Goal: Find specific page/section: Find specific page/section

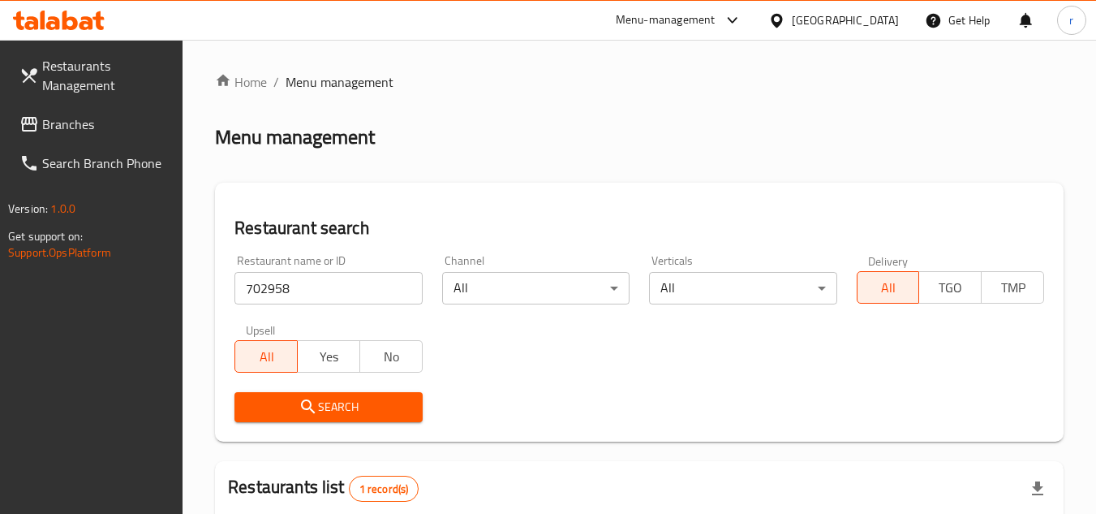
scroll to position [210, 0]
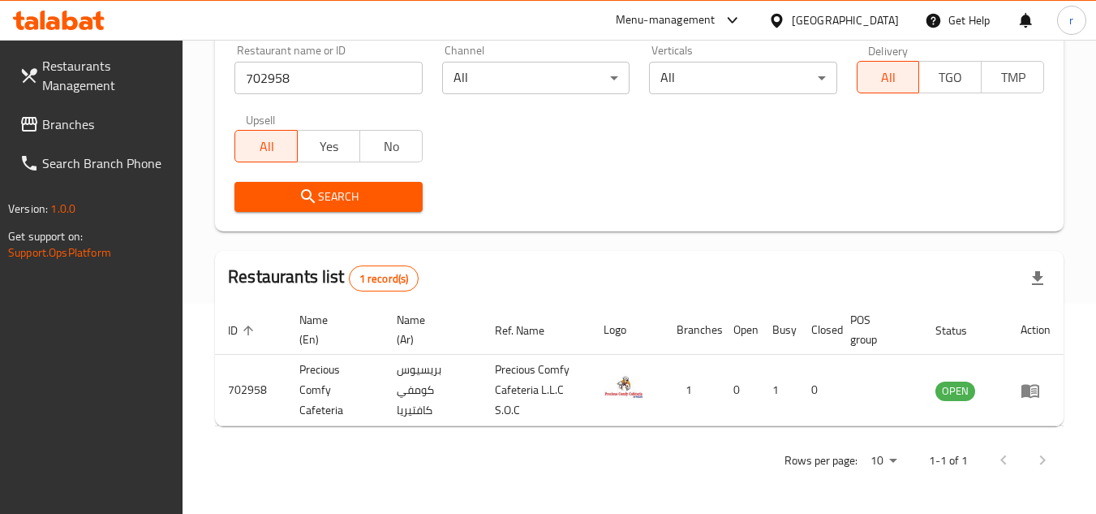
drag, startPoint x: 76, startPoint y: 113, endPoint x: 207, endPoint y: 71, distance: 137.3
click at [76, 114] on span "Branches" at bounding box center [106, 123] width 128 height 19
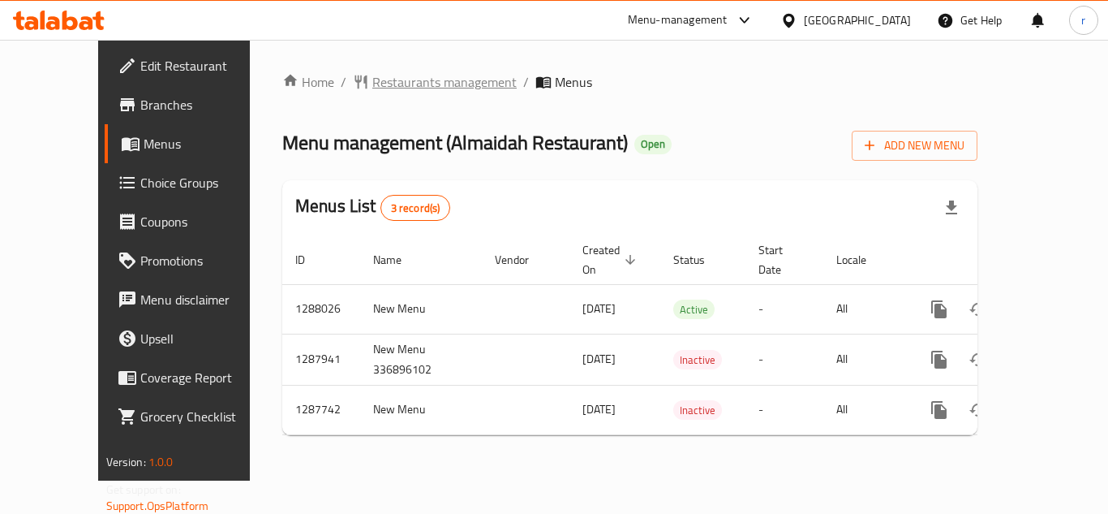
click at [400, 87] on span "Restaurants management" at bounding box center [444, 81] width 144 height 19
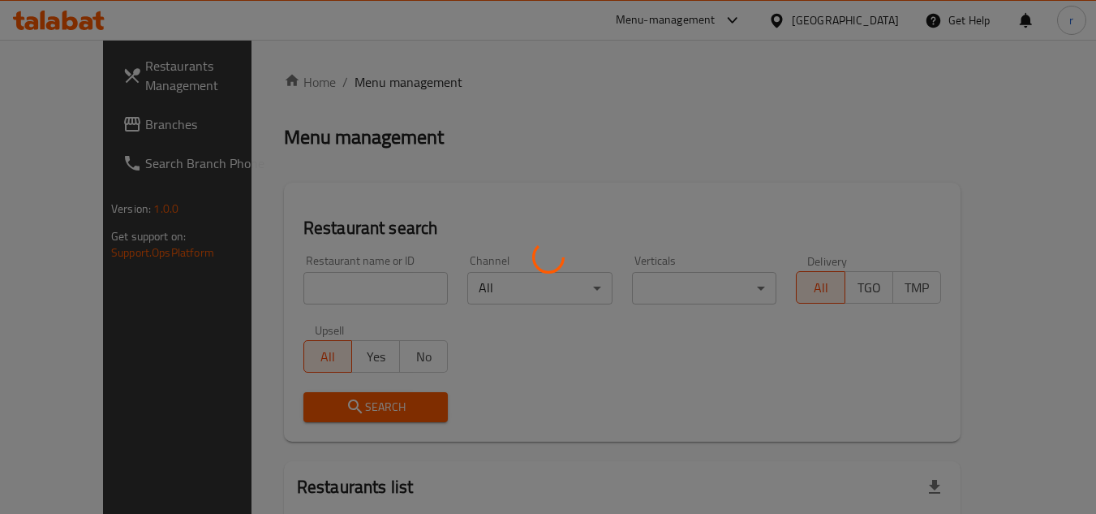
click at [286, 273] on div at bounding box center [548, 257] width 1096 height 514
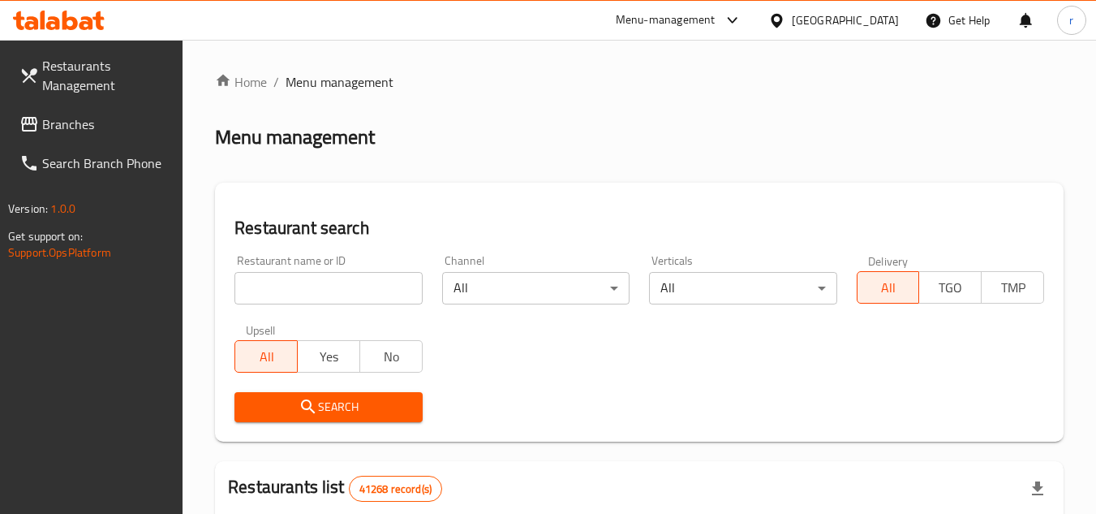
click at [286, 281] on input "search" at bounding box center [327, 288] width 187 height 32
paste input "696876"
type input "696876"
click button "Search" at bounding box center [327, 407] width 187 height 30
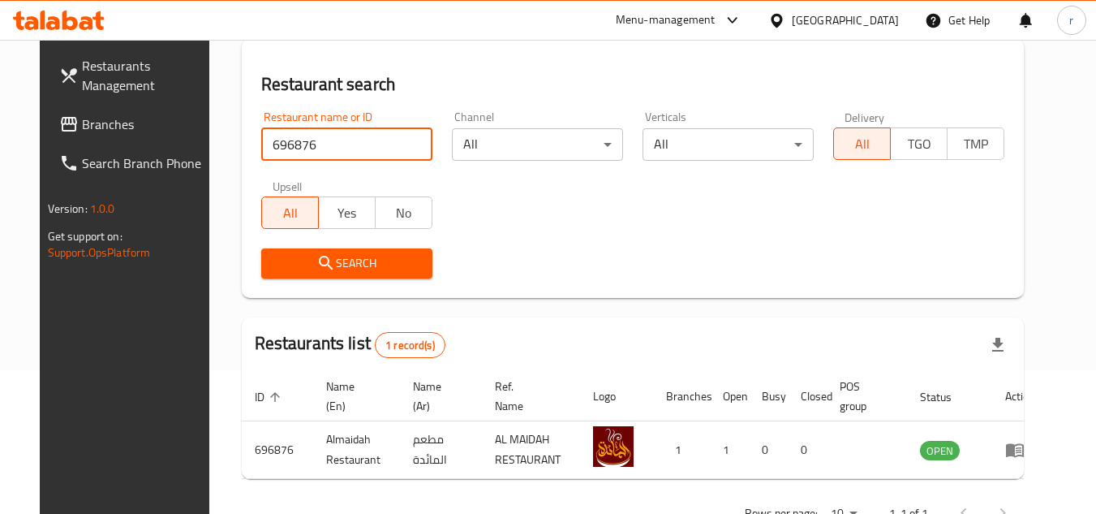
scroll to position [196, 0]
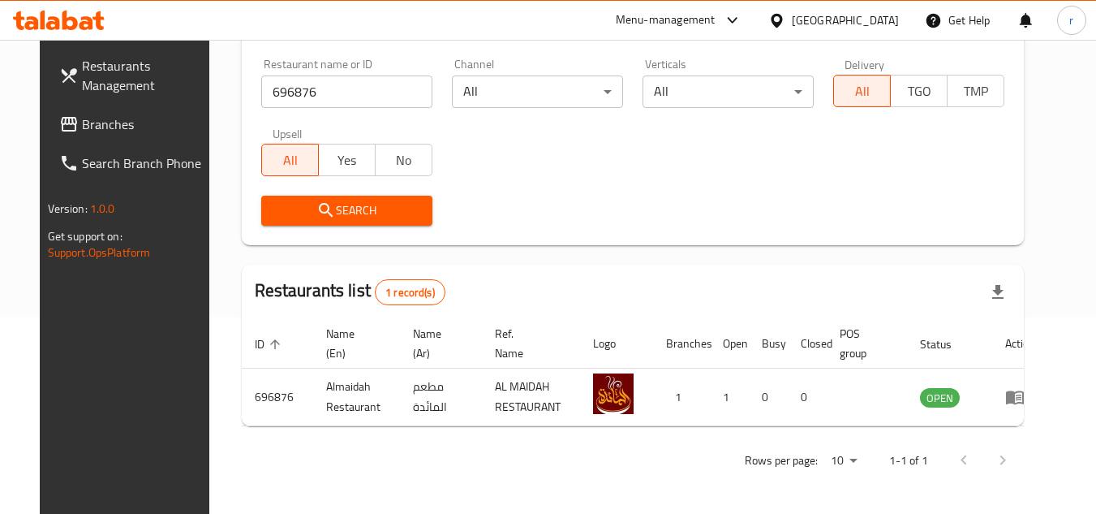
click at [821, 19] on div "[GEOGRAPHIC_DATA]" at bounding box center [845, 20] width 107 height 18
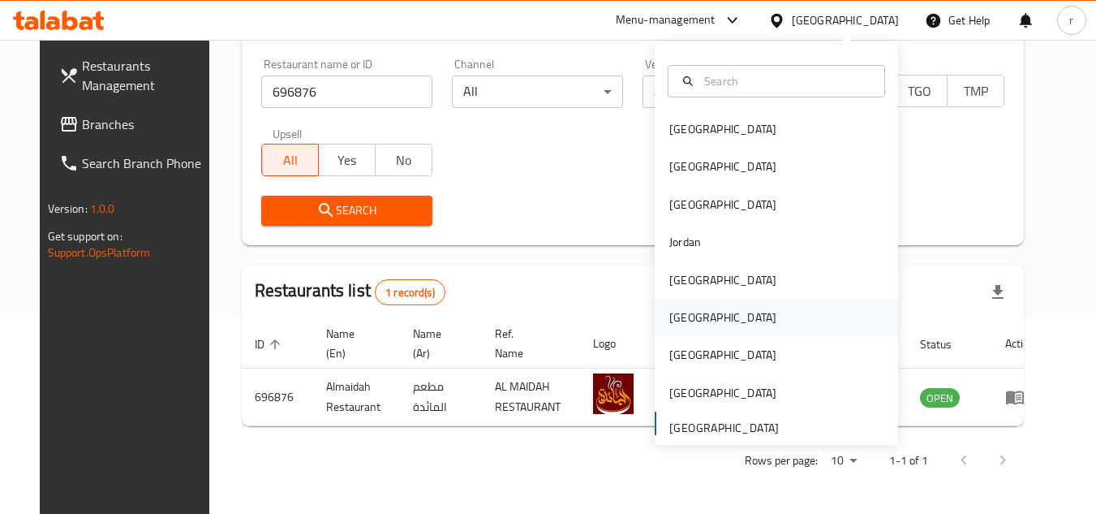
click at [698, 312] on div "Oman" at bounding box center [722, 317] width 133 height 37
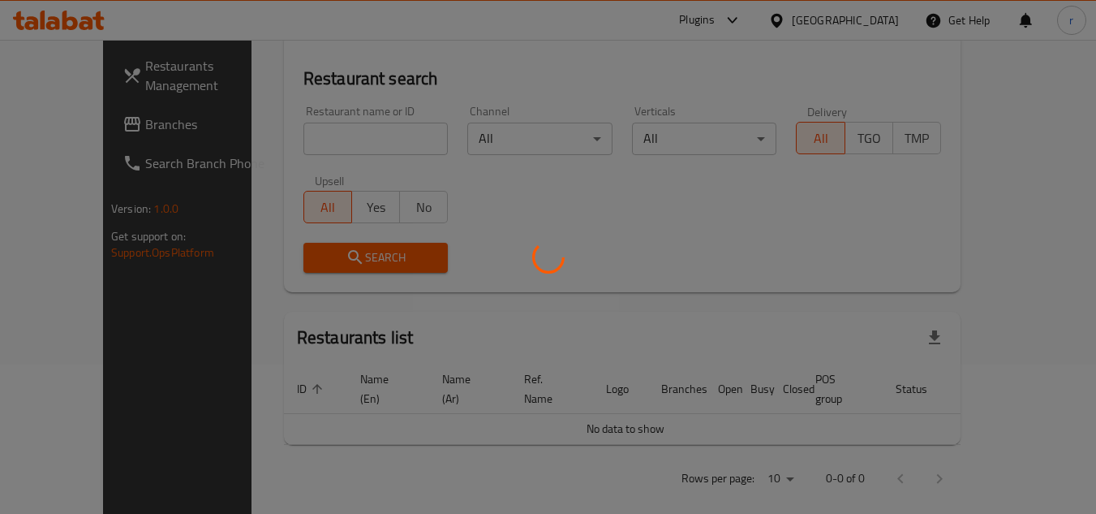
scroll to position [196, 0]
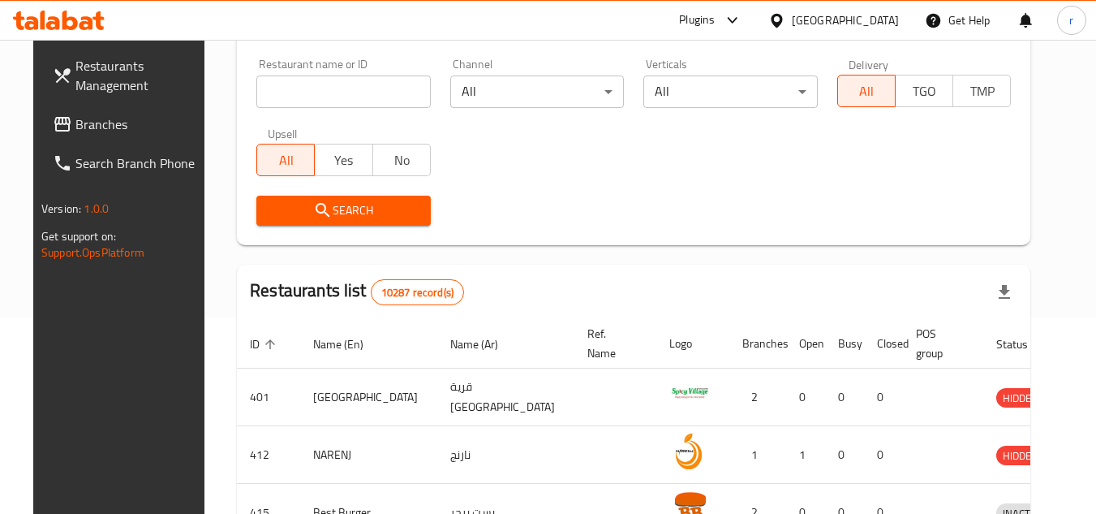
click at [75, 123] on span "Branches" at bounding box center [139, 123] width 128 height 19
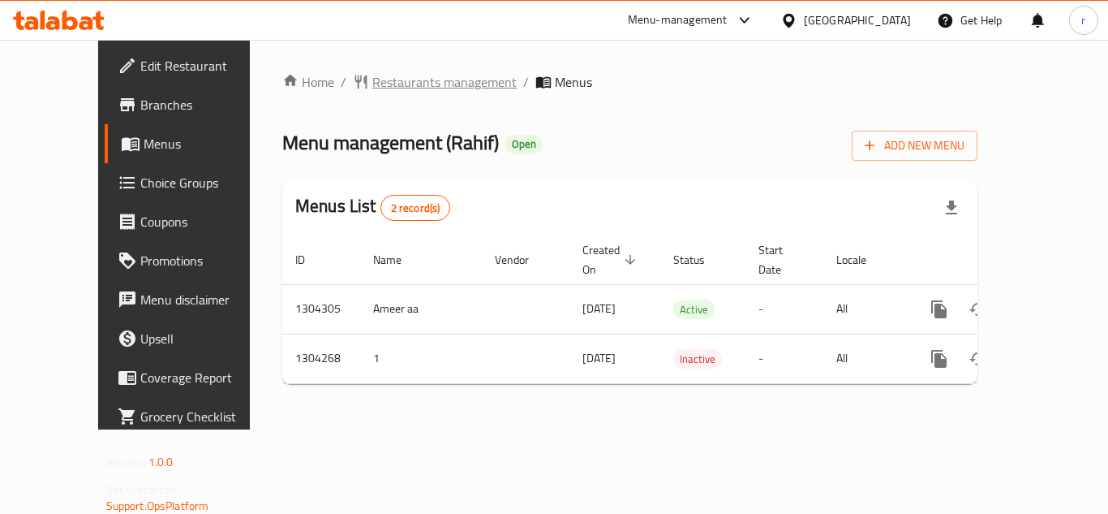
click at [372, 83] on span "Restaurants management" at bounding box center [444, 81] width 144 height 19
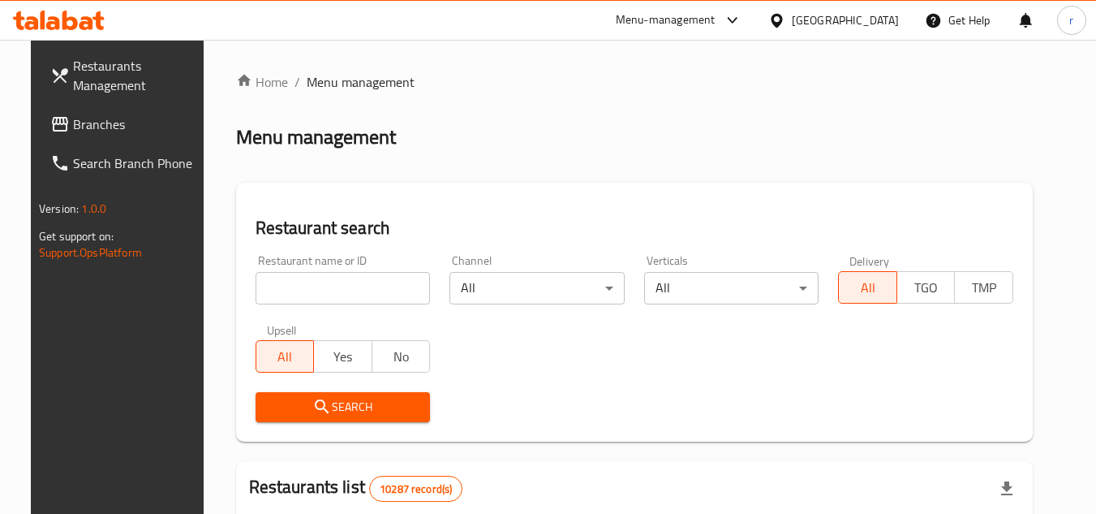
click at [297, 286] on input "search" at bounding box center [343, 288] width 175 height 32
paste input "703150"
type input "703150"
click at [355, 418] on button "Search" at bounding box center [343, 407] width 175 height 30
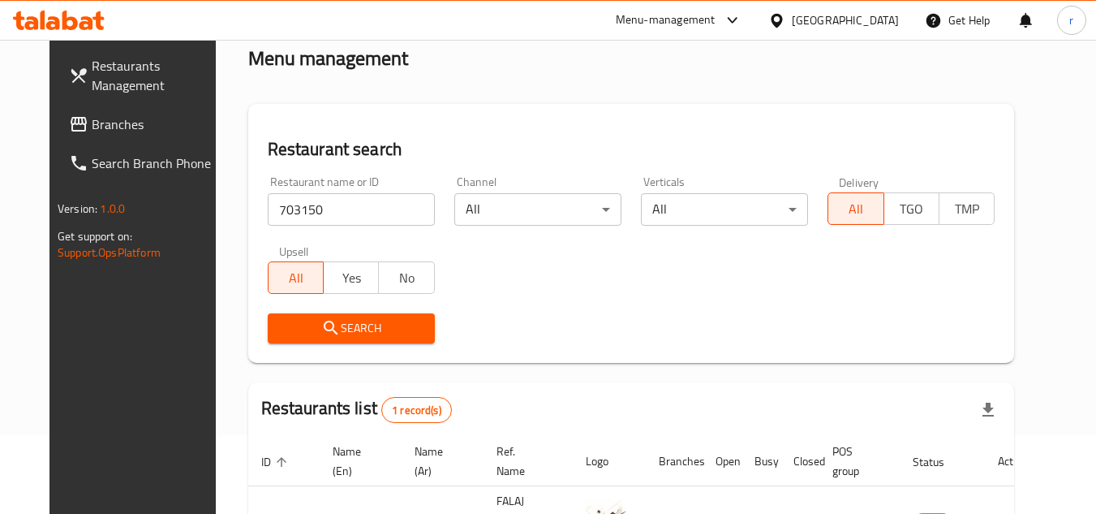
scroll to position [210, 0]
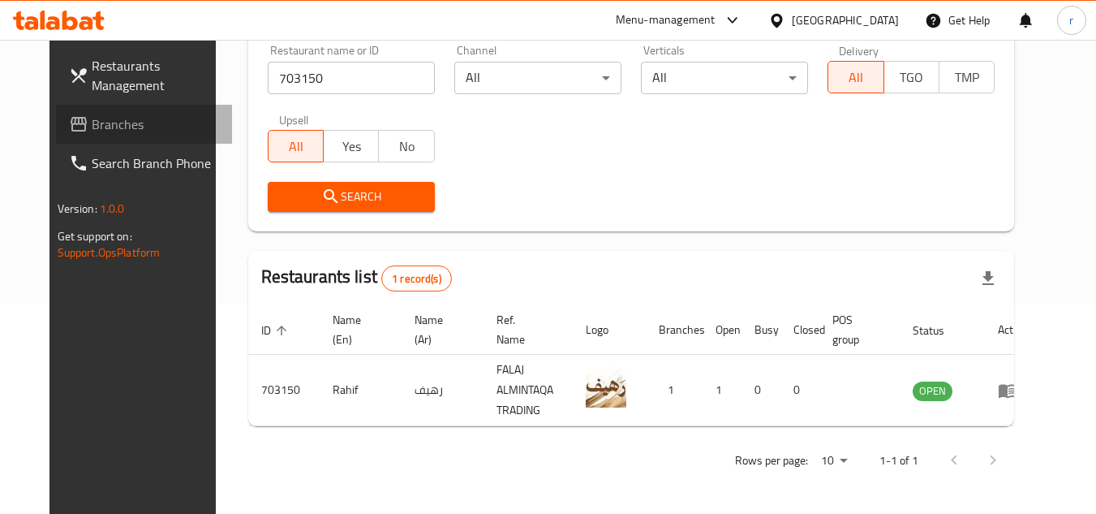
click at [92, 127] on span "Branches" at bounding box center [156, 123] width 128 height 19
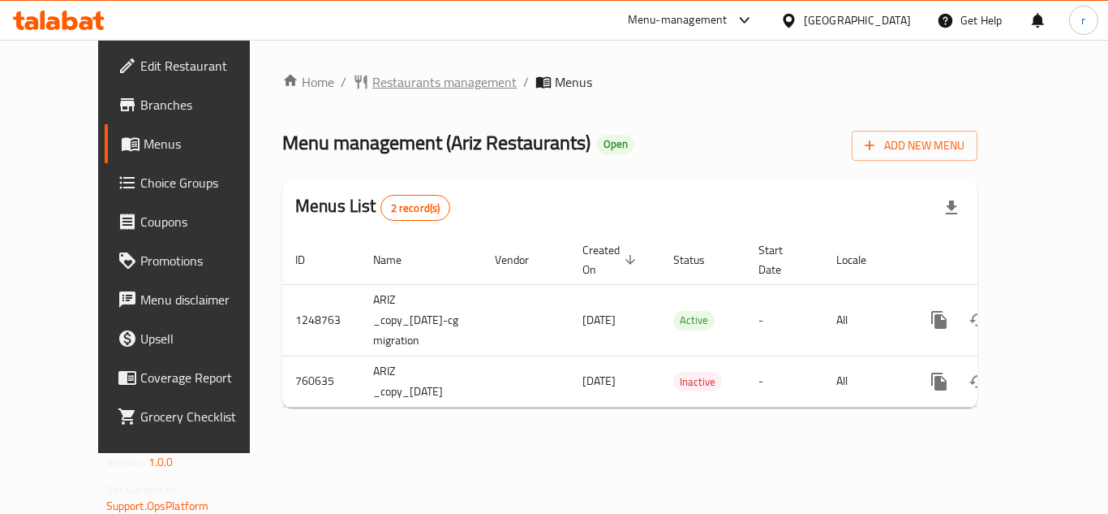
click at [393, 80] on span "Restaurants management" at bounding box center [444, 81] width 144 height 19
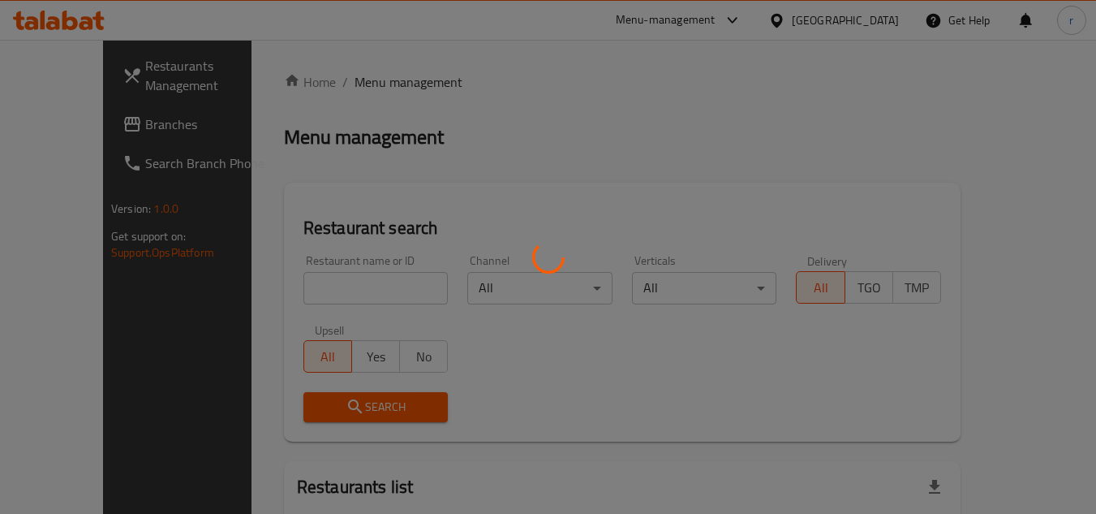
click at [298, 295] on div at bounding box center [548, 257] width 1096 height 514
click at [310, 277] on div at bounding box center [548, 257] width 1096 height 514
click at [308, 287] on div at bounding box center [548, 257] width 1096 height 514
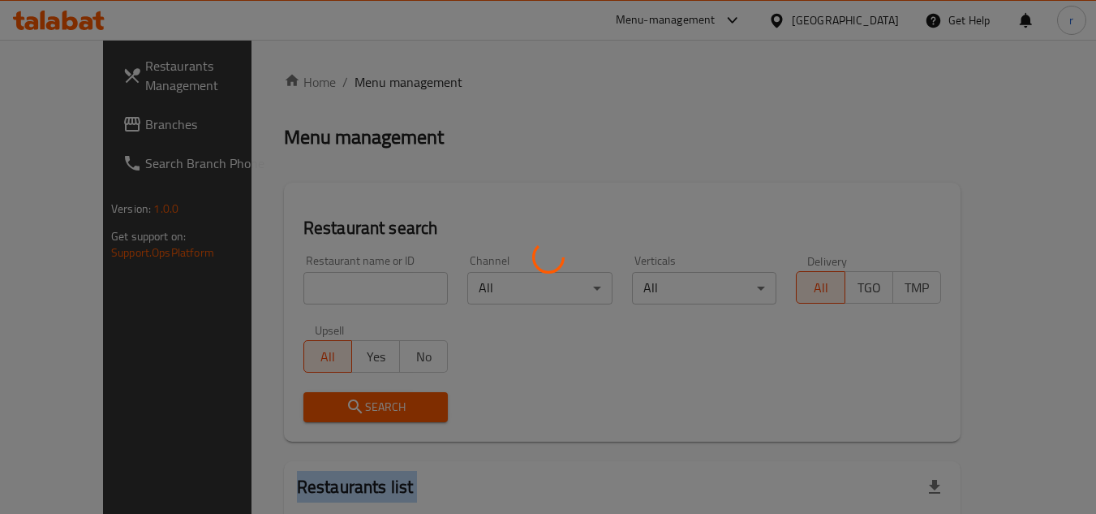
click at [308, 287] on div at bounding box center [548, 257] width 1096 height 514
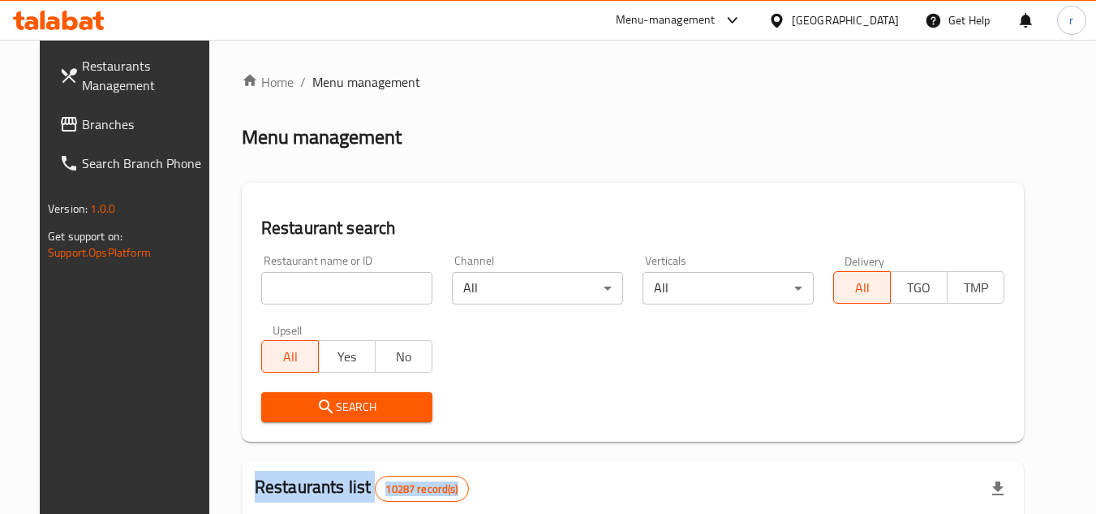
click at [308, 287] on div at bounding box center [548, 257] width 1096 height 514
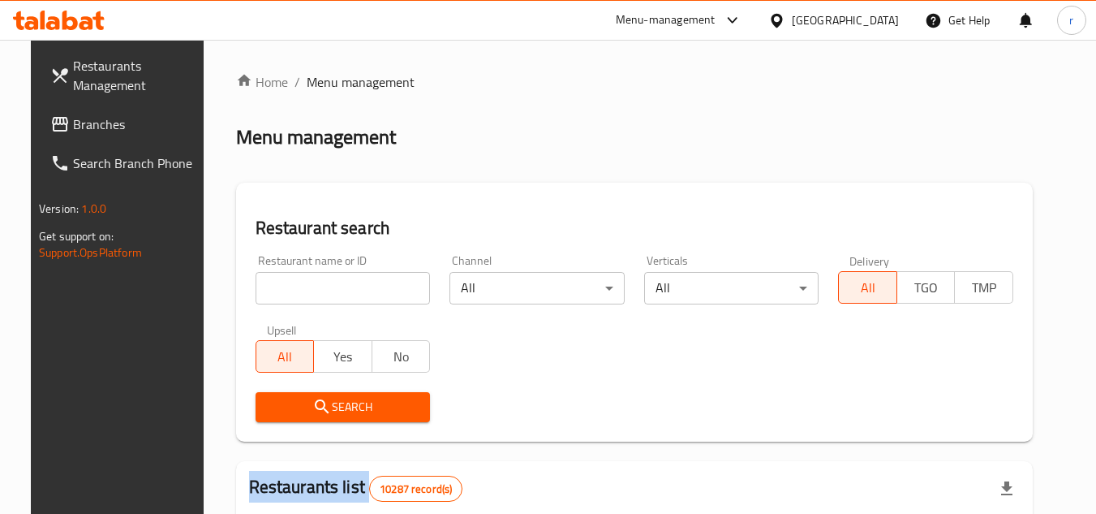
click at [308, 287] on input "search" at bounding box center [343, 288] width 175 height 32
click at [277, 288] on input "search" at bounding box center [343, 288] width 175 height 32
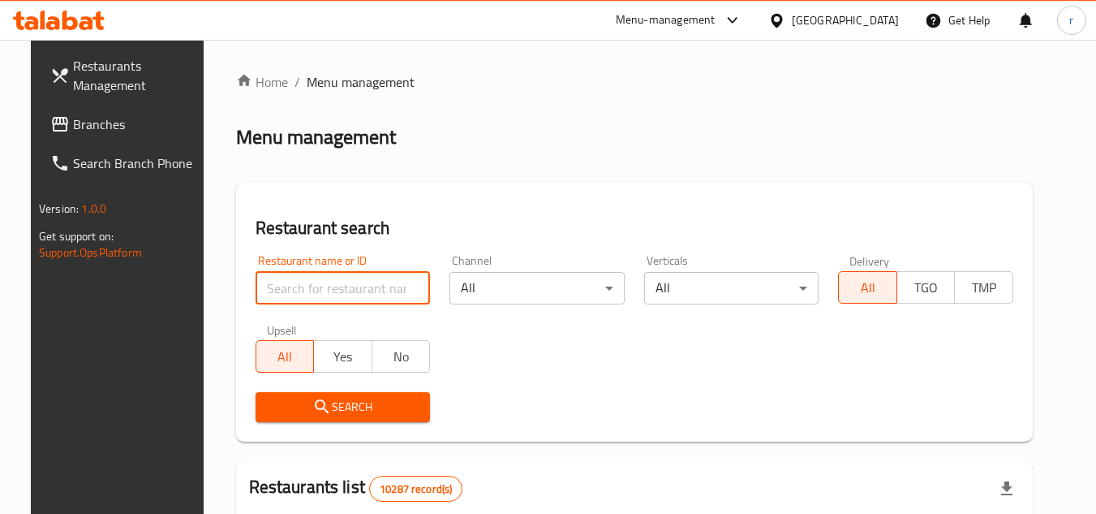
paste input "650196"
type input "650196"
click at [269, 398] on span "Search" at bounding box center [343, 407] width 149 height 20
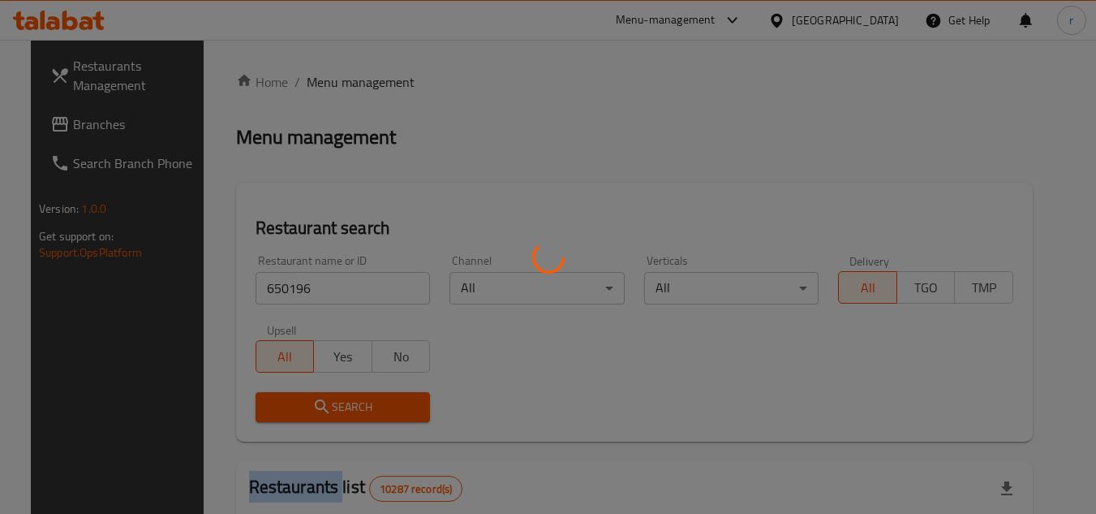
click at [256, 398] on div at bounding box center [548, 257] width 1096 height 514
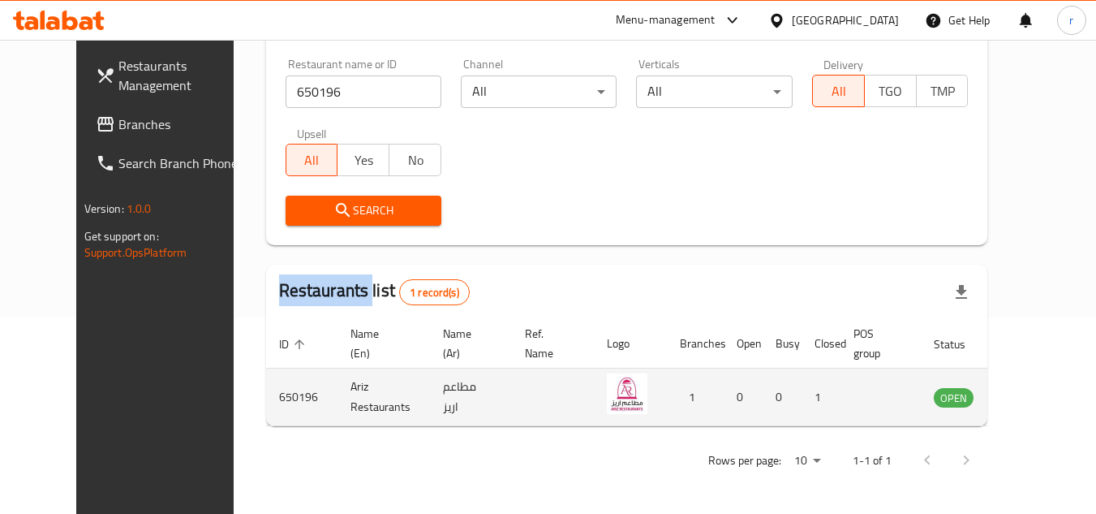
scroll to position [196, 0]
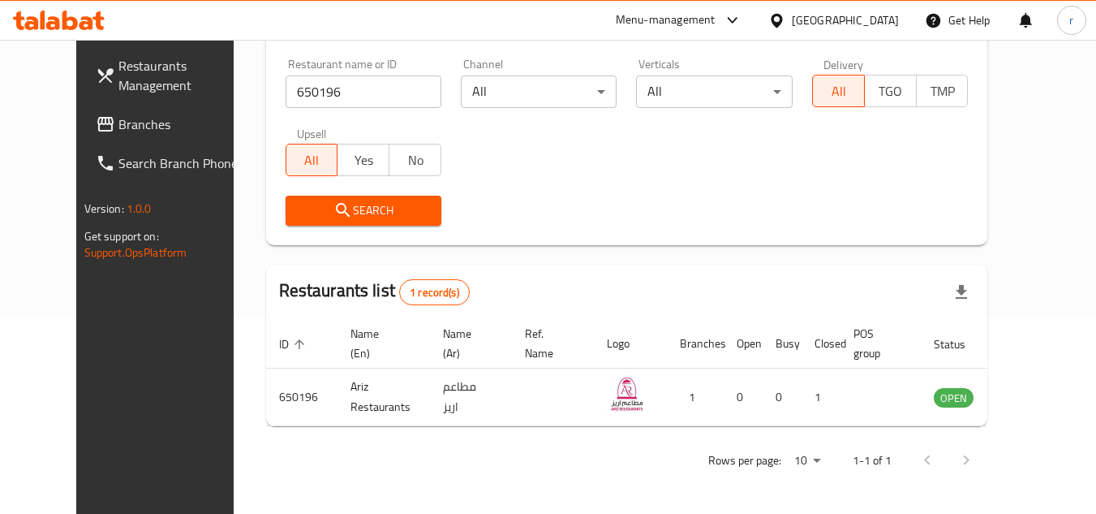
click at [876, 25] on div "Oman" at bounding box center [845, 20] width 107 height 18
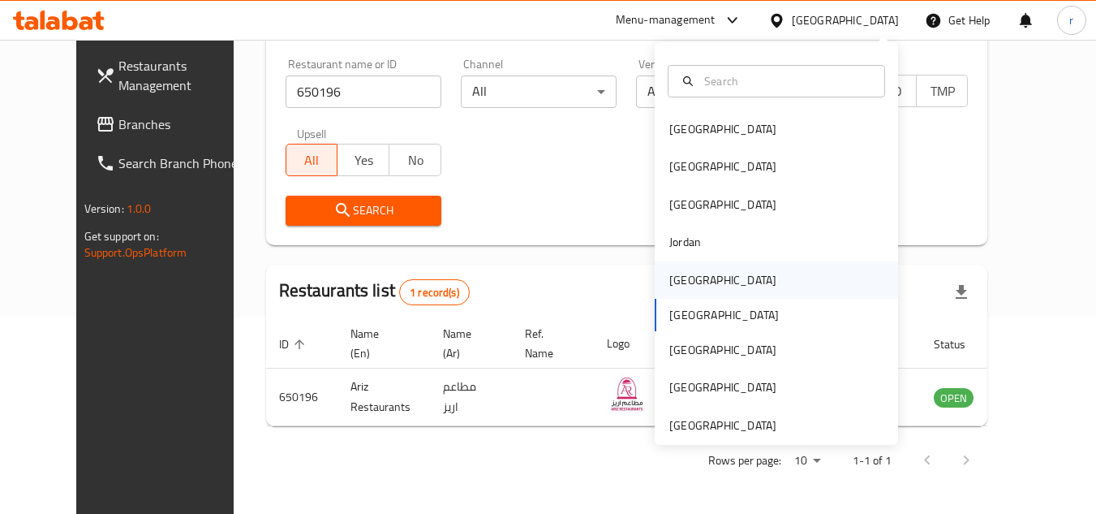
click at [688, 282] on div "[GEOGRAPHIC_DATA]" at bounding box center [722, 280] width 107 height 18
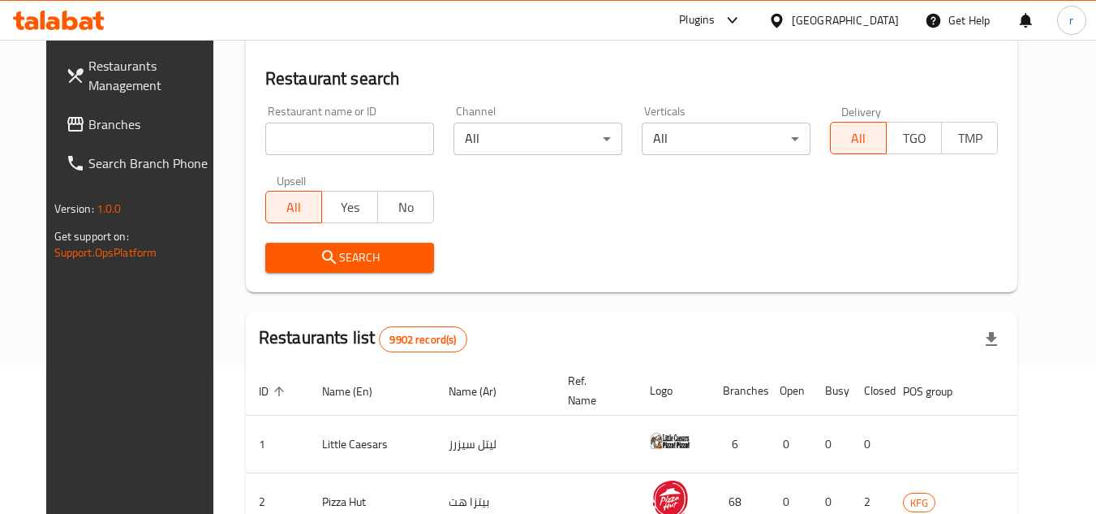
scroll to position [196, 0]
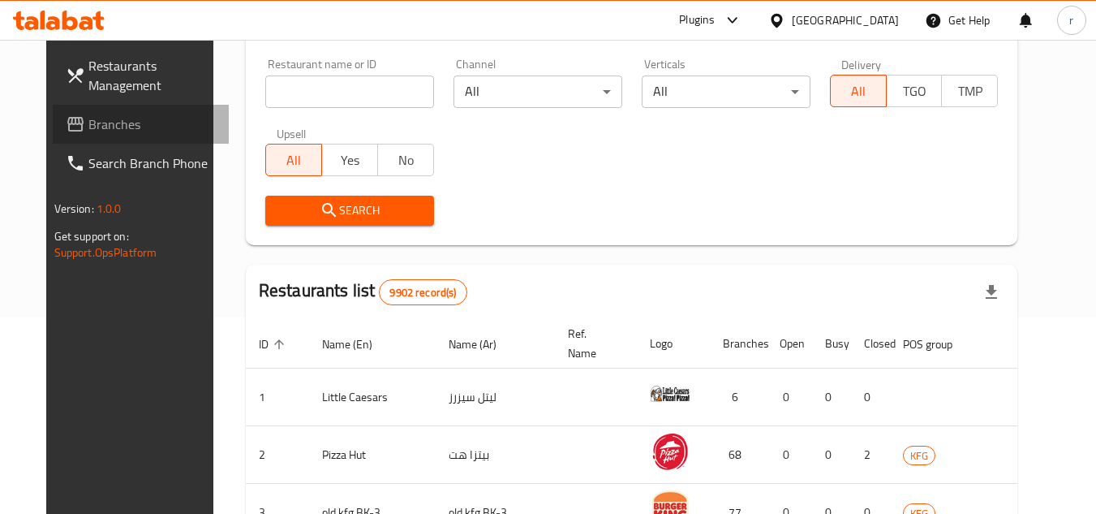
click at [88, 125] on span "Branches" at bounding box center [152, 123] width 128 height 19
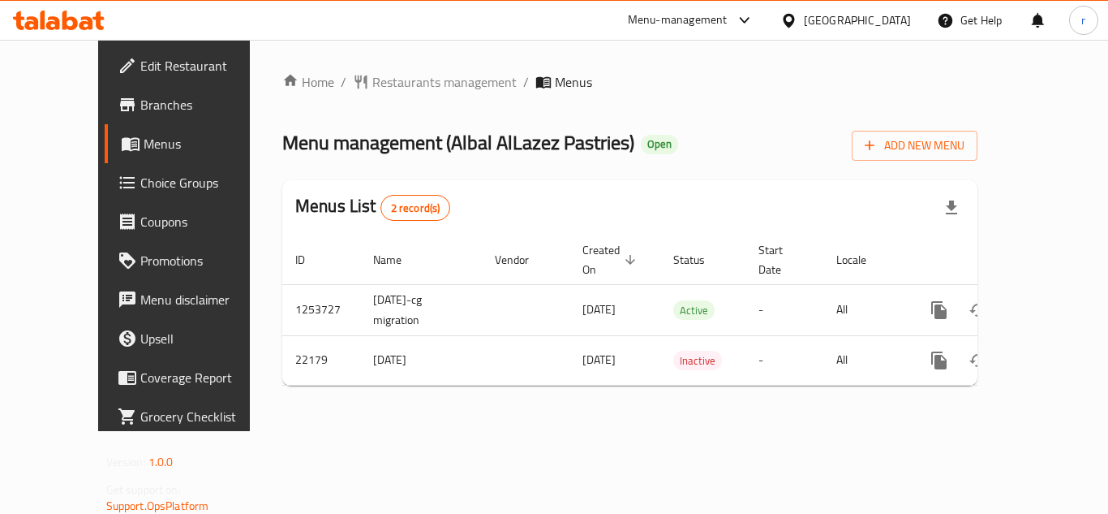
click at [387, 84] on span "Restaurants management" at bounding box center [444, 81] width 144 height 19
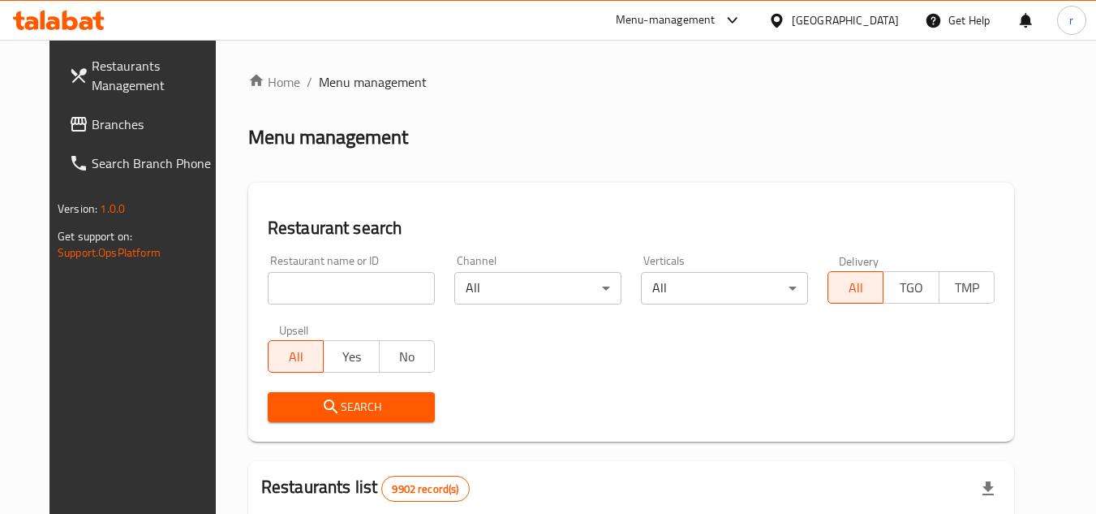
click at [330, 280] on div at bounding box center [548, 257] width 1096 height 514
click at [324, 282] on input "search" at bounding box center [351, 288] width 167 height 32
paste input "11702"
type input "11702"
drag, startPoint x: 295, startPoint y: 395, endPoint x: 292, endPoint y: 403, distance: 8.7
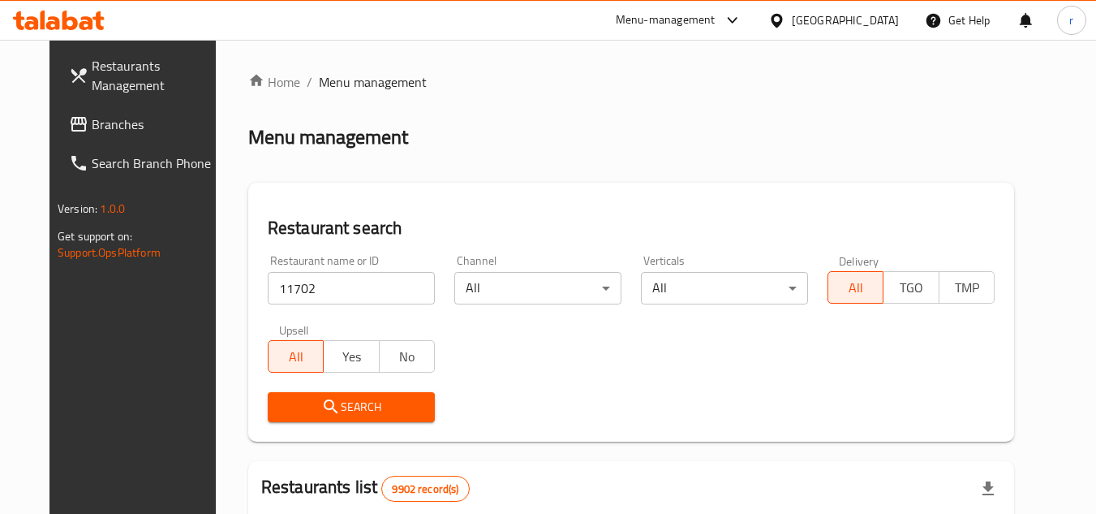
click at [292, 403] on span "Search" at bounding box center [351, 407] width 141 height 20
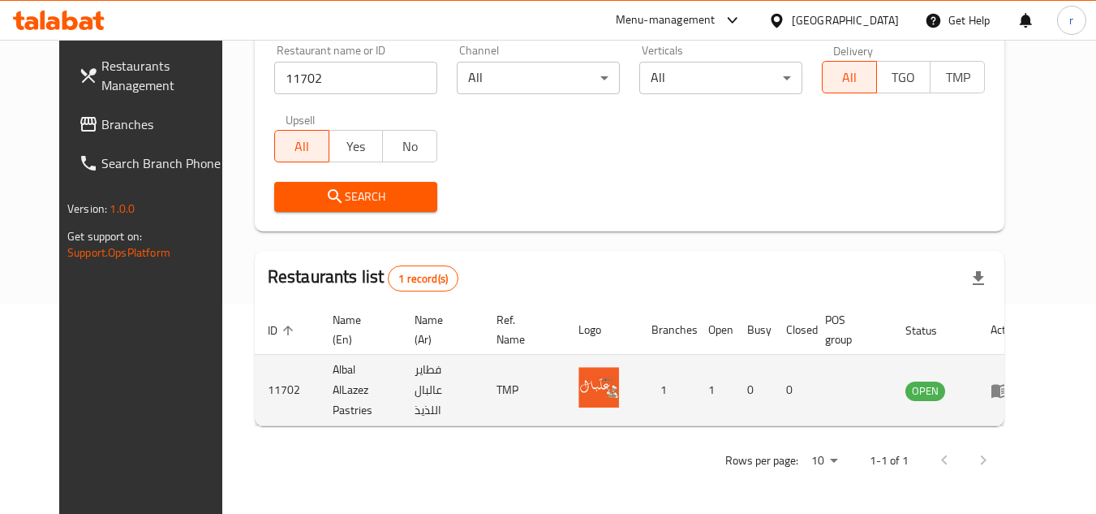
scroll to position [196, 0]
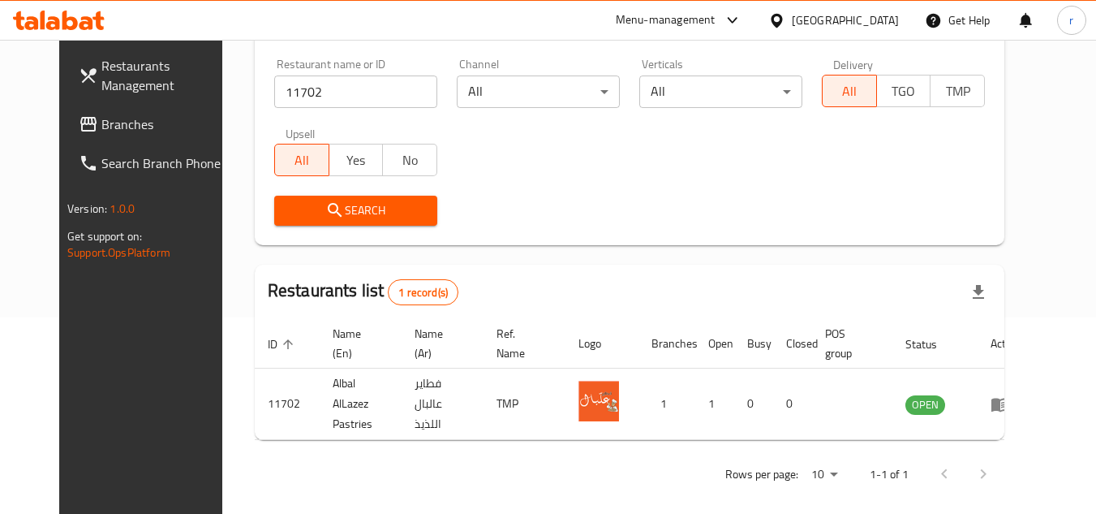
click at [871, 19] on div "[GEOGRAPHIC_DATA]" at bounding box center [845, 20] width 107 height 18
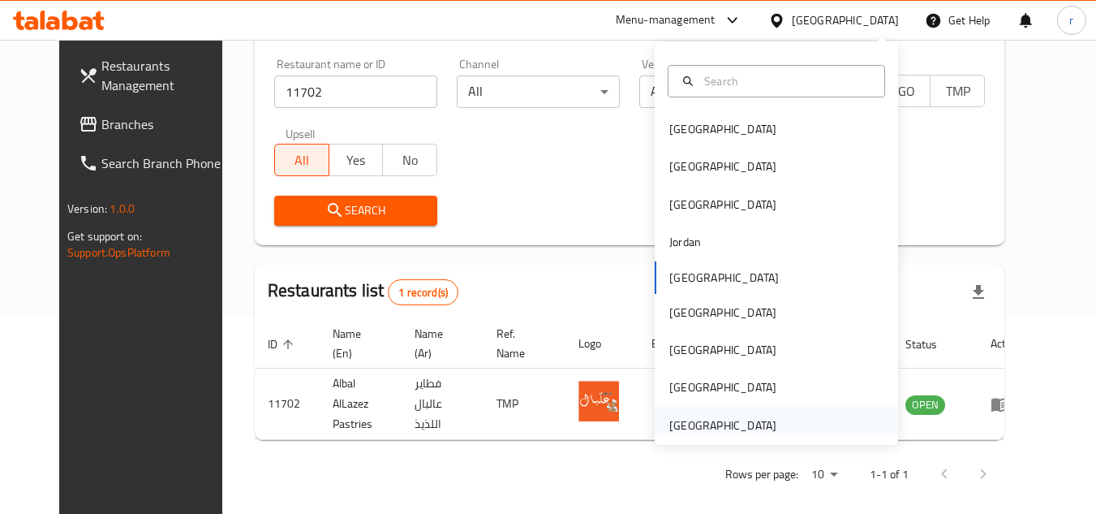
click at [669, 421] on div "United Arab Emirates" at bounding box center [722, 425] width 107 height 18
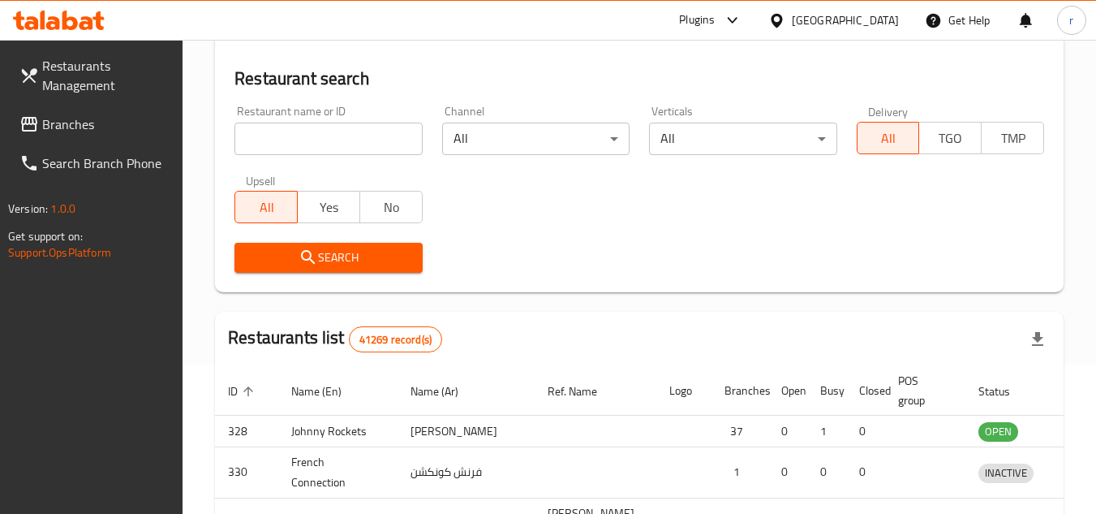
scroll to position [196, 0]
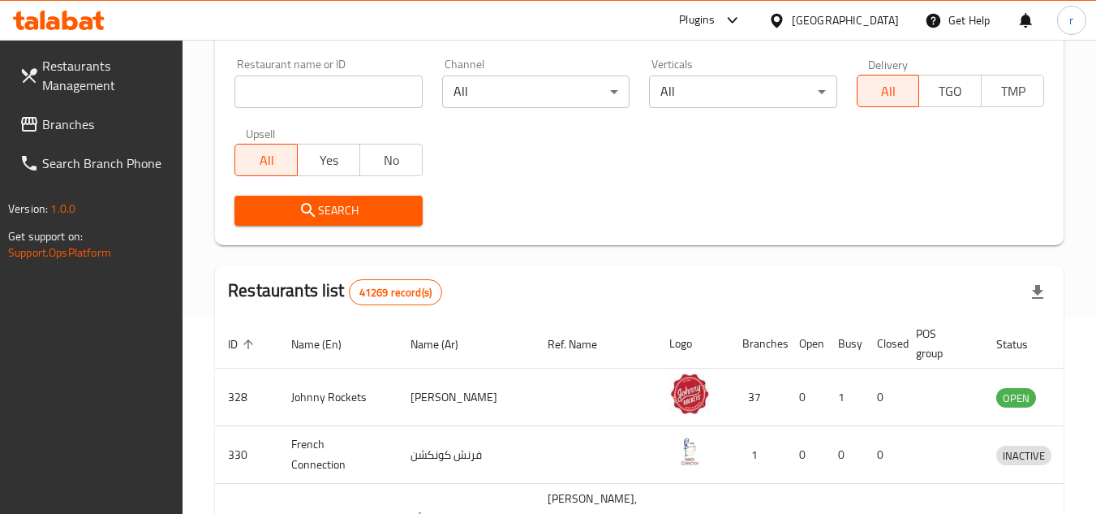
drag, startPoint x: 115, startPoint y: 130, endPoint x: 141, endPoint y: 118, distance: 28.7
click at [115, 130] on span "Branches" at bounding box center [106, 123] width 128 height 19
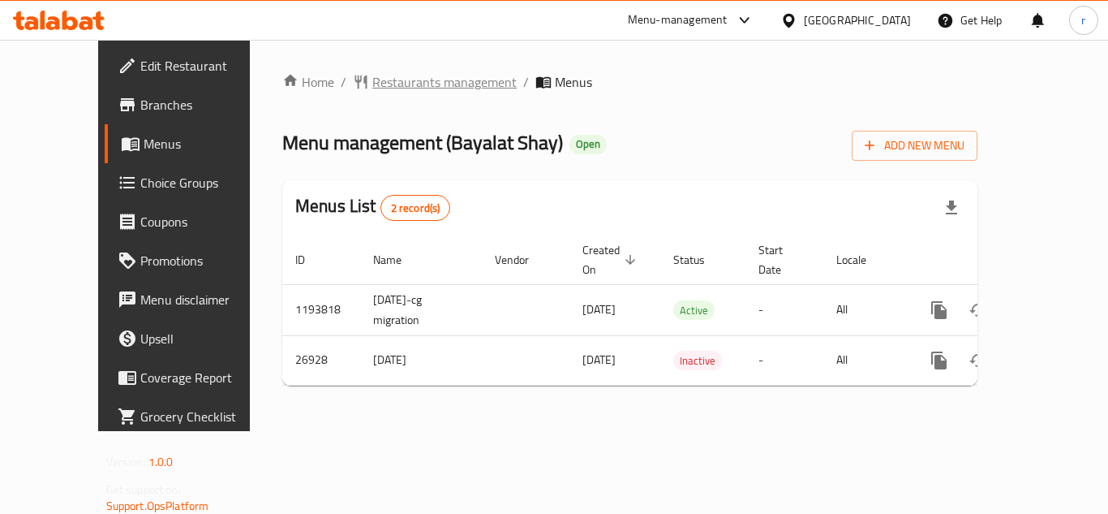
click at [402, 82] on span "Restaurants management" at bounding box center [444, 81] width 144 height 19
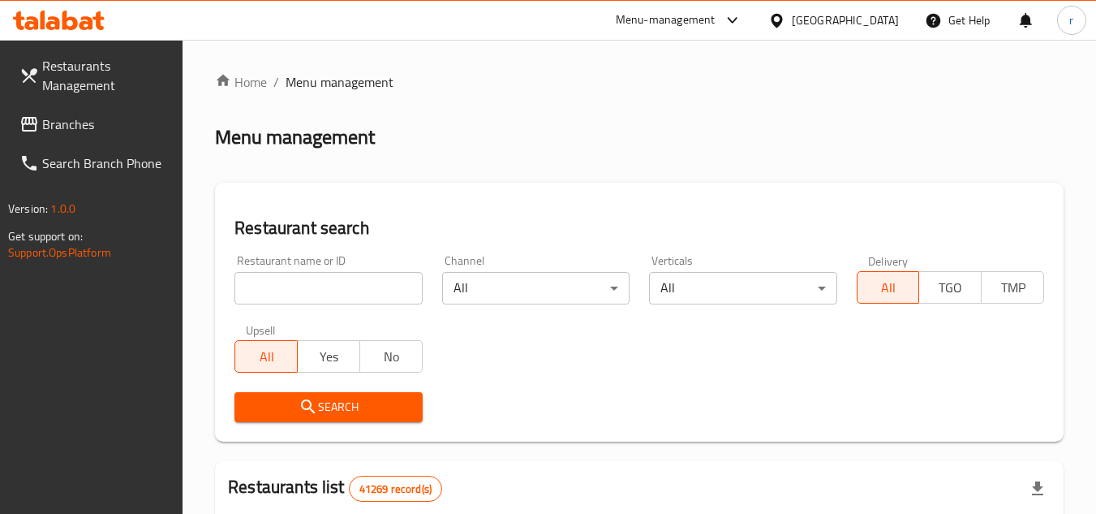
click at [299, 279] on div at bounding box center [548, 257] width 1096 height 514
click at [299, 279] on input "search" at bounding box center [327, 288] width 187 height 32
paste input "14055"
type input "14055"
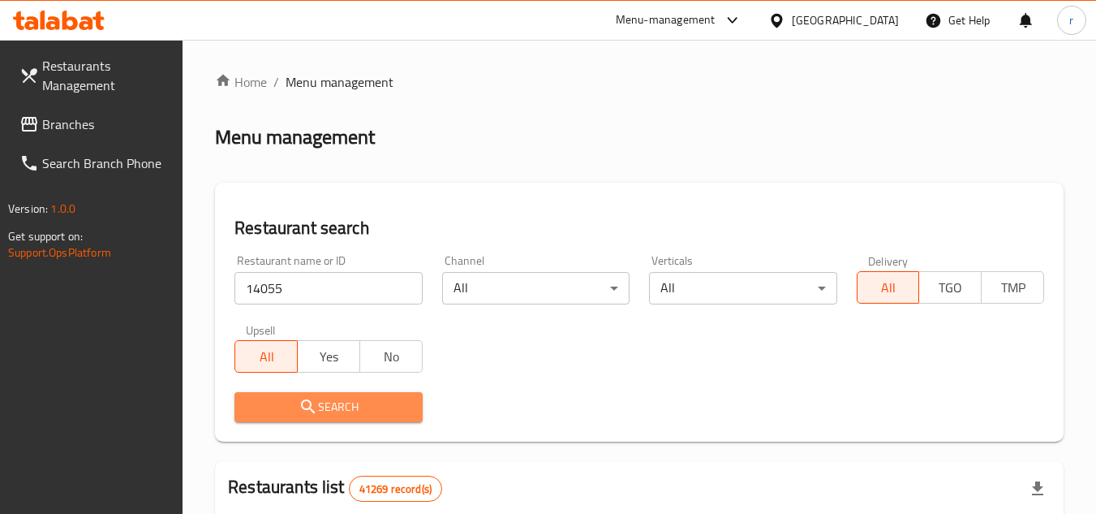
click at [265, 411] on span "Search" at bounding box center [327, 407] width 161 height 20
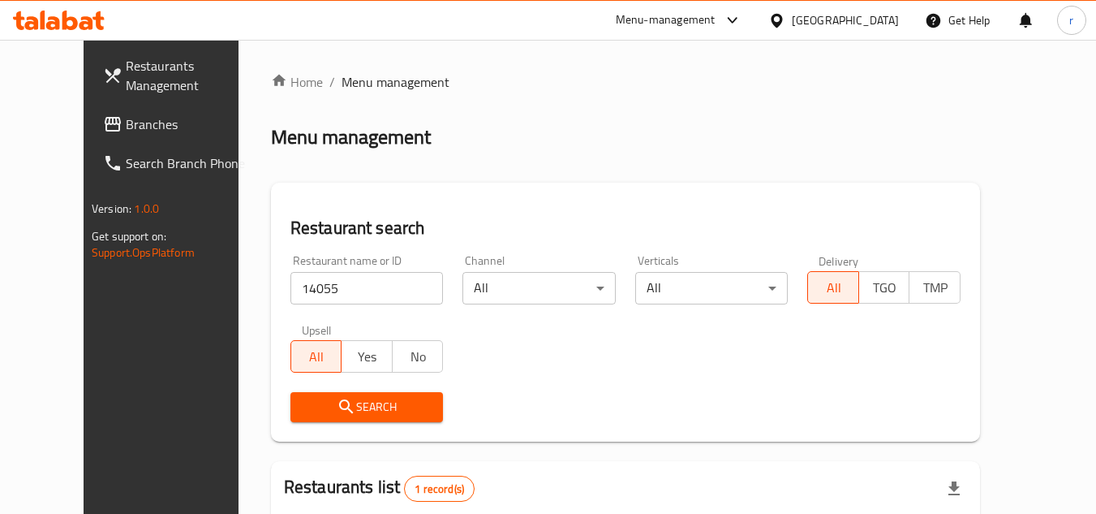
click at [793, 24] on div "United Arab Emirates" at bounding box center [845, 20] width 107 height 18
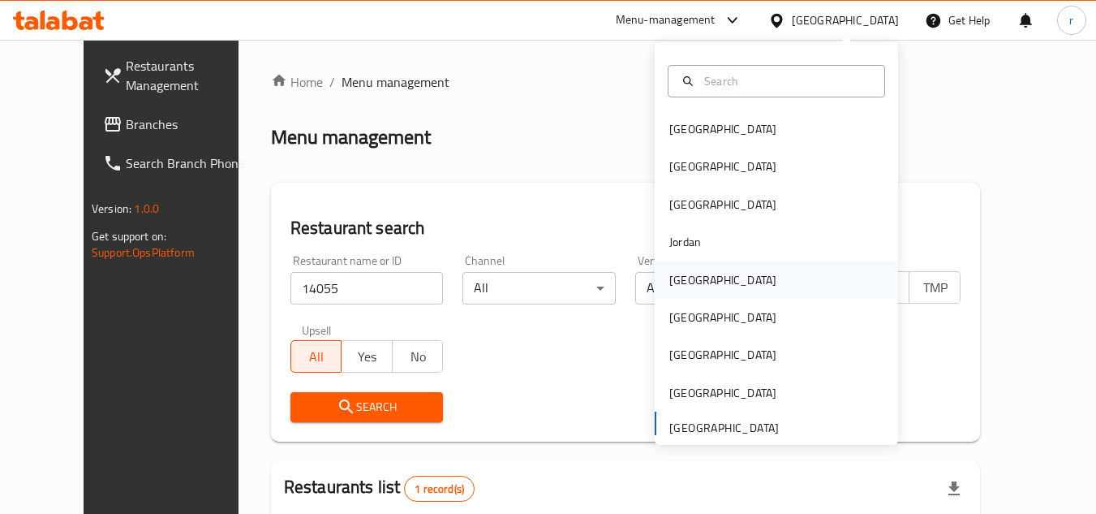
click at [703, 285] on div "[GEOGRAPHIC_DATA]" at bounding box center [722, 279] width 133 height 37
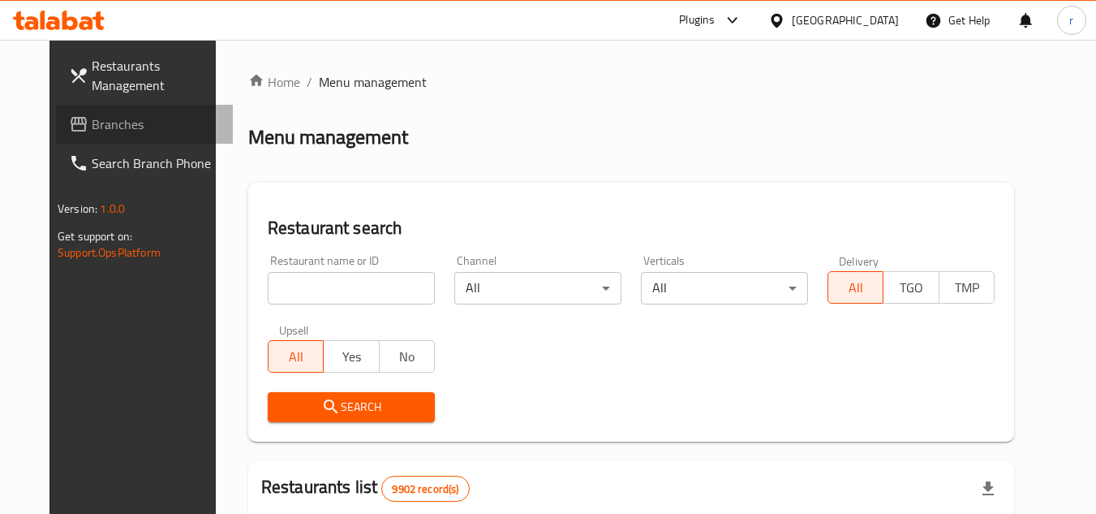
click at [69, 115] on icon at bounding box center [78, 123] width 19 height 19
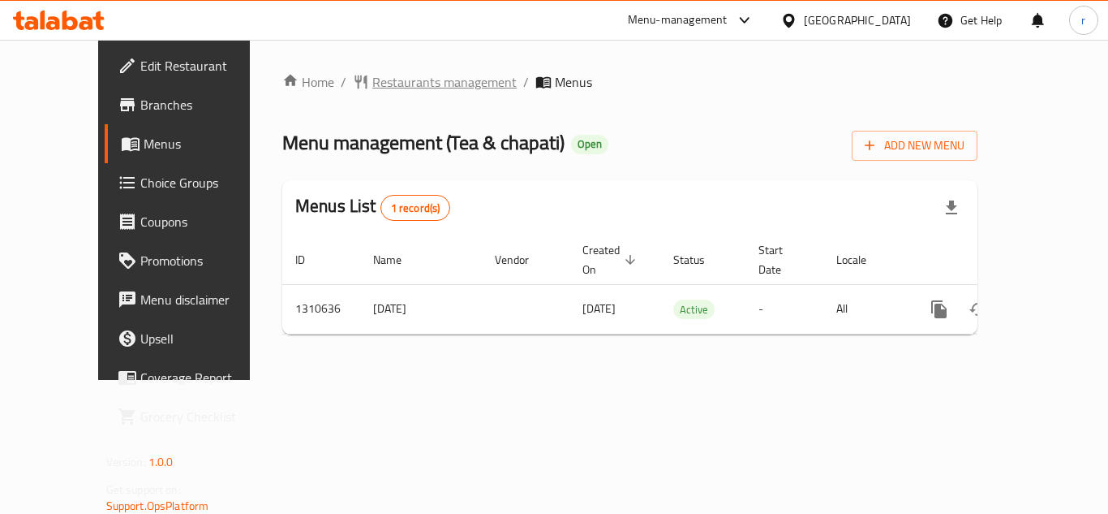
click at [397, 82] on span "Restaurants management" at bounding box center [444, 81] width 144 height 19
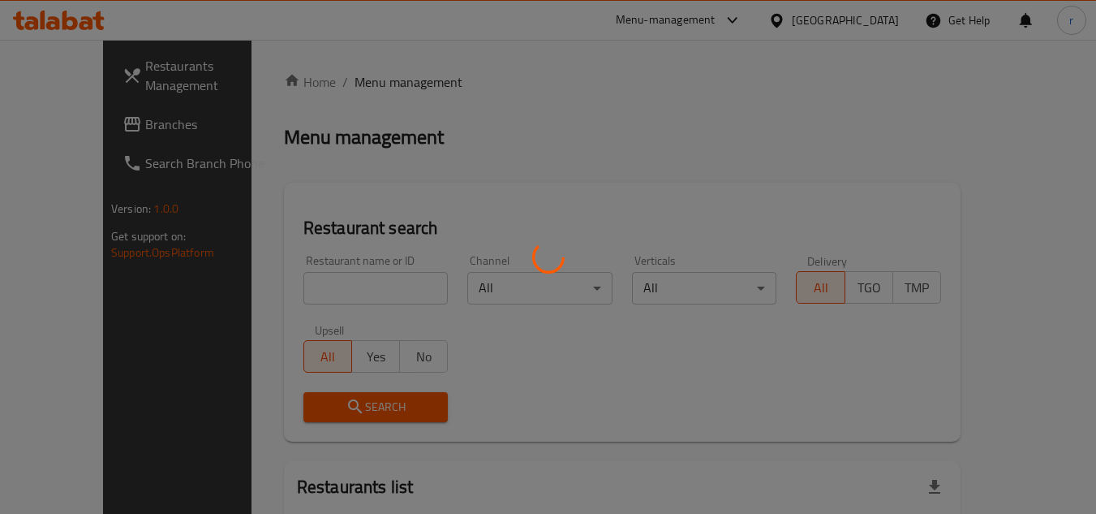
click at [302, 273] on div at bounding box center [548, 257] width 1096 height 514
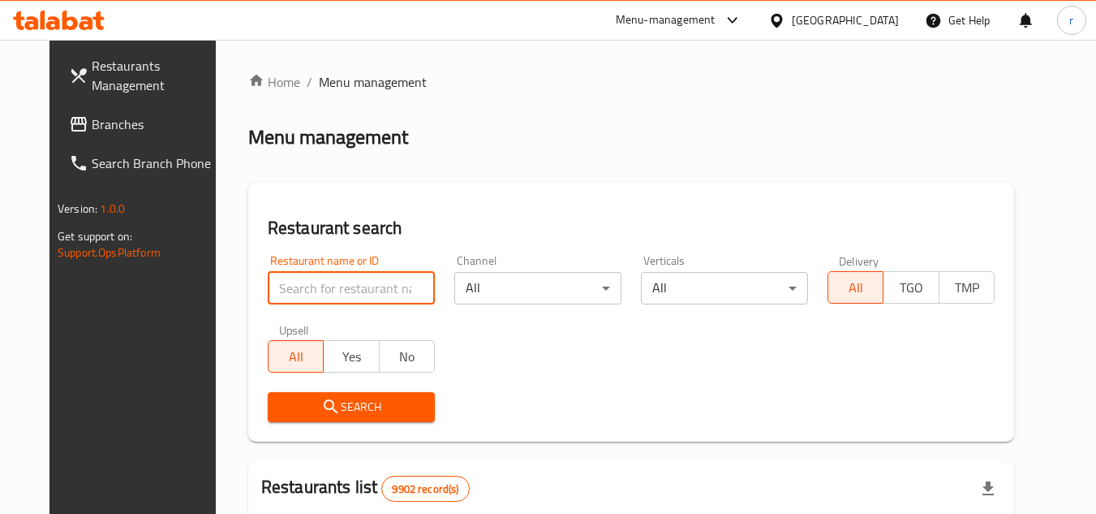
click at [295, 278] on input "search" at bounding box center [351, 288] width 167 height 32
paste input "705527"
type input "705527"
click at [286, 405] on span "Search" at bounding box center [351, 407] width 141 height 20
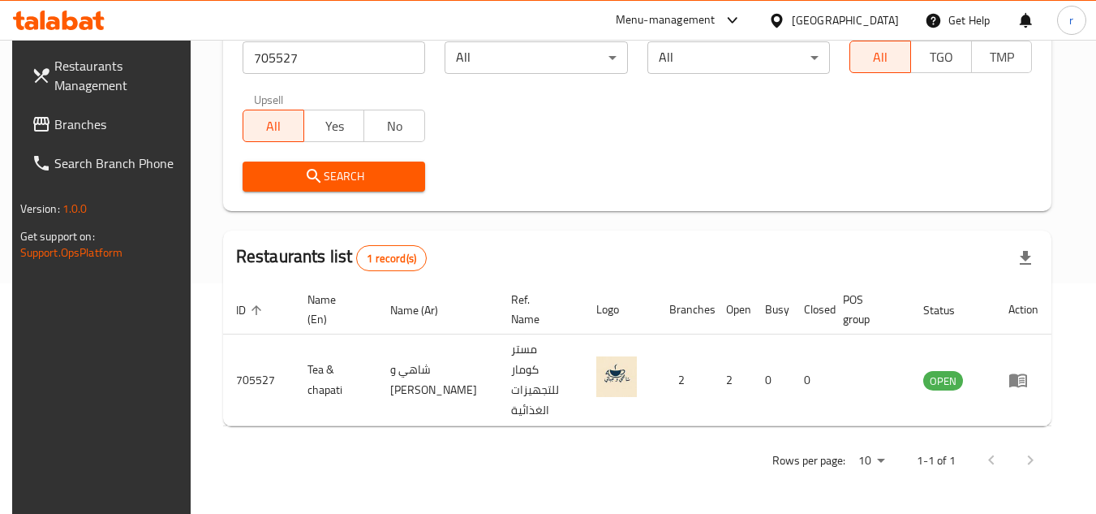
scroll to position [196, 0]
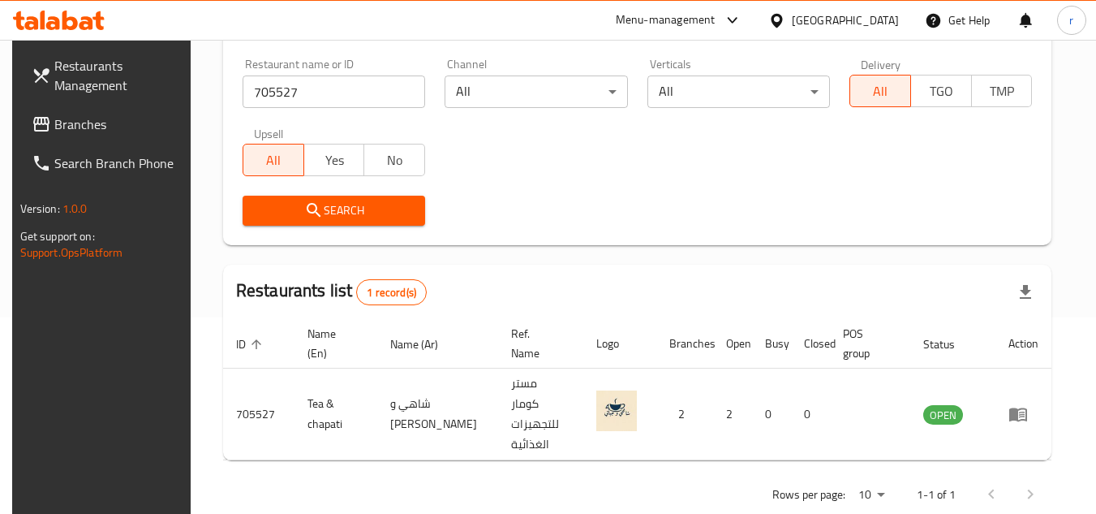
click at [71, 121] on span "Branches" at bounding box center [118, 123] width 128 height 19
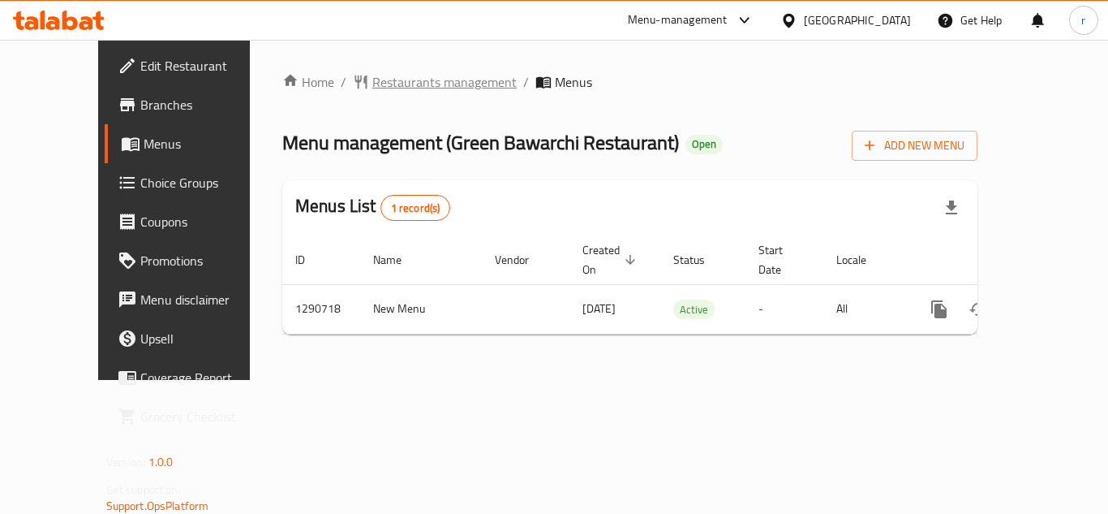
click at [372, 83] on span "Restaurants management" at bounding box center [444, 81] width 144 height 19
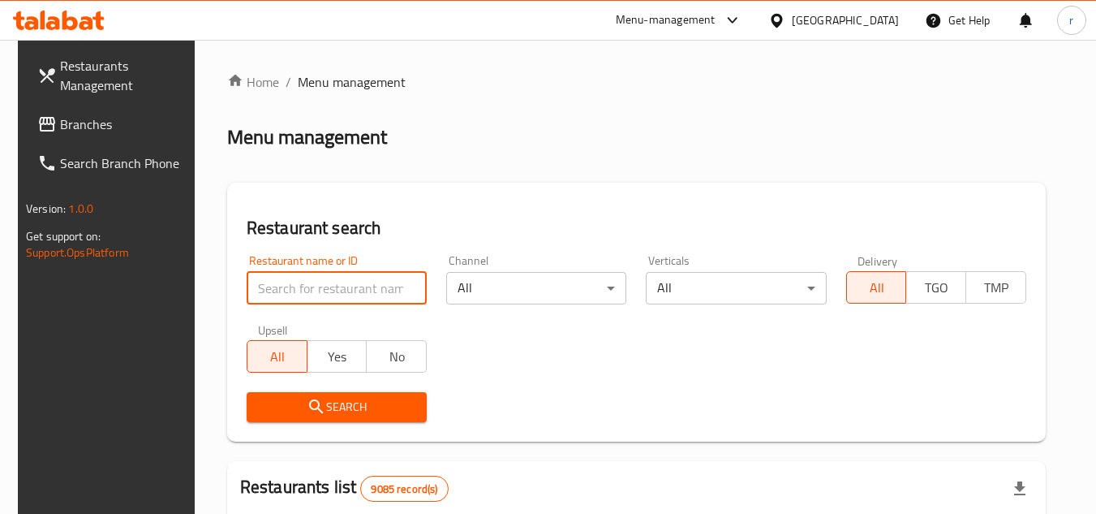
click at [247, 278] on input "search" at bounding box center [337, 288] width 180 height 32
paste input "698354"
type input "698354"
click at [247, 392] on button "Search" at bounding box center [337, 407] width 180 height 30
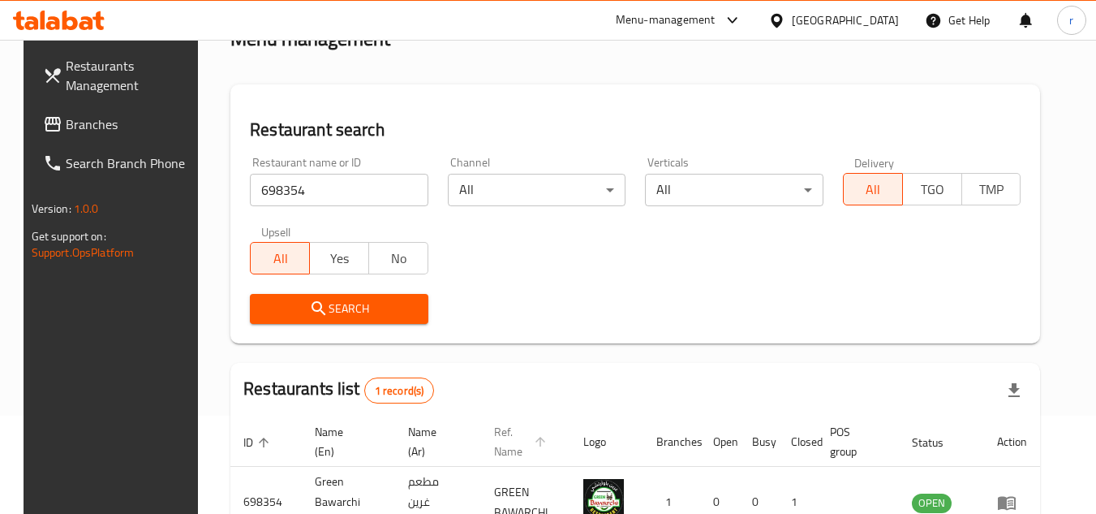
scroll to position [196, 0]
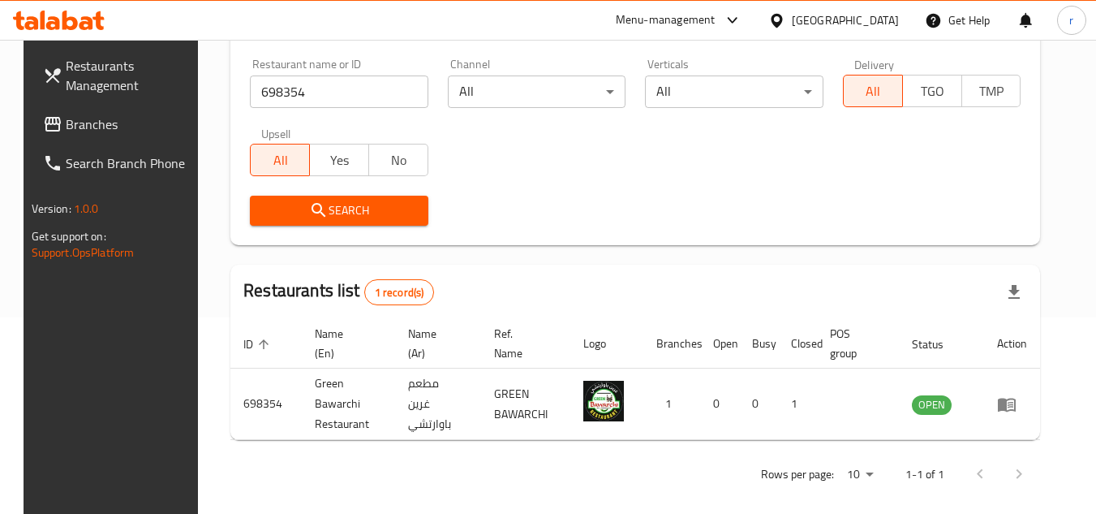
click at [872, 20] on div "[GEOGRAPHIC_DATA]" at bounding box center [845, 20] width 107 height 18
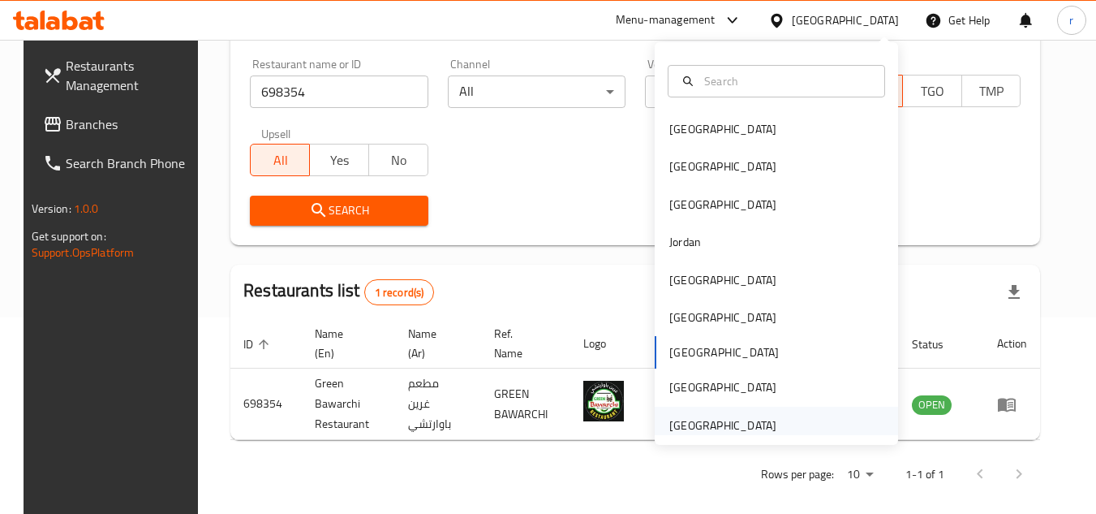
click at [705, 426] on div "[GEOGRAPHIC_DATA]" at bounding box center [722, 425] width 107 height 18
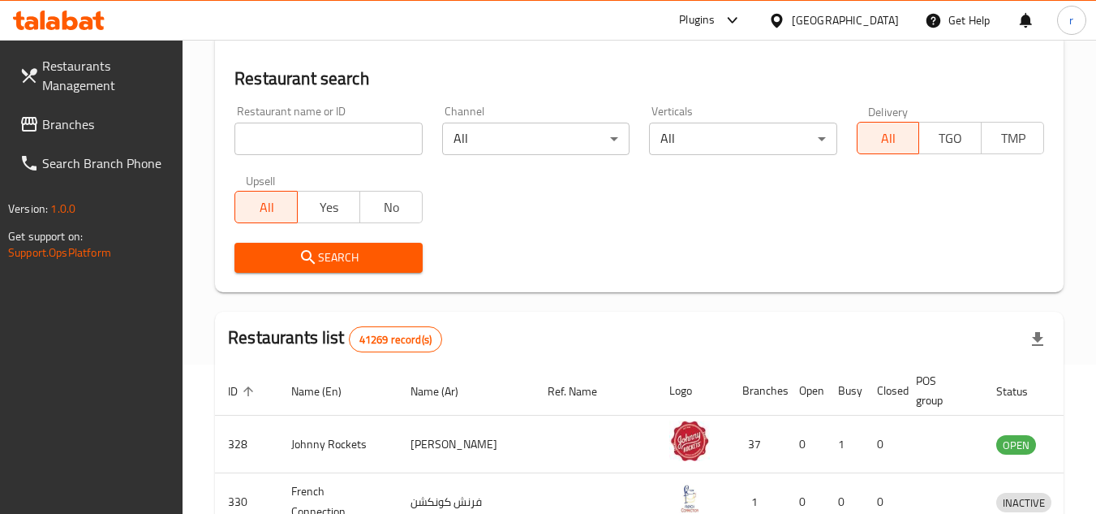
scroll to position [196, 0]
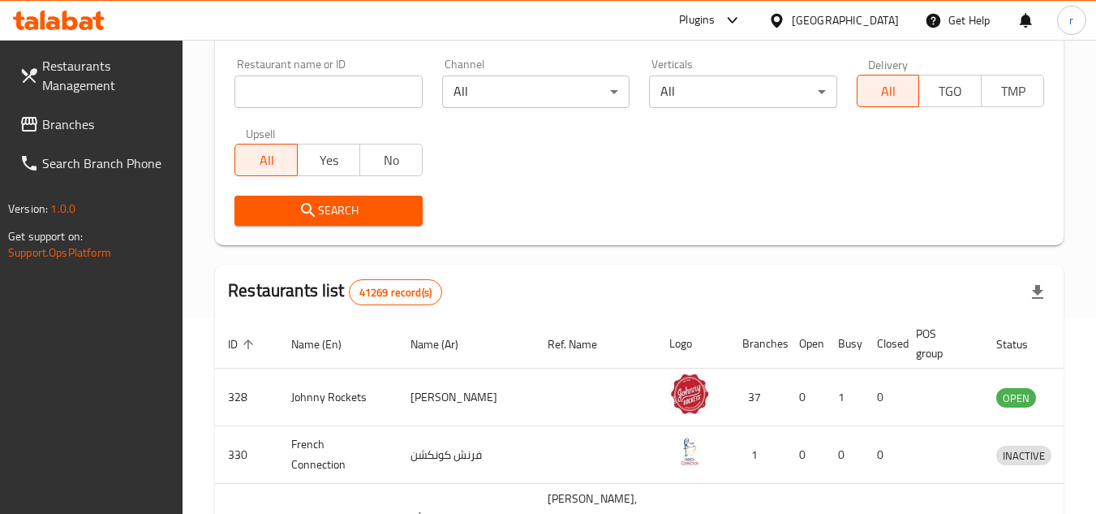
click at [107, 134] on link "Branches" at bounding box center [94, 124] width 177 height 39
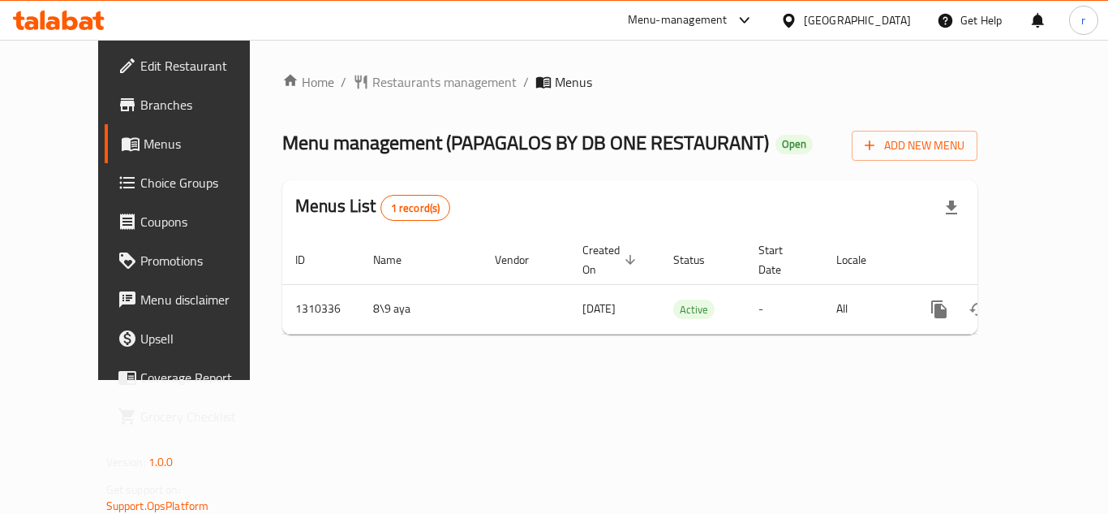
click at [387, 91] on span "Restaurants management" at bounding box center [444, 81] width 144 height 19
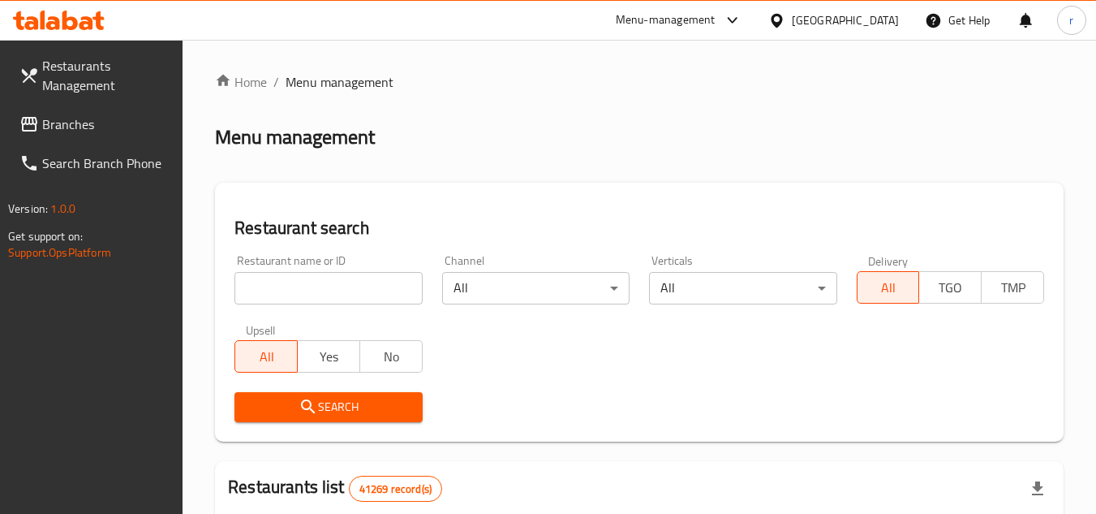
click at [318, 279] on div at bounding box center [548, 257] width 1096 height 514
click at [318, 279] on input "search" at bounding box center [327, 288] width 187 height 32
paste input "705328"
type input "705328"
click at [283, 404] on span "Search" at bounding box center [327, 407] width 161 height 20
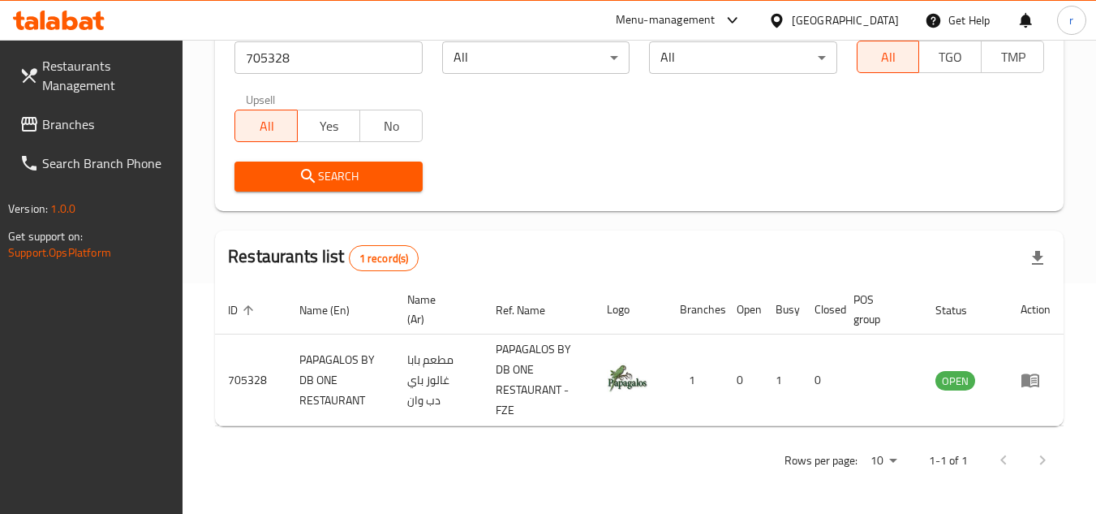
scroll to position [230, 0]
click at [597, 170] on div "Search" at bounding box center [639, 176] width 829 height 49
drag, startPoint x: 42, startPoint y: 123, endPoint x: 98, endPoint y: 101, distance: 60.1
click at [42, 123] on span "Branches" at bounding box center [106, 123] width 128 height 19
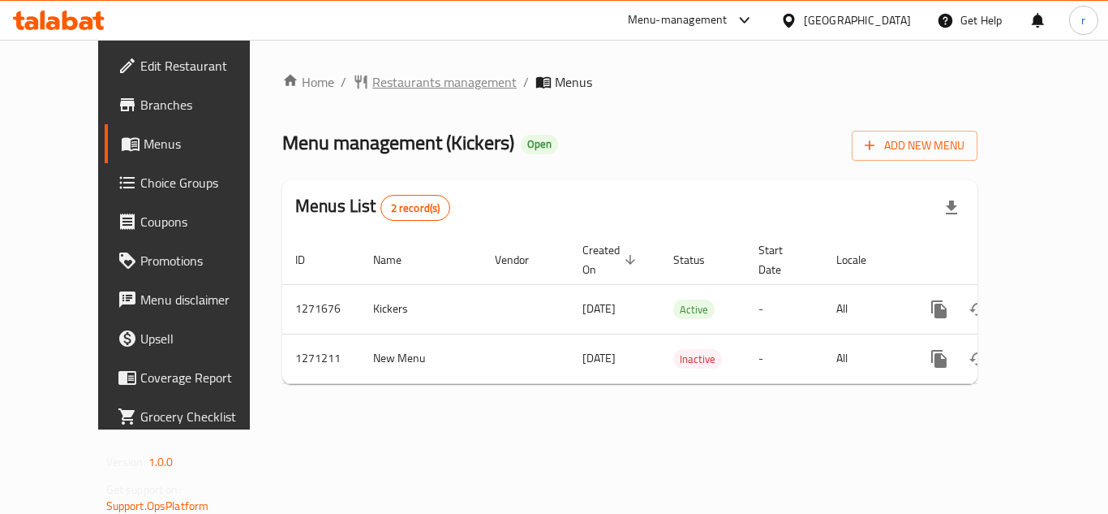
click at [382, 89] on span "Restaurants management" at bounding box center [444, 81] width 144 height 19
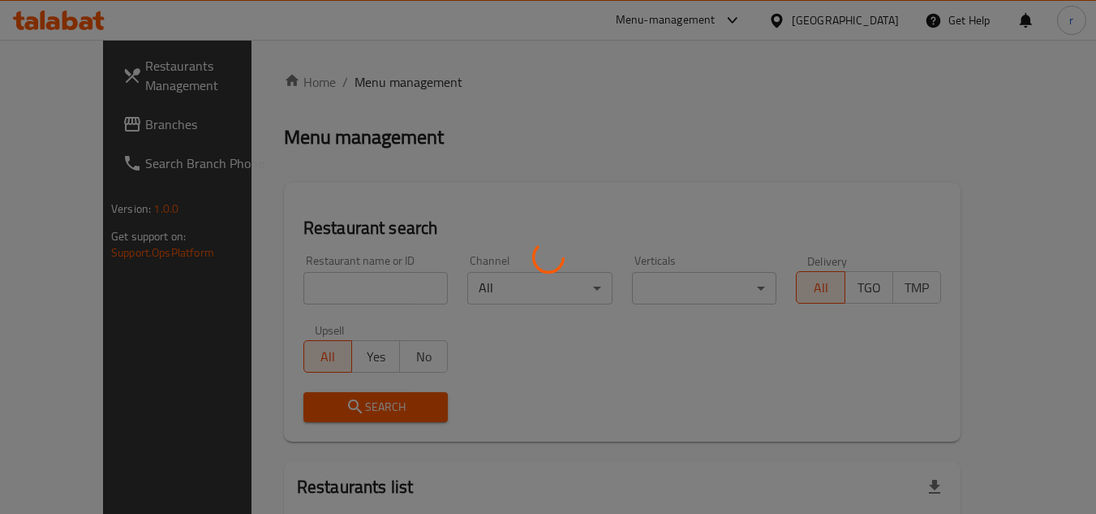
click at [336, 275] on div at bounding box center [548, 257] width 1096 height 514
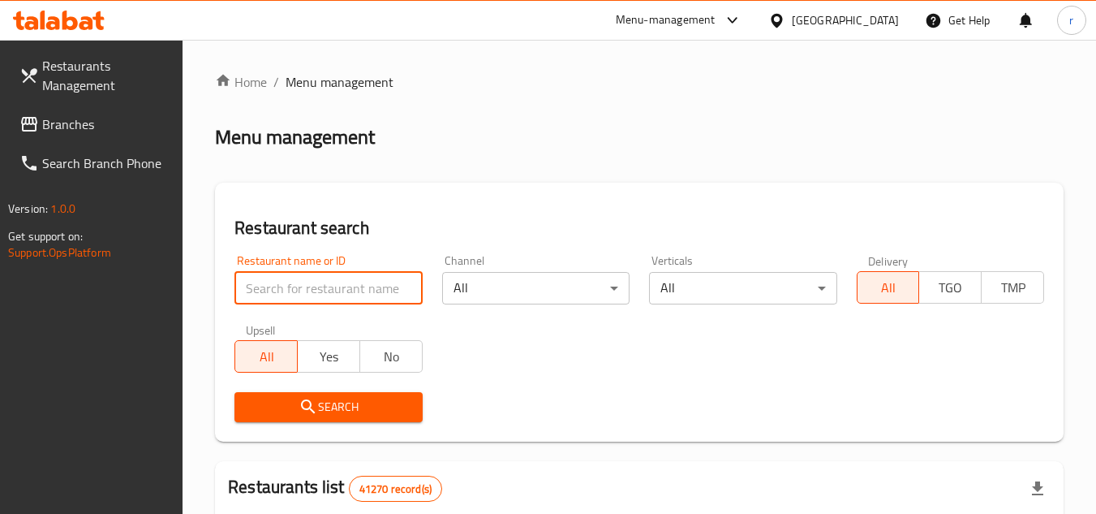
click at [336, 275] on input "search" at bounding box center [327, 288] width 187 height 32
paste input "689603"
type input "689603"
click at [308, 399] on icon "submit" at bounding box center [308, 406] width 19 height 19
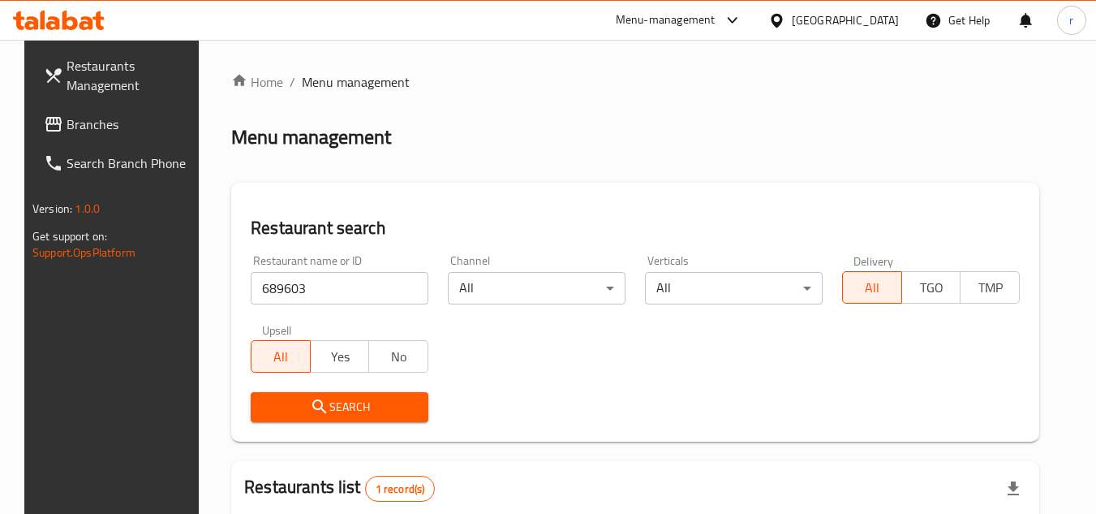
click at [845, 17] on div "United Arab Emirates" at bounding box center [845, 20] width 107 height 18
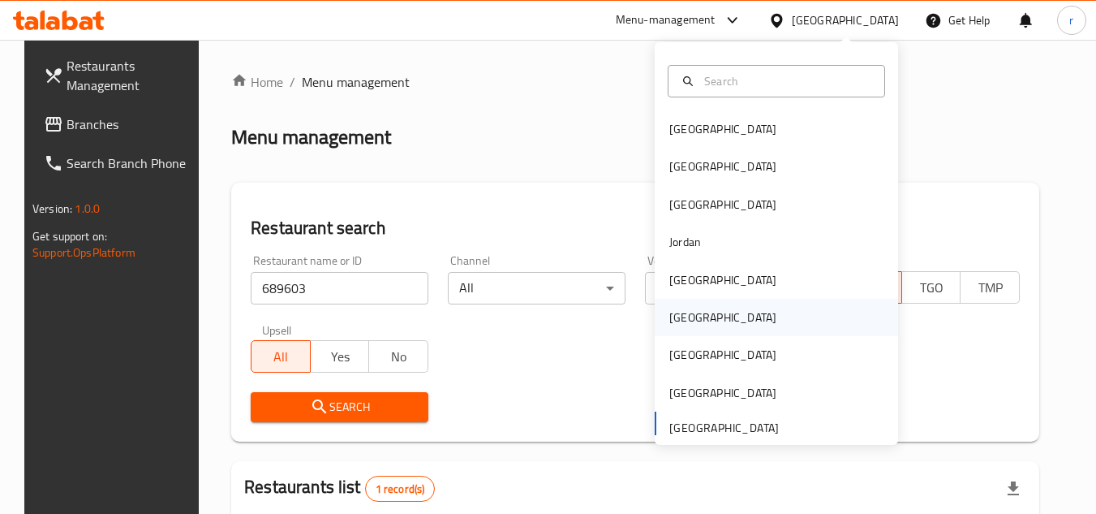
click at [693, 315] on div "[GEOGRAPHIC_DATA]" at bounding box center [722, 317] width 133 height 37
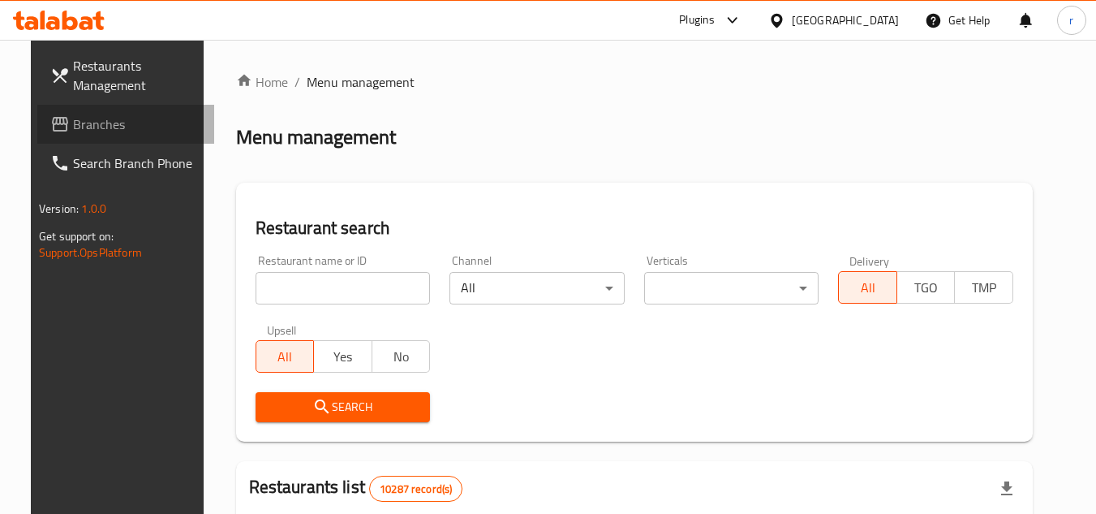
click at [73, 133] on span "Branches" at bounding box center [137, 123] width 128 height 19
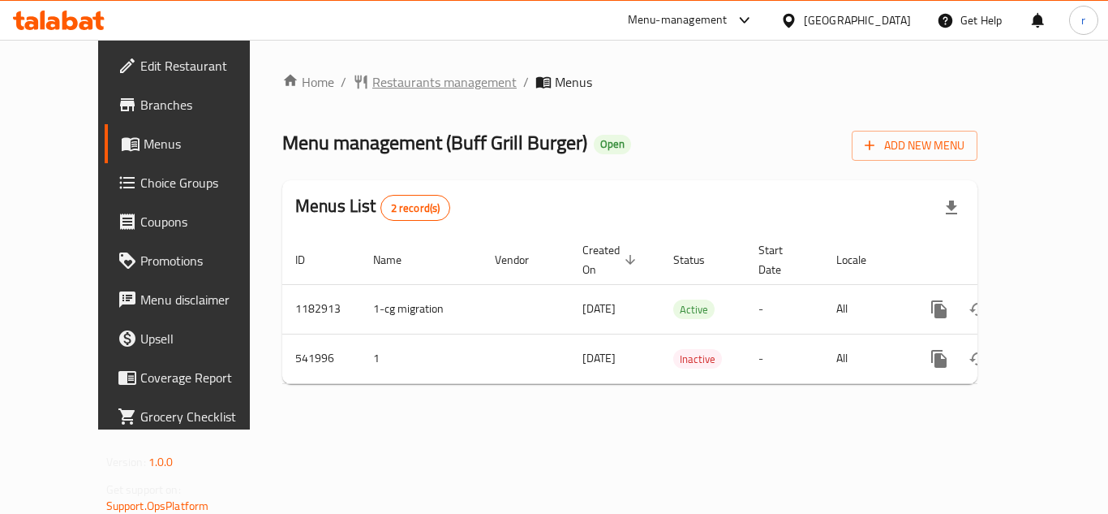
click at [372, 85] on span "Restaurants management" at bounding box center [444, 81] width 144 height 19
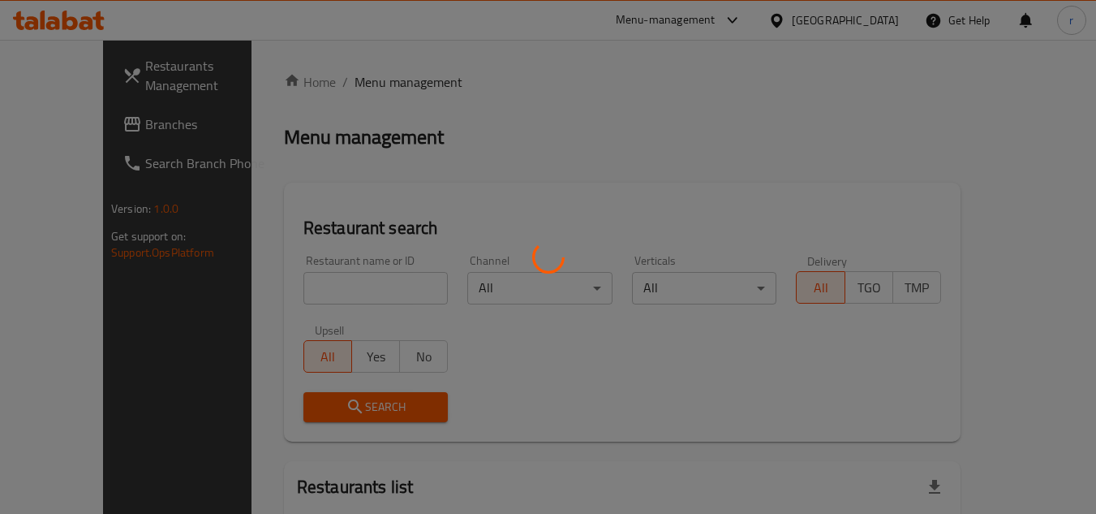
click at [326, 285] on div at bounding box center [548, 257] width 1096 height 514
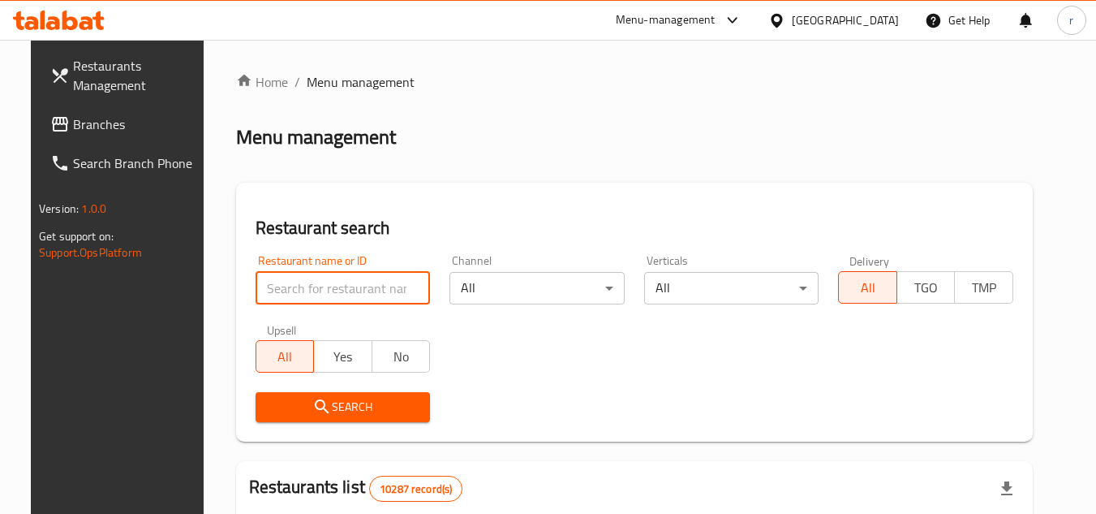
click at [326, 285] on input "search" at bounding box center [343, 288] width 175 height 32
paste input "635658"
type input "635658"
click at [297, 398] on span "Search" at bounding box center [343, 407] width 149 height 20
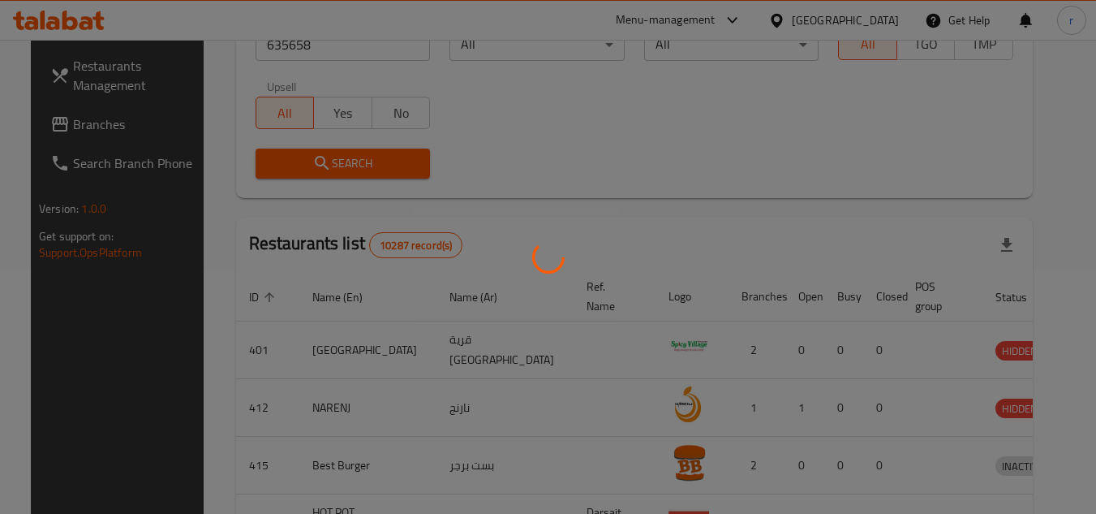
scroll to position [196, 0]
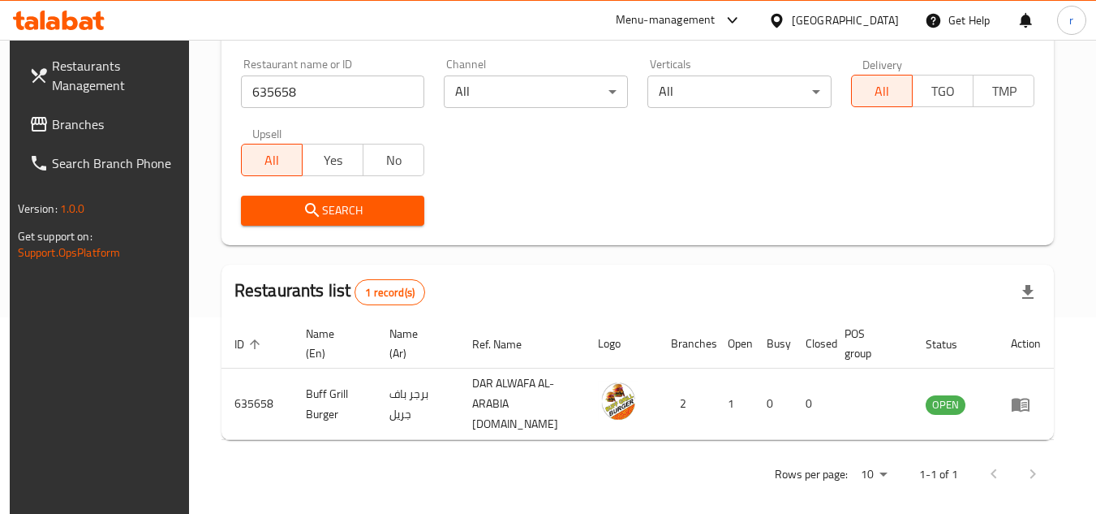
drag, startPoint x: 53, startPoint y: 128, endPoint x: 97, endPoint y: 117, distance: 45.3
click at [53, 128] on span "Branches" at bounding box center [116, 123] width 128 height 19
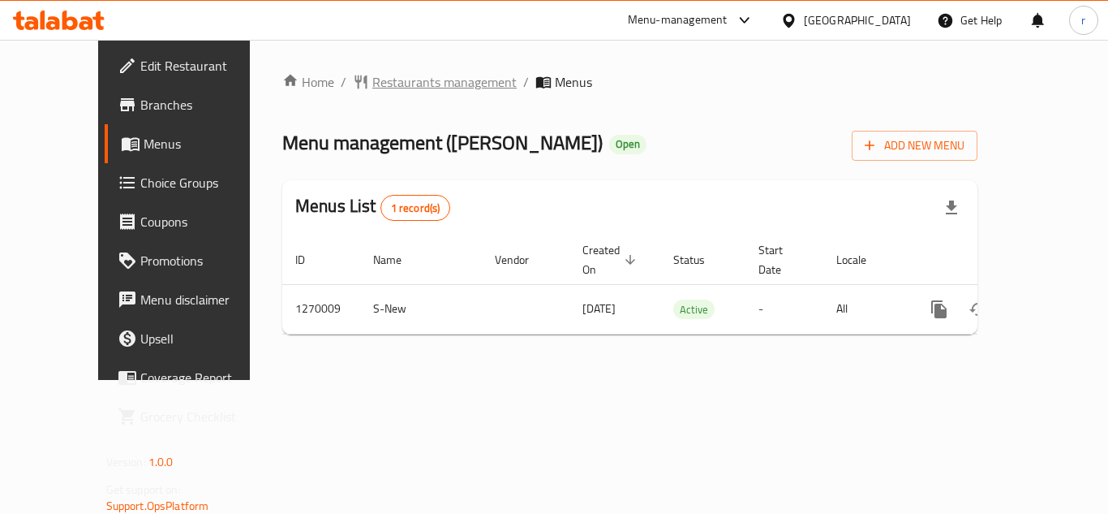
click at [372, 78] on span "Restaurants management" at bounding box center [444, 81] width 144 height 19
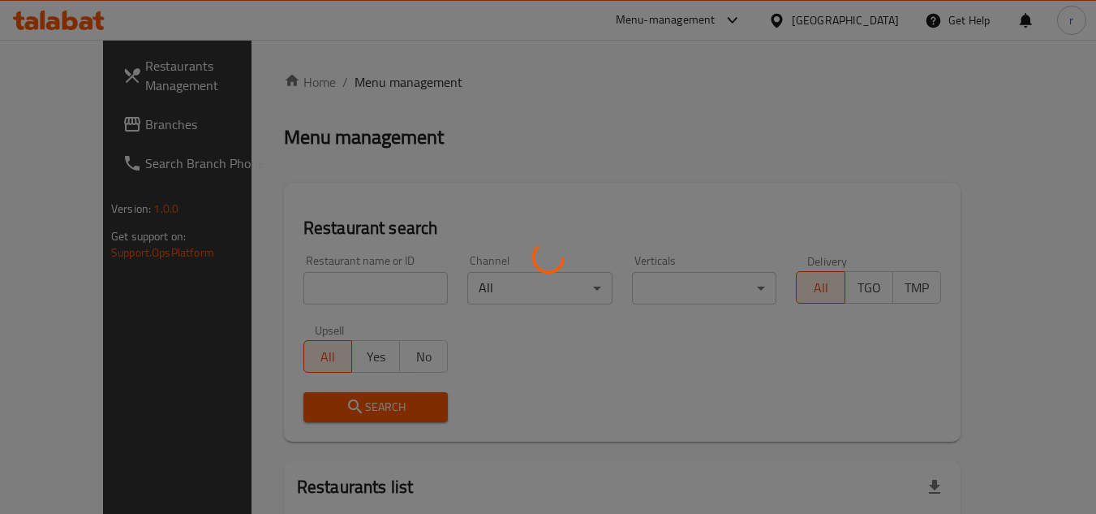
click at [294, 282] on div at bounding box center [548, 257] width 1096 height 514
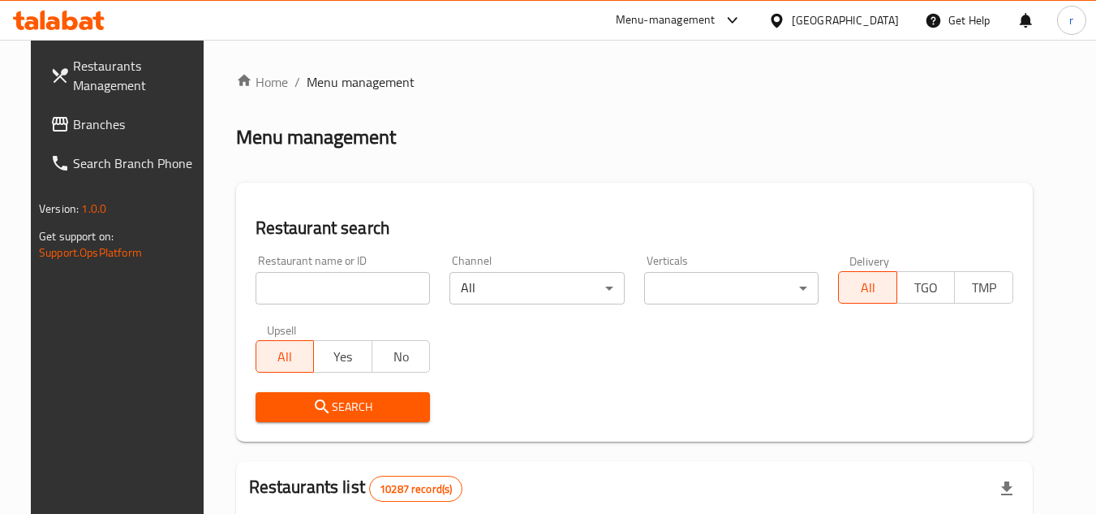
click at [294, 282] on input "search" at bounding box center [343, 288] width 175 height 32
paste input "688956"
type input "688956"
click at [286, 401] on span "Search" at bounding box center [343, 407] width 149 height 20
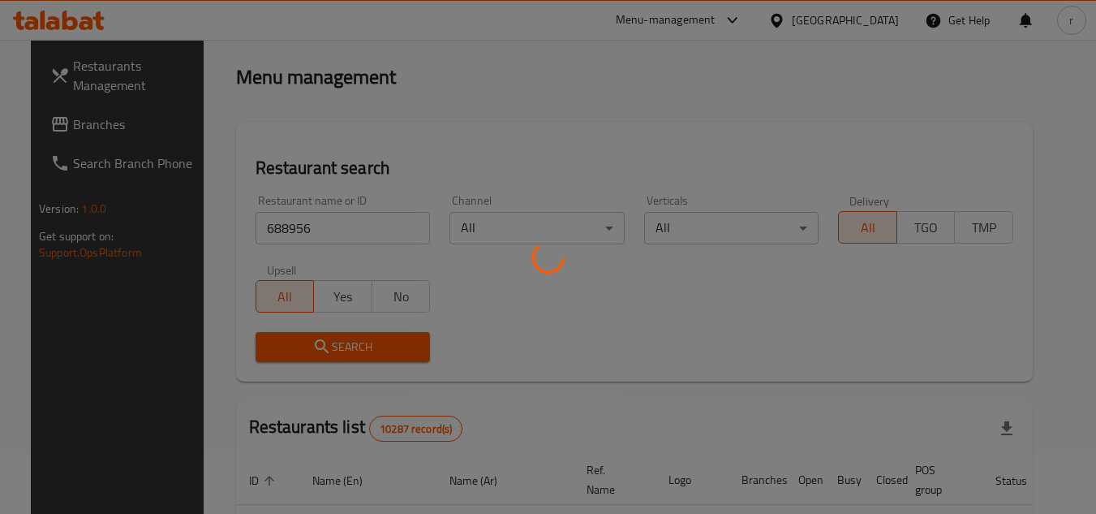
scroll to position [162, 0]
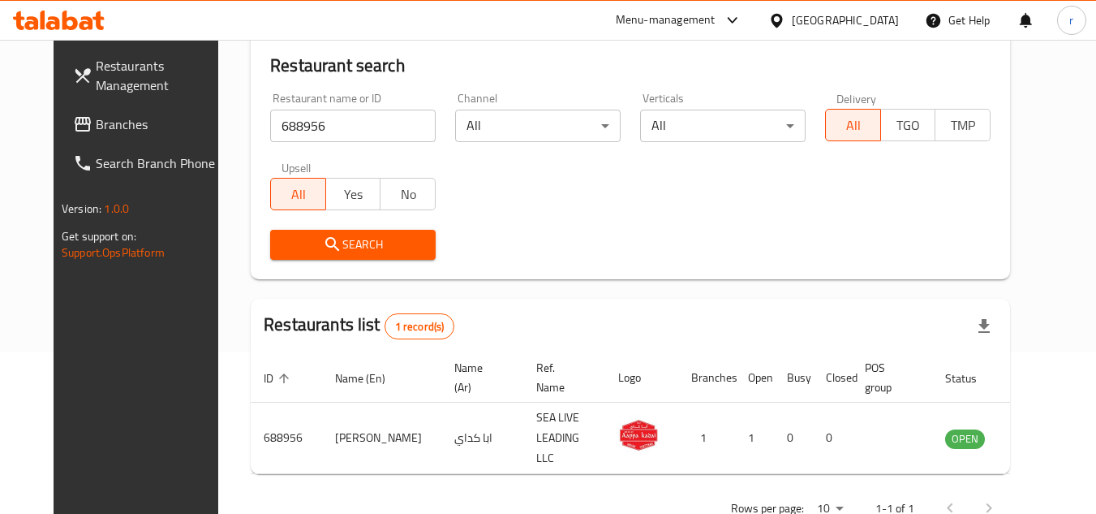
click at [873, 20] on div "Oman" at bounding box center [845, 20] width 107 height 18
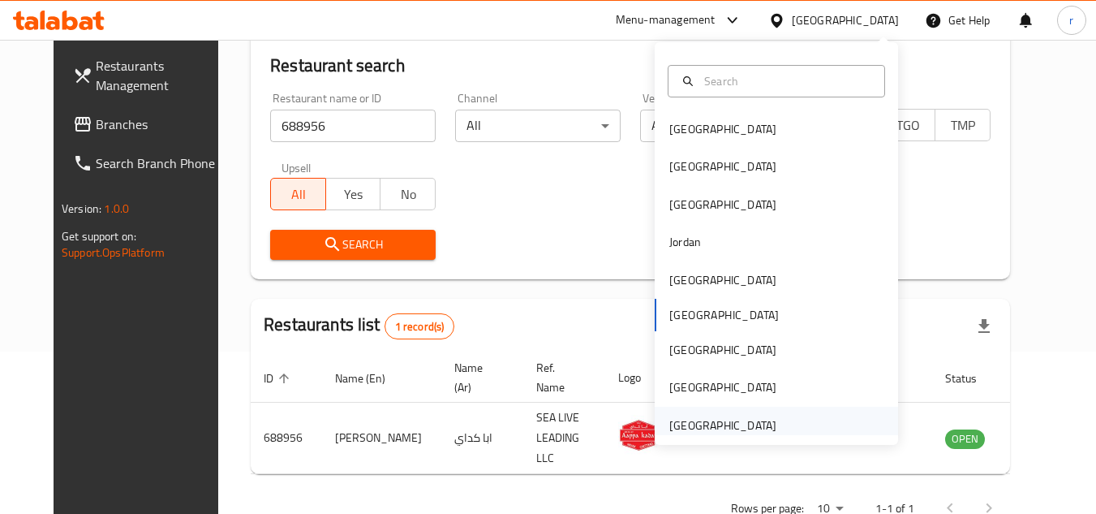
click at [689, 418] on div "[GEOGRAPHIC_DATA]" at bounding box center [722, 425] width 107 height 18
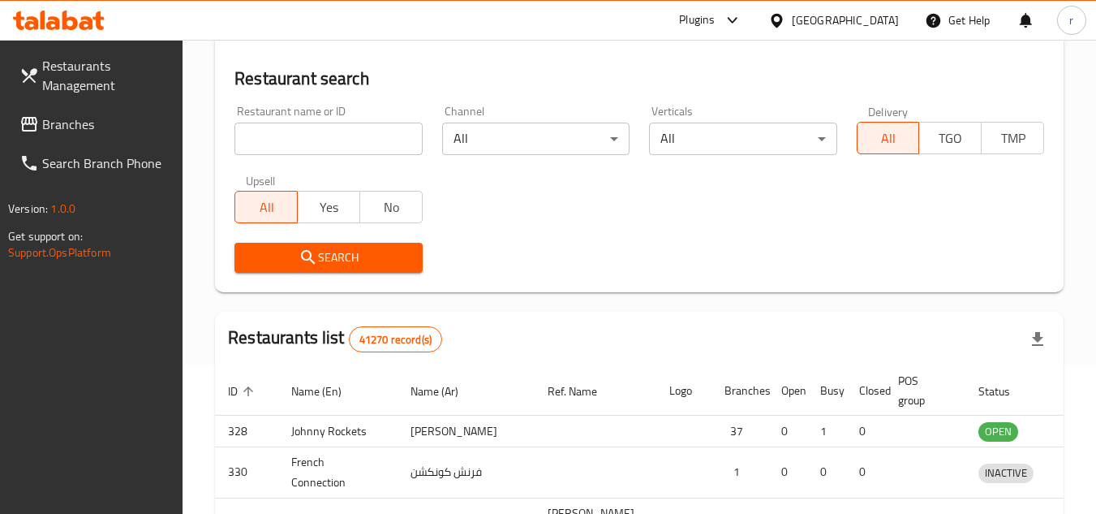
scroll to position [162, 0]
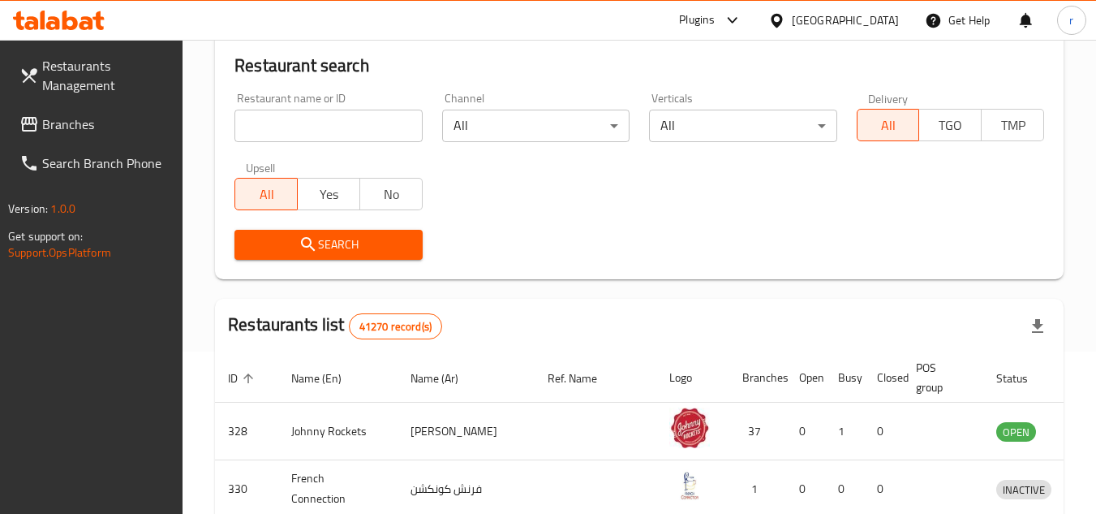
click at [61, 118] on span "Branches" at bounding box center [106, 123] width 128 height 19
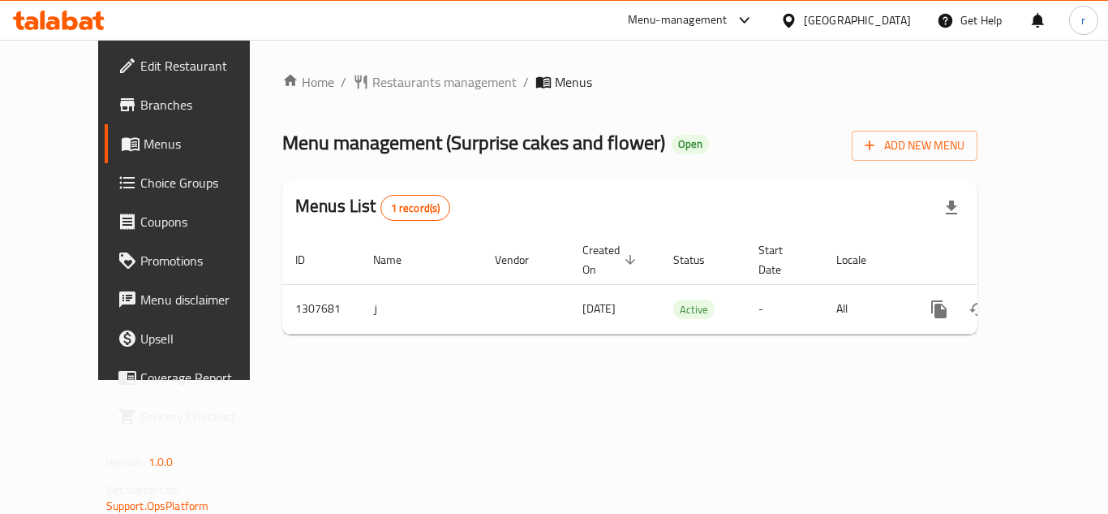
click at [372, 86] on span "Restaurants management" at bounding box center [444, 81] width 144 height 19
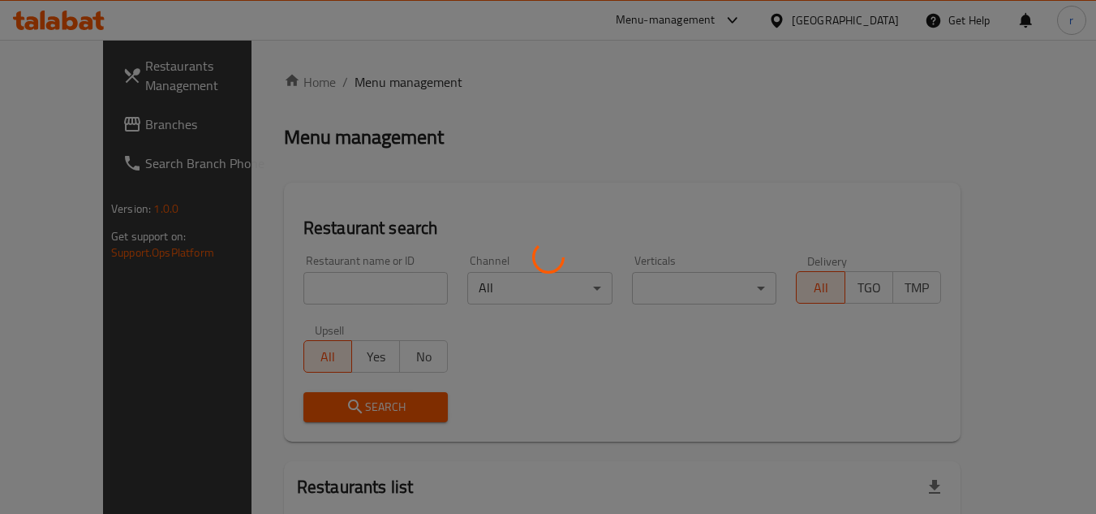
click at [340, 282] on div at bounding box center [548, 257] width 1096 height 514
click at [316, 288] on div at bounding box center [548, 257] width 1096 height 514
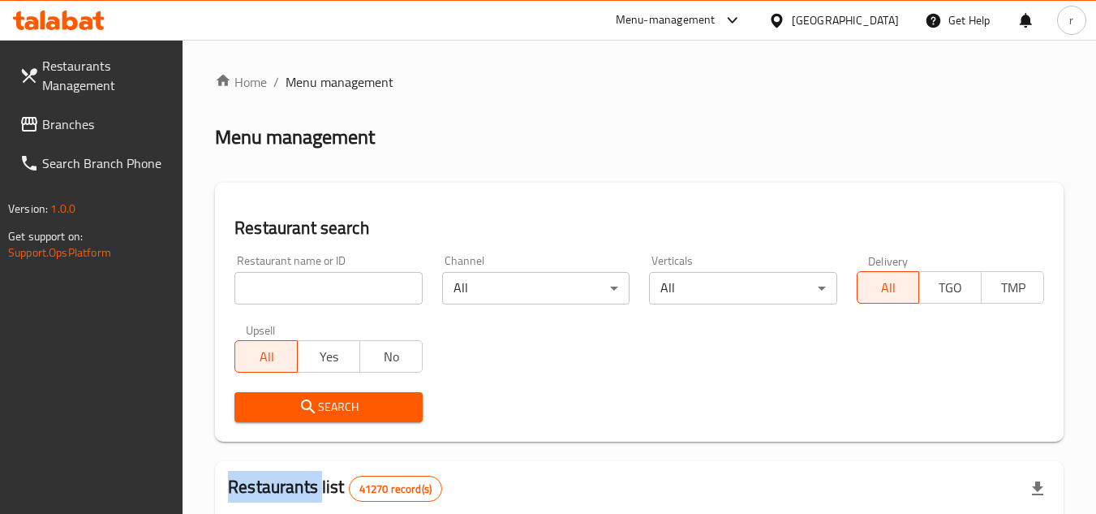
click at [316, 288] on div at bounding box center [548, 257] width 1096 height 514
click at [316, 288] on input "search" at bounding box center [327, 288] width 187 height 32
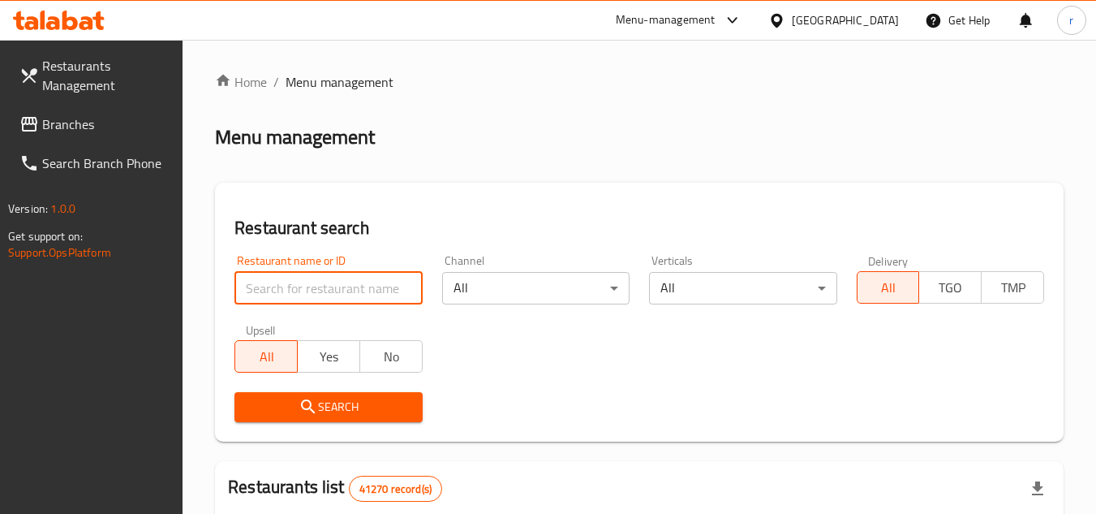
paste input "704412"
type input "704412"
click at [264, 401] on span "Search" at bounding box center [327, 407] width 161 height 20
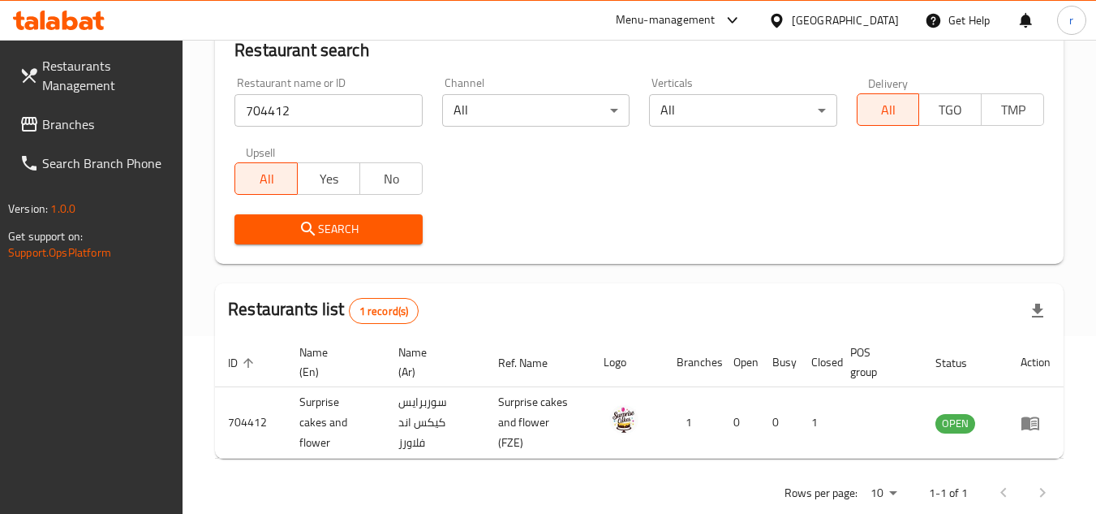
scroll to position [210, 0]
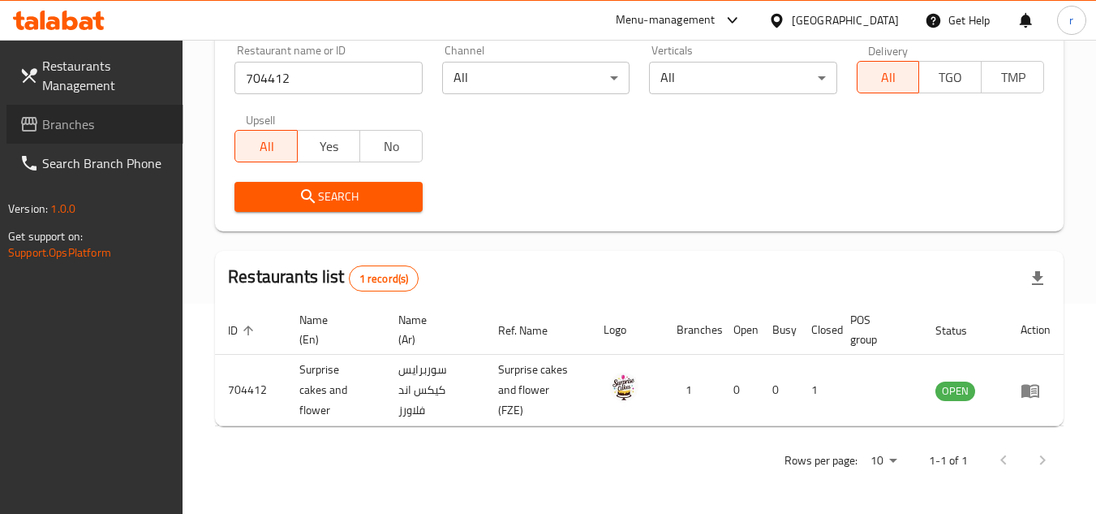
click at [103, 122] on span "Branches" at bounding box center [106, 123] width 128 height 19
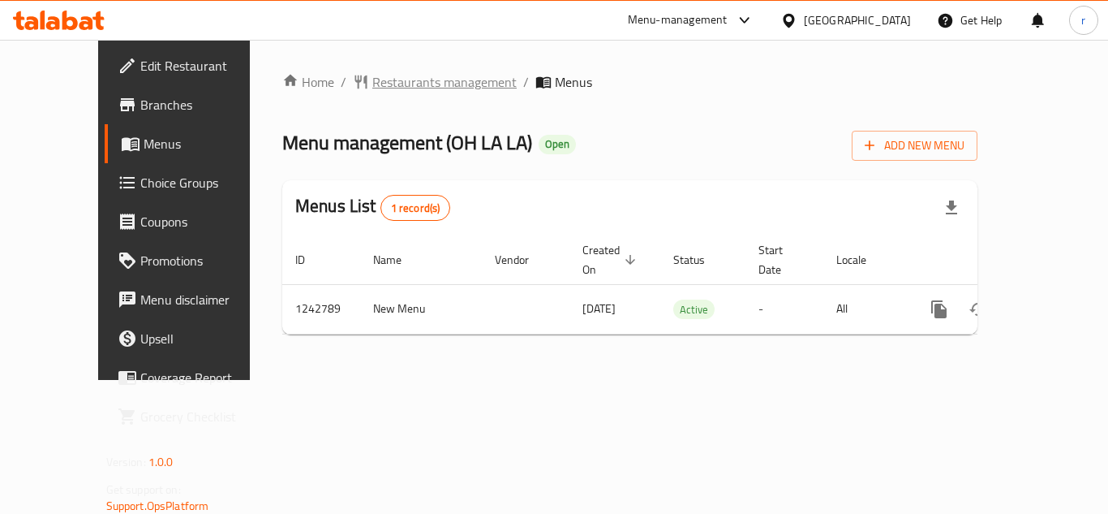
click at [386, 81] on span "Restaurants management" at bounding box center [444, 81] width 144 height 19
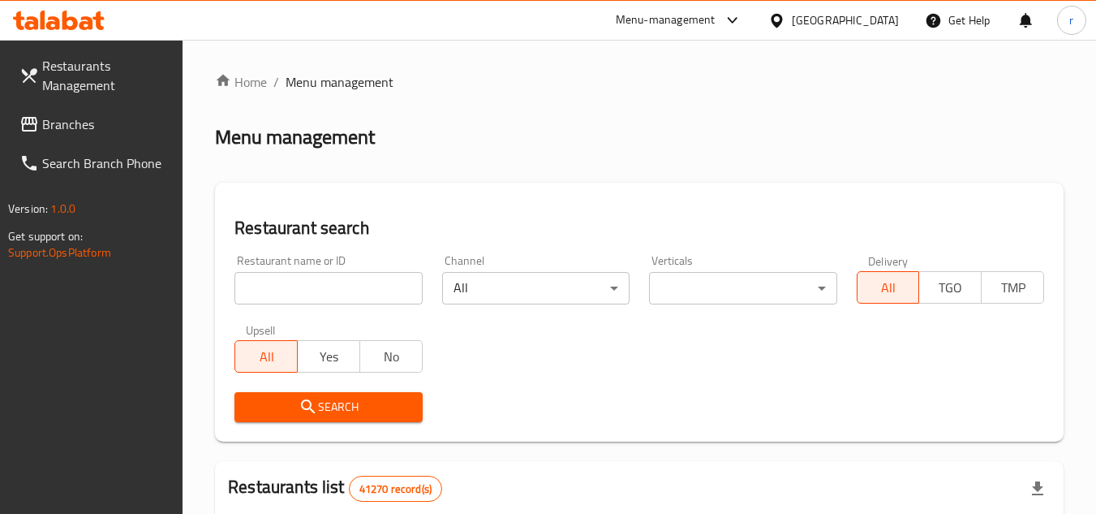
click at [363, 290] on input "search" at bounding box center [327, 288] width 187 height 32
paste input "680879"
type input "680879"
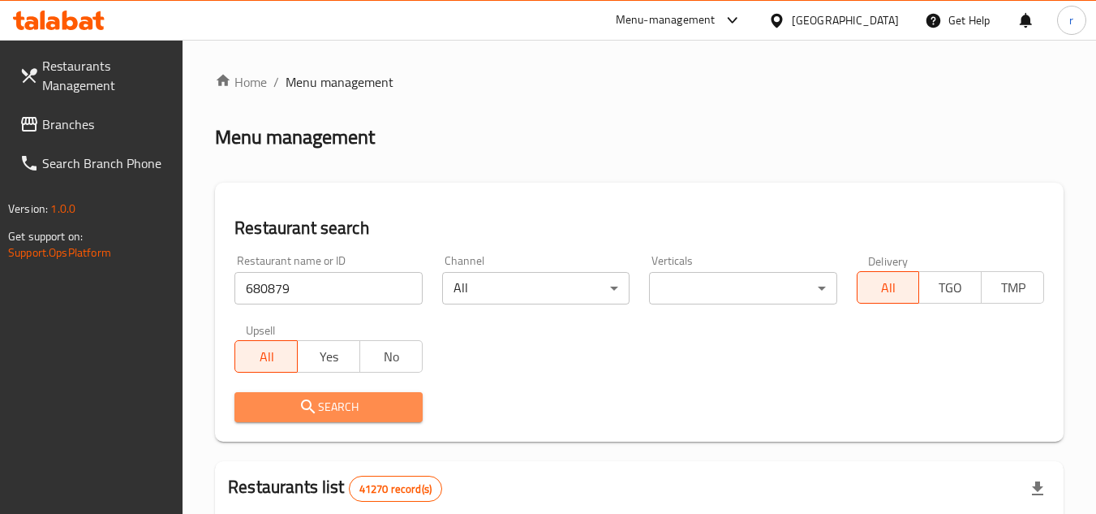
click at [334, 395] on button "Search" at bounding box center [327, 407] width 187 height 30
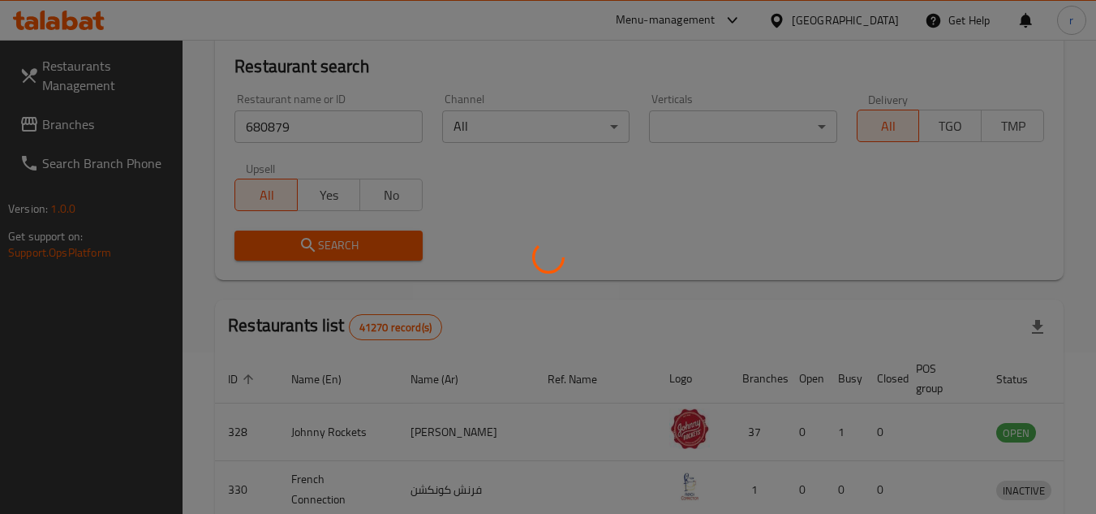
scroll to position [162, 0]
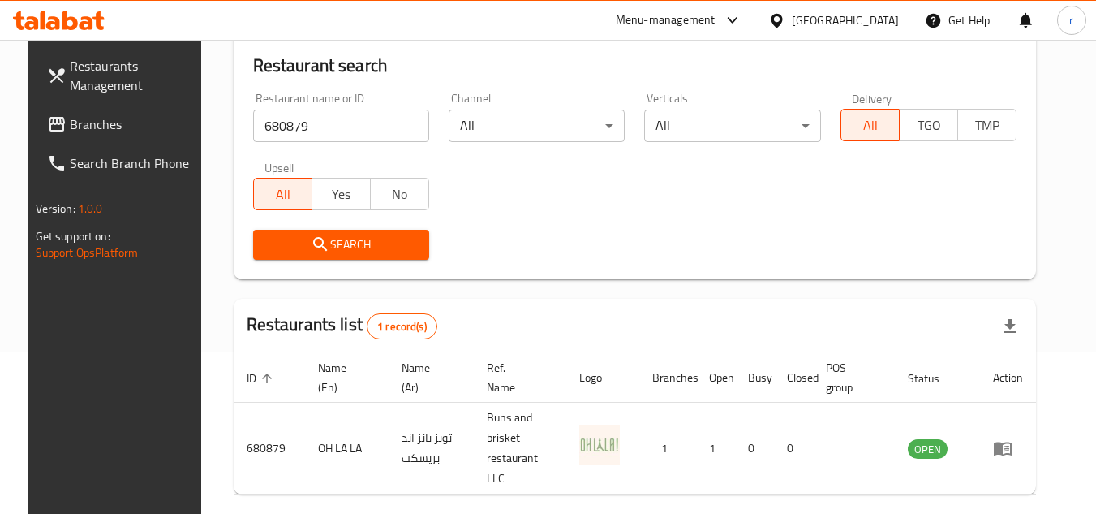
click at [797, 27] on div "[GEOGRAPHIC_DATA]" at bounding box center [845, 20] width 107 height 18
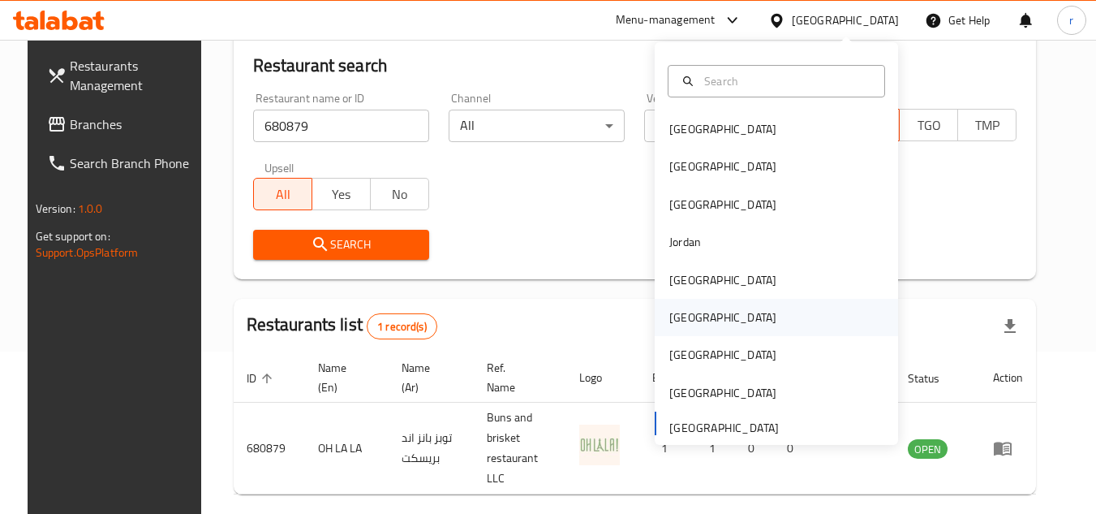
click at [681, 324] on div "[GEOGRAPHIC_DATA]" at bounding box center [722, 317] width 107 height 18
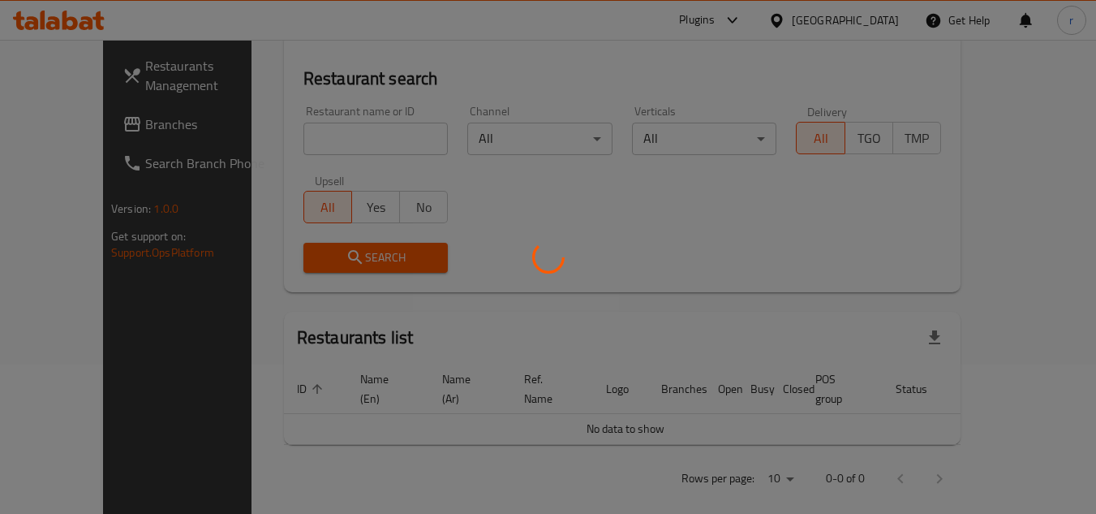
scroll to position [162, 0]
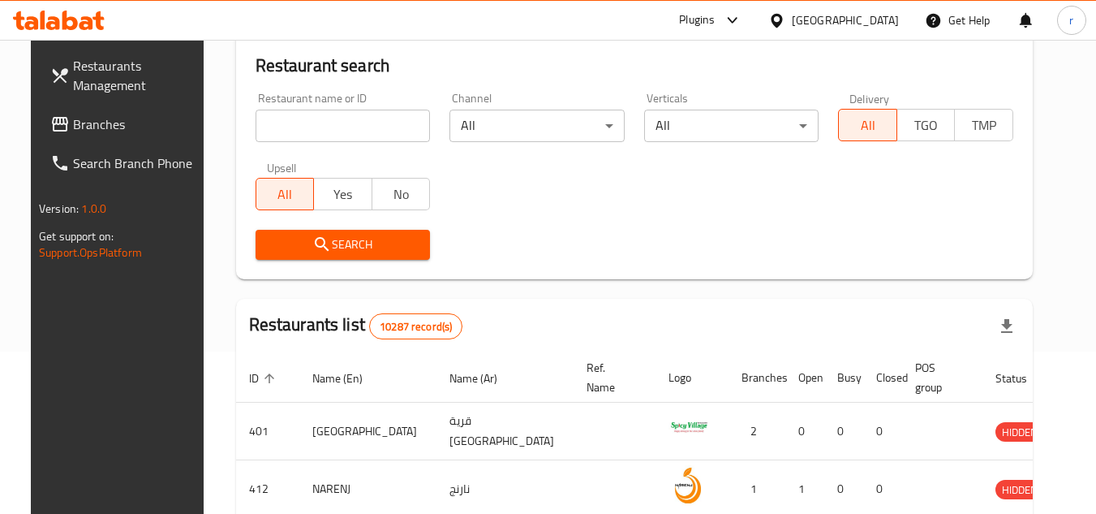
drag, startPoint x: 74, startPoint y: 140, endPoint x: 108, endPoint y: 120, distance: 39.7
click at [74, 140] on link "Branches" at bounding box center [125, 124] width 177 height 39
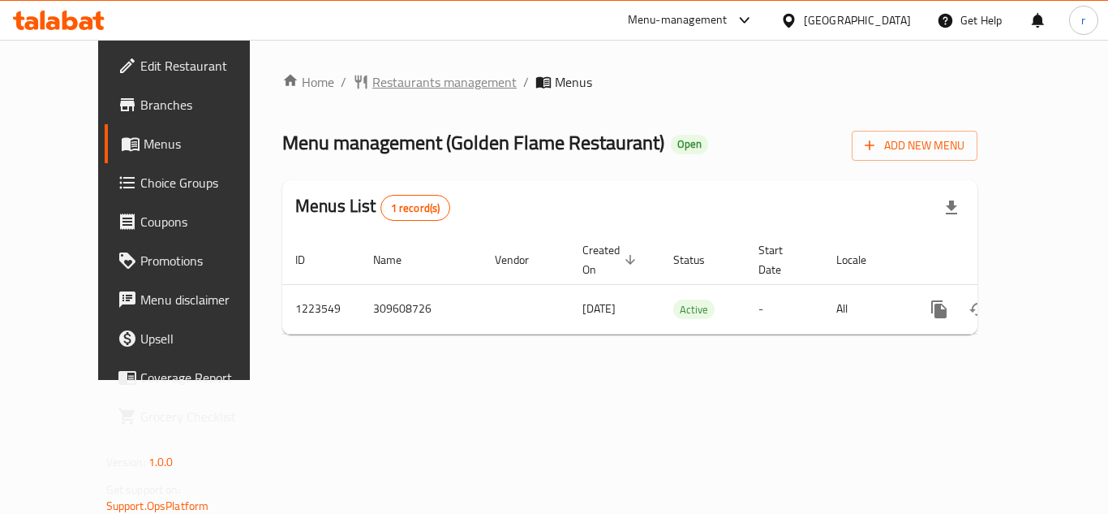
click at [393, 80] on span "Restaurants management" at bounding box center [444, 81] width 144 height 19
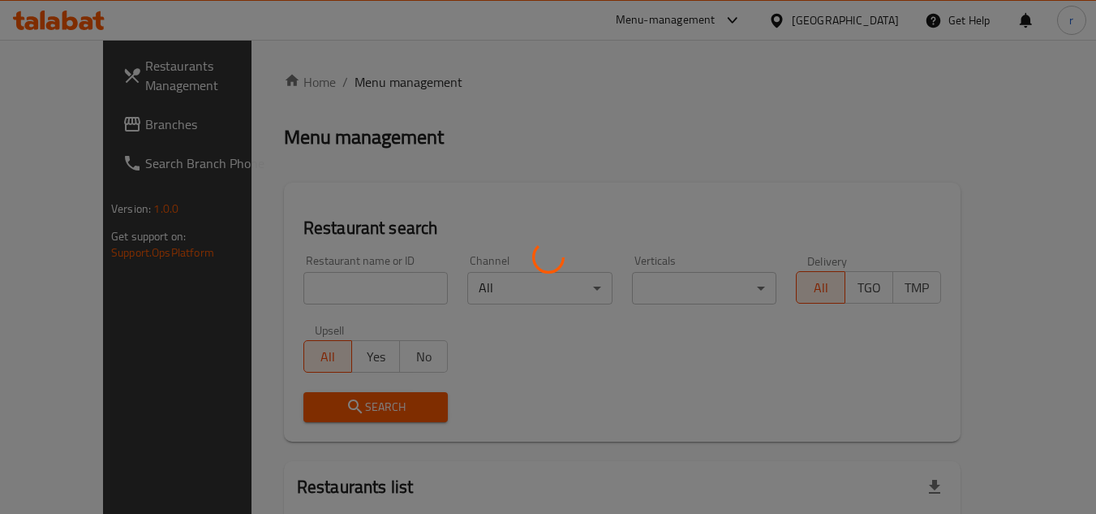
click at [316, 285] on div at bounding box center [548, 257] width 1096 height 514
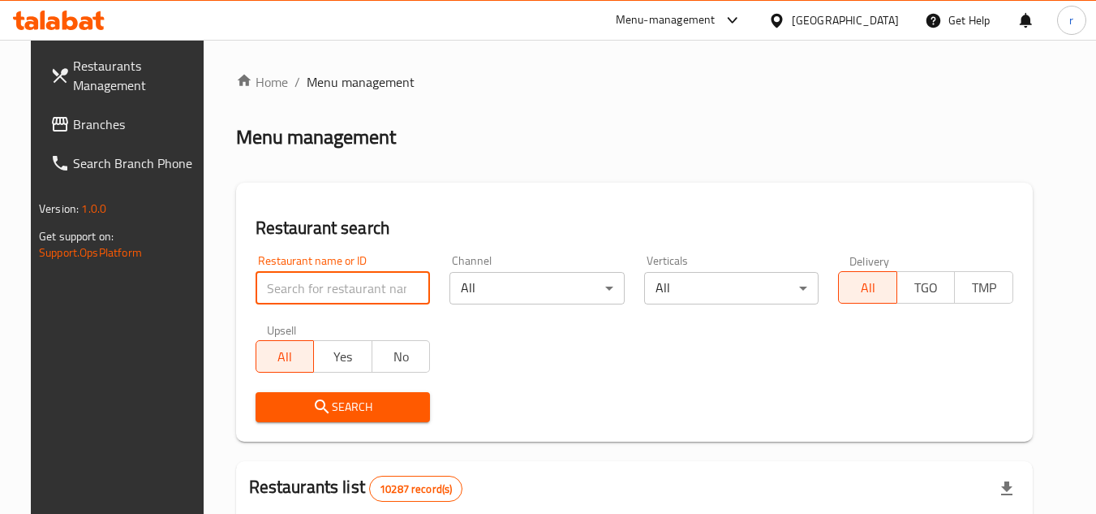
click at [315, 286] on input "search" at bounding box center [343, 288] width 175 height 32
paste input "674475"
type input "674475"
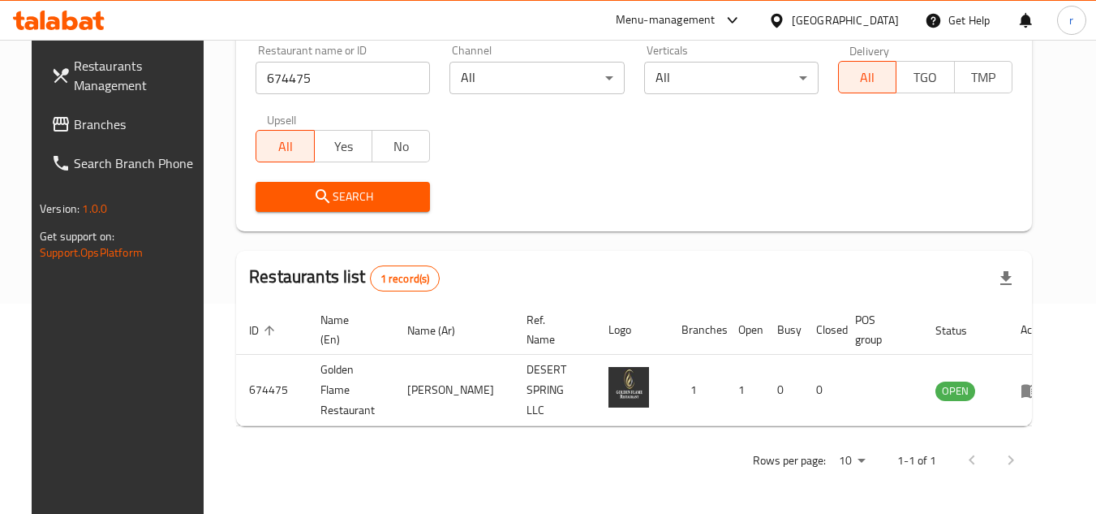
scroll to position [196, 0]
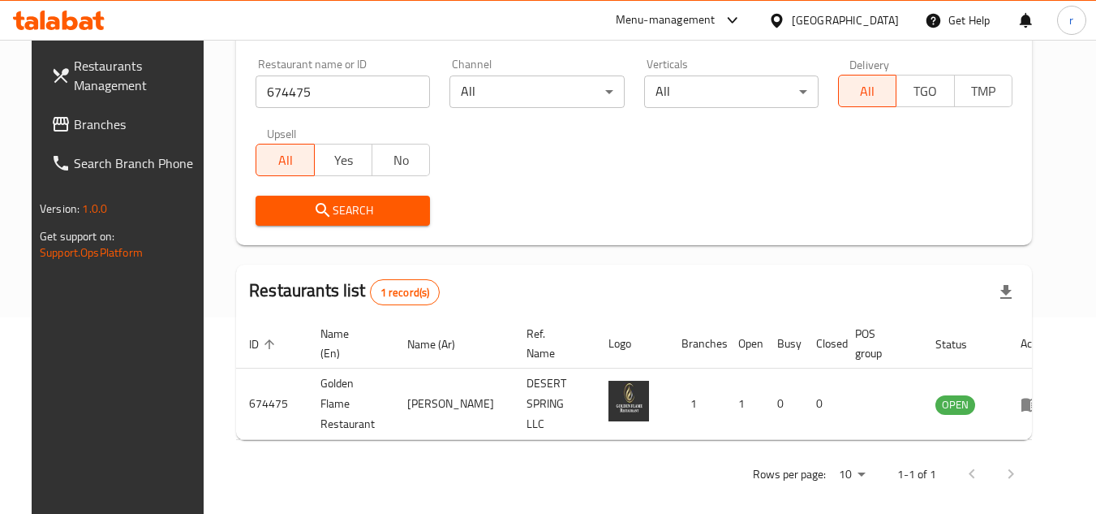
click at [875, 23] on div "Oman" at bounding box center [845, 20] width 107 height 18
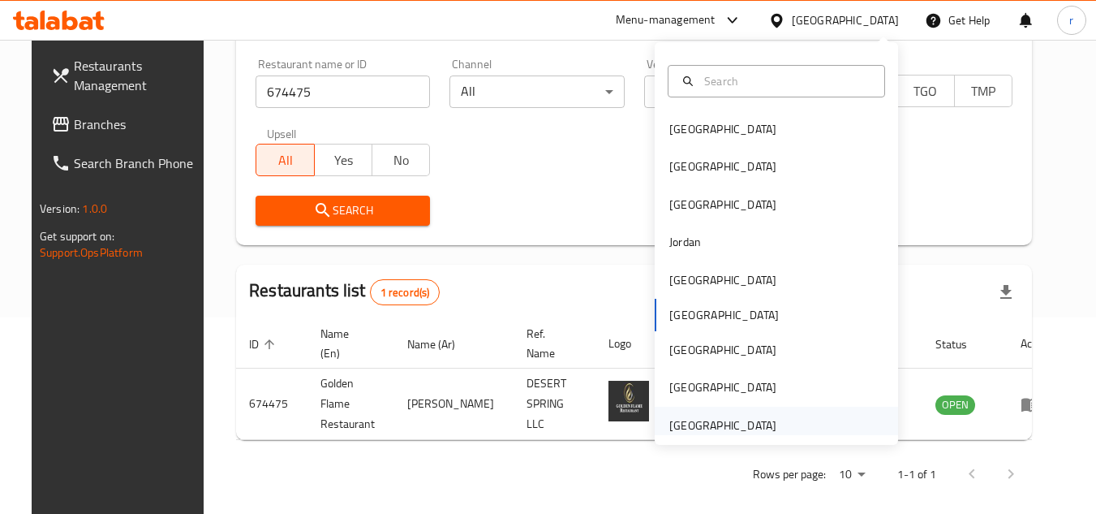
click at [725, 420] on div "[GEOGRAPHIC_DATA]" at bounding box center [722, 425] width 107 height 18
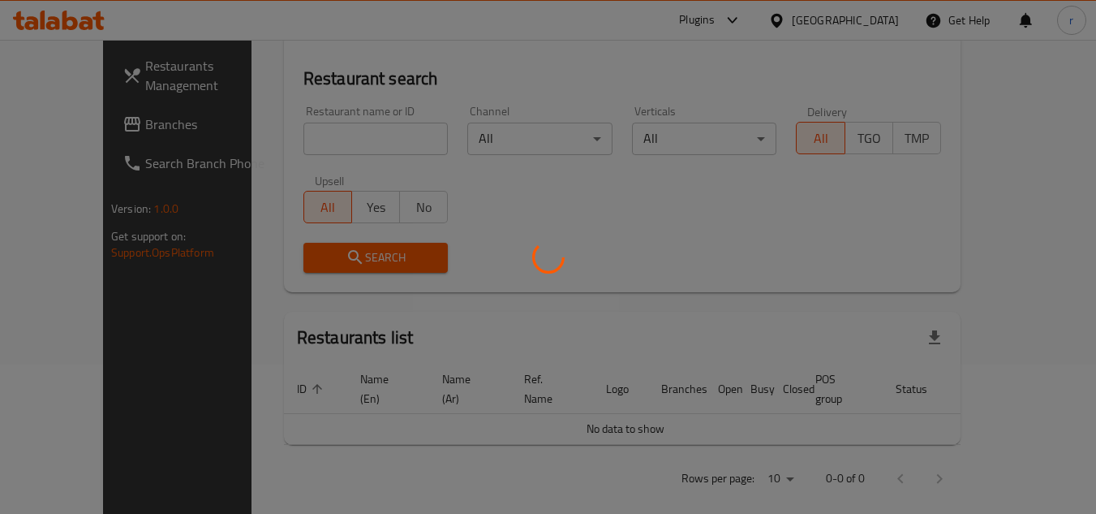
scroll to position [196, 0]
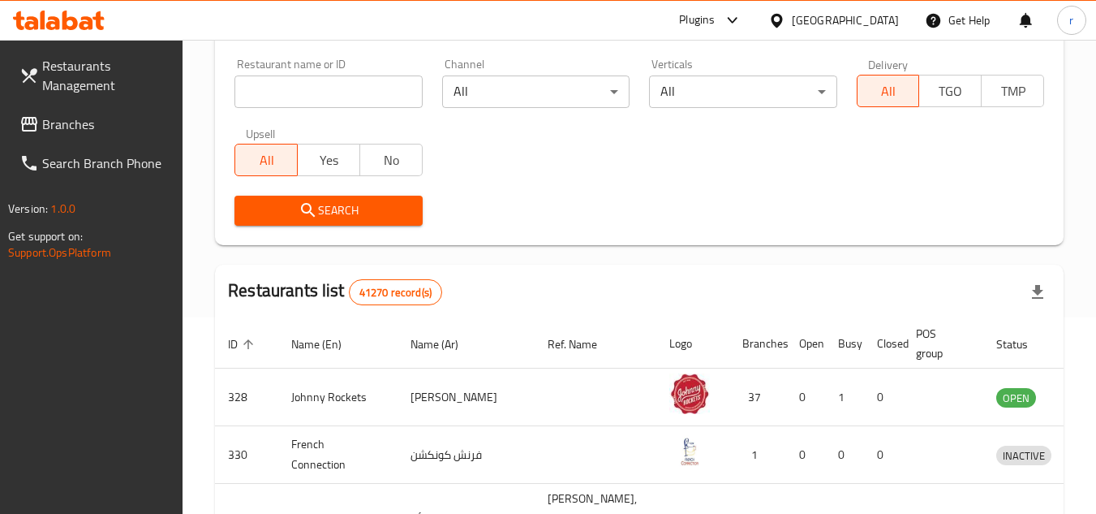
click at [45, 127] on span "Branches" at bounding box center [106, 123] width 128 height 19
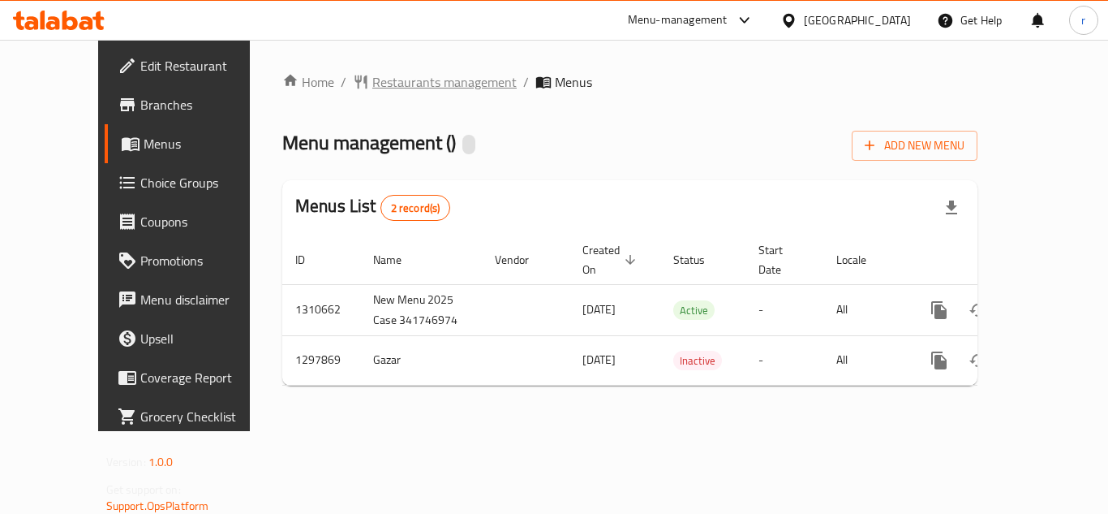
click at [390, 81] on span "Restaurants management" at bounding box center [444, 81] width 144 height 19
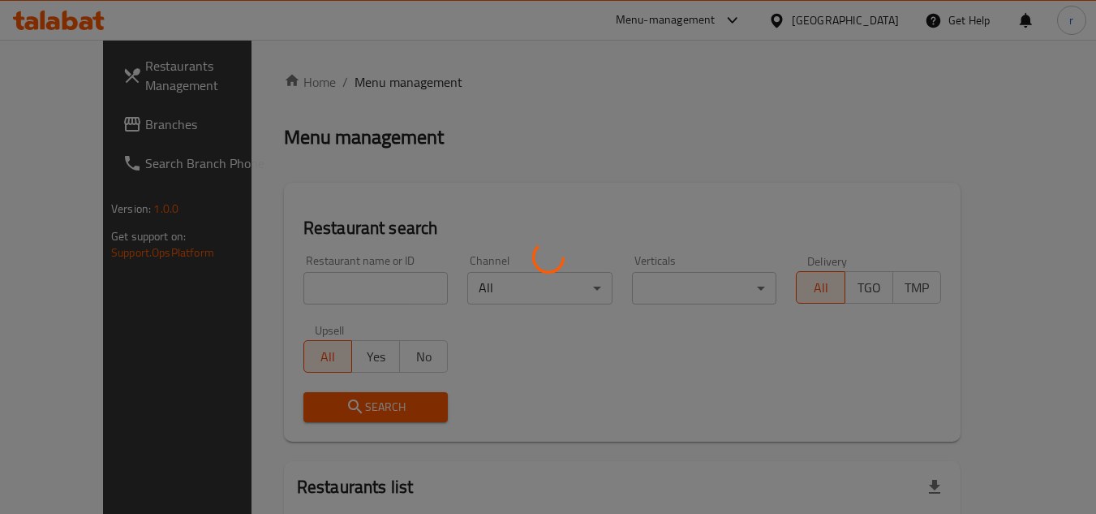
click at [331, 295] on div at bounding box center [548, 257] width 1096 height 514
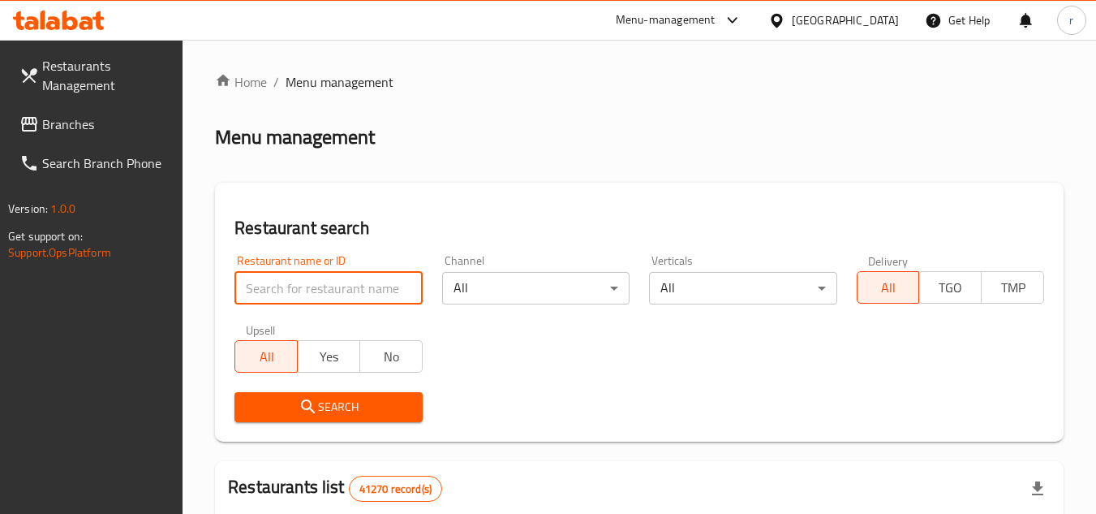
click at [331, 286] on input "search" at bounding box center [327, 288] width 187 height 32
paste input "700688"
type input "700688"
click at [302, 402] on icon "submit" at bounding box center [308, 406] width 14 height 14
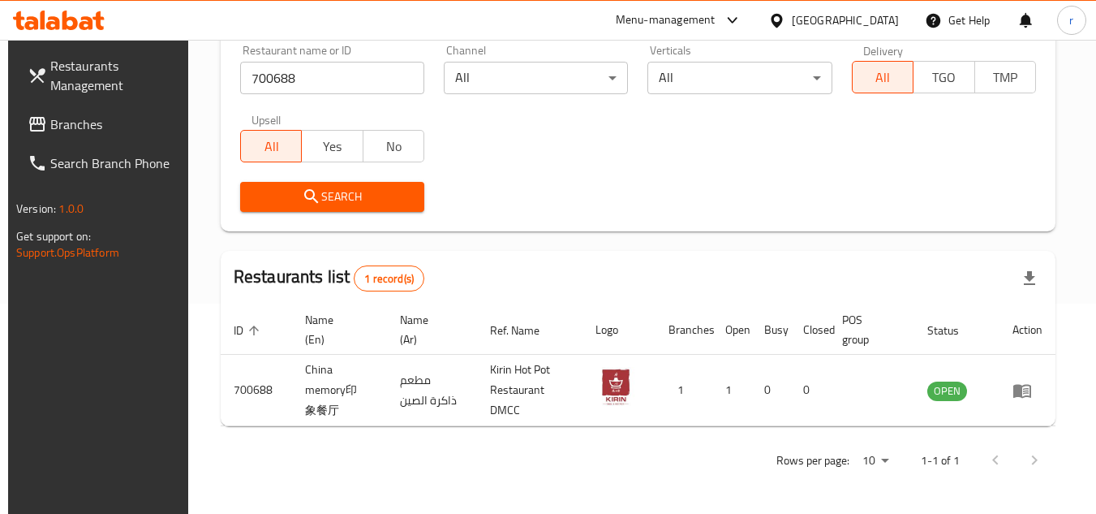
scroll to position [210, 0]
drag, startPoint x: 71, startPoint y: 134, endPoint x: 104, endPoint y: 123, distance: 34.1
click at [71, 134] on span "Branches" at bounding box center [114, 123] width 128 height 19
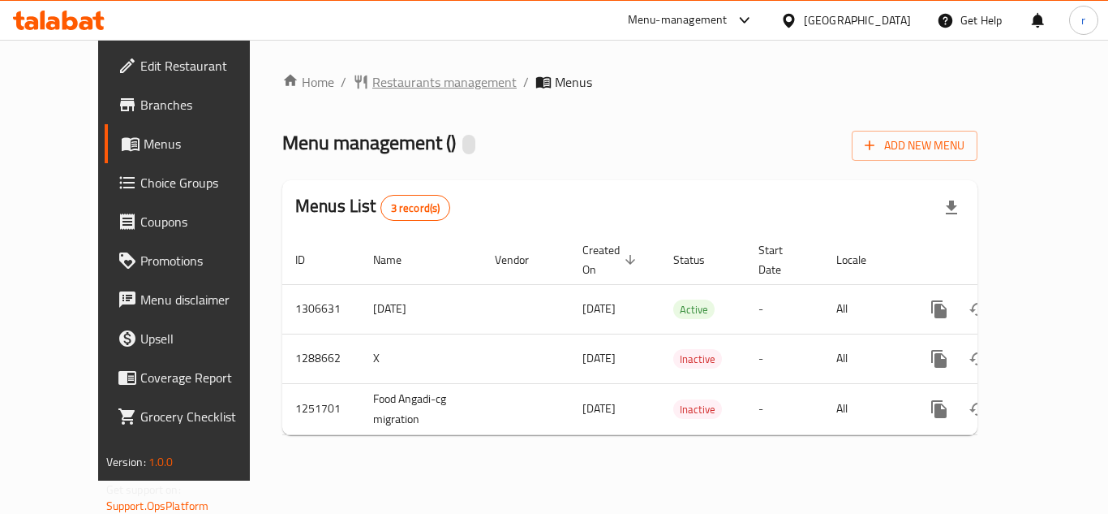
click at [397, 90] on span "Restaurants management" at bounding box center [444, 81] width 144 height 19
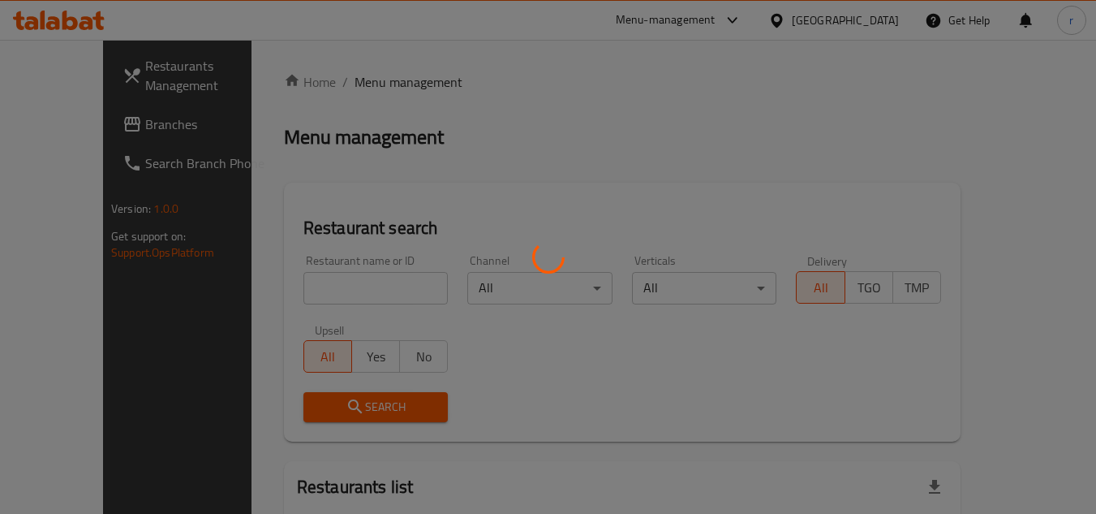
click at [307, 279] on div at bounding box center [548, 257] width 1096 height 514
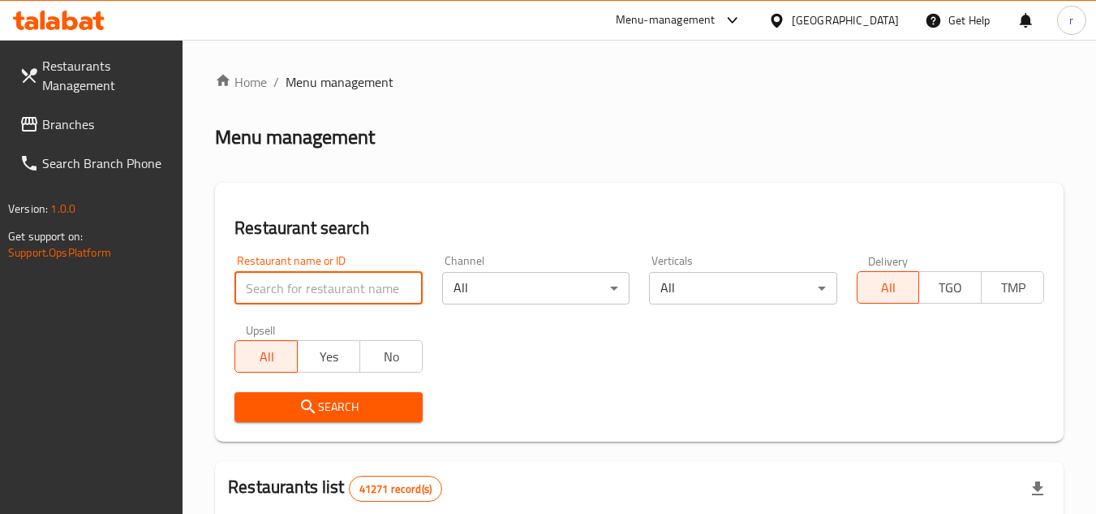
click at [307, 279] on input "search" at bounding box center [327, 288] width 187 height 32
paste input "660366"
type input "660366"
click at [324, 401] on span "Search" at bounding box center [327, 407] width 161 height 20
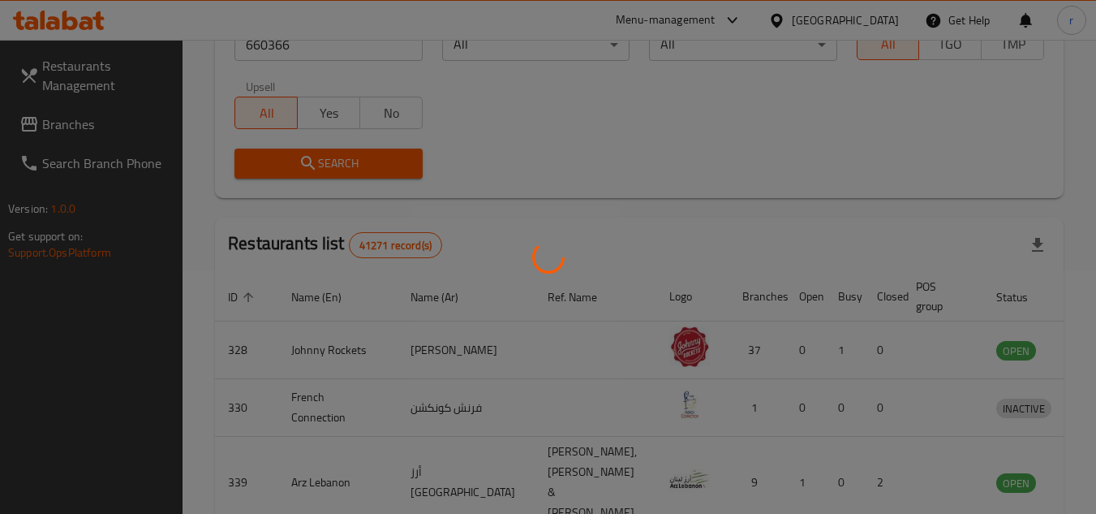
scroll to position [196, 0]
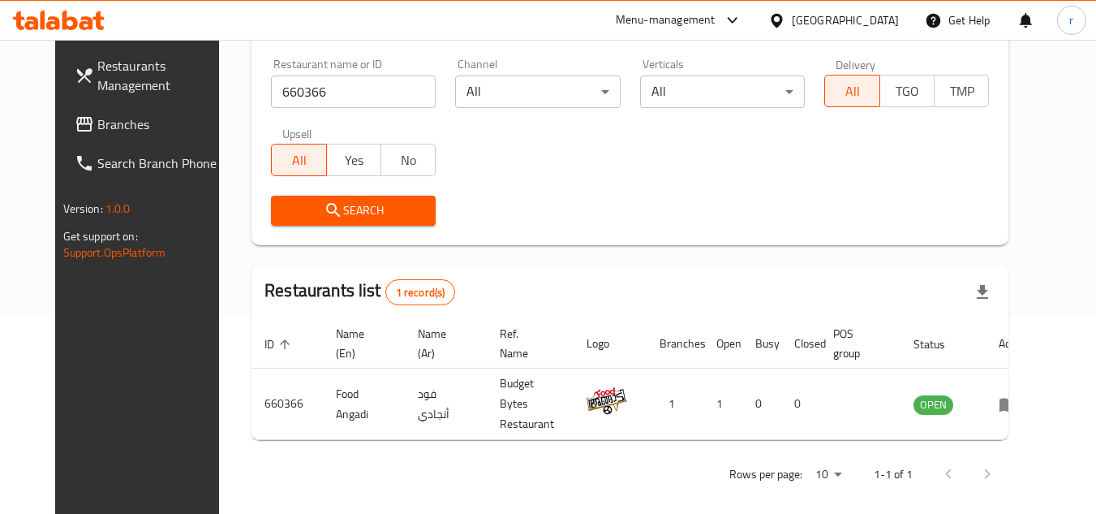
click at [97, 130] on span "Branches" at bounding box center [161, 123] width 128 height 19
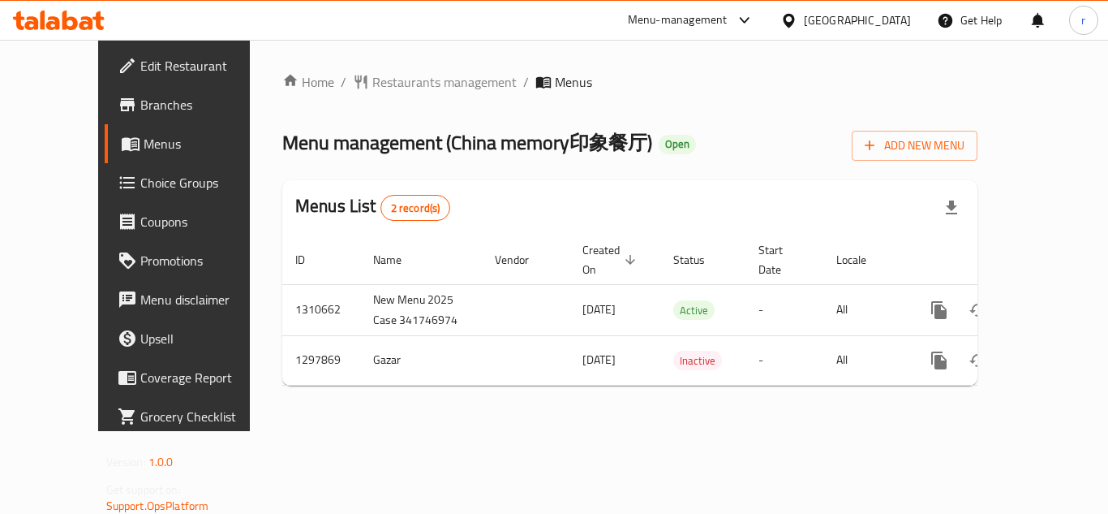
click at [381, 88] on span "Restaurants management" at bounding box center [444, 81] width 144 height 19
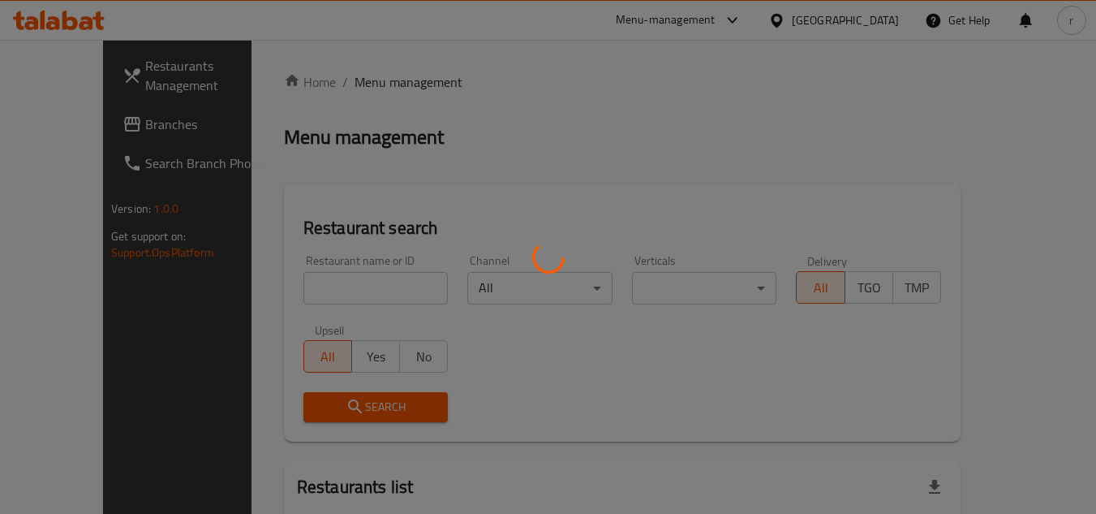
click at [316, 281] on div at bounding box center [548, 257] width 1096 height 514
click at [303, 286] on div at bounding box center [548, 257] width 1096 height 514
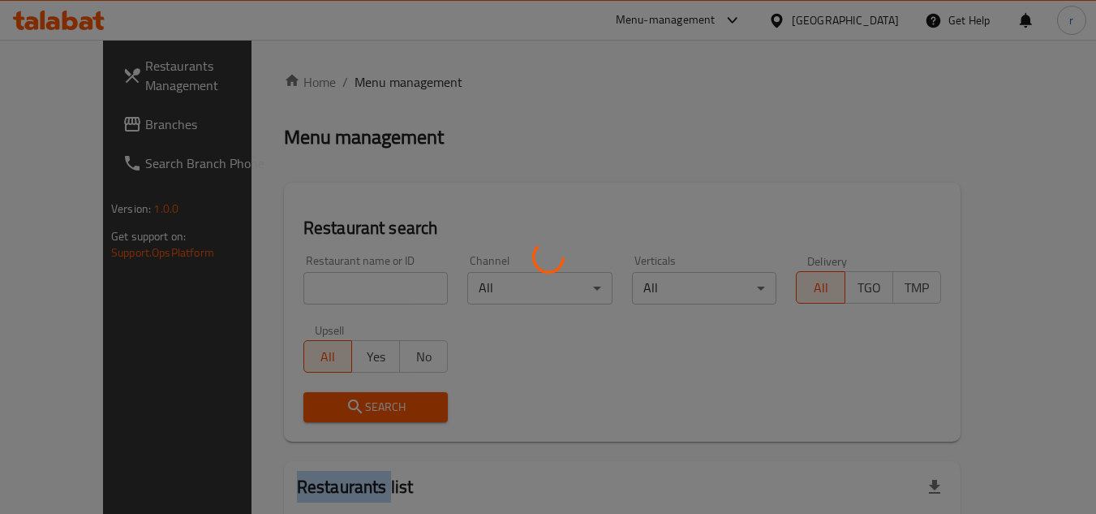
click at [303, 286] on div at bounding box center [548, 257] width 1096 height 514
click at [302, 286] on div at bounding box center [548, 257] width 1096 height 514
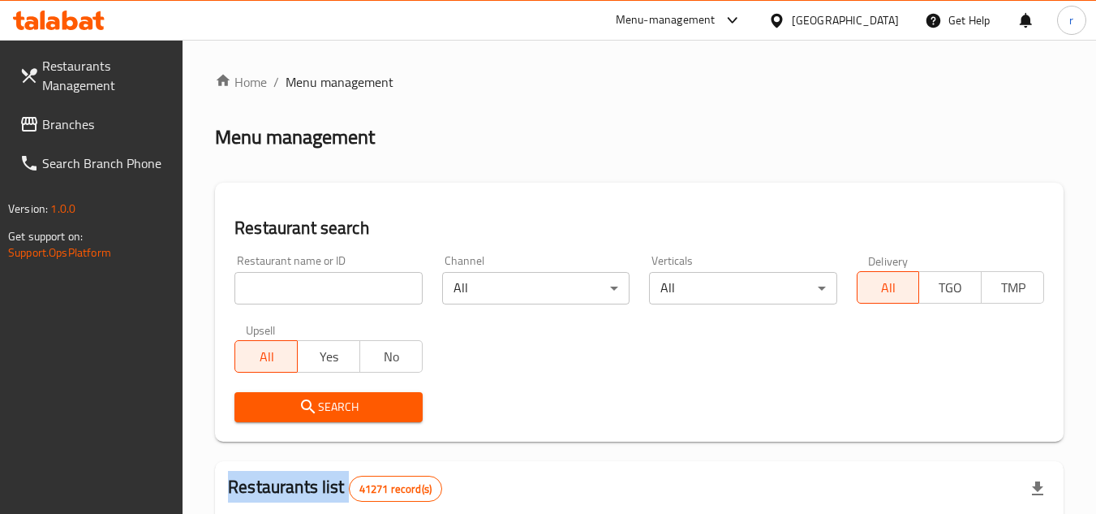
click at [302, 286] on div at bounding box center [548, 257] width 1096 height 514
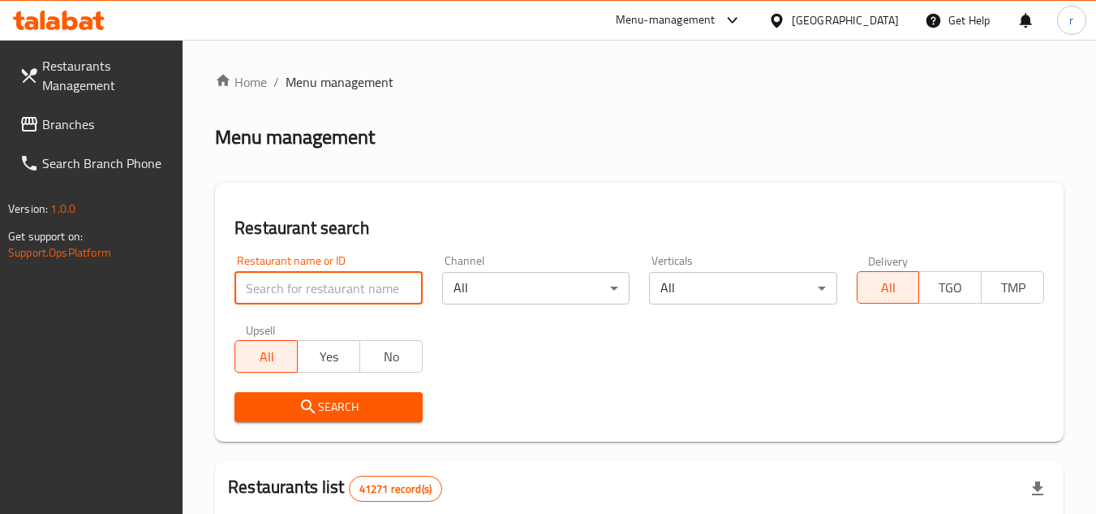
click at [302, 286] on input "search" at bounding box center [327, 288] width 187 height 32
paste input "700688"
type input "700688"
drag, startPoint x: 289, startPoint y: 398, endPoint x: 303, endPoint y: 329, distance: 69.5
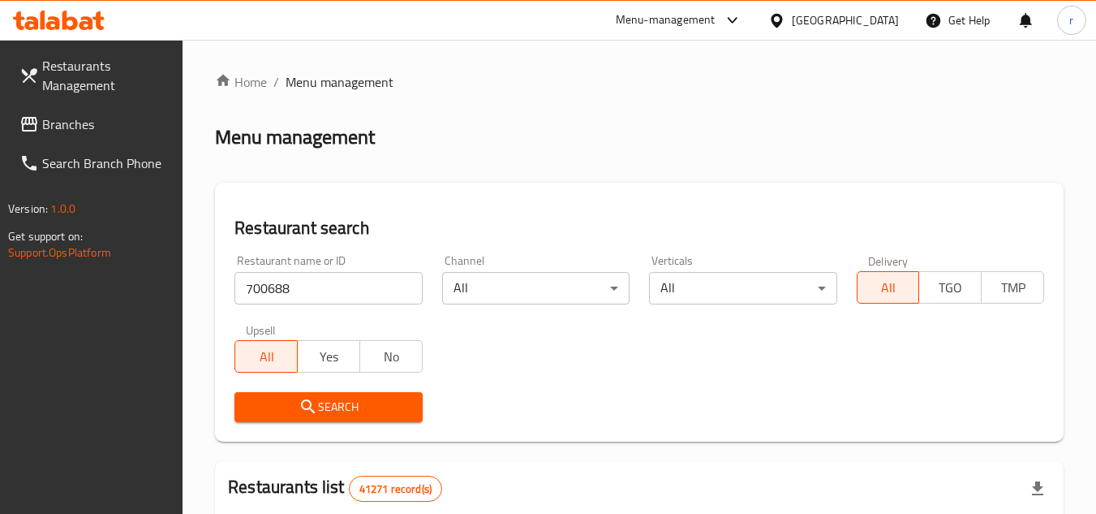
click at [290, 395] on button "Search" at bounding box center [327, 407] width 187 height 30
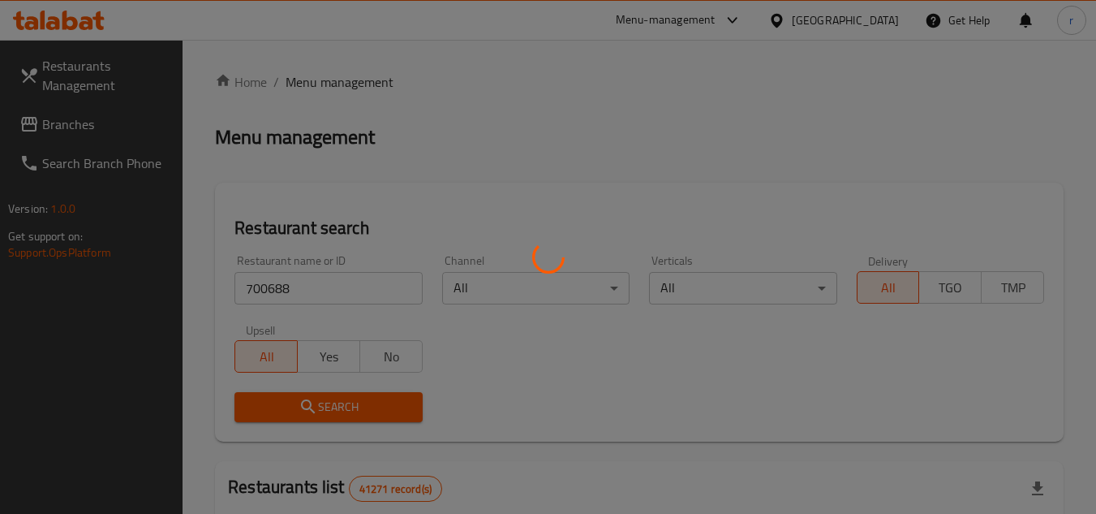
scroll to position [162, 0]
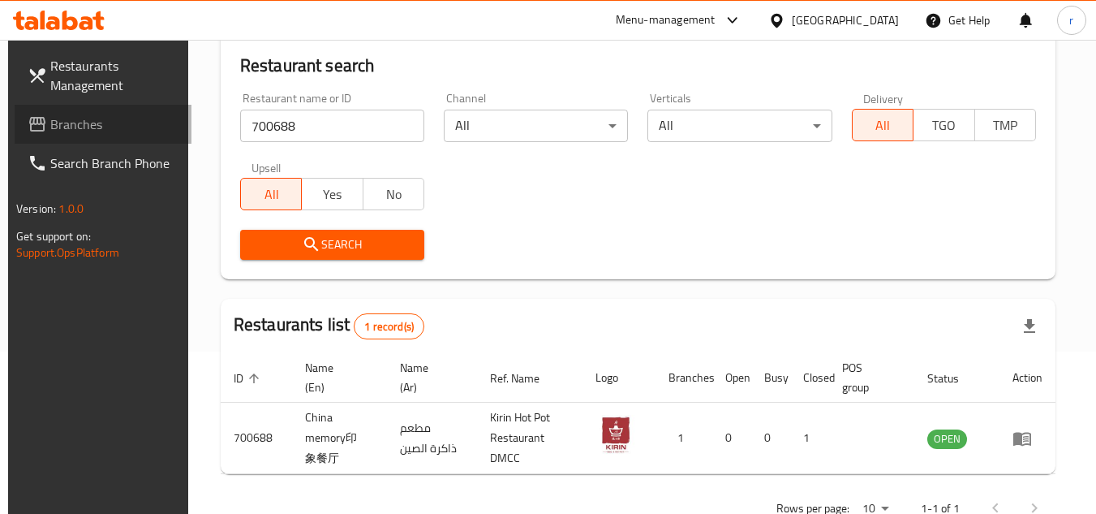
click at [58, 123] on span "Branches" at bounding box center [114, 123] width 128 height 19
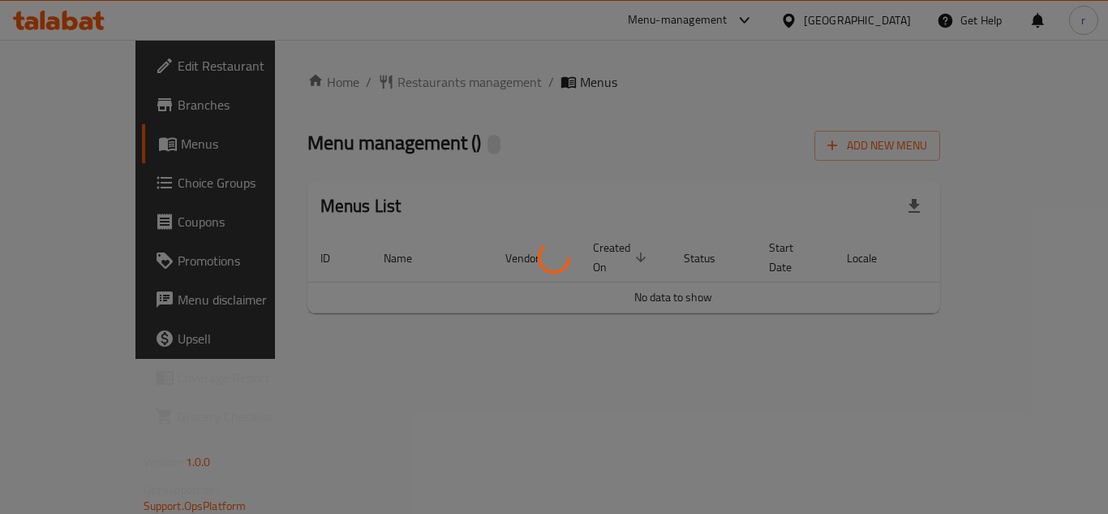
click at [374, 76] on div at bounding box center [554, 257] width 1108 height 514
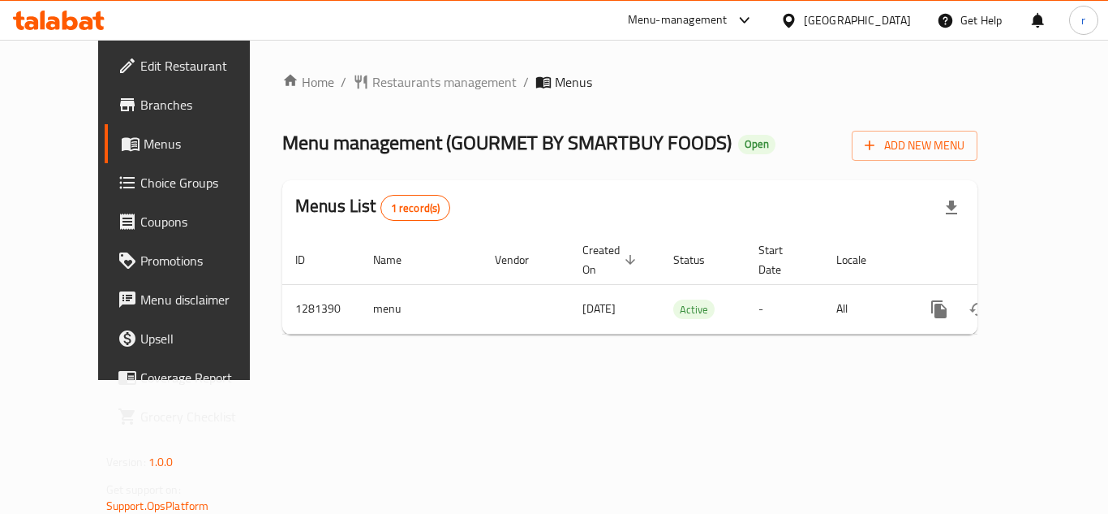
click at [410, 76] on div "Home / Restaurants management / Menus Menu management ( GOURMET BY SMARTBUY FOO…" at bounding box center [629, 209] width 695 height 275
click at [375, 75] on span "Restaurants management" at bounding box center [444, 81] width 144 height 19
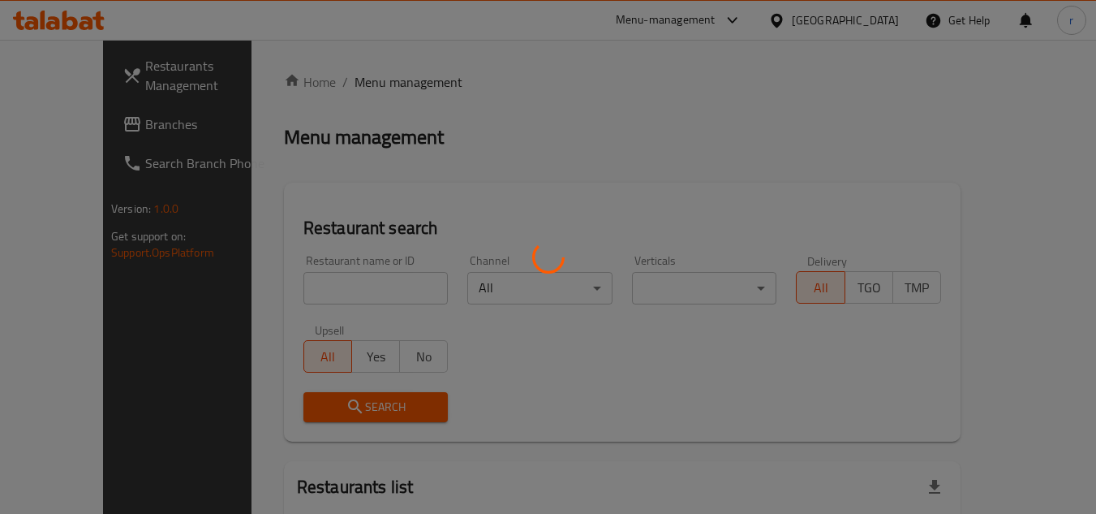
click at [316, 296] on div at bounding box center [548, 257] width 1096 height 514
click at [320, 290] on div at bounding box center [548, 257] width 1096 height 514
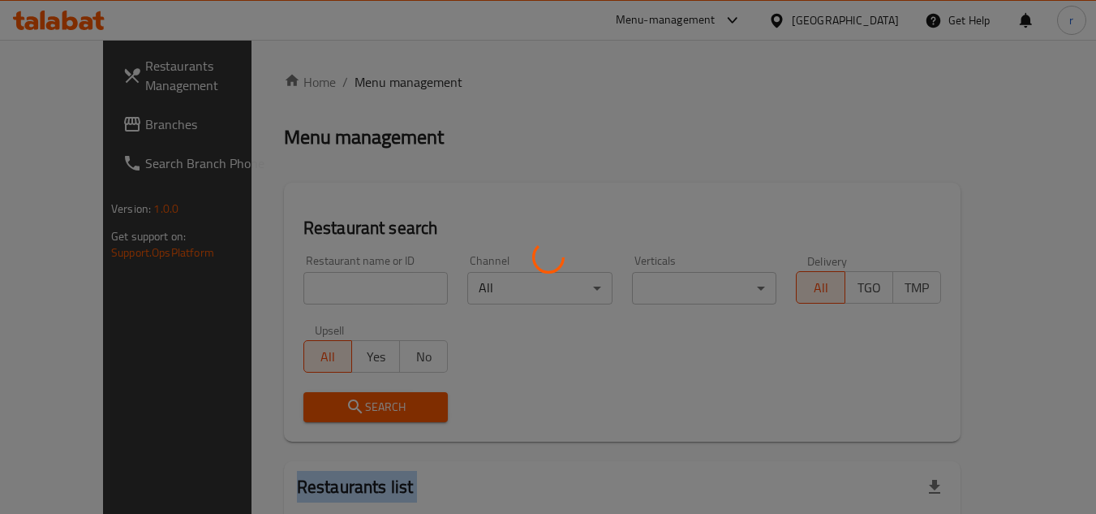
click at [320, 290] on div at bounding box center [548, 257] width 1096 height 514
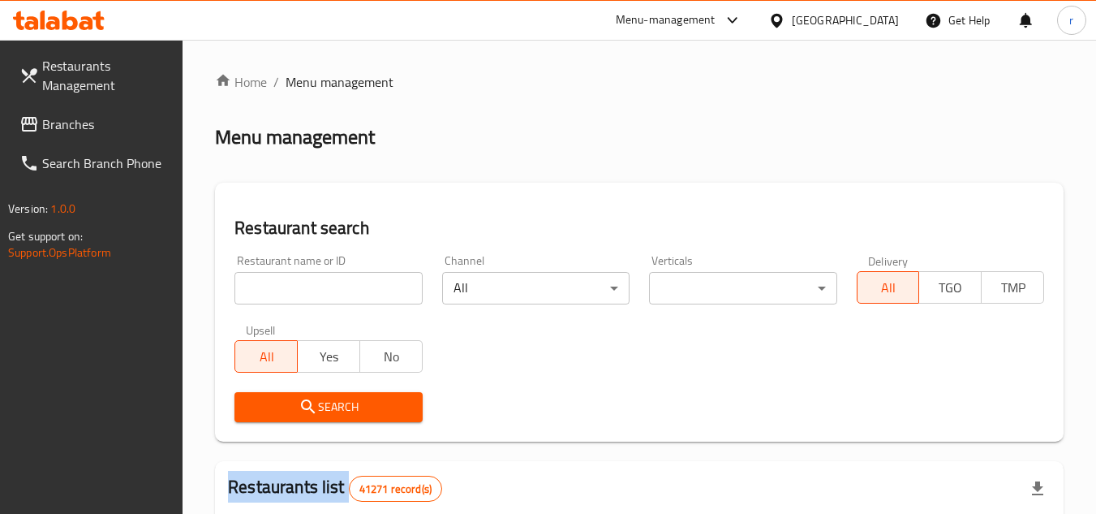
click at [320, 290] on div at bounding box center [548, 257] width 1096 height 514
click at [320, 290] on input "search" at bounding box center [327, 288] width 187 height 32
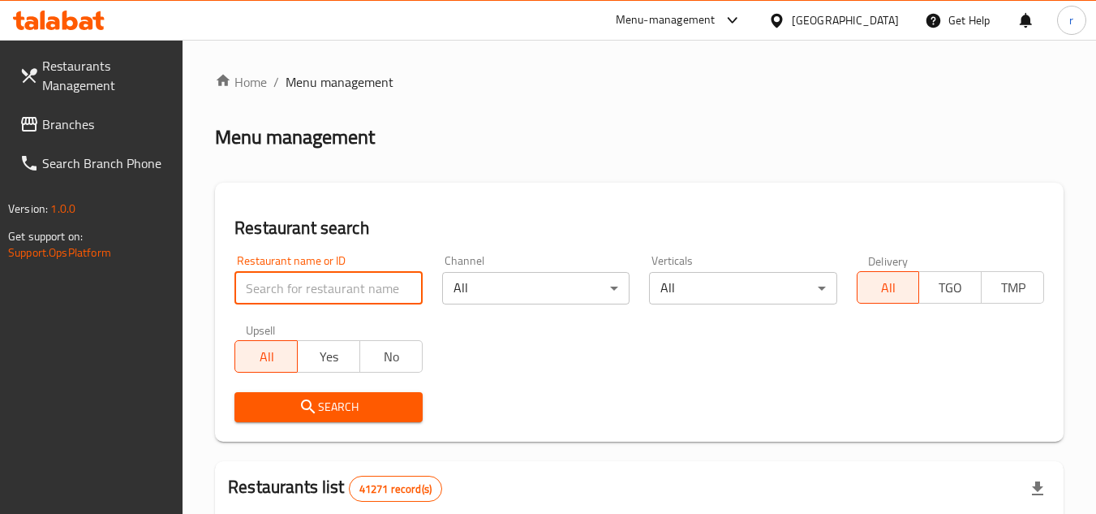
paste input "694333"
type input "694333"
click at [311, 393] on button "Search" at bounding box center [327, 407] width 187 height 30
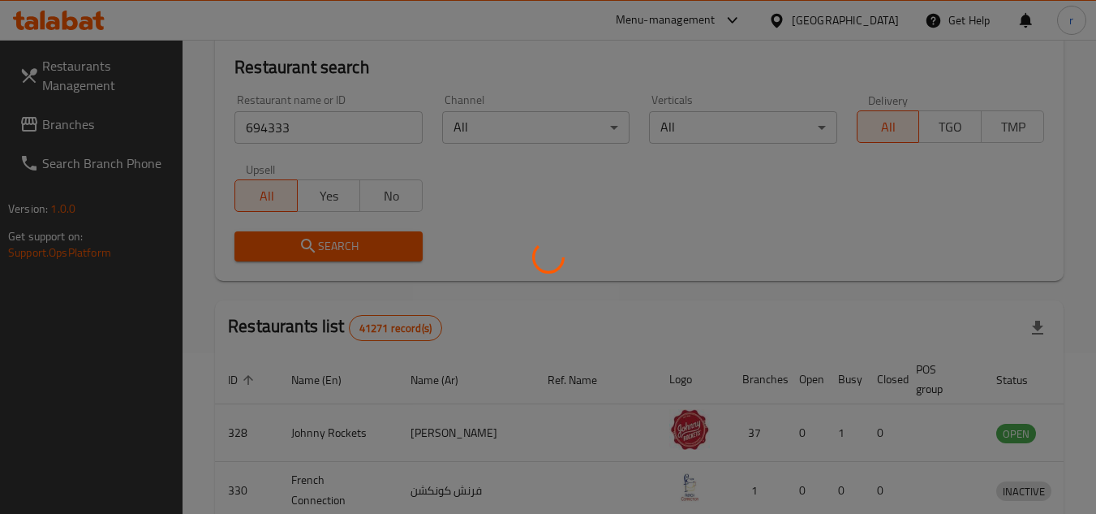
scroll to position [162, 0]
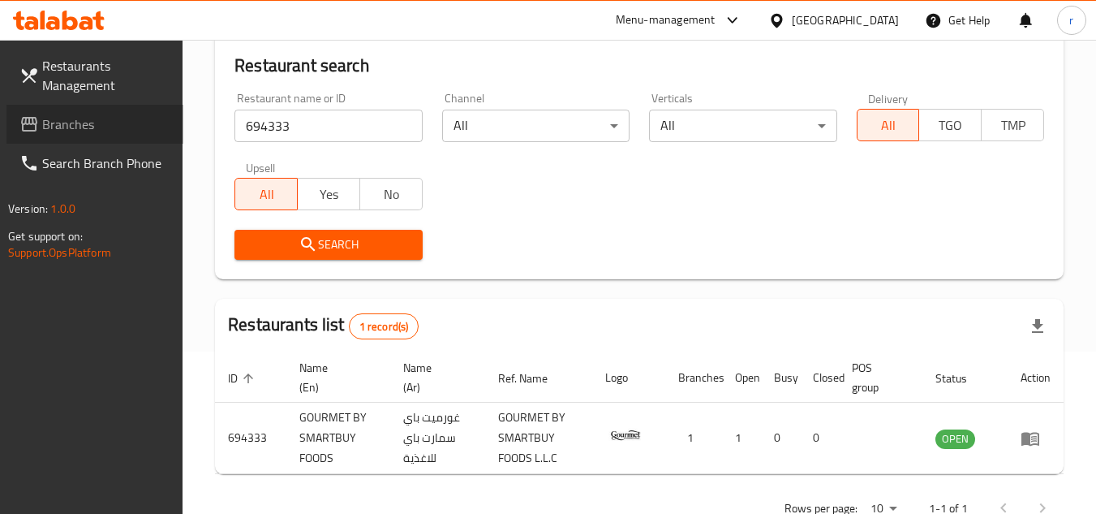
click at [72, 118] on span "Branches" at bounding box center [106, 123] width 128 height 19
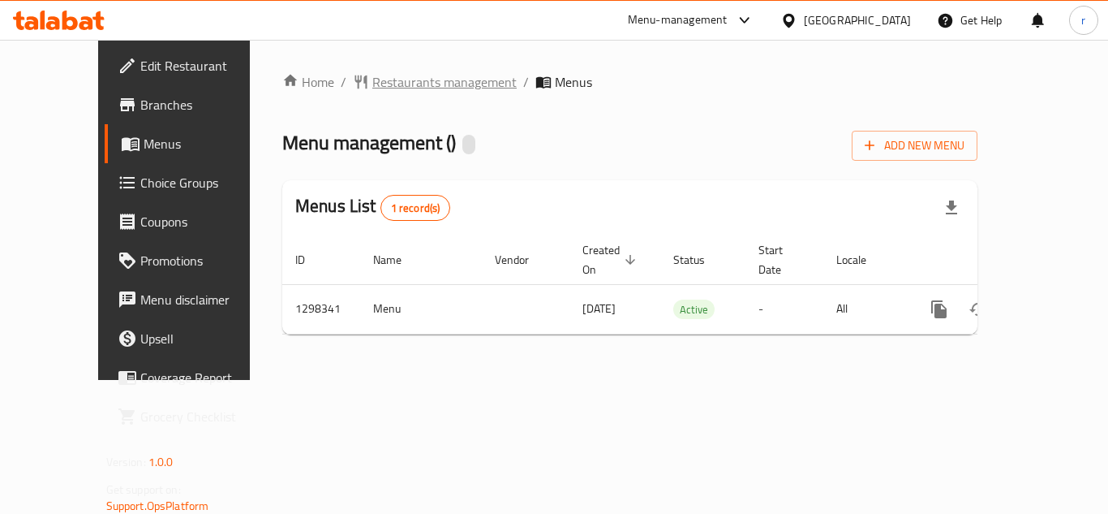
click at [381, 80] on span "Restaurants management" at bounding box center [444, 81] width 144 height 19
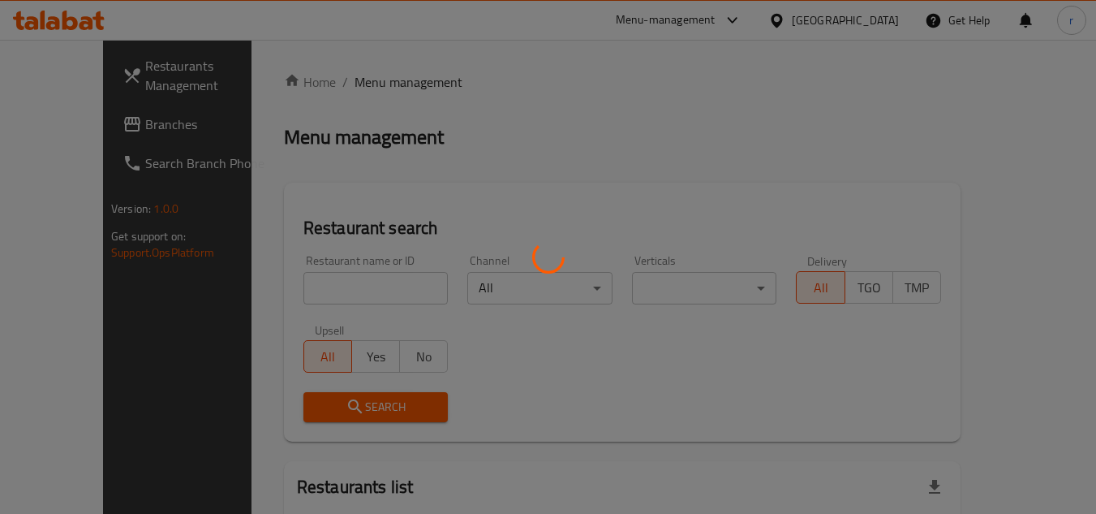
click at [329, 294] on div at bounding box center [548, 257] width 1096 height 514
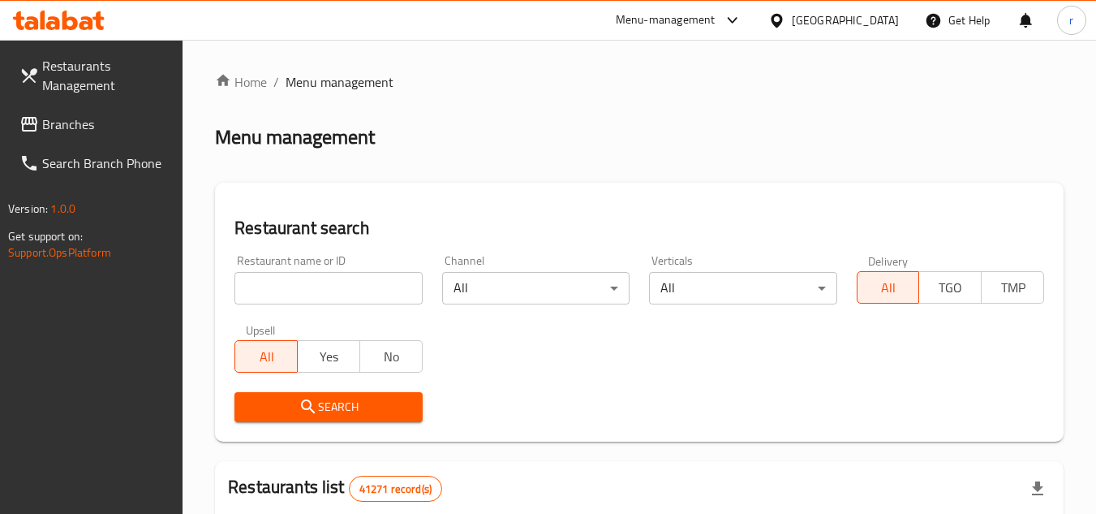
click at [338, 288] on input "search" at bounding box center [327, 288] width 187 height 32
paste input "700891"
type input "700891"
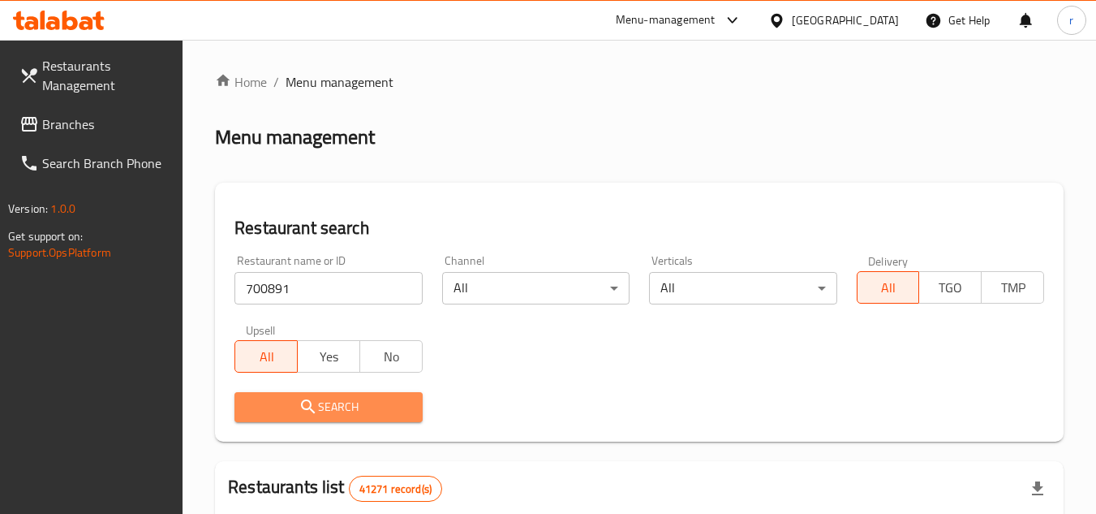
click at [313, 409] on icon "submit" at bounding box center [308, 406] width 19 height 19
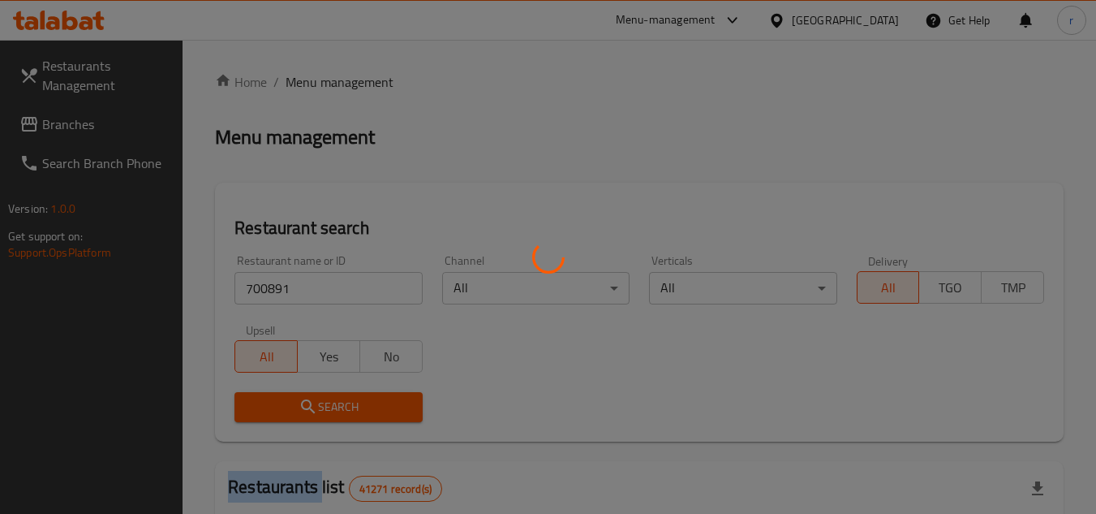
click at [313, 409] on div at bounding box center [548, 257] width 1096 height 514
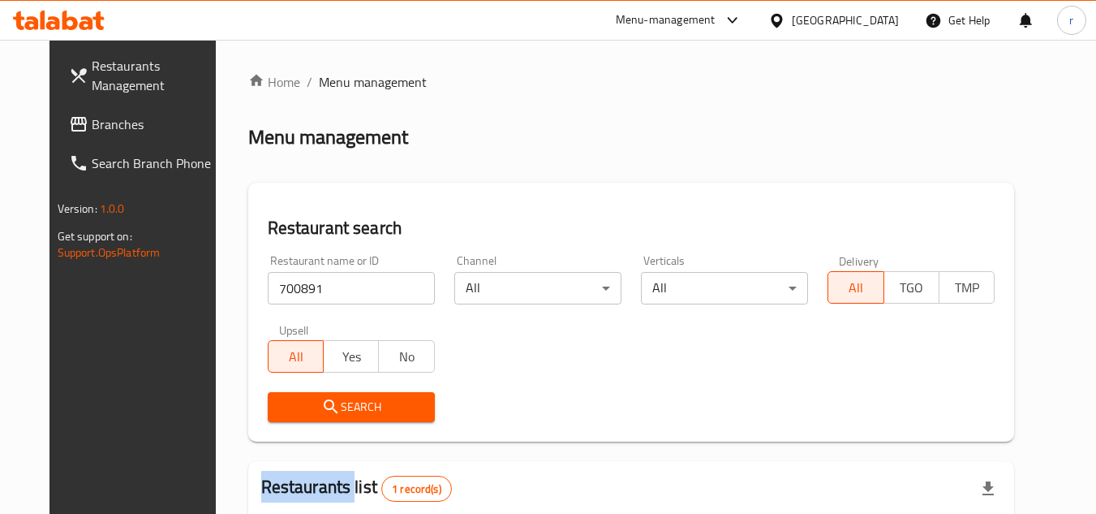
scroll to position [210, 0]
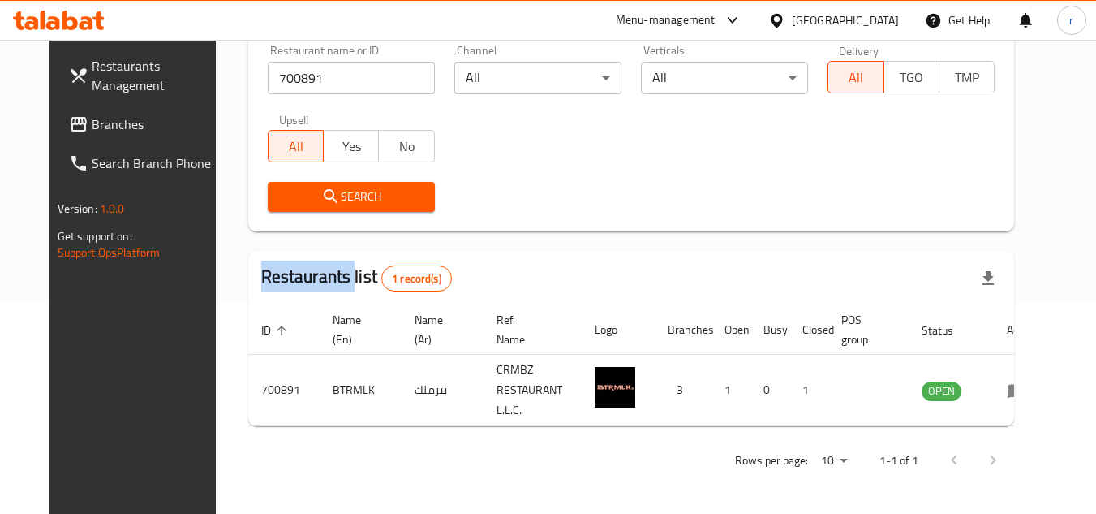
drag, startPoint x: 70, startPoint y: 131, endPoint x: 392, endPoint y: 0, distance: 347.6
click at [92, 131] on span "Branches" at bounding box center [156, 123] width 128 height 19
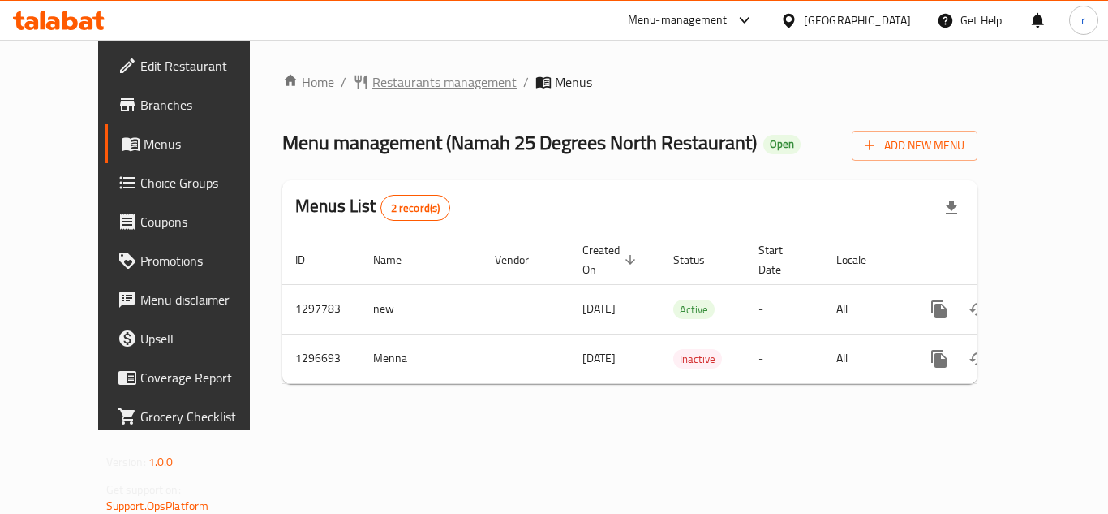
click at [385, 84] on span "Restaurants management" at bounding box center [444, 81] width 144 height 19
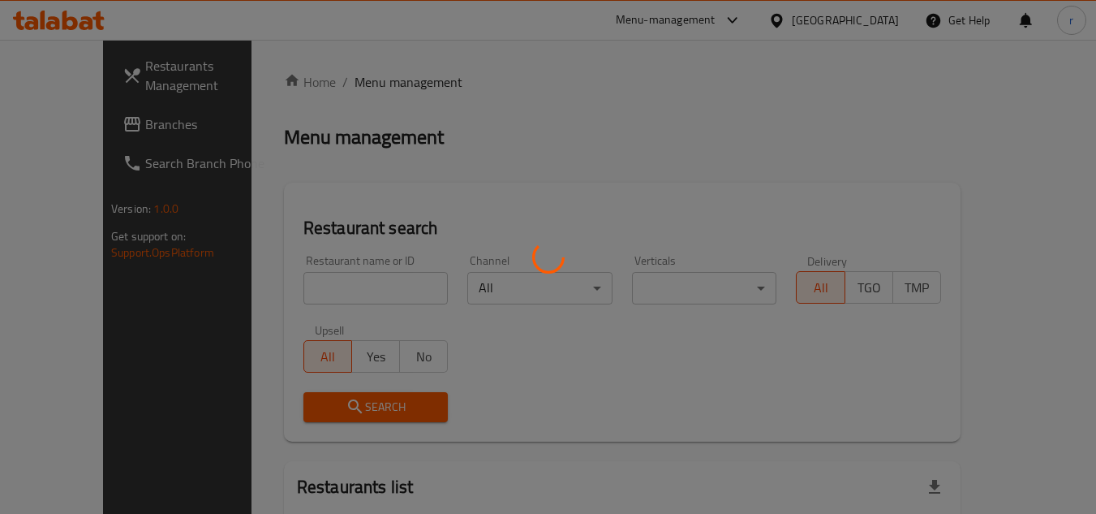
click at [312, 291] on div at bounding box center [548, 257] width 1096 height 514
click at [314, 288] on div at bounding box center [548, 257] width 1096 height 514
click at [314, 287] on div at bounding box center [548, 257] width 1096 height 514
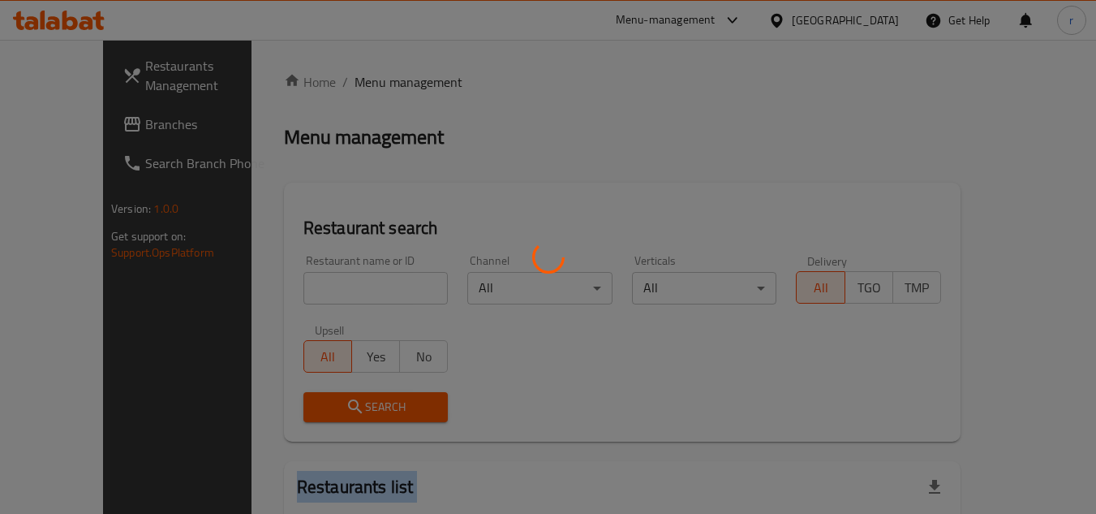
click at [314, 287] on div at bounding box center [548, 257] width 1096 height 514
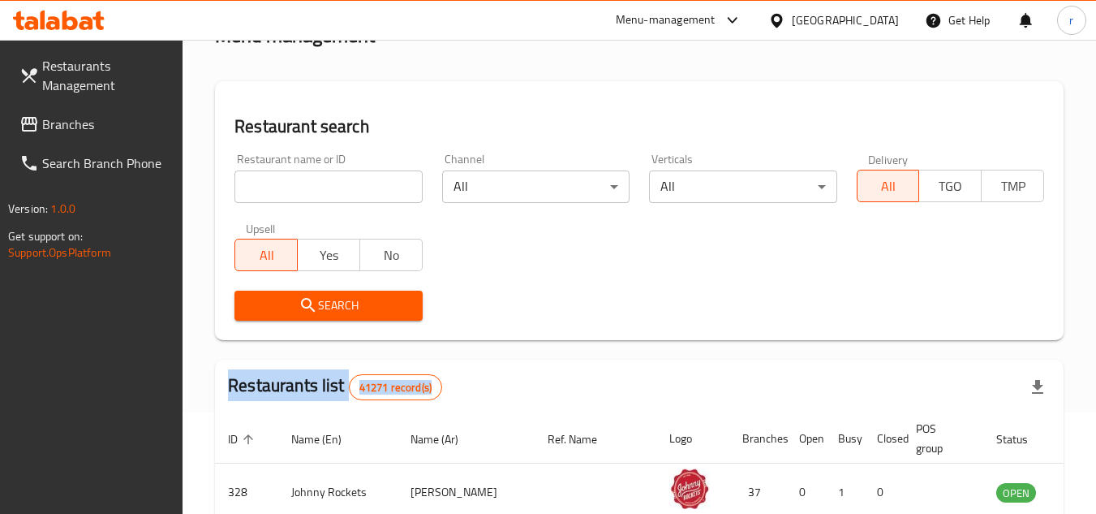
scroll to position [81, 0]
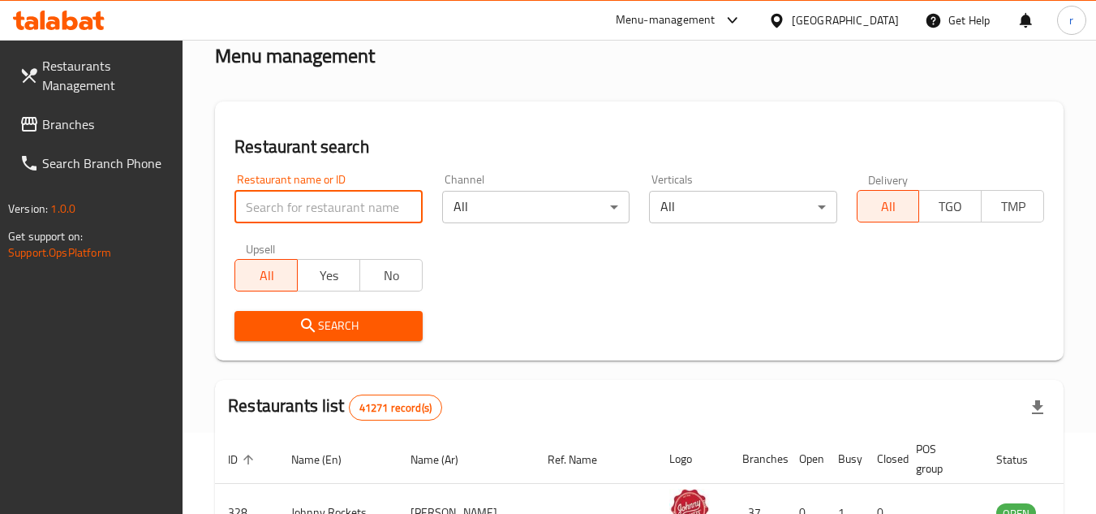
click at [303, 197] on input "search" at bounding box center [327, 207] width 187 height 32
paste input "700143"
type input "700143"
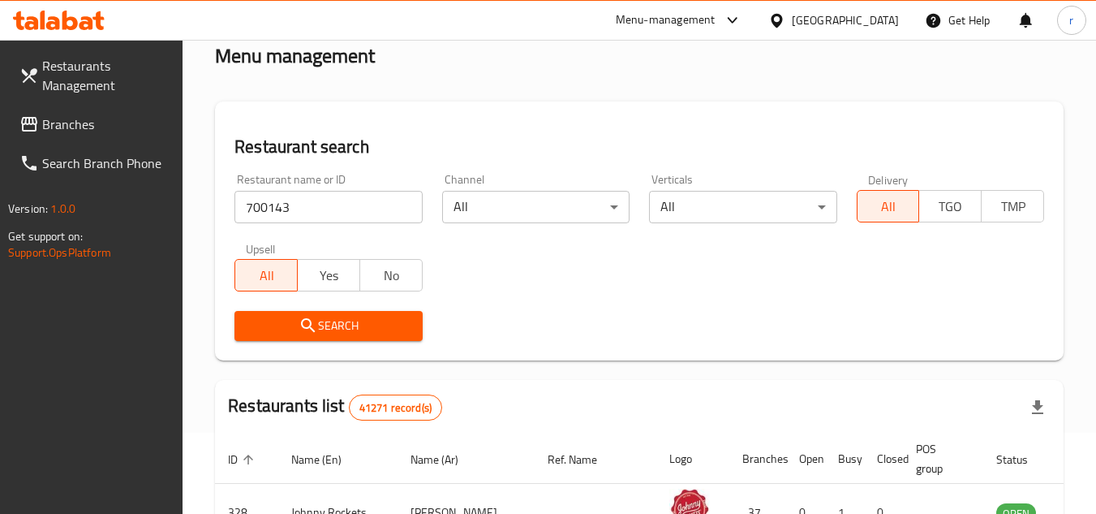
click at [339, 329] on span "Search" at bounding box center [327, 326] width 161 height 20
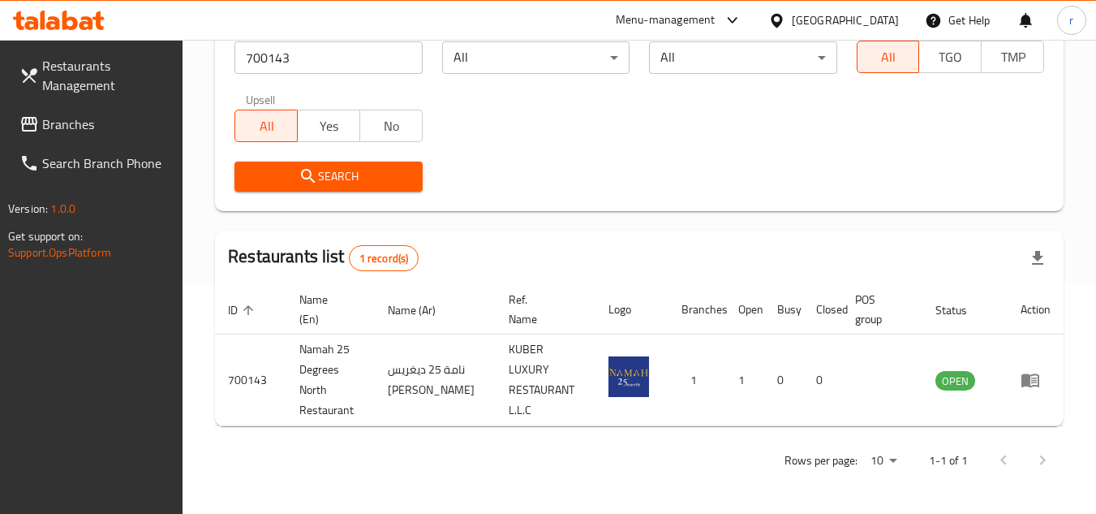
scroll to position [230, 0]
click at [837, 23] on div "United Arab Emirates" at bounding box center [845, 20] width 107 height 18
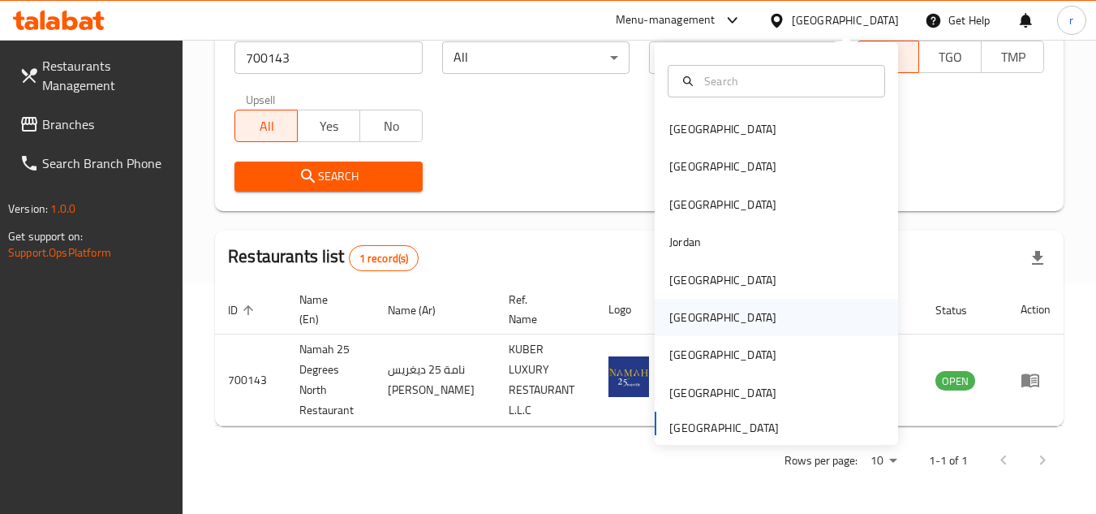
click at [680, 320] on div "Oman" at bounding box center [722, 317] width 107 height 18
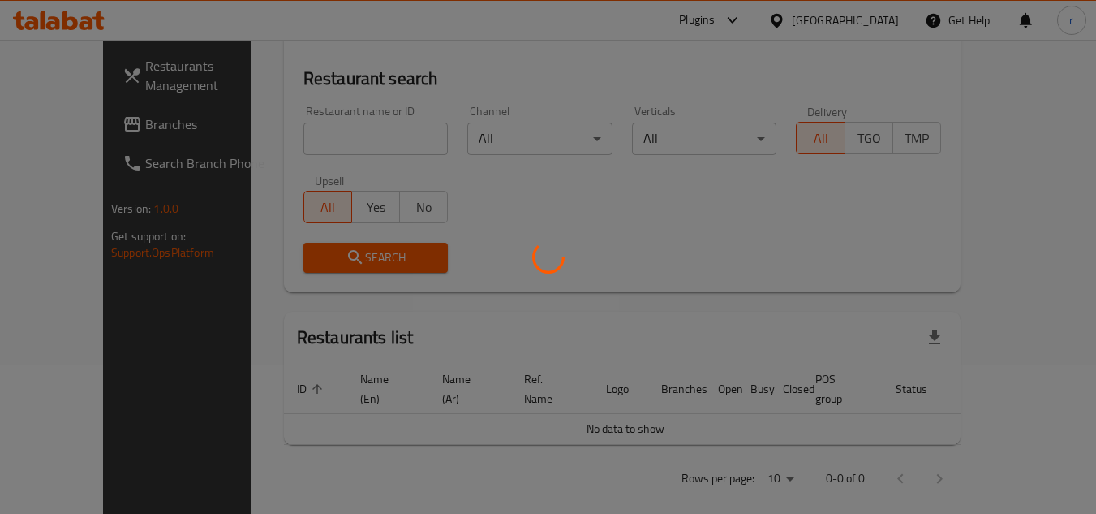
scroll to position [230, 0]
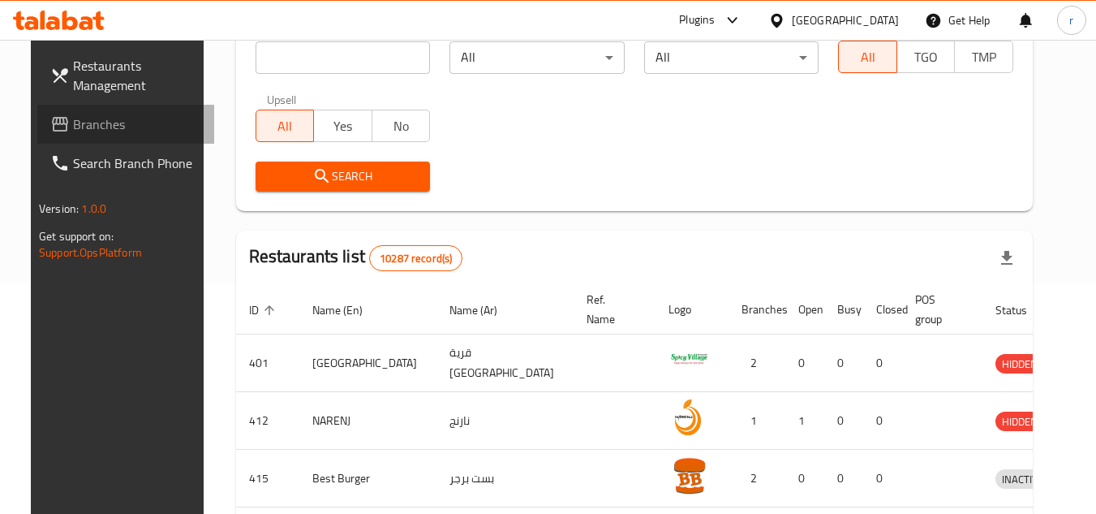
click at [75, 128] on span "Branches" at bounding box center [137, 123] width 128 height 19
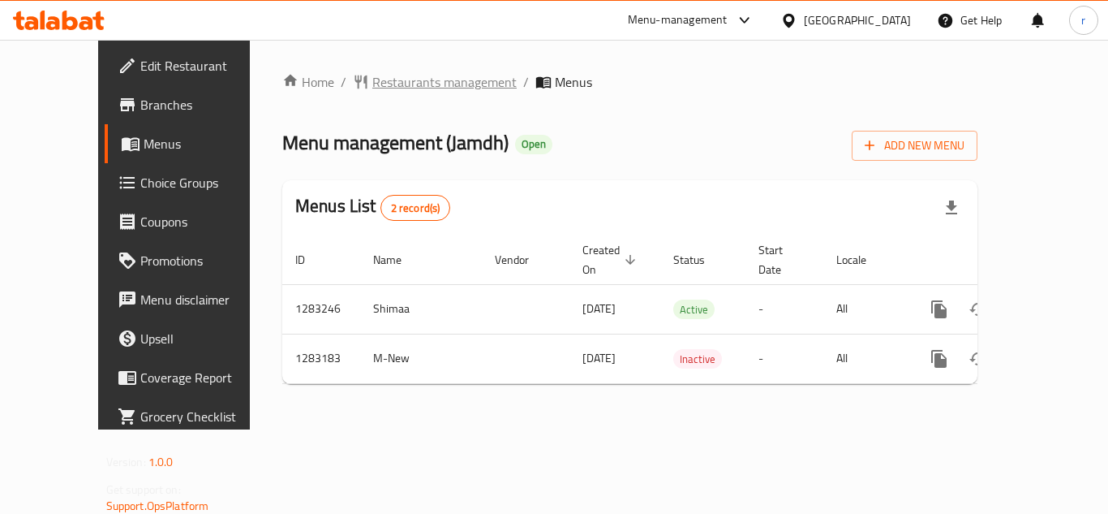
click at [377, 72] on span "Restaurants management" at bounding box center [444, 81] width 144 height 19
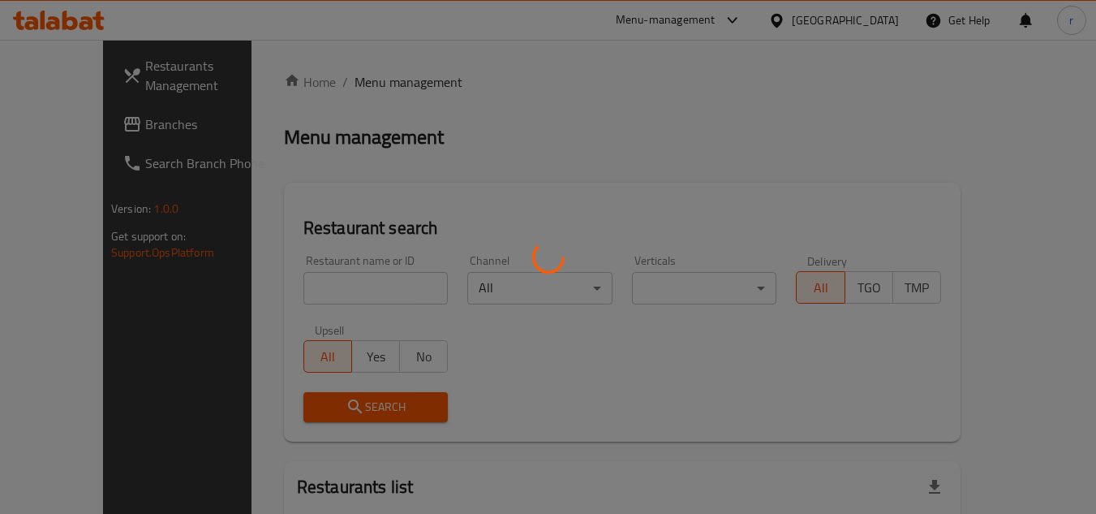
click at [329, 270] on div at bounding box center [548, 257] width 1096 height 514
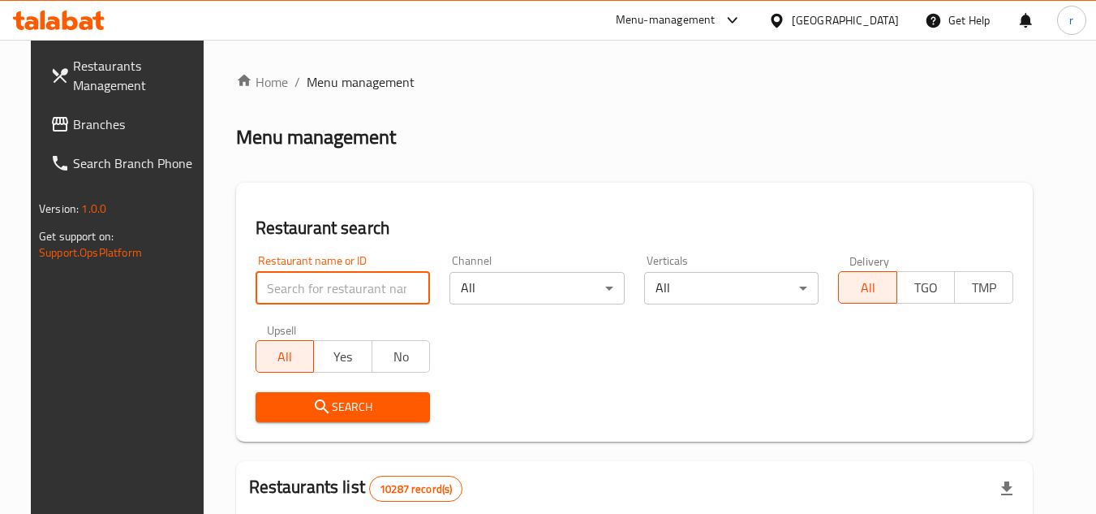
click at [320, 291] on input "search" at bounding box center [343, 288] width 175 height 32
paste input "695146"
type input "695146"
click at [329, 406] on span "Search" at bounding box center [343, 407] width 149 height 20
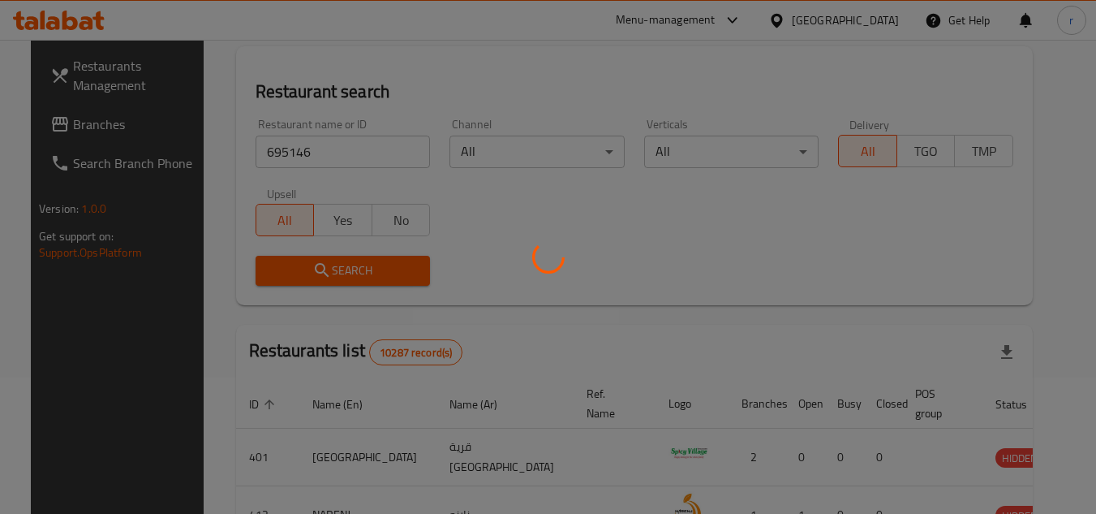
scroll to position [162, 0]
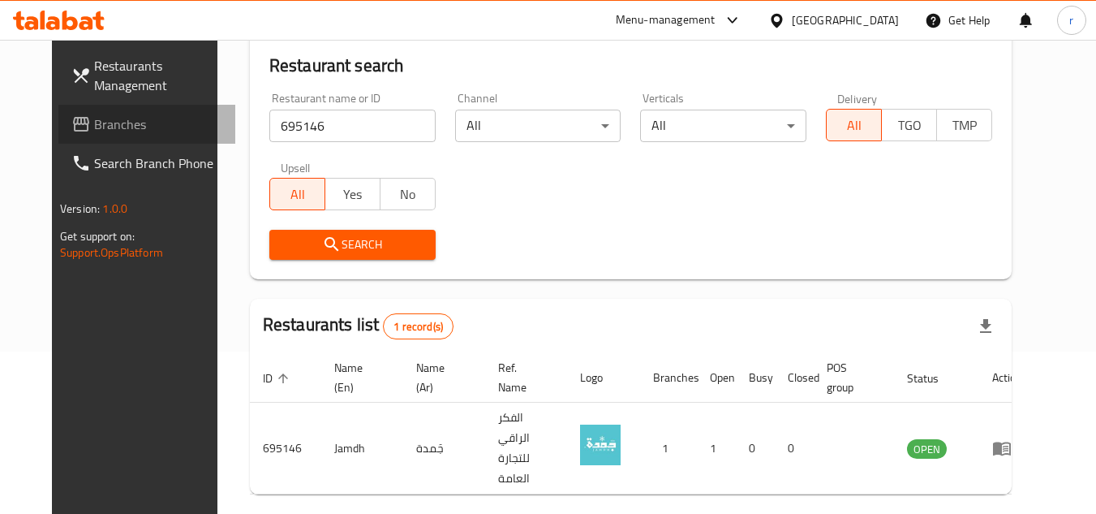
click at [94, 133] on span "Branches" at bounding box center [158, 123] width 128 height 19
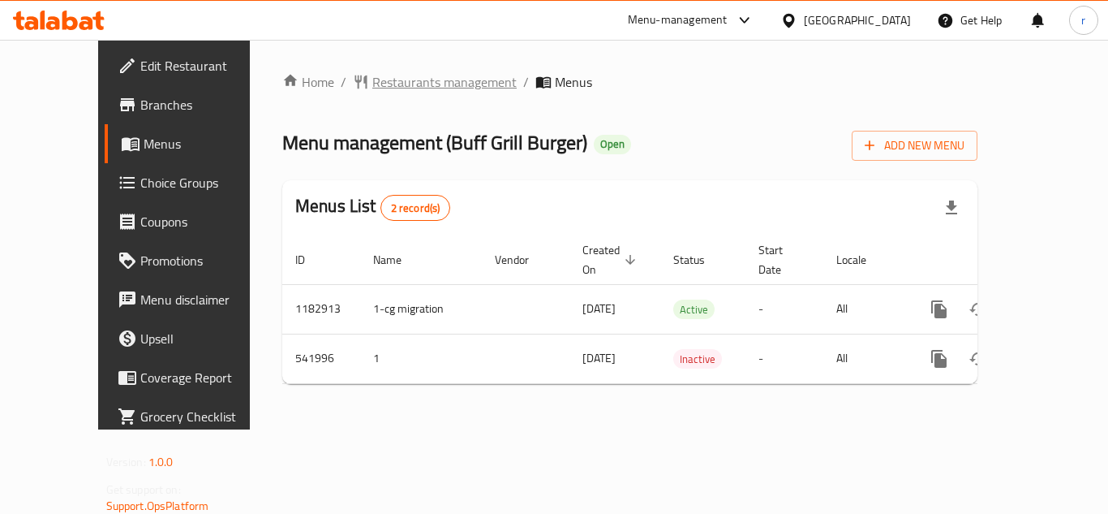
click at [375, 78] on span "Restaurants management" at bounding box center [444, 81] width 144 height 19
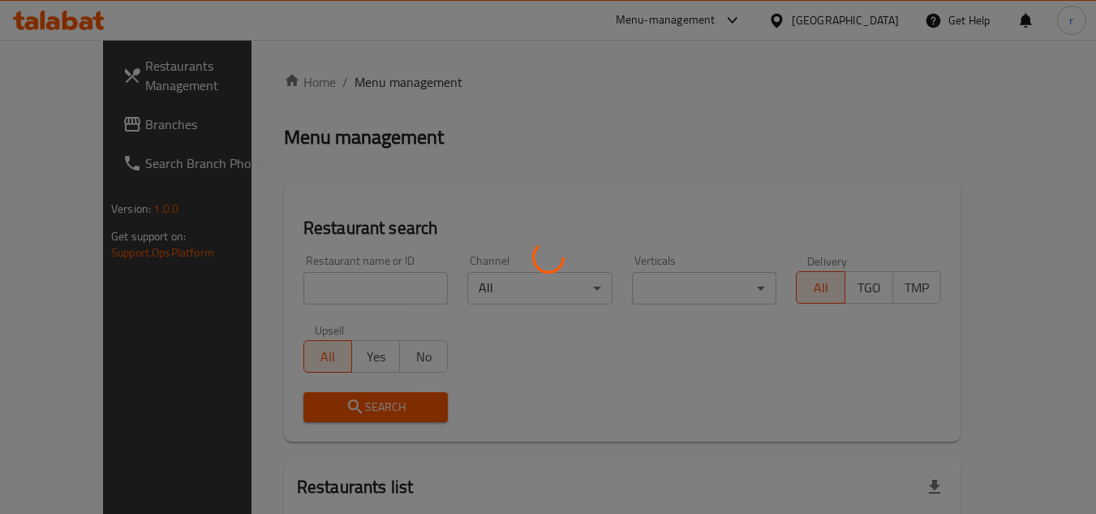
click at [317, 296] on div at bounding box center [548, 257] width 1096 height 514
click at [328, 284] on div at bounding box center [548, 257] width 1096 height 514
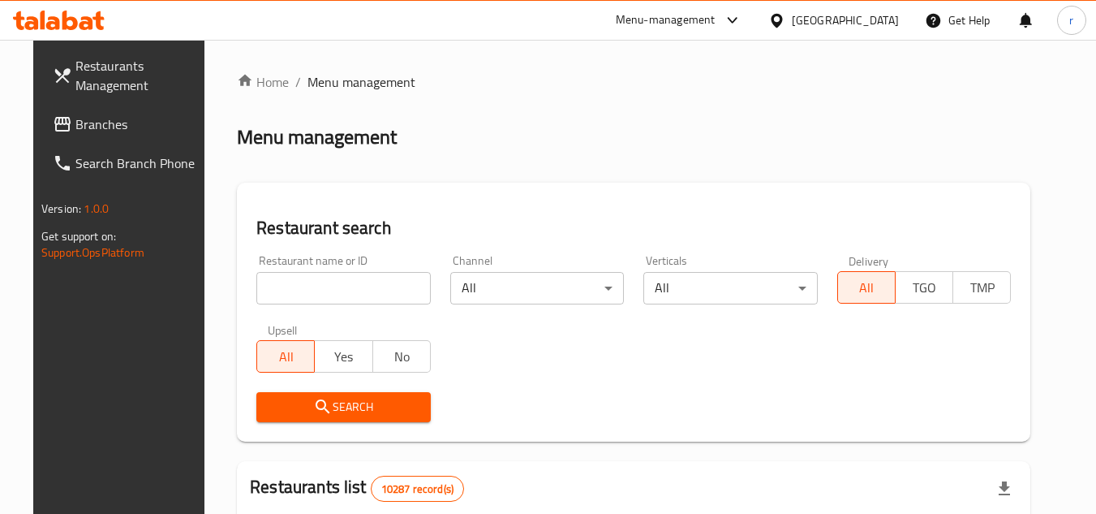
click at [328, 284] on input "search" at bounding box center [343, 288] width 174 height 32
paste input "635658"
type input "635658"
click at [321, 404] on span "Search" at bounding box center [343, 407] width 148 height 20
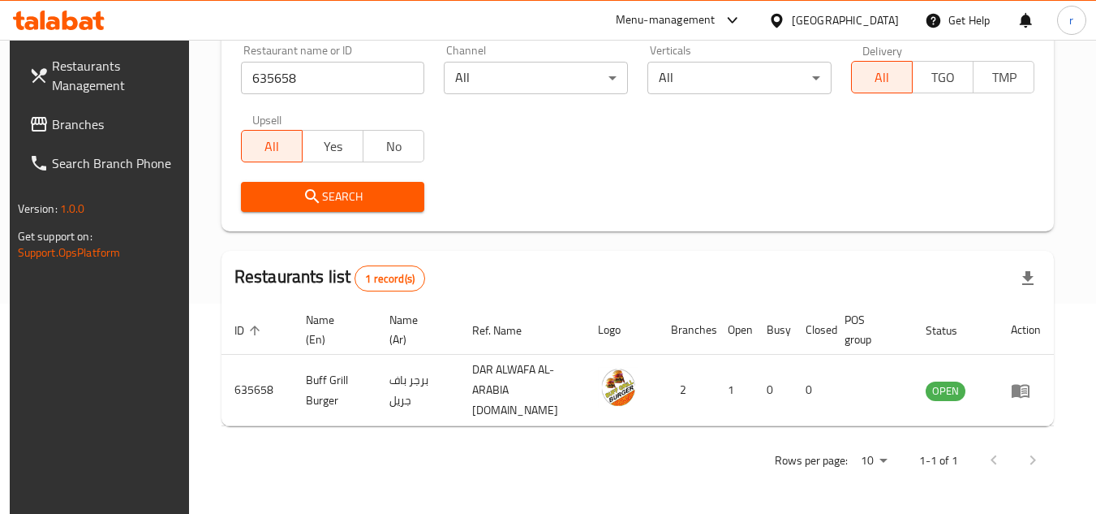
scroll to position [196, 0]
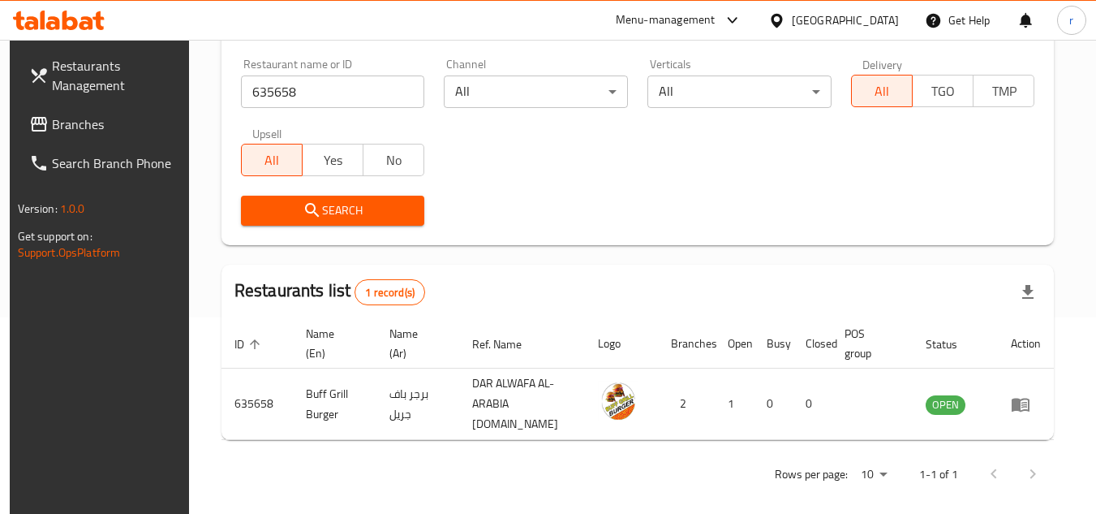
click at [878, 19] on div "[GEOGRAPHIC_DATA]" at bounding box center [845, 20] width 107 height 18
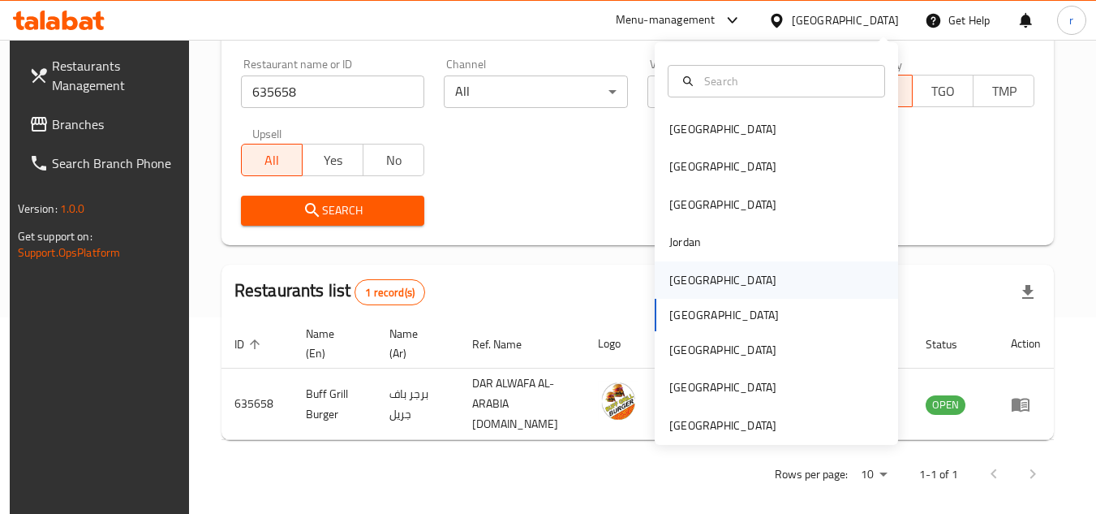
click at [687, 275] on div "[GEOGRAPHIC_DATA]" at bounding box center [722, 280] width 107 height 18
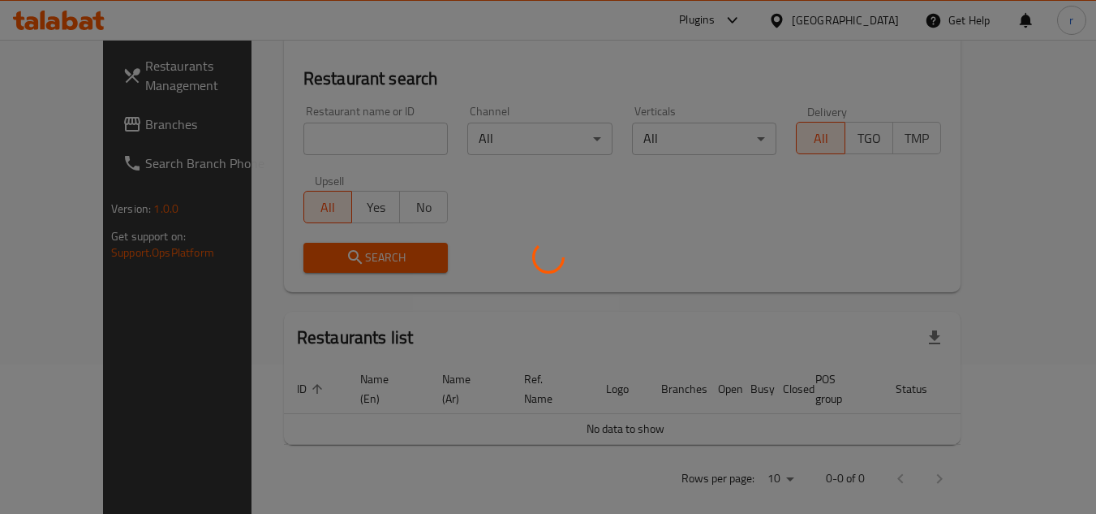
scroll to position [196, 0]
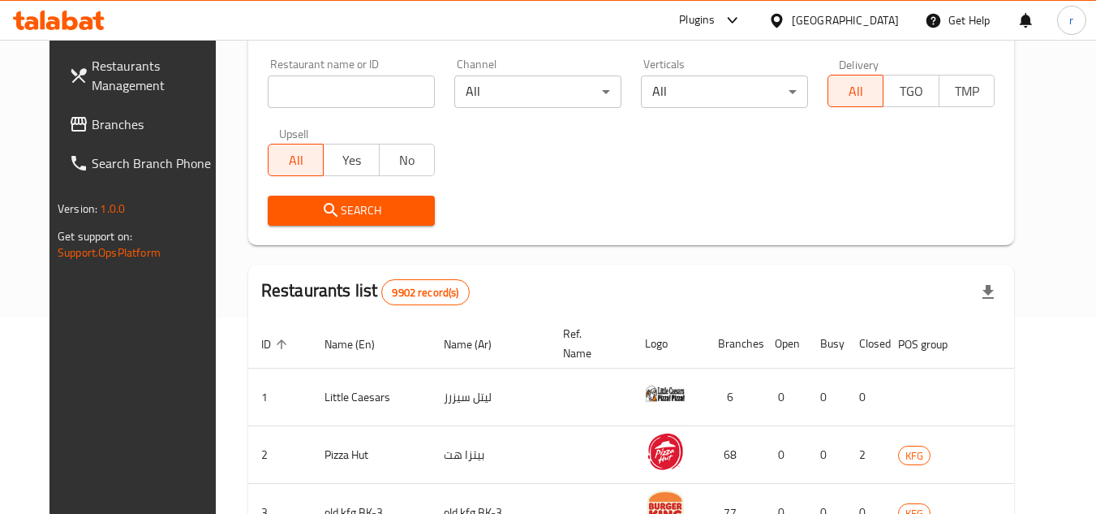
click at [93, 124] on span "Branches" at bounding box center [156, 123] width 128 height 19
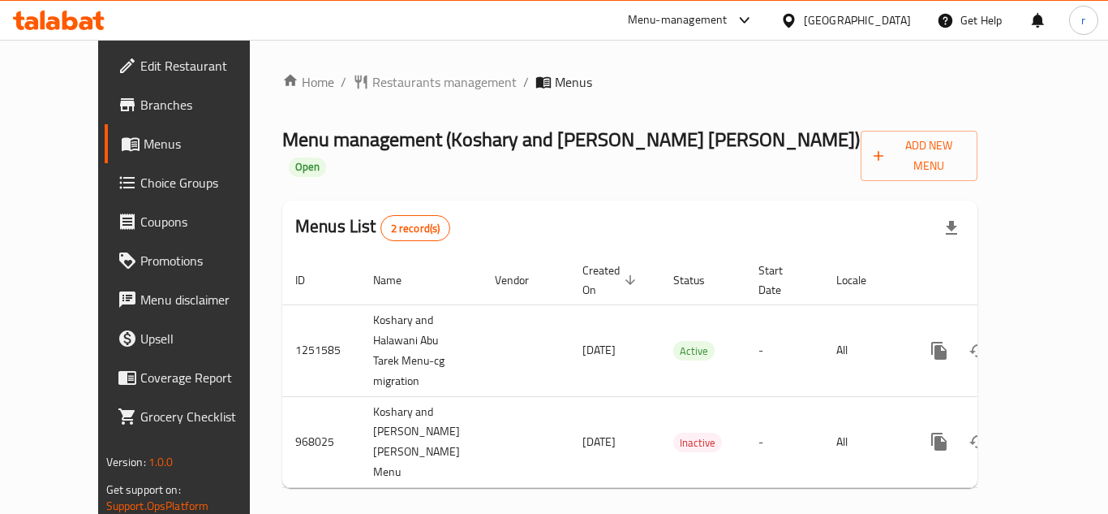
click at [372, 84] on span "Restaurants management" at bounding box center [444, 81] width 144 height 19
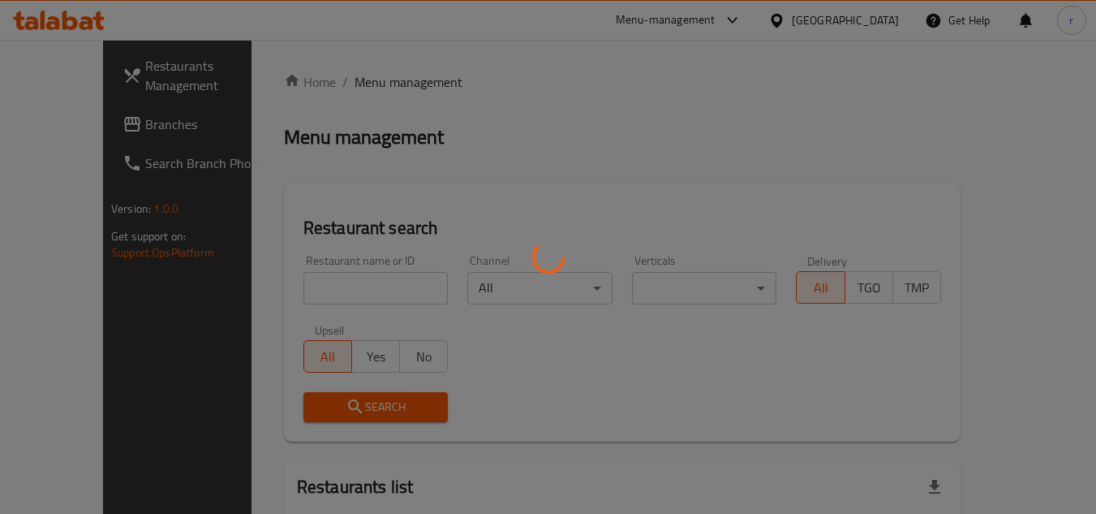
click at [305, 289] on div at bounding box center [548, 257] width 1096 height 514
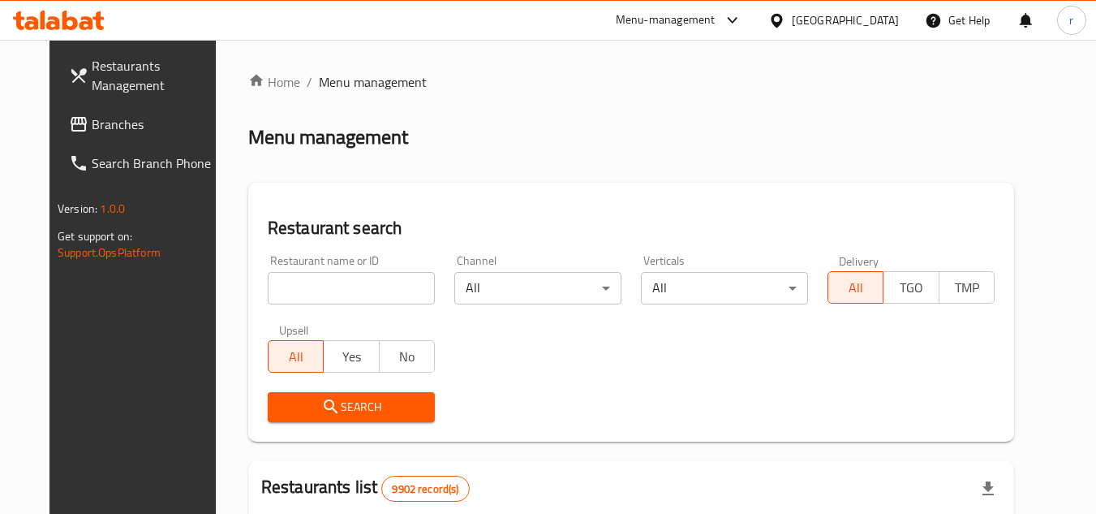
click at [312, 278] on div "Home / Menu management Menu management Restaurant search Restaurant name or ID …" at bounding box center [631, 515] width 766 height 887
click at [312, 278] on input "search" at bounding box center [351, 288] width 167 height 32
paste input "659843"
type input "659843"
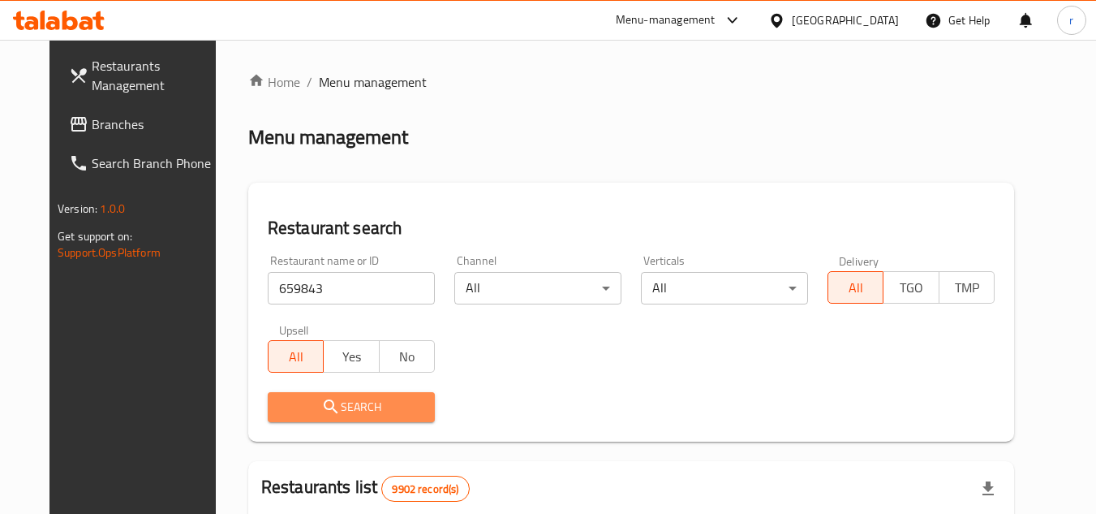
click at [284, 400] on span "Search" at bounding box center [351, 407] width 141 height 20
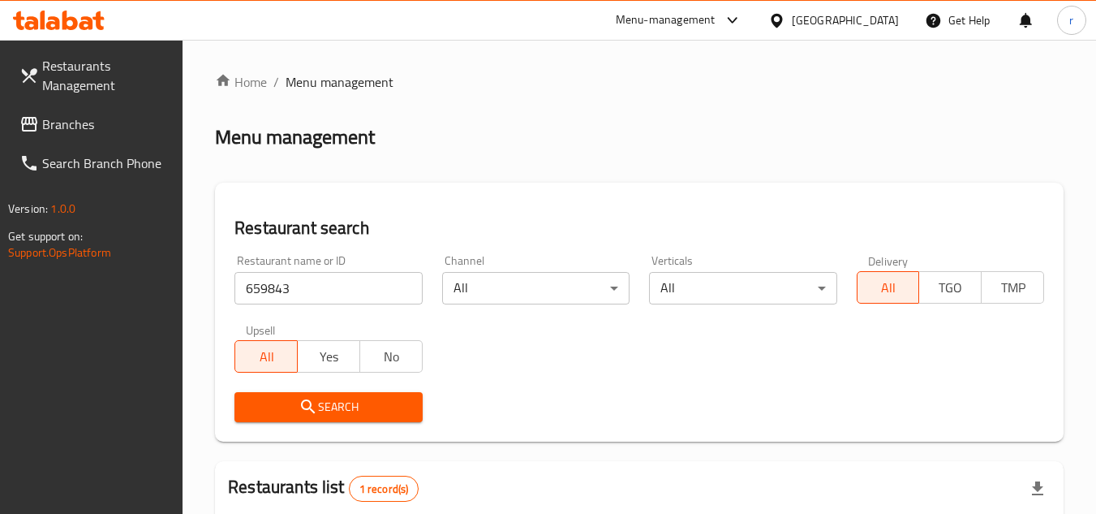
click at [785, 17] on icon at bounding box center [776, 20] width 17 height 17
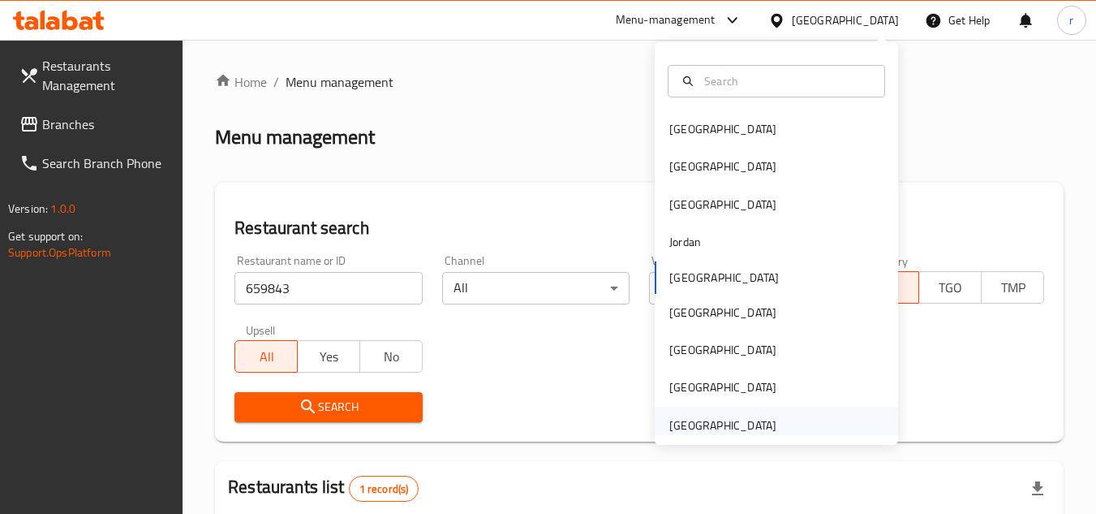
click at [716, 411] on div "[GEOGRAPHIC_DATA]" at bounding box center [722, 424] width 133 height 37
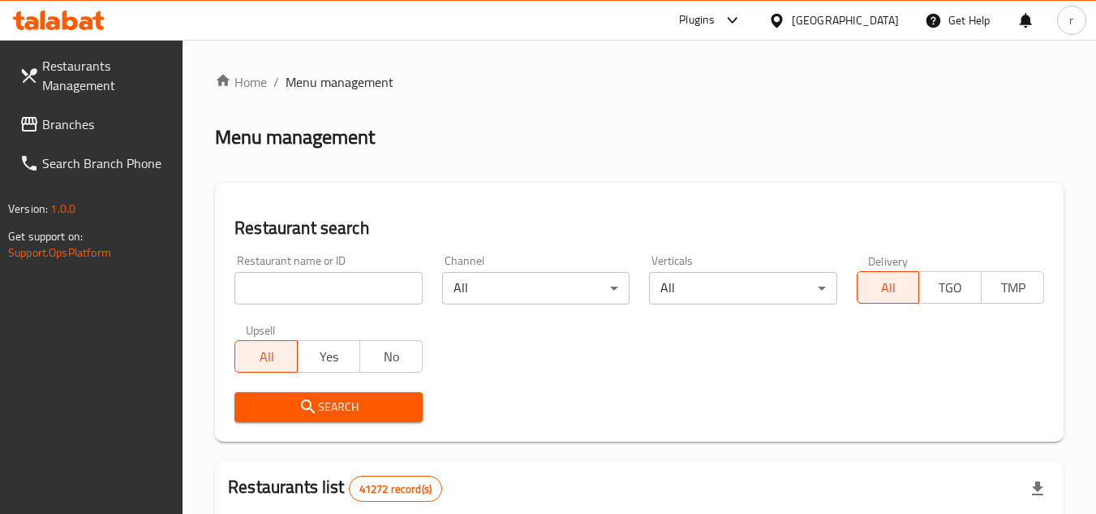
click at [80, 131] on span "Branches" at bounding box center [106, 123] width 128 height 19
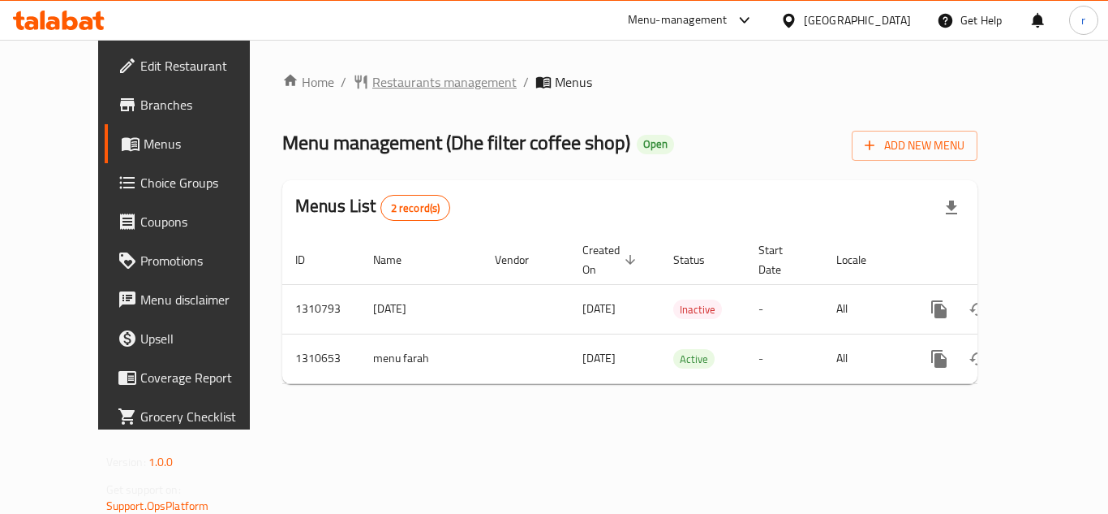
click at [402, 76] on span "Restaurants management" at bounding box center [444, 81] width 144 height 19
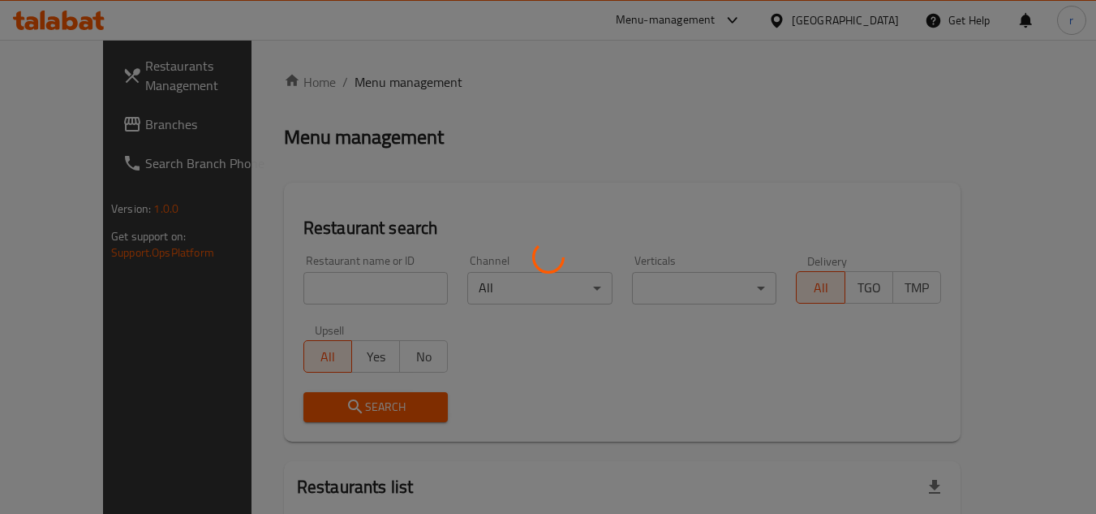
click at [307, 283] on div at bounding box center [548, 257] width 1096 height 514
click at [285, 288] on div at bounding box center [548, 257] width 1096 height 514
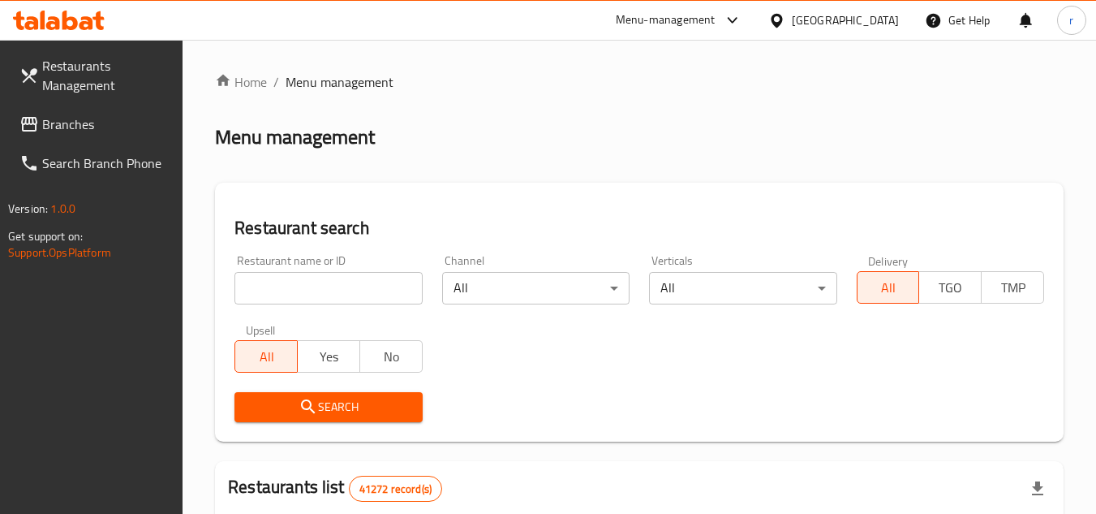
click at [333, 281] on input "search" at bounding box center [327, 288] width 187 height 32
paste input "705532"
type input "705532"
click at [307, 405] on icon "submit" at bounding box center [308, 406] width 19 height 19
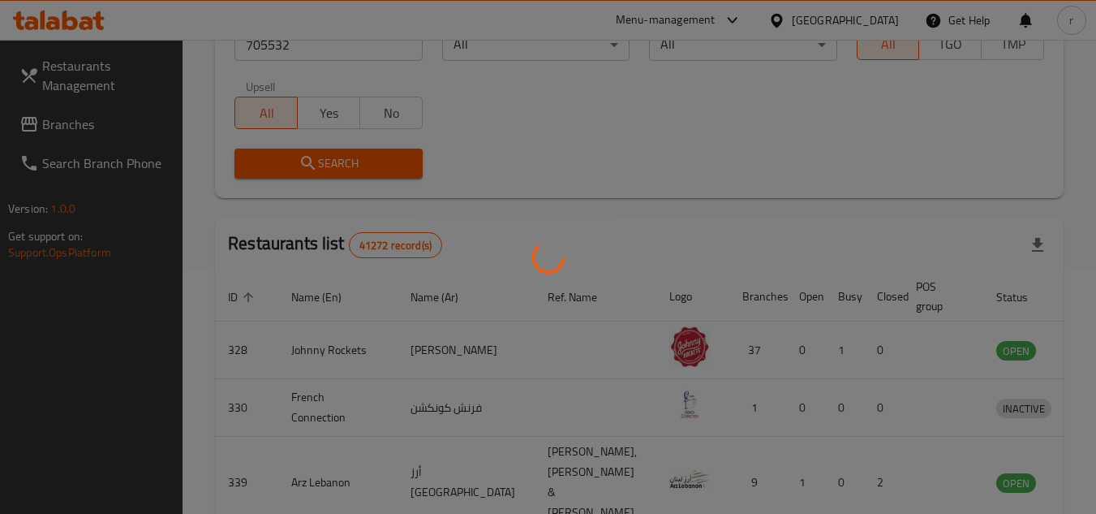
scroll to position [210, 0]
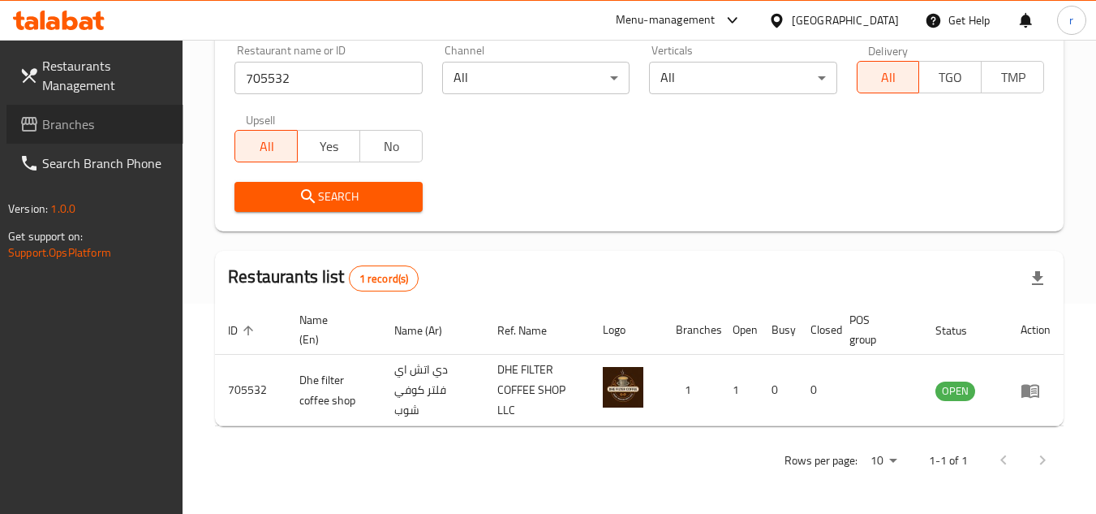
click at [68, 110] on link "Branches" at bounding box center [94, 124] width 177 height 39
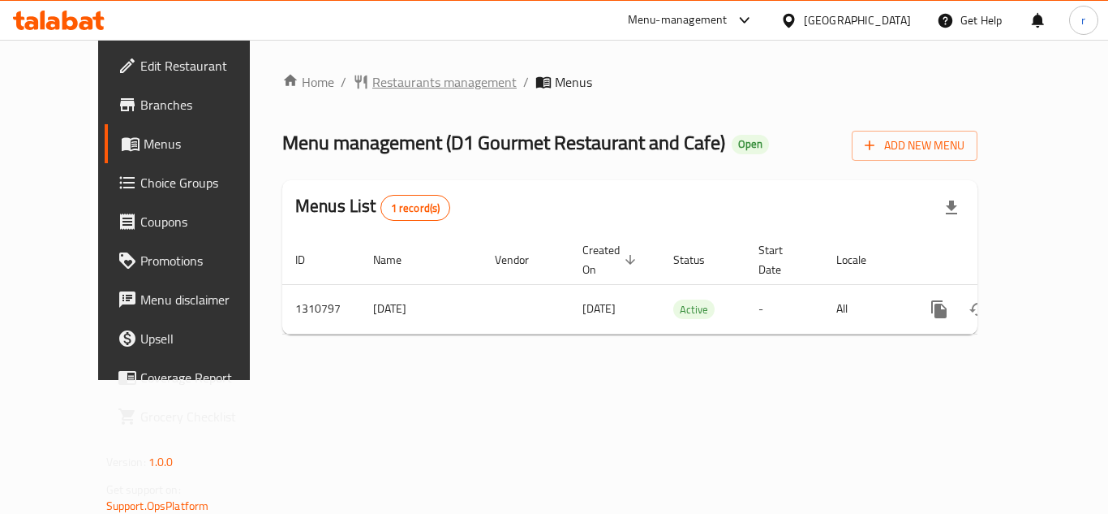
click at [372, 85] on span "Restaurants management" at bounding box center [444, 81] width 144 height 19
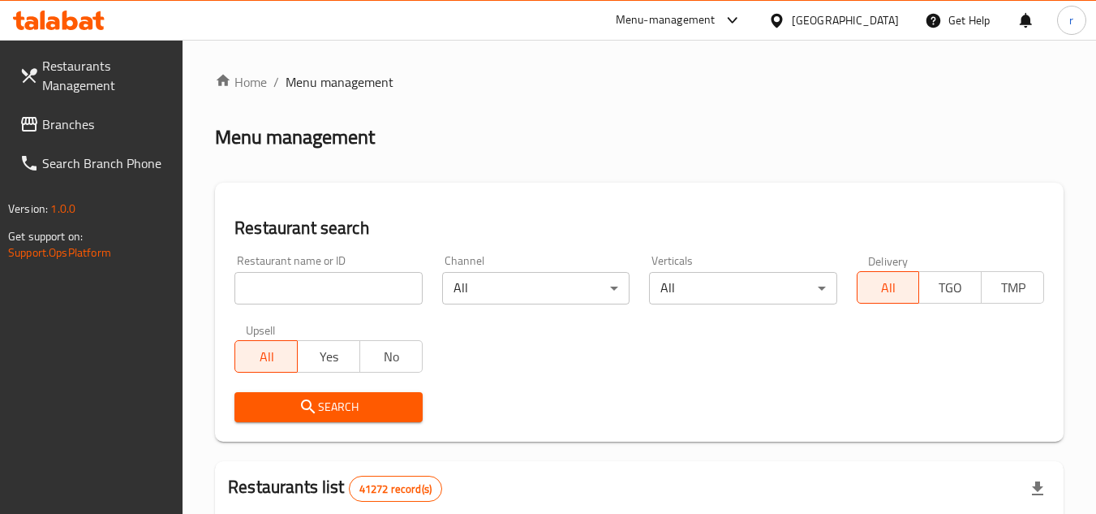
click at [311, 279] on div at bounding box center [548, 257] width 1096 height 514
click at [311, 279] on input "search" at bounding box center [327, 288] width 187 height 32
paste input "705572"
type input "705572"
click at [331, 410] on span "Search" at bounding box center [327, 407] width 161 height 20
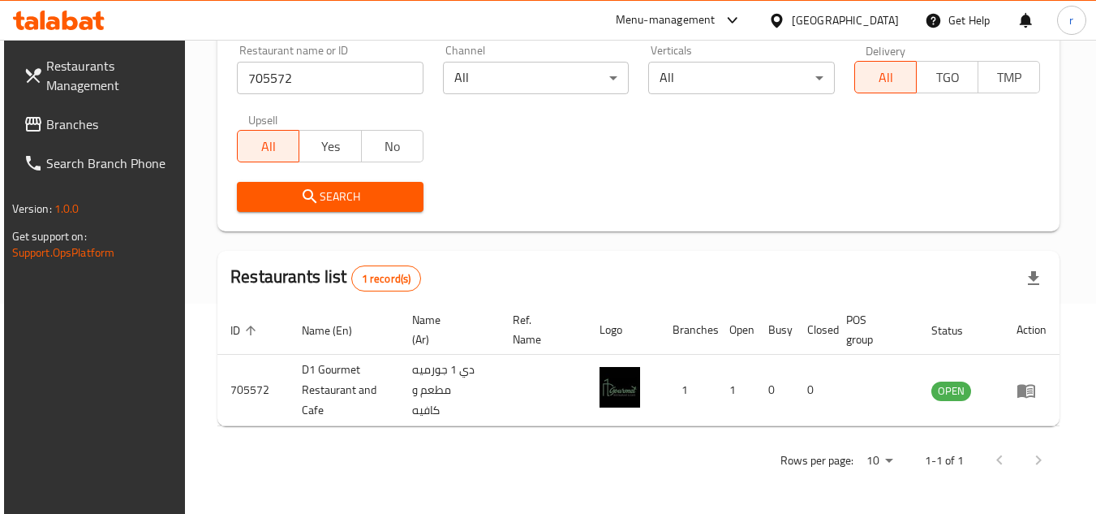
scroll to position [210, 0]
drag, startPoint x: 74, startPoint y: 130, endPoint x: 252, endPoint y: 100, distance: 180.2
click at [74, 130] on span "Branches" at bounding box center [110, 123] width 128 height 19
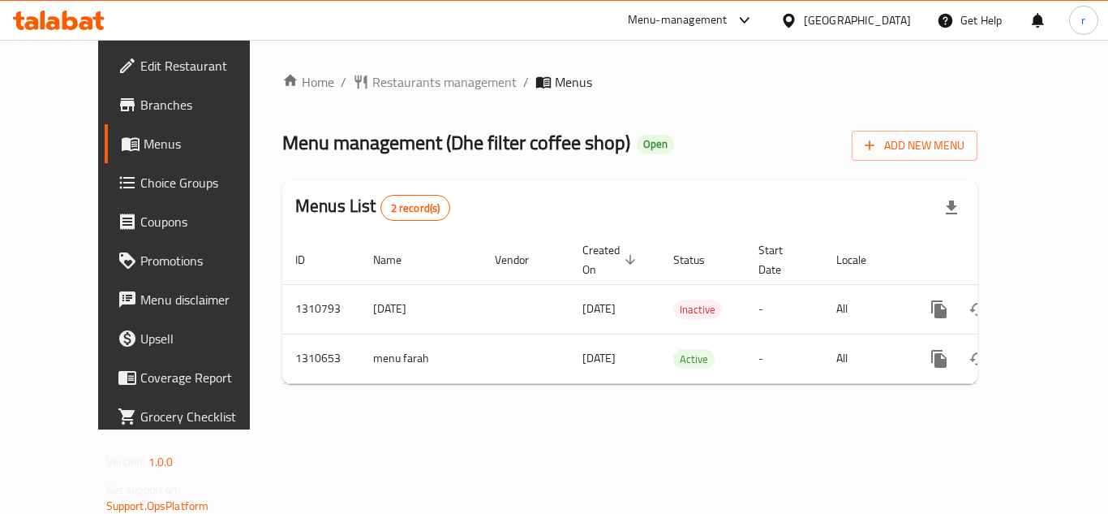
click at [372, 84] on span "Restaurants management" at bounding box center [444, 81] width 144 height 19
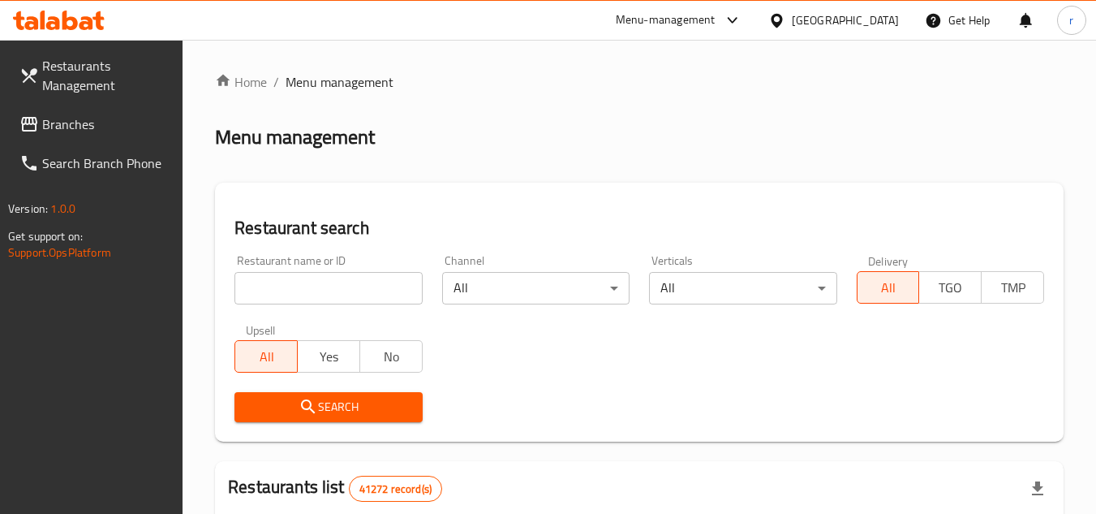
click at [305, 277] on div at bounding box center [548, 257] width 1096 height 514
click at [303, 277] on input "search" at bounding box center [327, 288] width 187 height 32
paste input "705532"
type input "705532"
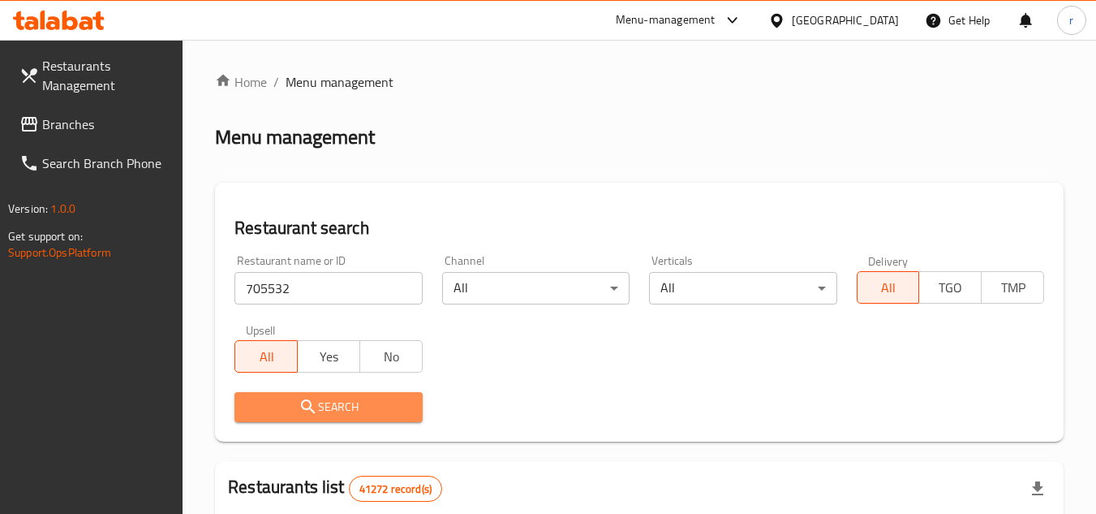
click at [308, 408] on icon "submit" at bounding box center [308, 406] width 14 height 14
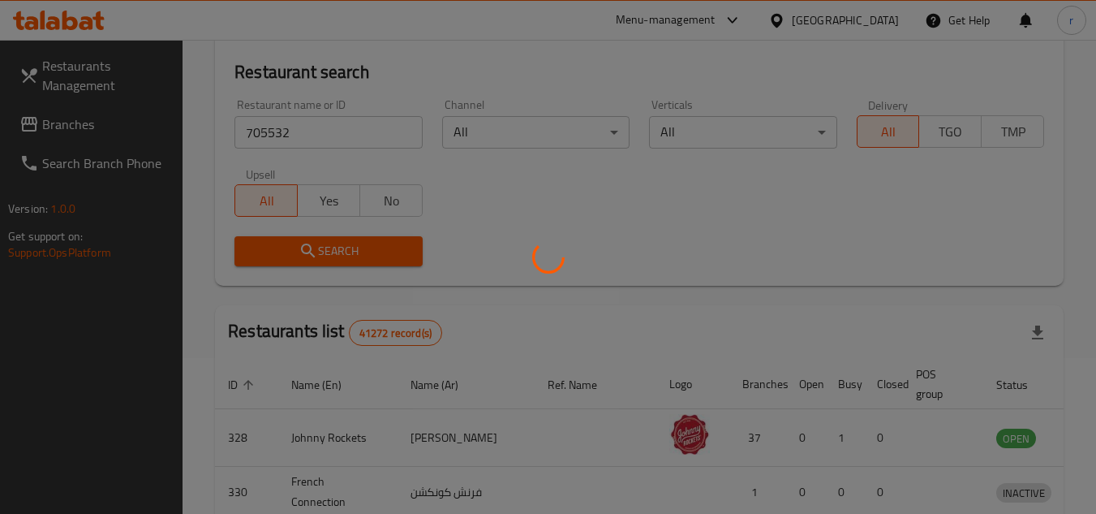
scroll to position [162, 0]
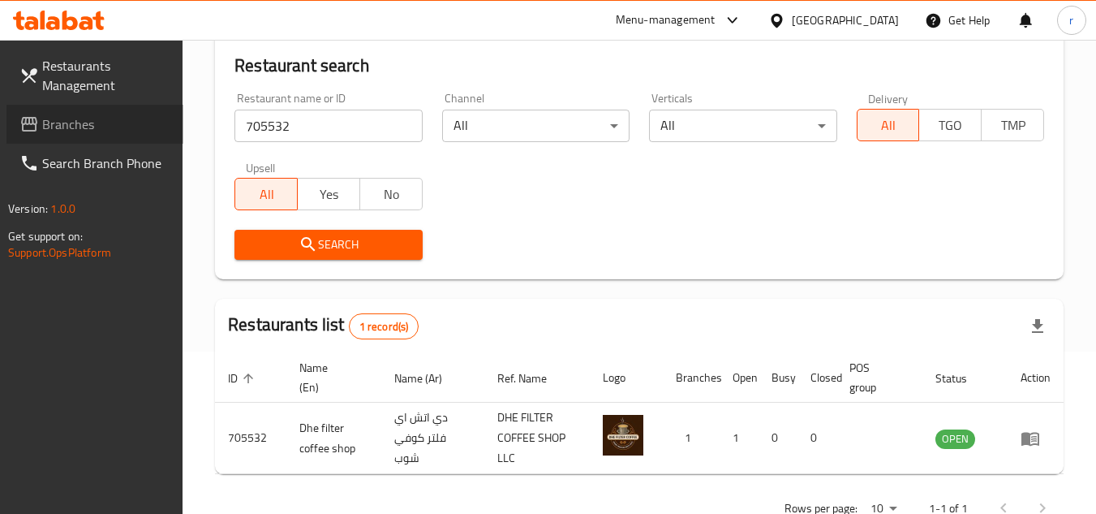
click at [98, 112] on link "Branches" at bounding box center [94, 124] width 177 height 39
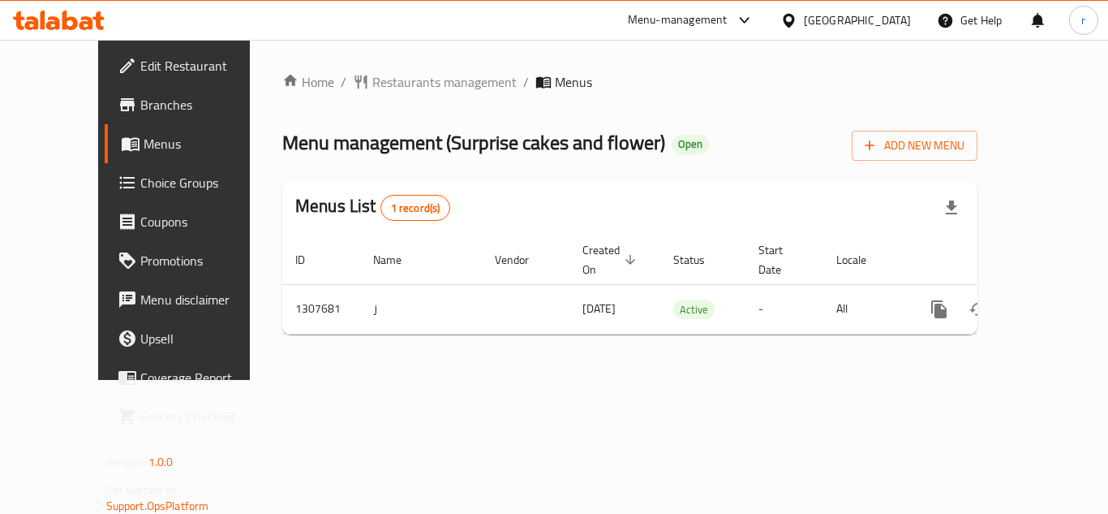
click at [377, 84] on span "Restaurants management" at bounding box center [444, 81] width 144 height 19
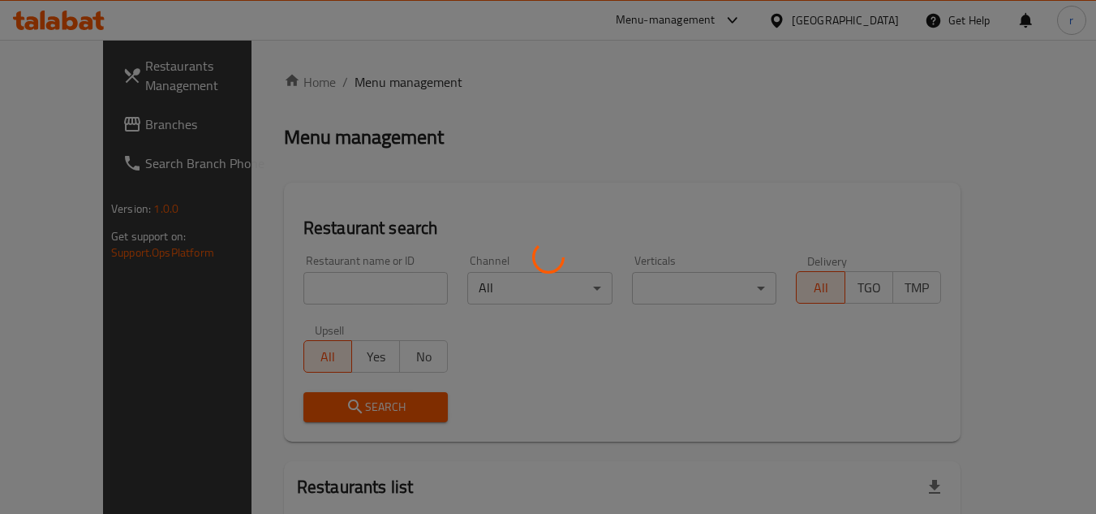
click at [339, 293] on div at bounding box center [548, 257] width 1096 height 514
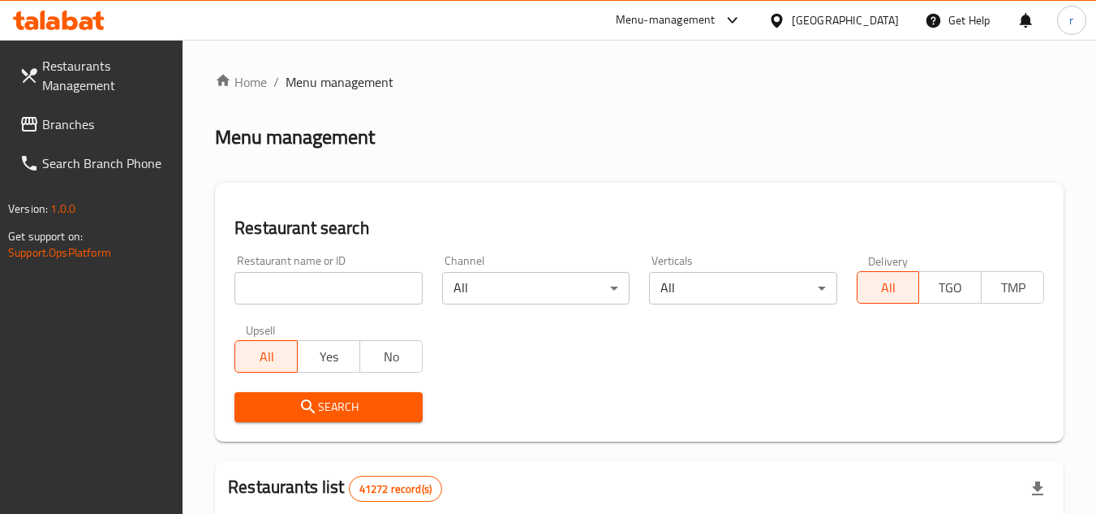
click at [340, 292] on input "search" at bounding box center [327, 288] width 187 height 32
paste input "704412"
type input "704412"
click at [316, 392] on button "Search" at bounding box center [327, 407] width 187 height 30
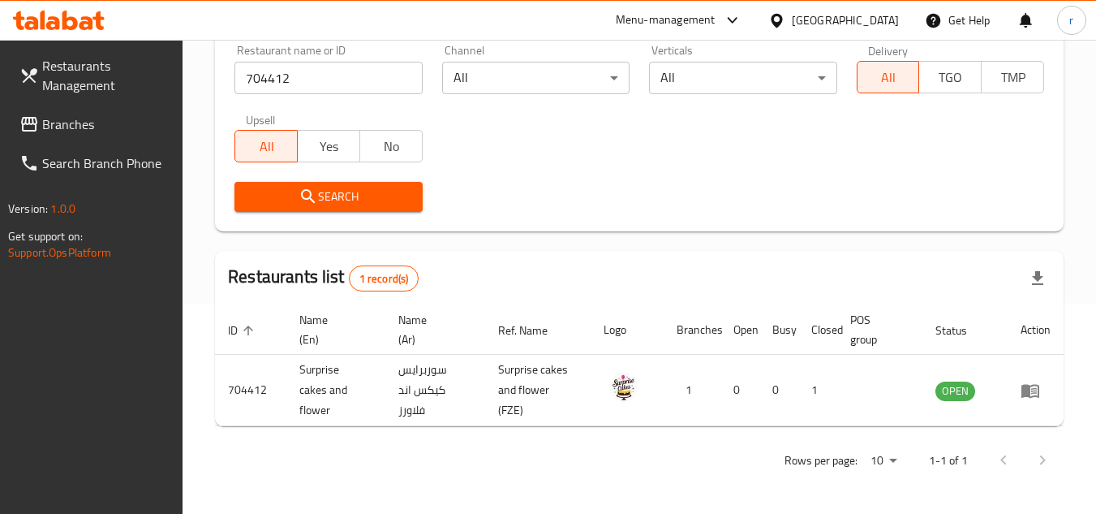
scroll to position [210, 0]
drag, startPoint x: 72, startPoint y: 133, endPoint x: 415, endPoint y: 93, distance: 344.7
click at [72, 133] on span "Branches" at bounding box center [106, 123] width 128 height 19
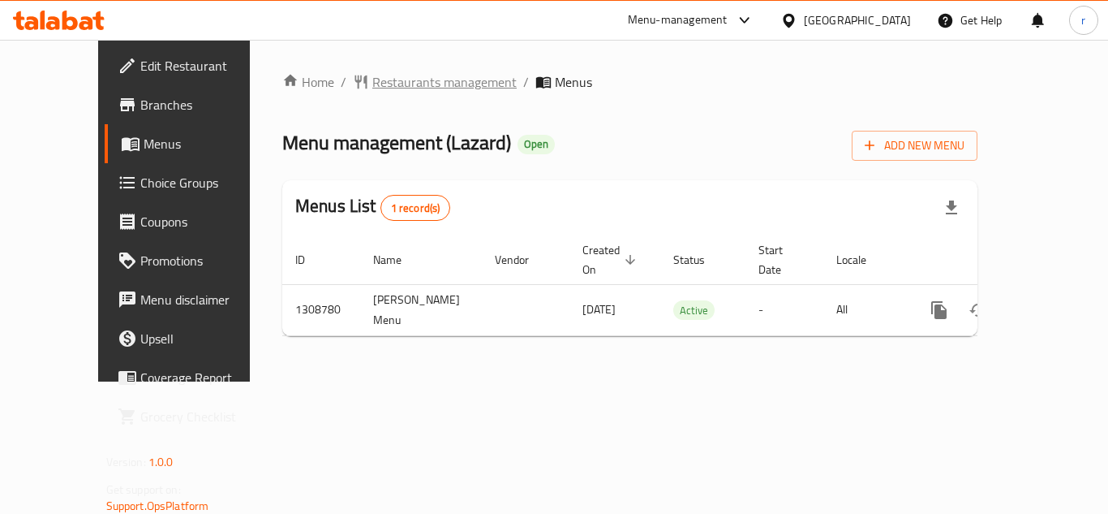
click at [385, 80] on span "Restaurants management" at bounding box center [444, 81] width 144 height 19
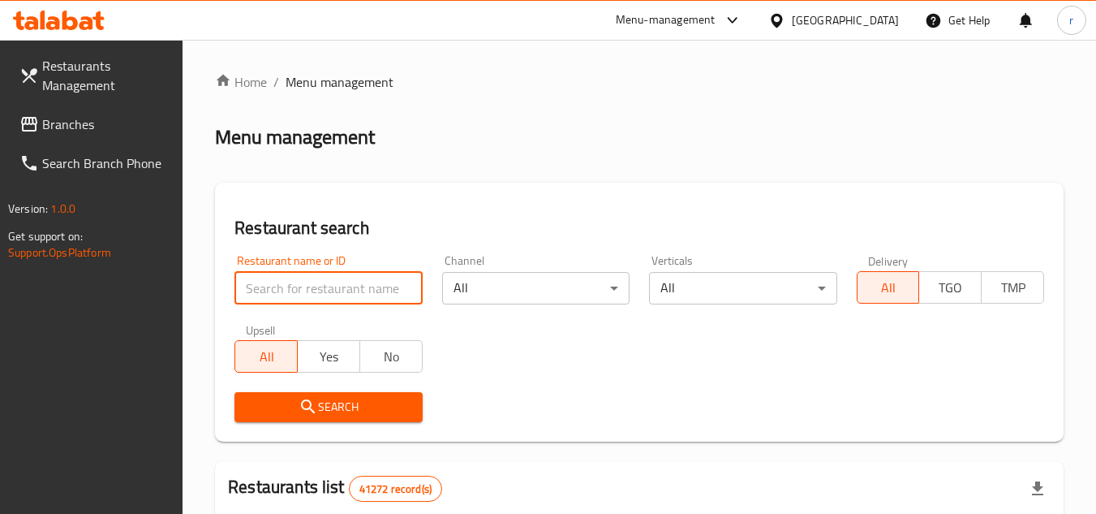
click at [322, 289] on input "search" at bounding box center [327, 288] width 187 height 32
paste input "704655"
type input "704655"
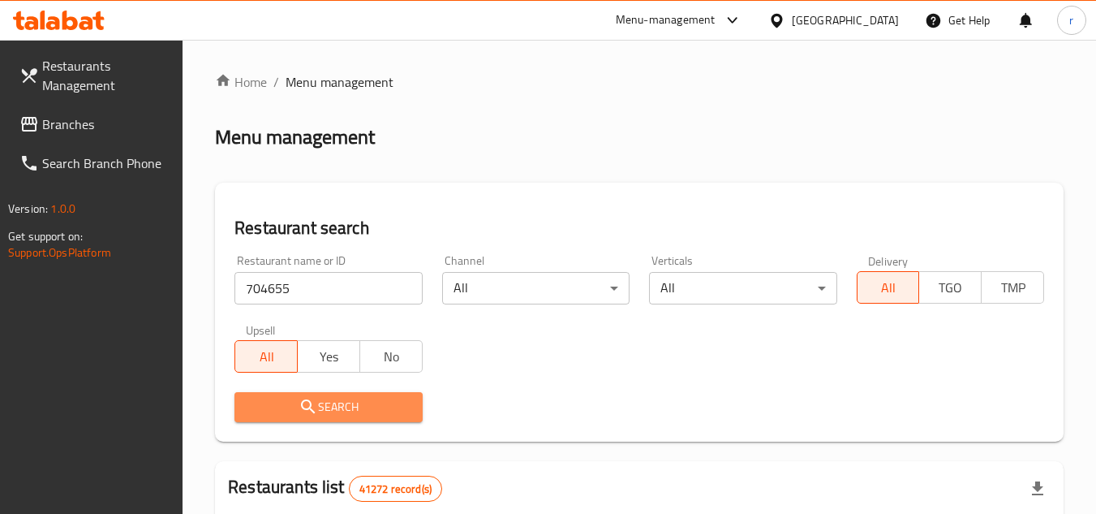
click at [307, 398] on icon "submit" at bounding box center [308, 406] width 19 height 19
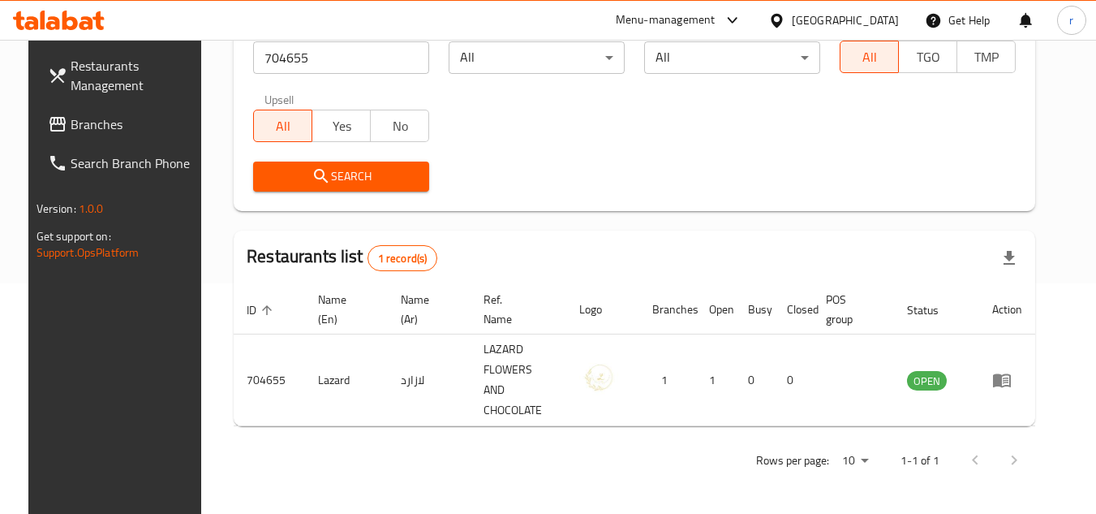
scroll to position [196, 0]
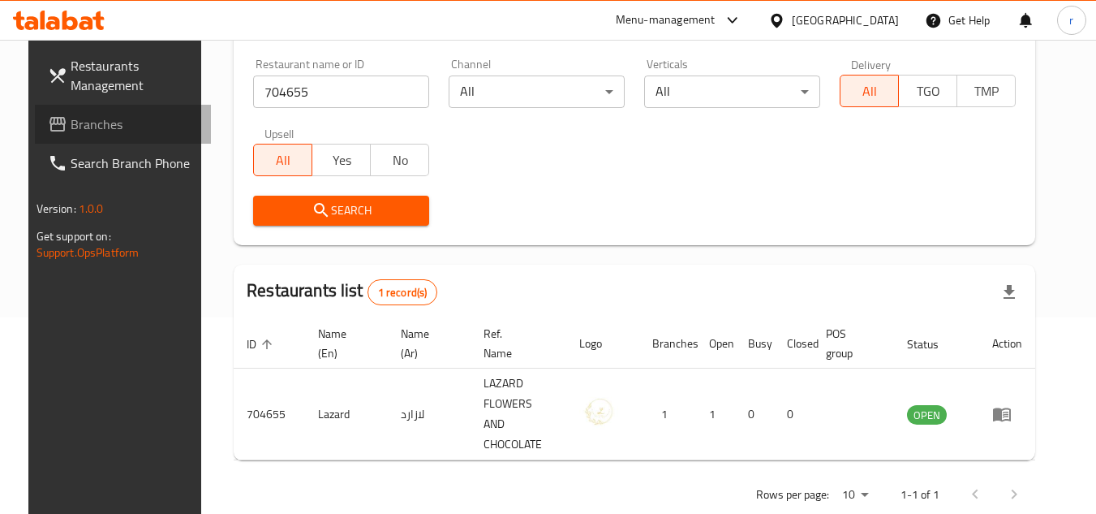
click at [71, 123] on span "Branches" at bounding box center [135, 123] width 128 height 19
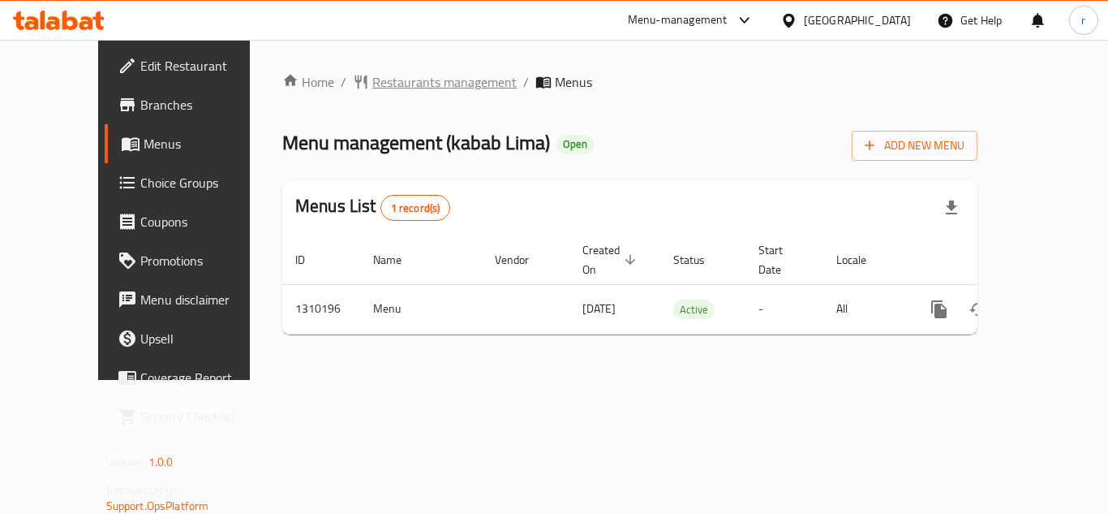
click at [372, 77] on span "Restaurants management" at bounding box center [444, 81] width 144 height 19
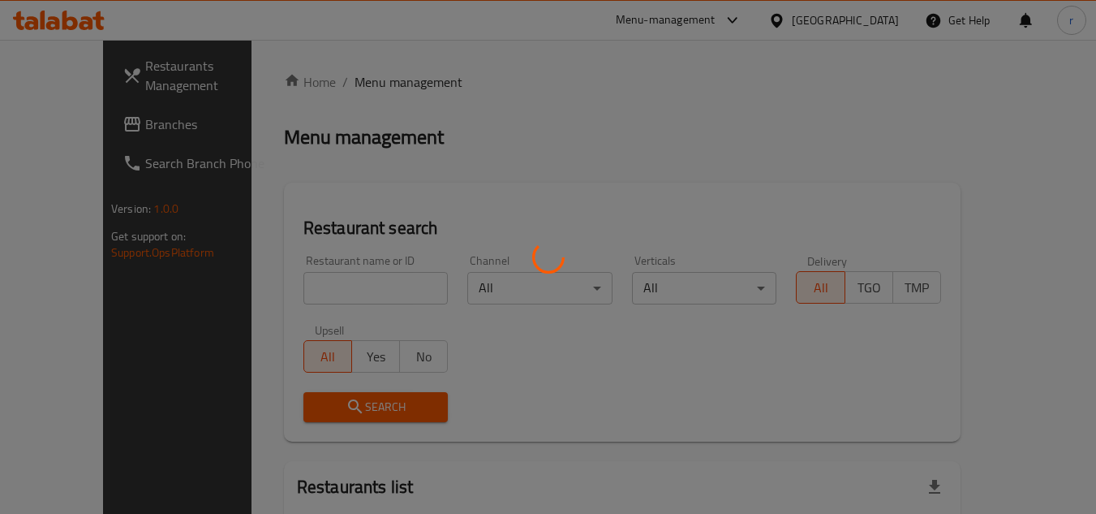
click at [318, 280] on div at bounding box center [548, 257] width 1096 height 514
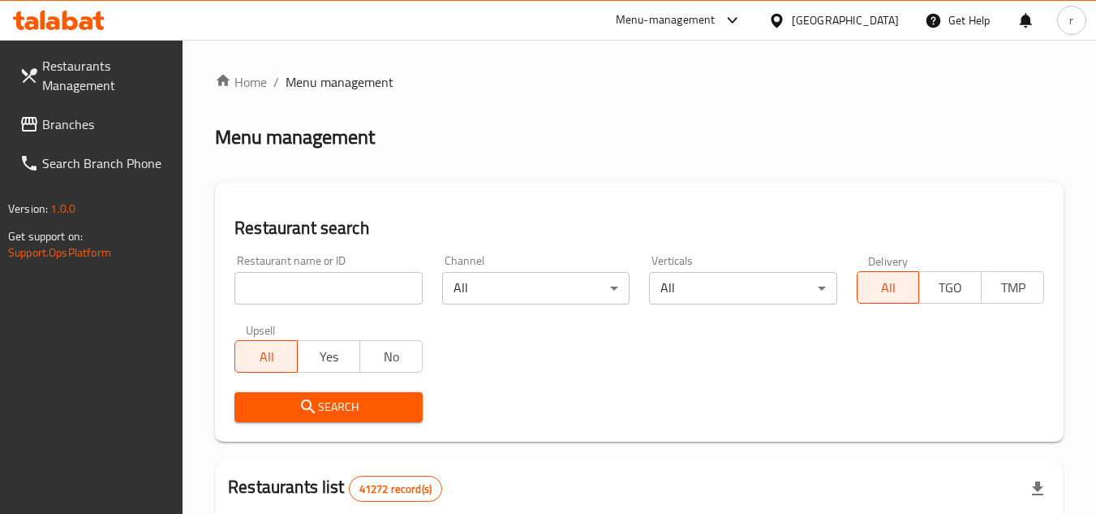
click at [315, 283] on input "search" at bounding box center [327, 288] width 187 height 32
paste input "705280"
type input "705280"
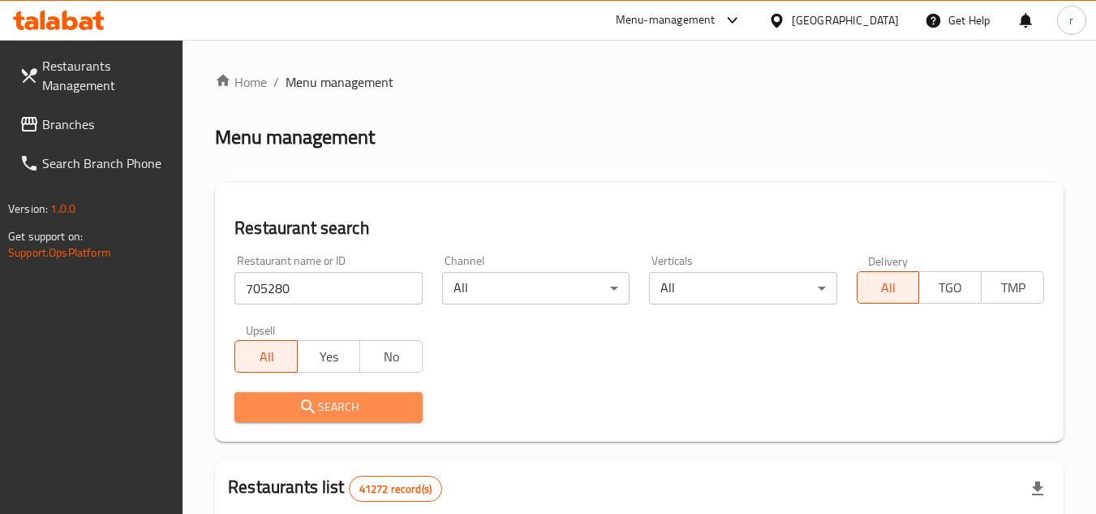
click at [319, 407] on span "Search" at bounding box center [327, 407] width 161 height 20
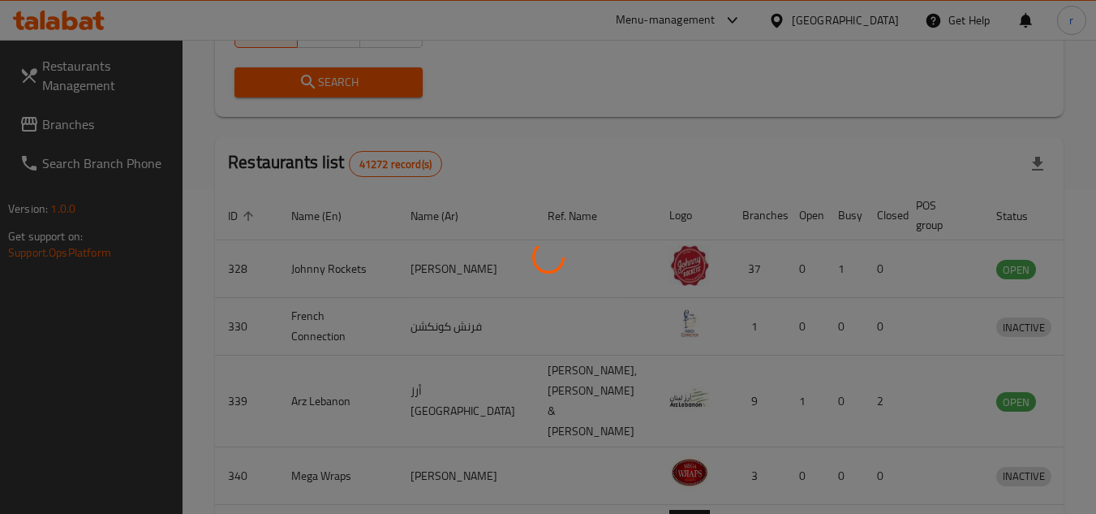
scroll to position [196, 0]
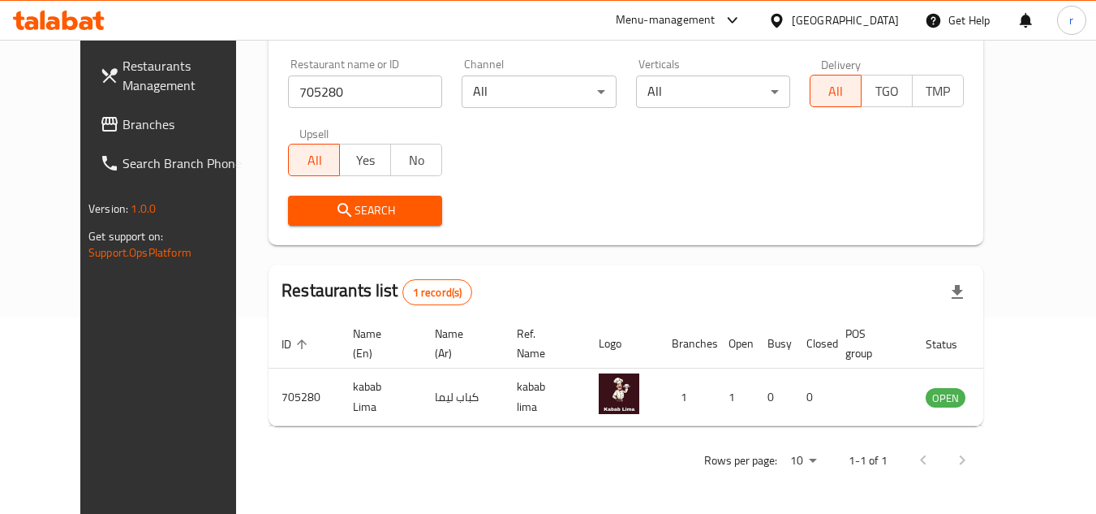
click at [825, 23] on div "[GEOGRAPHIC_DATA]" at bounding box center [845, 20] width 107 height 18
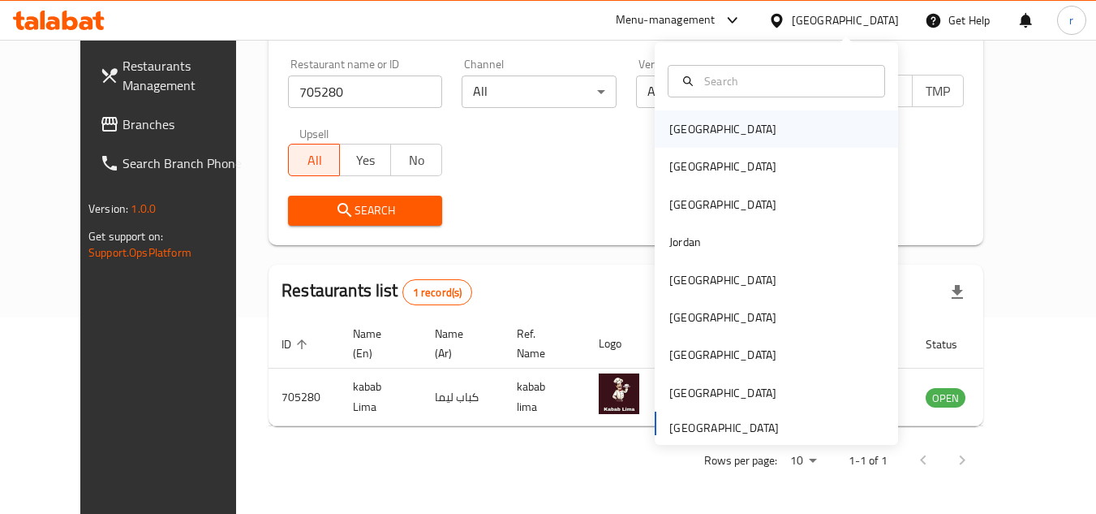
click at [724, 129] on div "[GEOGRAPHIC_DATA]" at bounding box center [776, 128] width 243 height 37
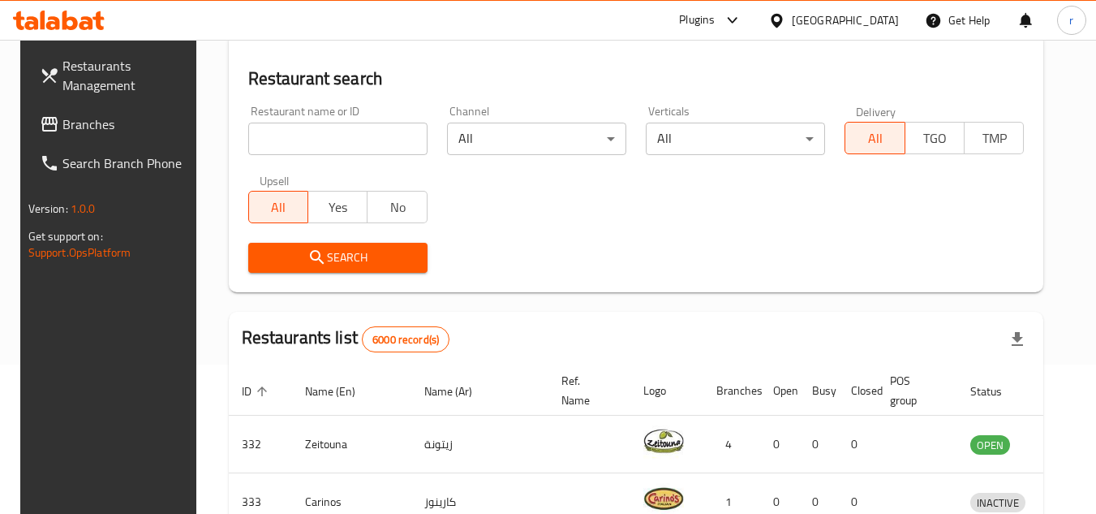
scroll to position [196, 0]
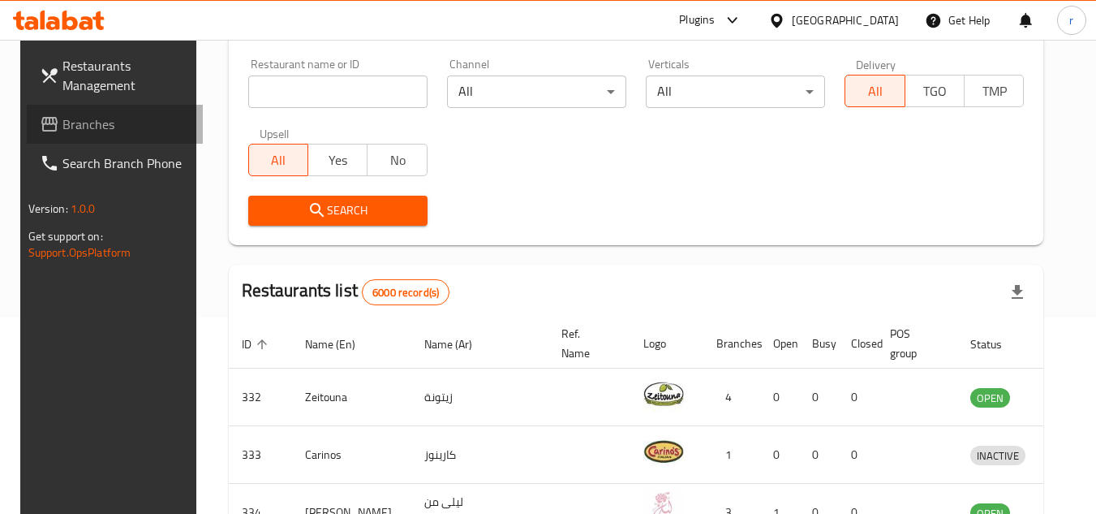
click at [97, 134] on link "Branches" at bounding box center [115, 124] width 177 height 39
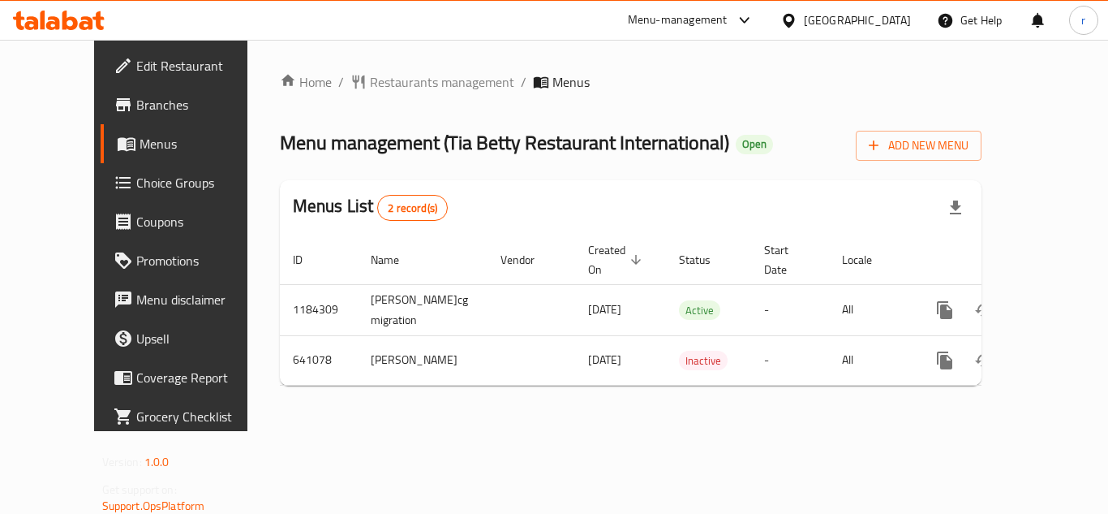
click at [397, 82] on span "Restaurants management" at bounding box center [442, 81] width 144 height 19
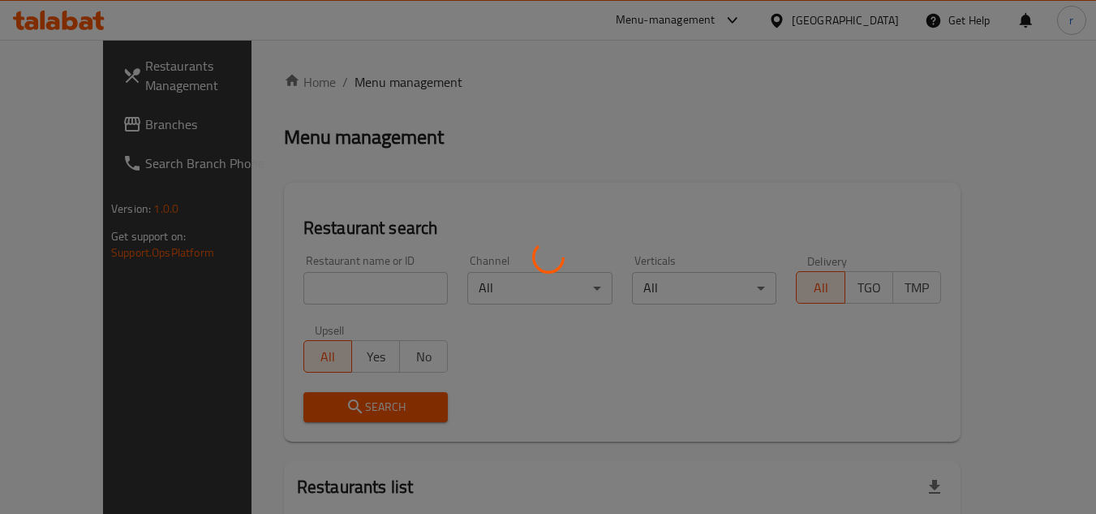
click at [329, 282] on div at bounding box center [548, 257] width 1096 height 514
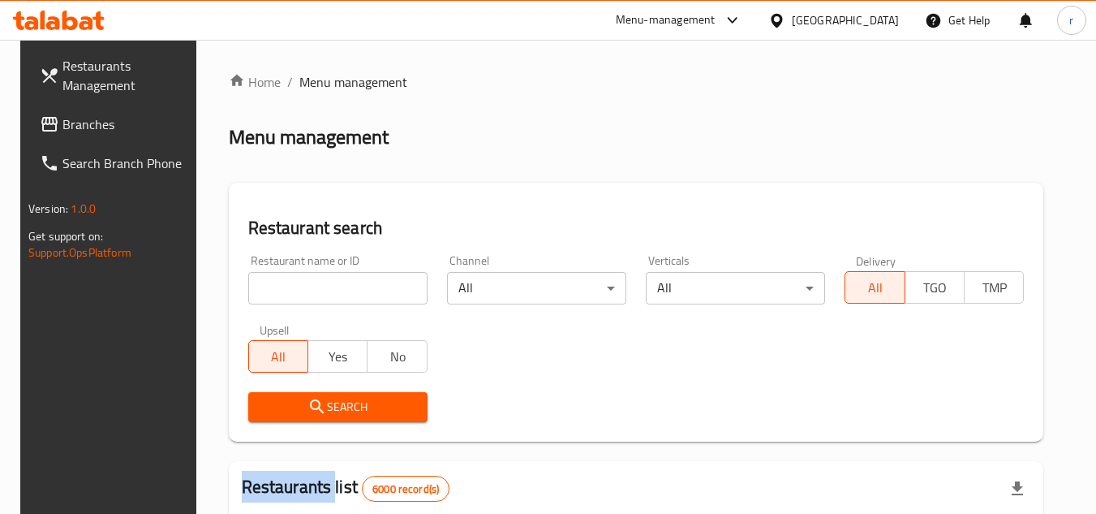
click at [329, 282] on input "search" at bounding box center [337, 288] width 179 height 32
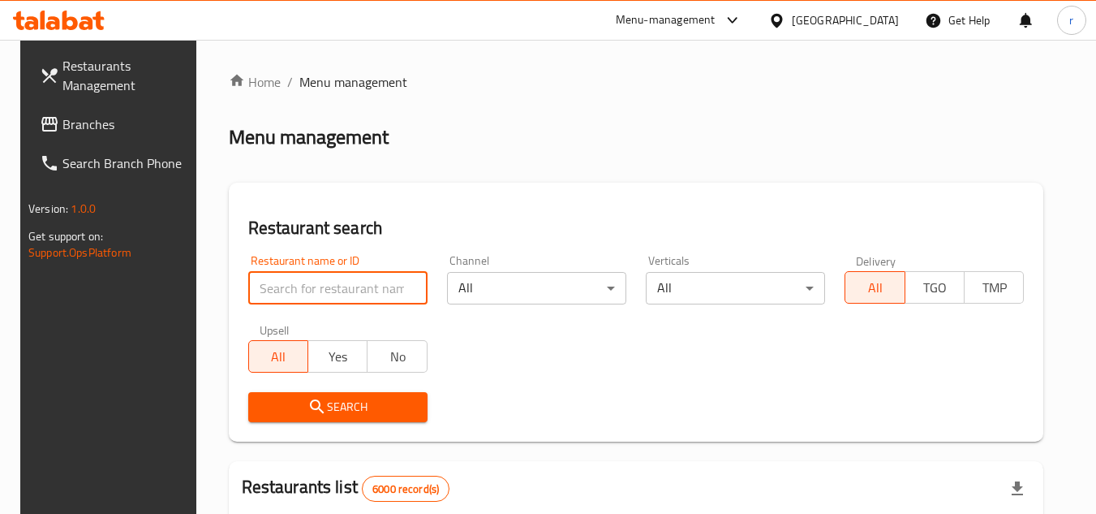
paste input "640455"
type input "640455"
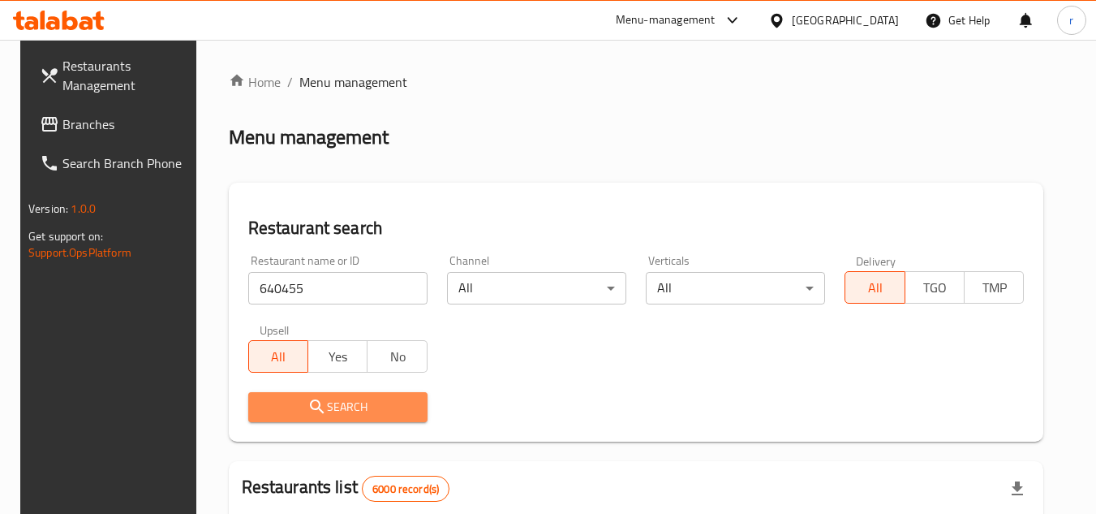
click at [312, 401] on icon "submit" at bounding box center [316, 406] width 19 height 19
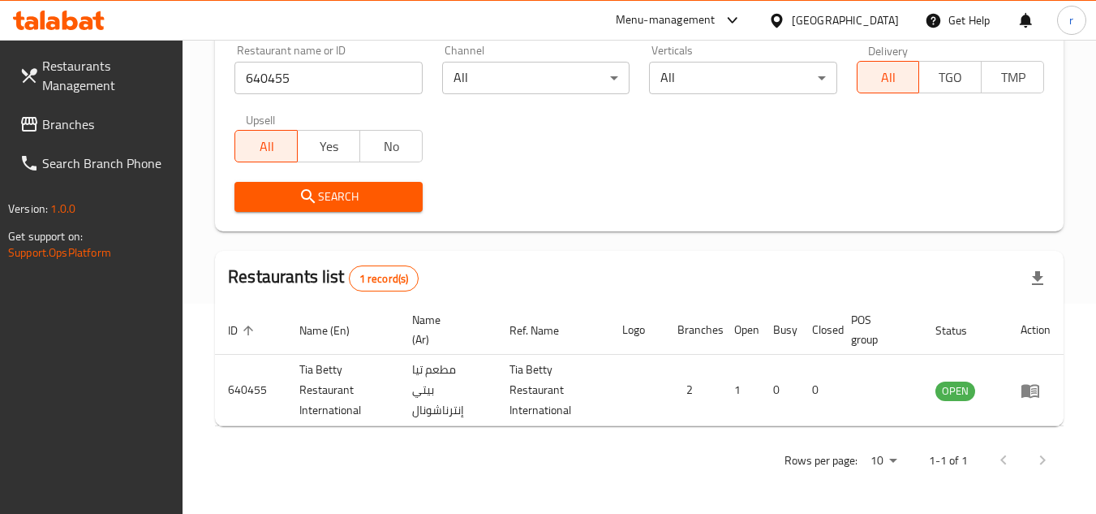
scroll to position [210, 0]
click at [878, 19] on div "[GEOGRAPHIC_DATA]" at bounding box center [845, 20] width 107 height 18
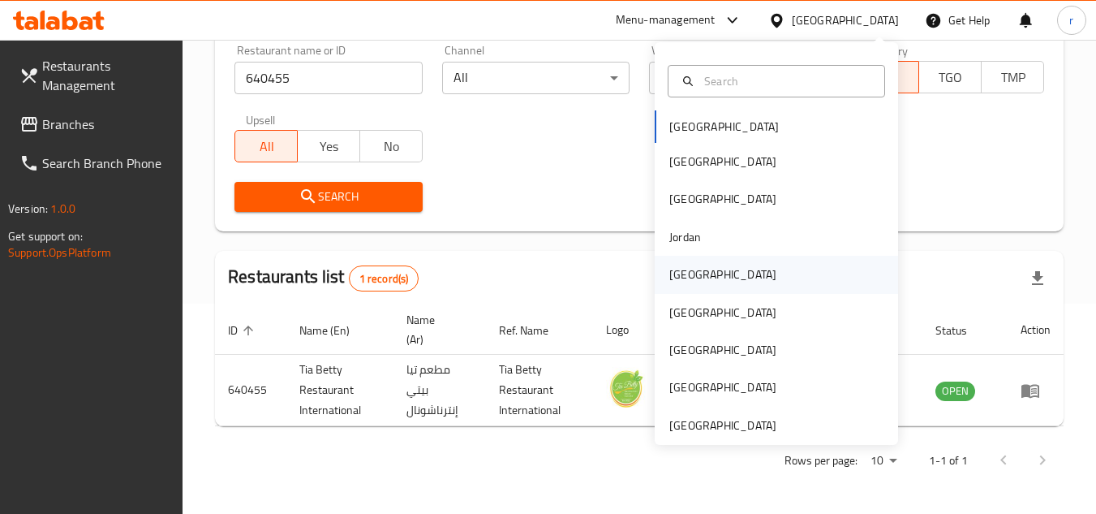
click at [683, 281] on div "[GEOGRAPHIC_DATA]" at bounding box center [722, 274] width 107 height 18
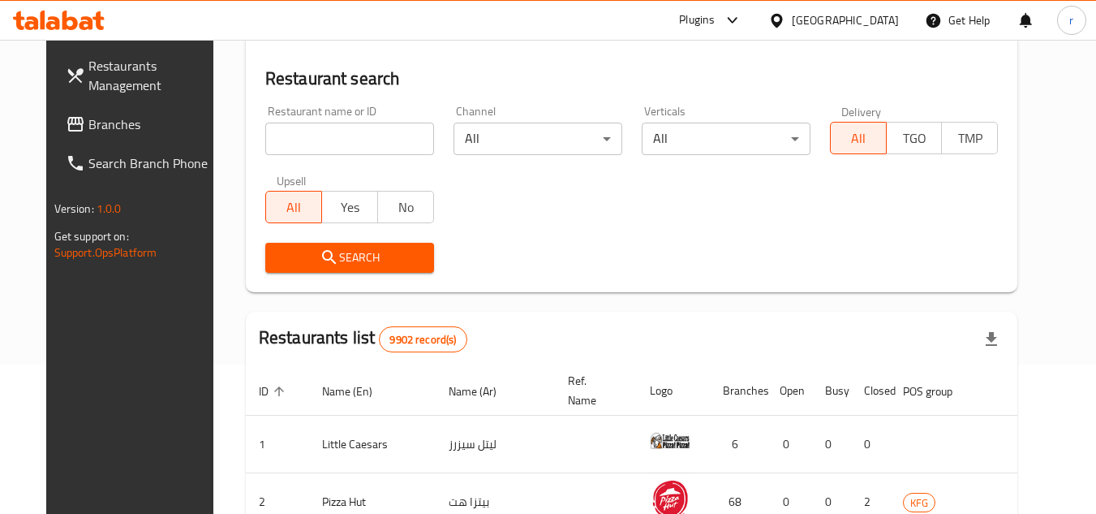
scroll to position [210, 0]
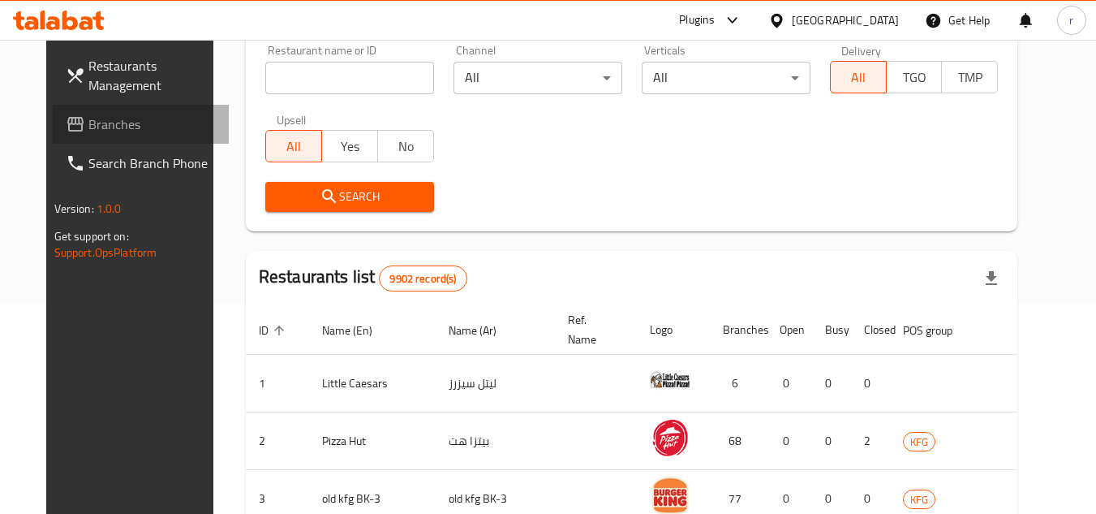
click at [88, 117] on span "Branches" at bounding box center [152, 123] width 128 height 19
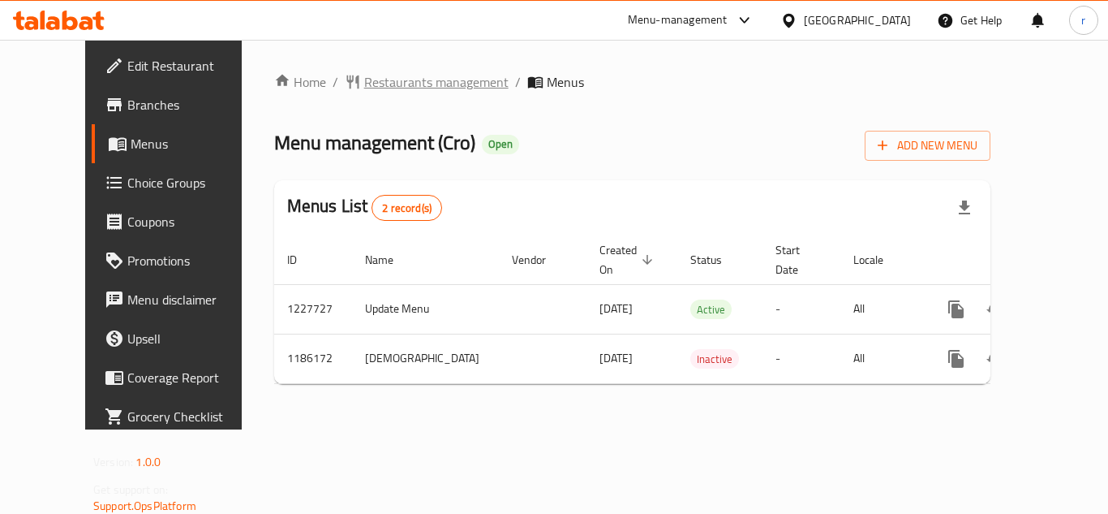
click at [364, 84] on span "Restaurants management" at bounding box center [436, 81] width 144 height 19
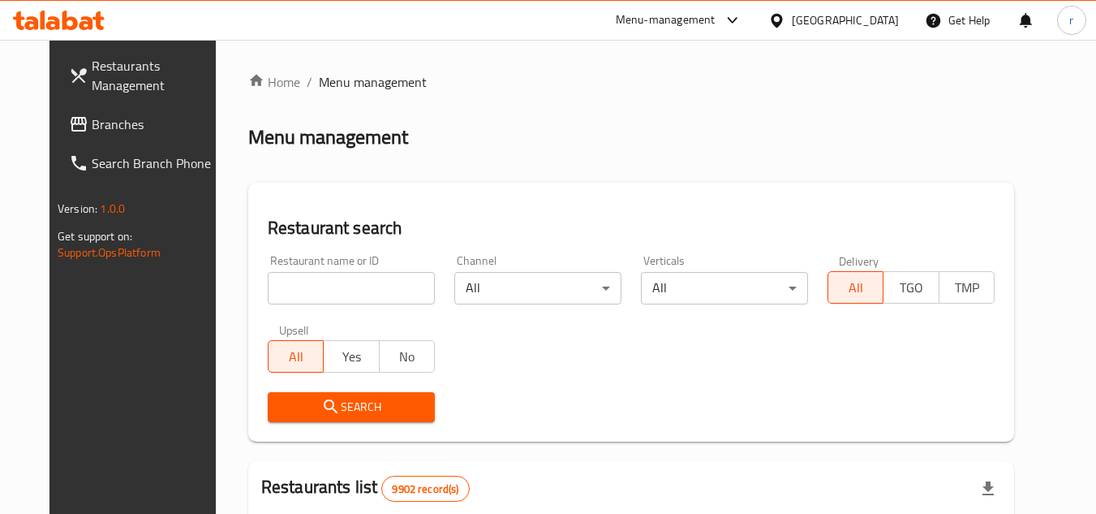
click at [296, 304] on div "Restaurant name or ID Restaurant name or ID" at bounding box center [351, 279] width 187 height 69
click at [301, 282] on input "search" at bounding box center [351, 288] width 167 height 32
paste input "666590"
type input "666590"
click at [281, 401] on span "Search" at bounding box center [351, 407] width 141 height 20
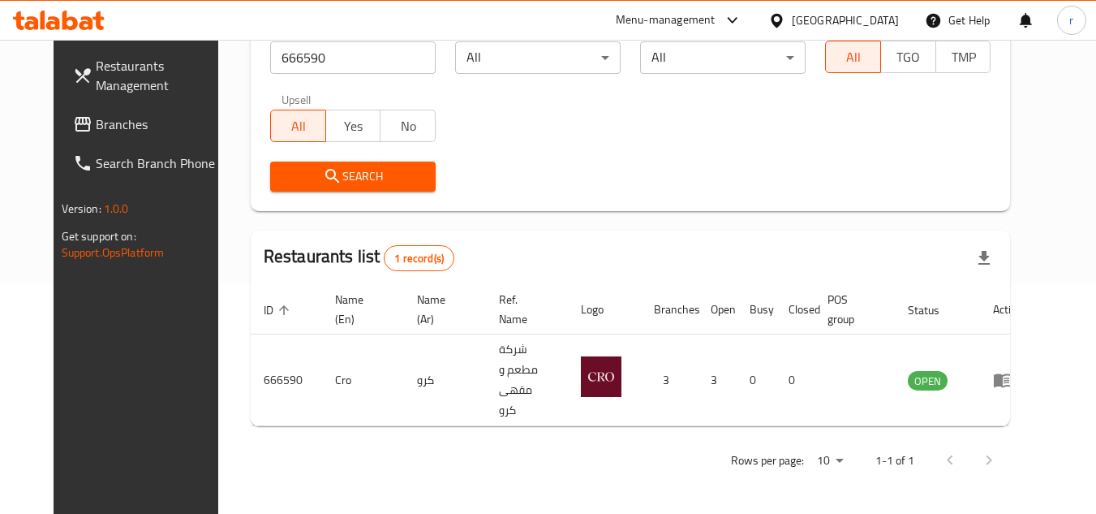
scroll to position [196, 0]
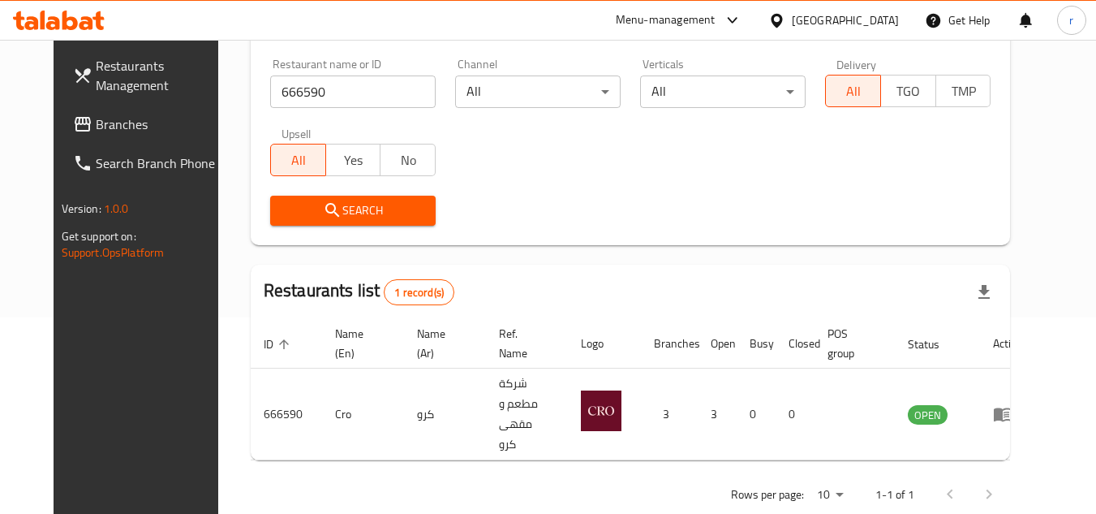
click at [870, 20] on div "[GEOGRAPHIC_DATA]" at bounding box center [845, 20] width 107 height 18
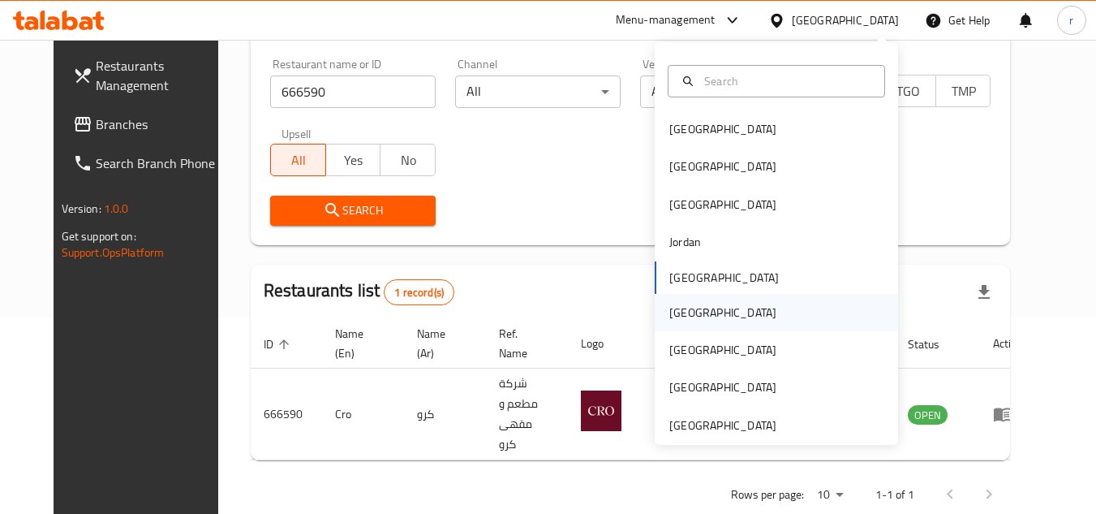
click at [693, 309] on div "[GEOGRAPHIC_DATA]" at bounding box center [722, 312] width 133 height 37
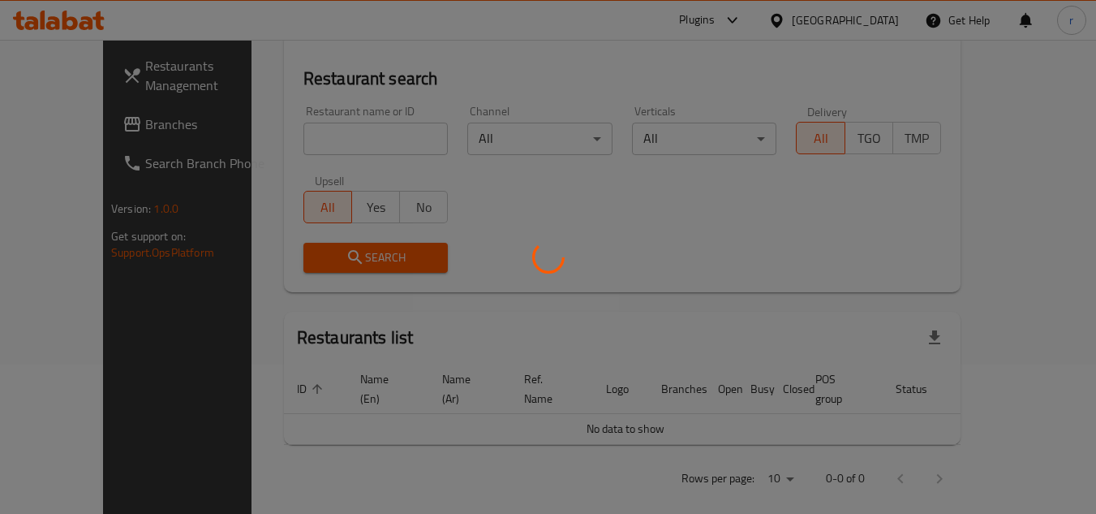
scroll to position [196, 0]
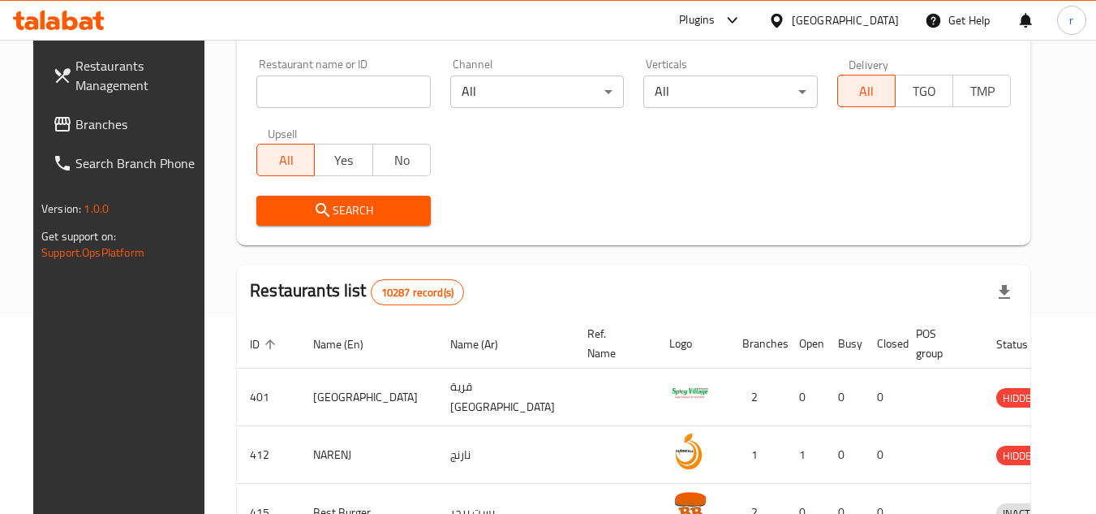
click at [75, 116] on span "Branches" at bounding box center [139, 123] width 128 height 19
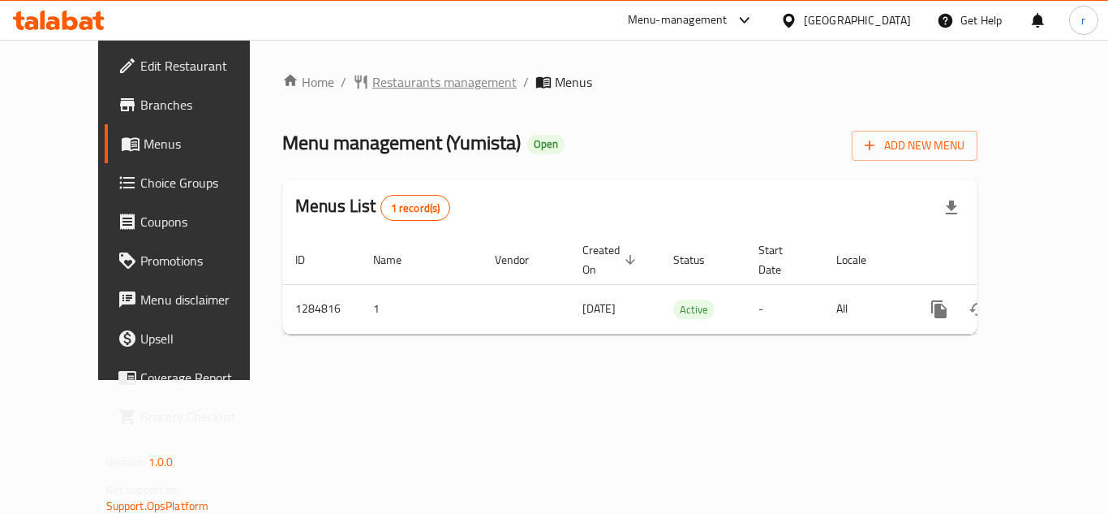
click at [372, 85] on span "Restaurants management" at bounding box center [444, 81] width 144 height 19
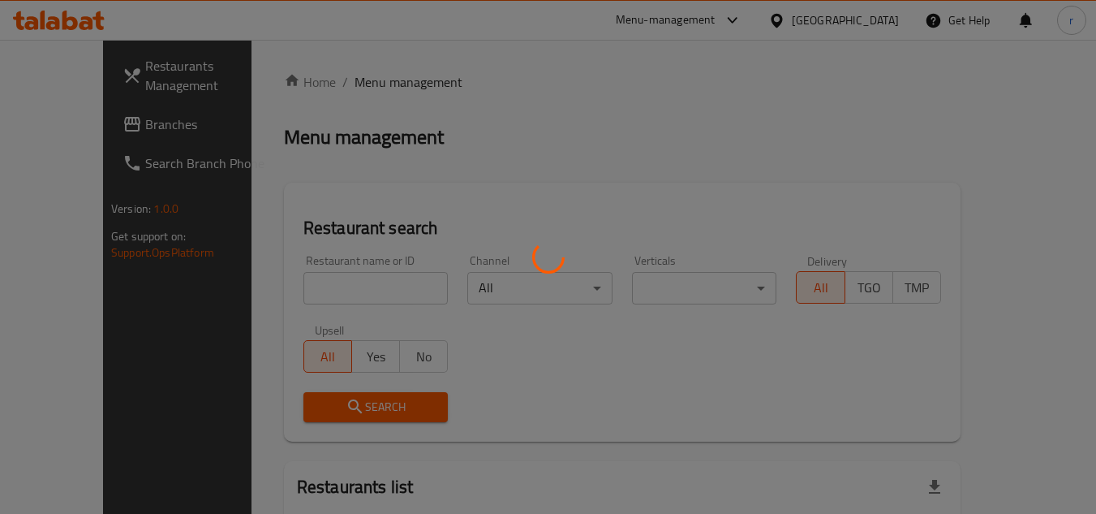
click at [293, 284] on div at bounding box center [548, 257] width 1096 height 514
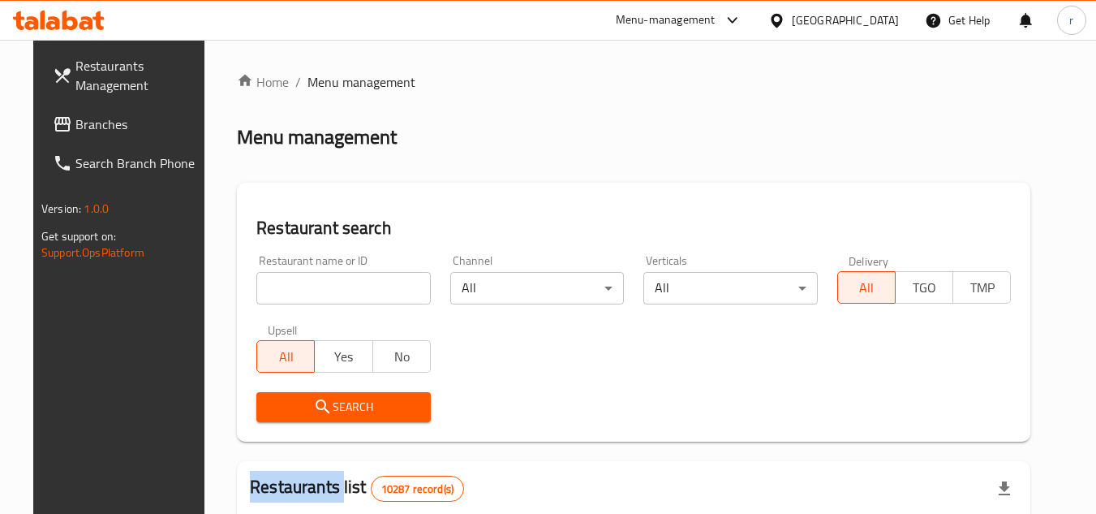
click at [293, 283] on div at bounding box center [548, 257] width 1096 height 514
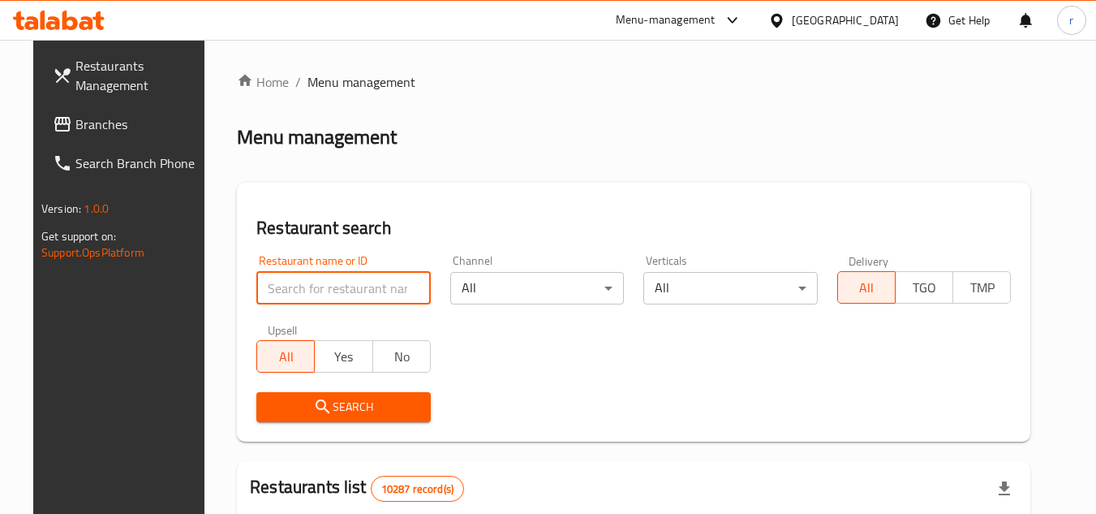
click at [293, 280] on input "search" at bounding box center [343, 288] width 174 height 32
paste input "695836"
type input "695836"
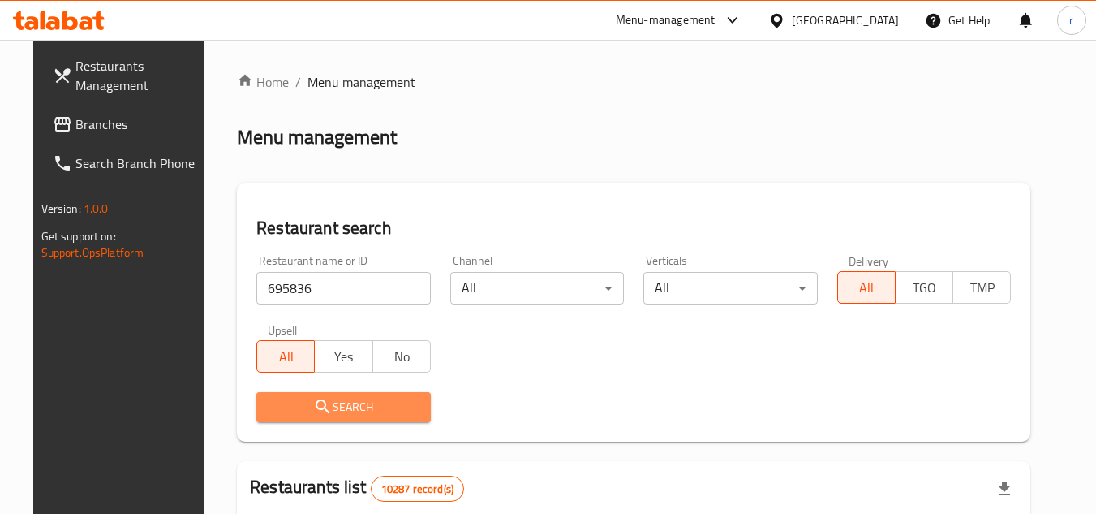
click at [270, 399] on span "Search" at bounding box center [343, 407] width 148 height 20
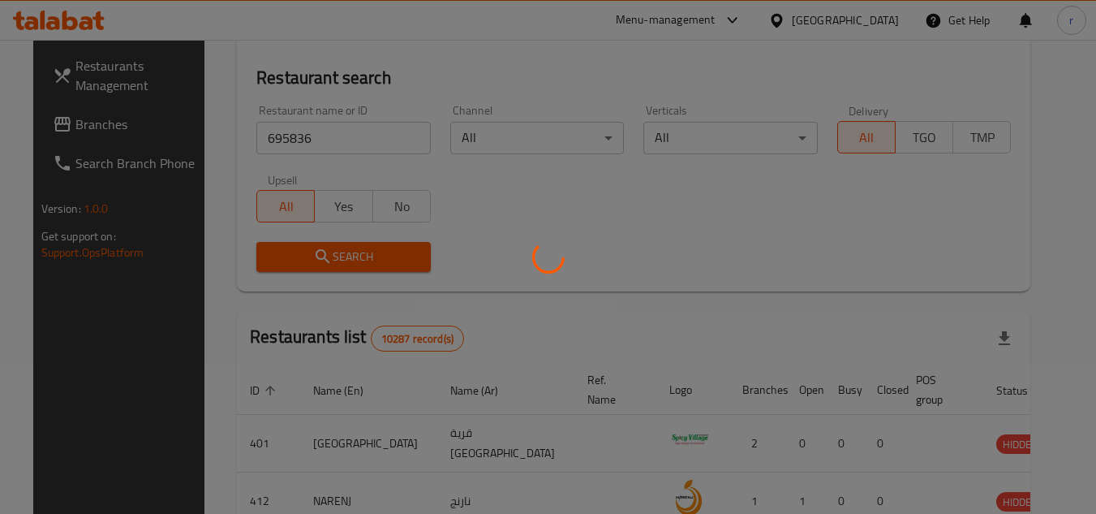
scroll to position [162, 0]
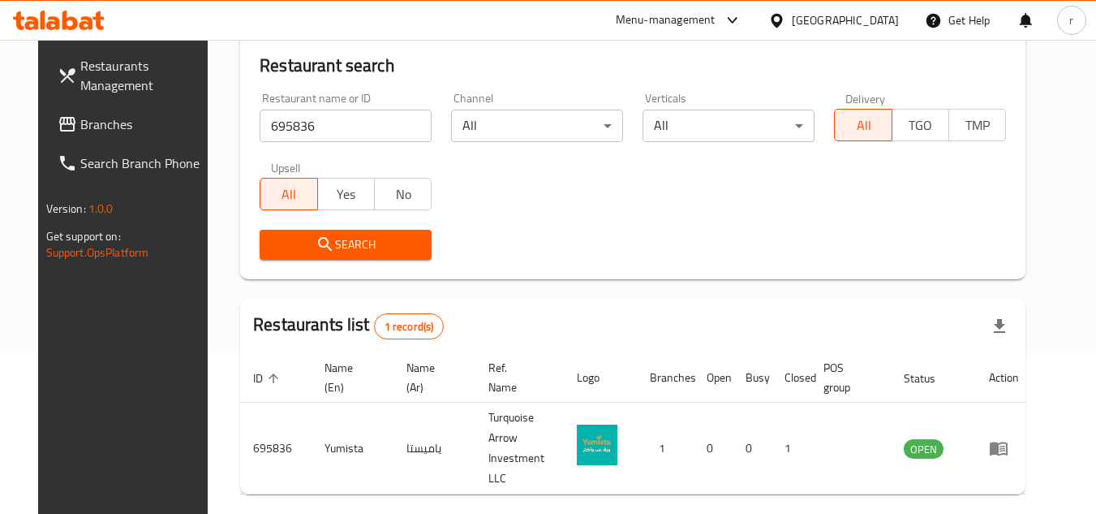
click at [785, 19] on icon at bounding box center [776, 20] width 17 height 17
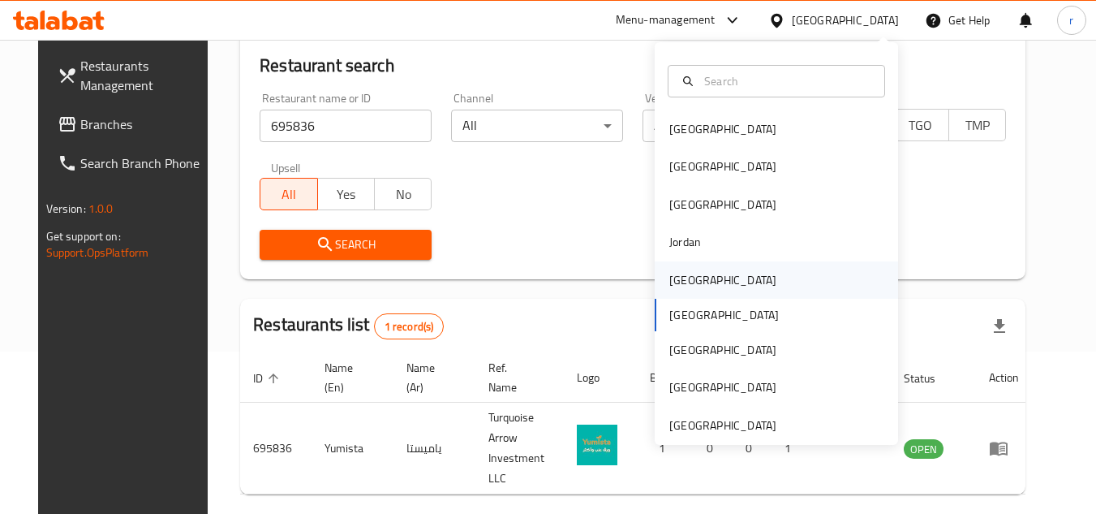
click at [682, 290] on div "[GEOGRAPHIC_DATA]" at bounding box center [722, 279] width 133 height 37
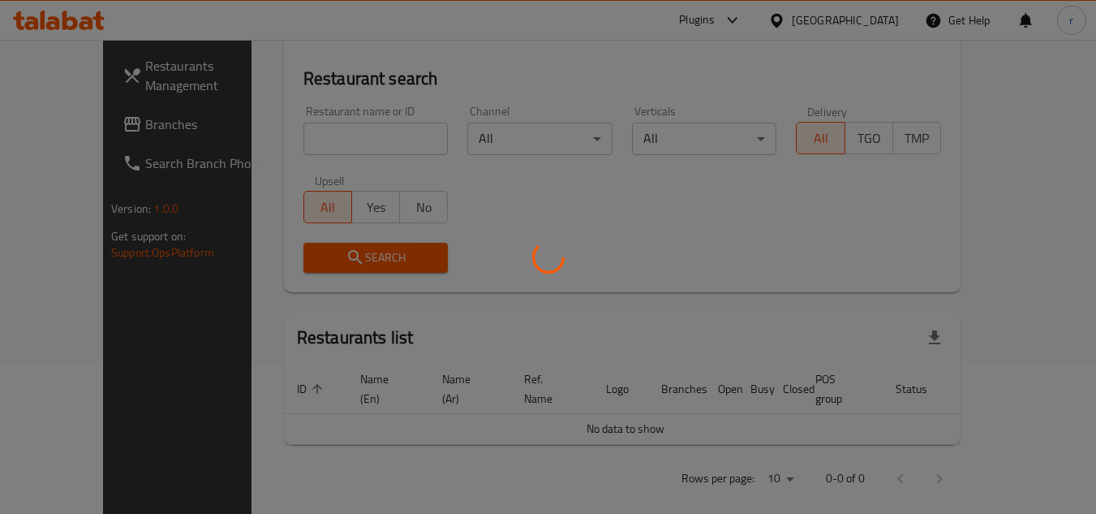
scroll to position [162, 0]
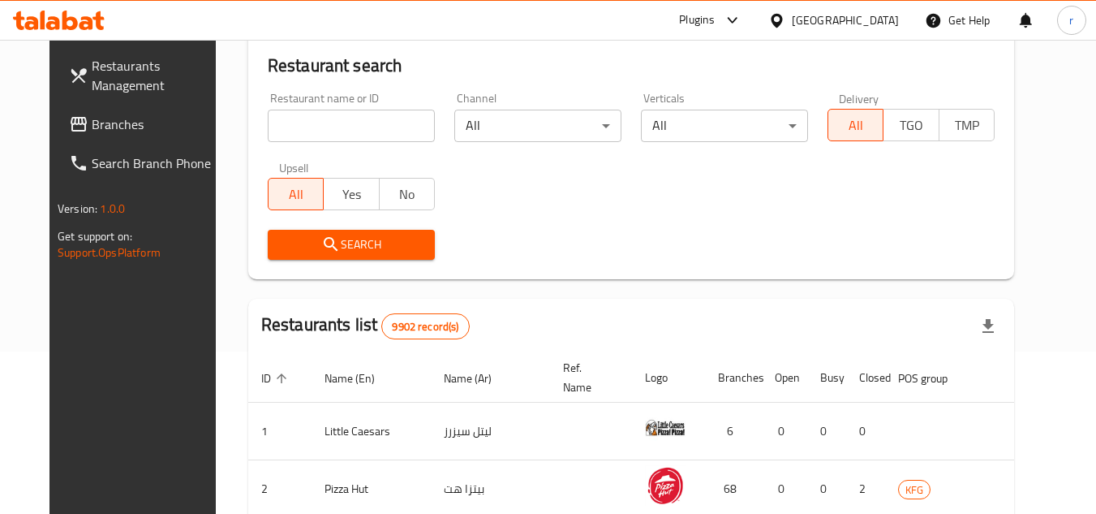
click at [92, 128] on span "Branches" at bounding box center [156, 123] width 128 height 19
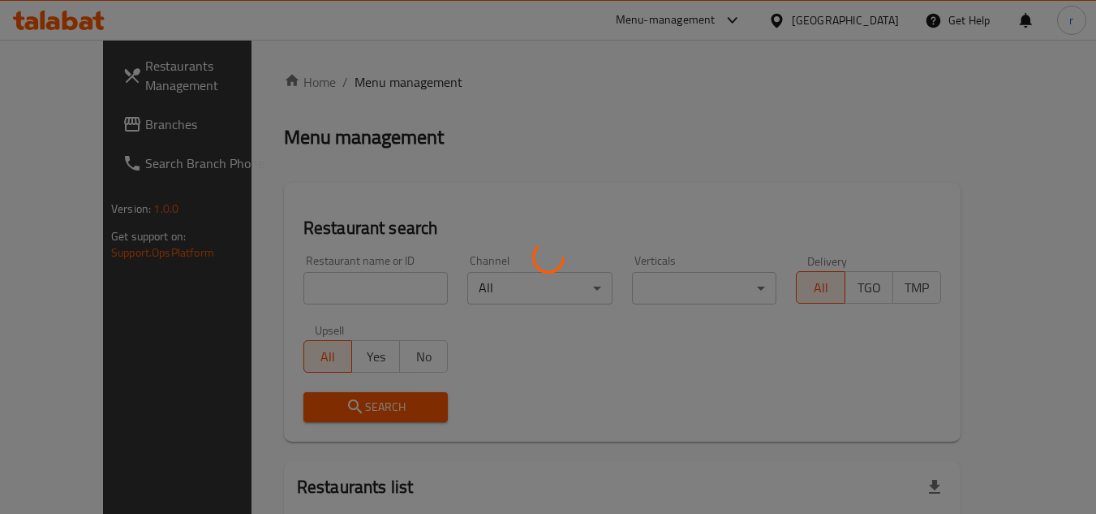
click at [325, 280] on div at bounding box center [548, 257] width 1096 height 514
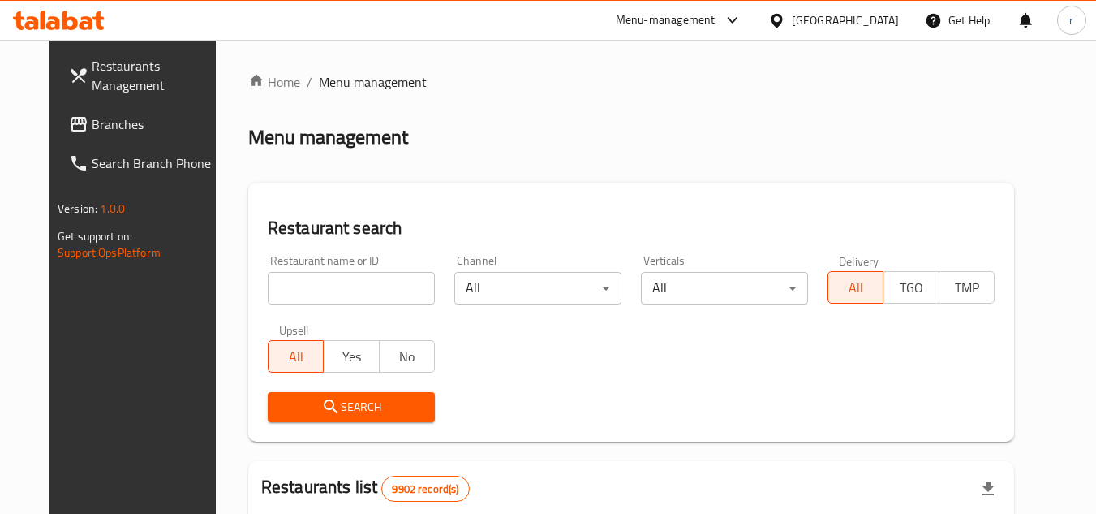
click at [317, 286] on input "search" at bounding box center [351, 288] width 167 height 32
paste input "679589"
type input "679589"
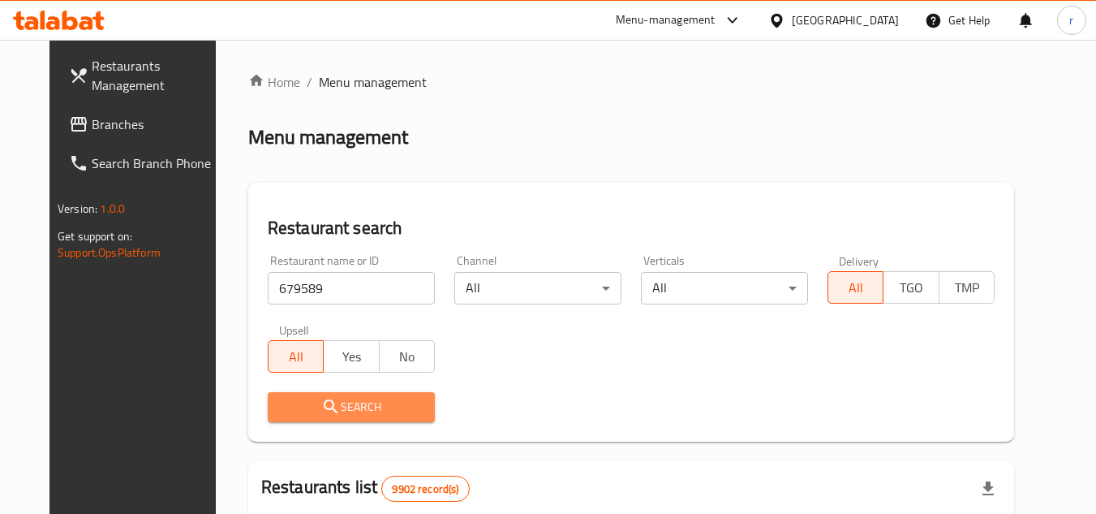
drag, startPoint x: 281, startPoint y: 398, endPoint x: 347, endPoint y: 241, distance: 170.9
click at [287, 389] on div "Search" at bounding box center [351, 406] width 187 height 49
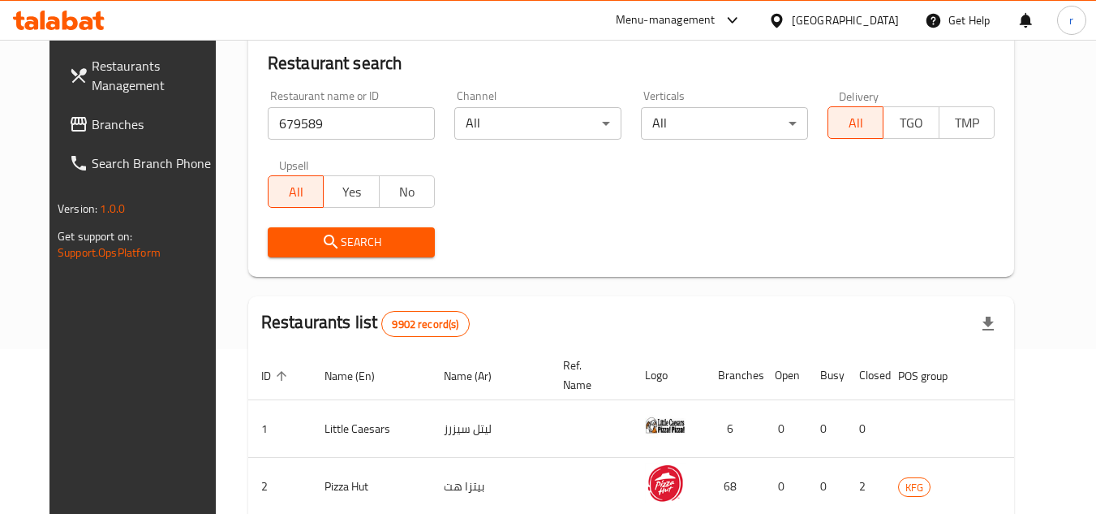
scroll to position [243, 0]
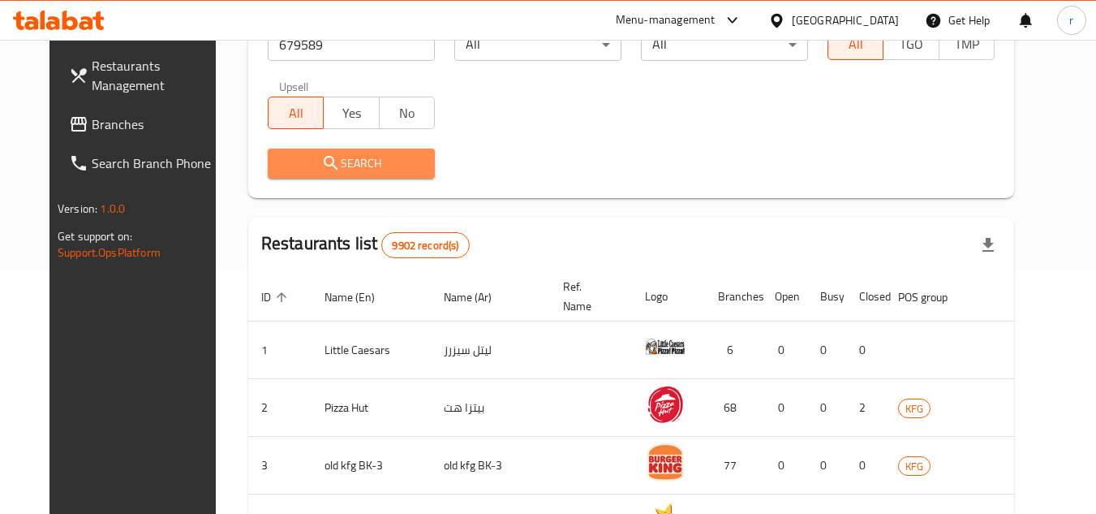
click at [321, 161] on icon "submit" at bounding box center [330, 162] width 19 height 19
click at [309, 161] on div at bounding box center [548, 257] width 1096 height 514
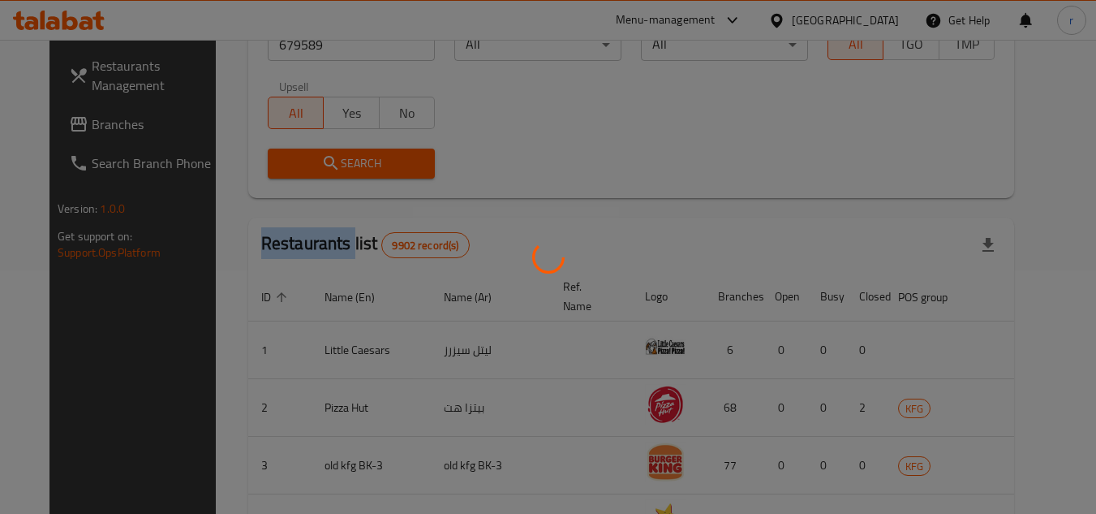
scroll to position [196, 0]
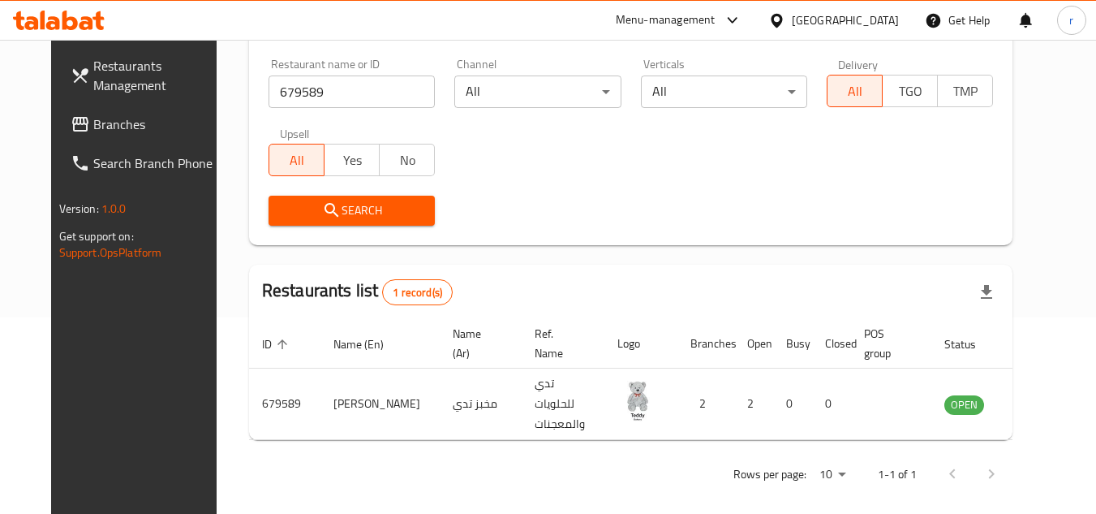
click at [875, 28] on div "[GEOGRAPHIC_DATA]" at bounding box center [845, 20] width 107 height 18
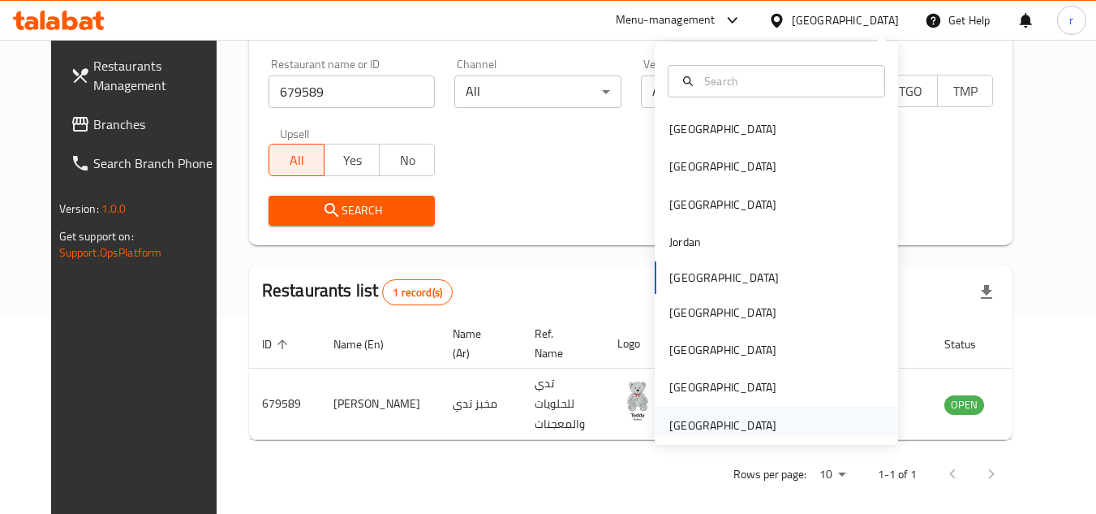
click at [718, 427] on div "[GEOGRAPHIC_DATA]" at bounding box center [722, 425] width 107 height 18
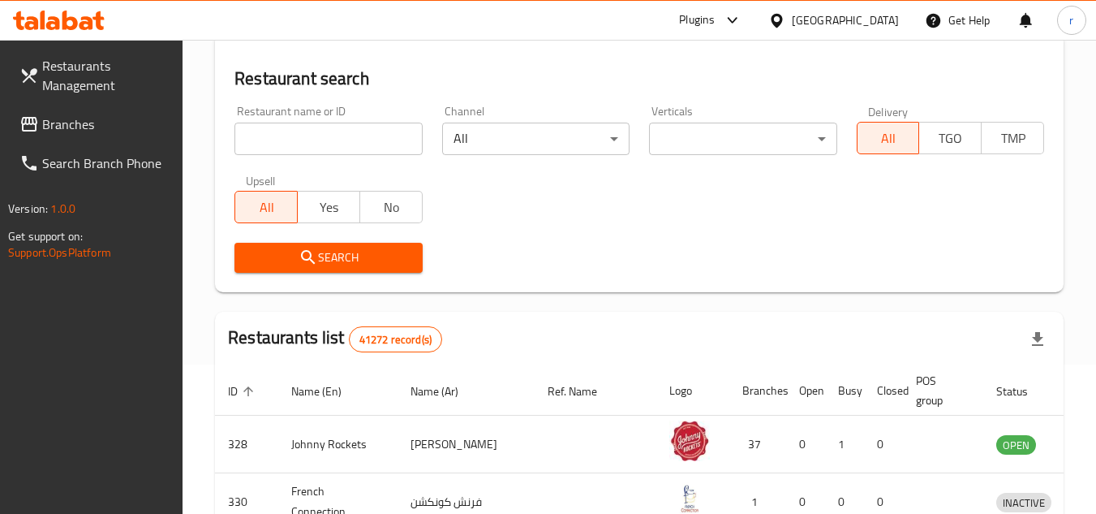
scroll to position [196, 0]
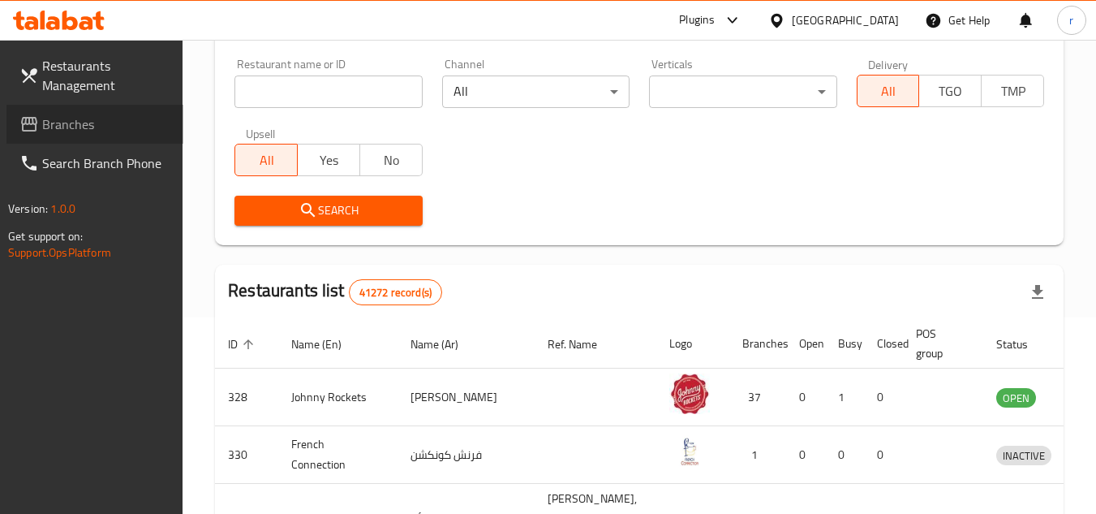
click at [88, 118] on span "Branches" at bounding box center [106, 123] width 128 height 19
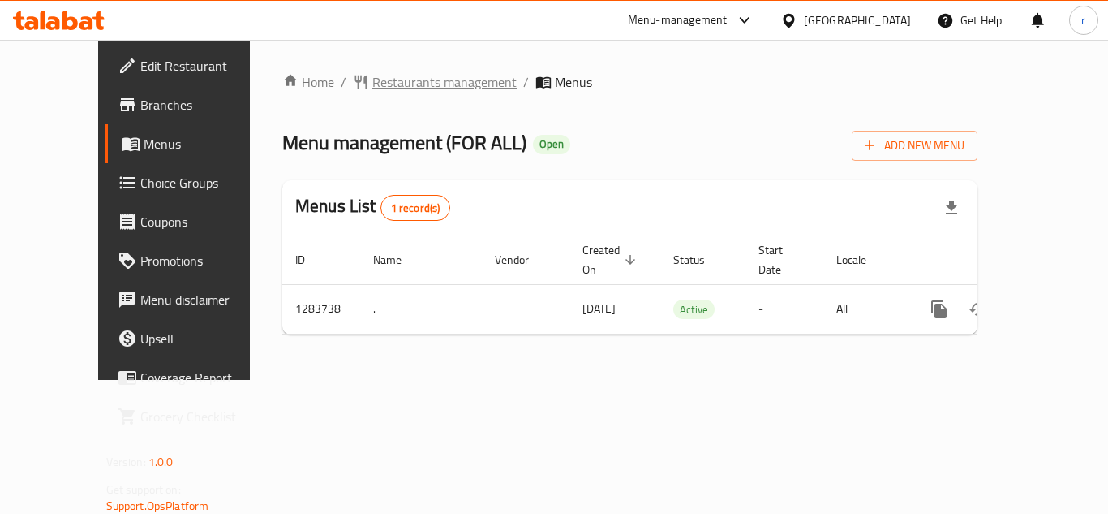
click at [372, 80] on span "Restaurants management" at bounding box center [444, 81] width 144 height 19
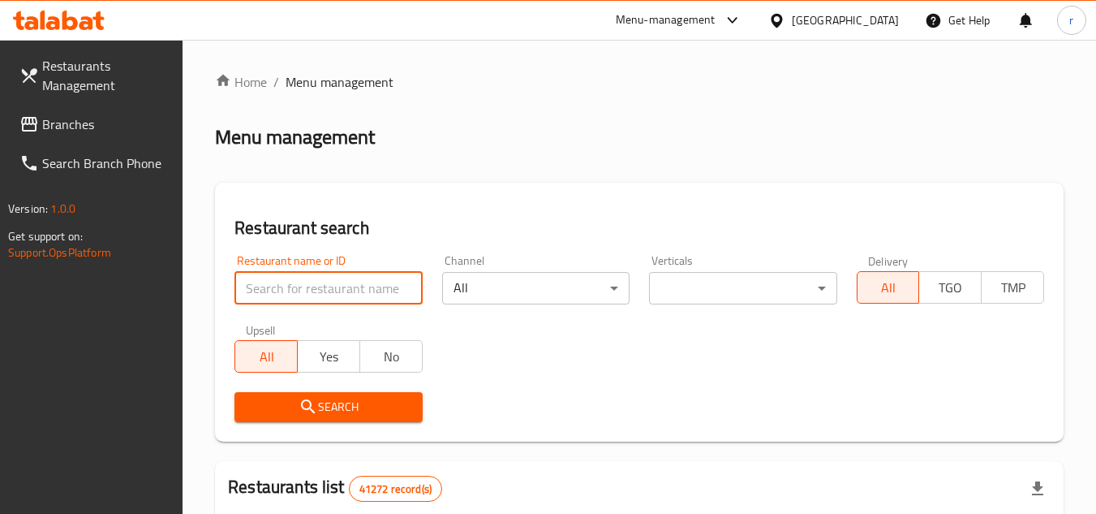
click at [315, 288] on input "search" at bounding box center [327, 288] width 187 height 32
paste input "695391"
type input "695391"
click at [313, 393] on button "Search" at bounding box center [327, 407] width 187 height 30
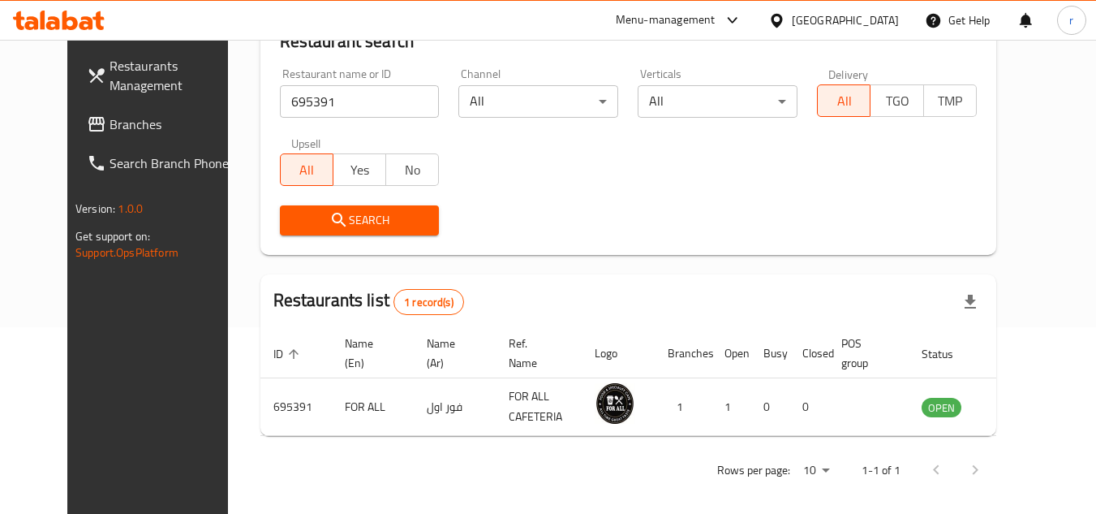
scroll to position [196, 0]
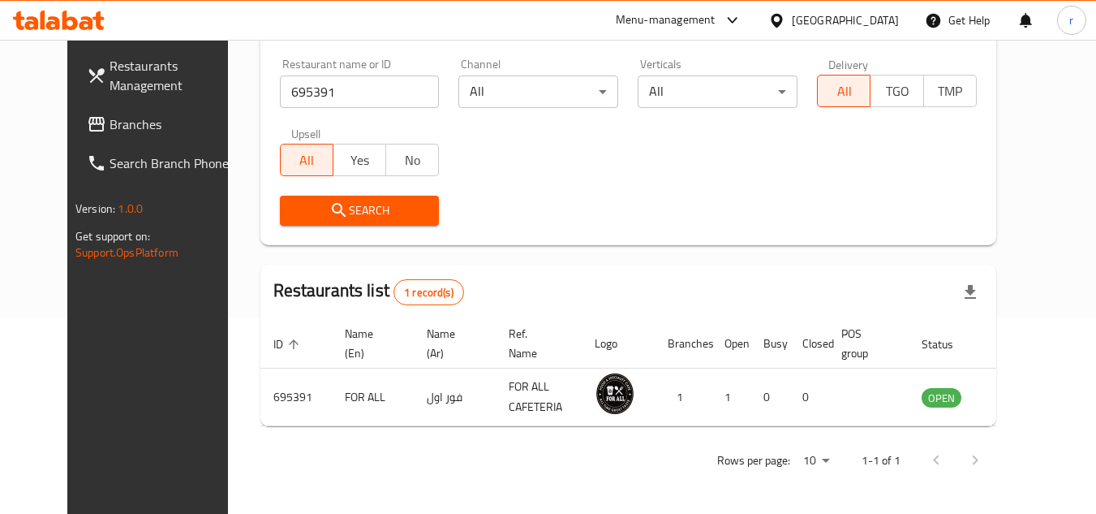
click at [853, 17] on div "United Arab Emirates" at bounding box center [845, 20] width 107 height 18
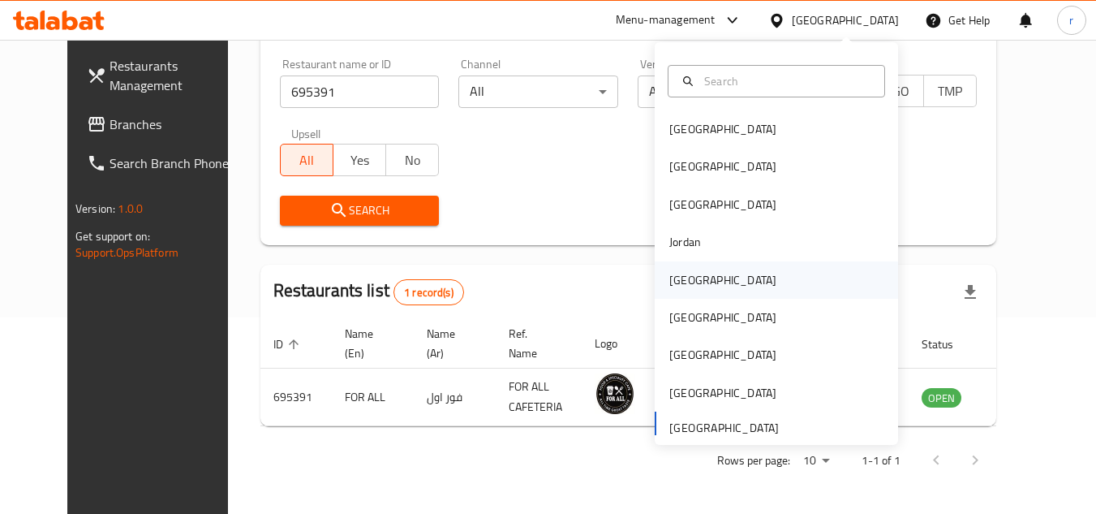
click at [686, 273] on div "[GEOGRAPHIC_DATA]" at bounding box center [722, 280] width 107 height 18
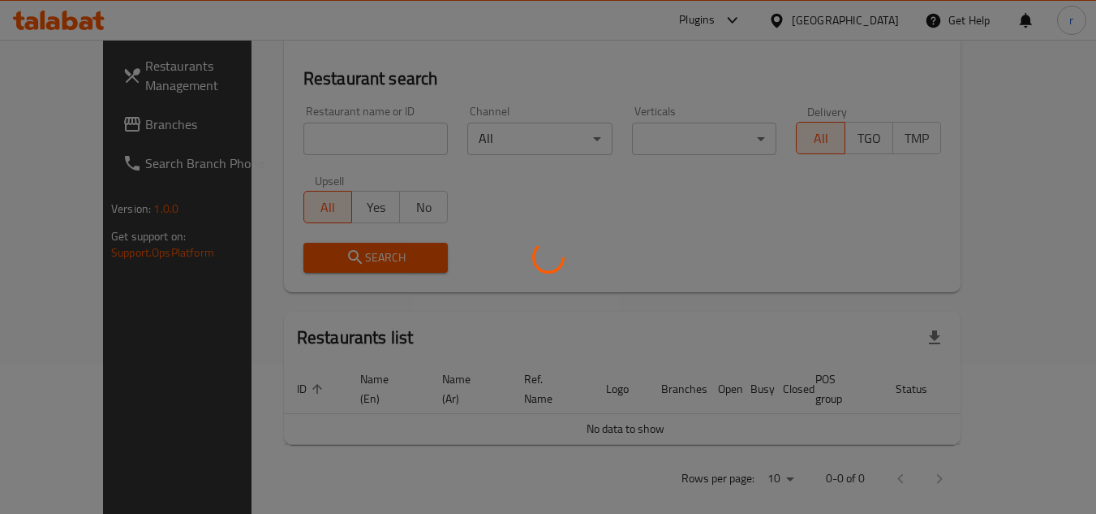
scroll to position [196, 0]
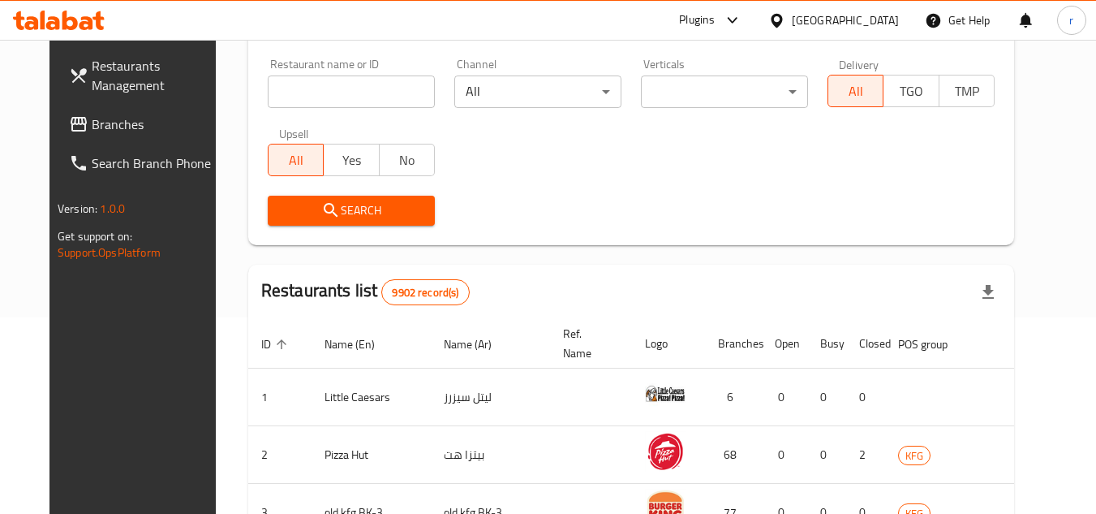
click at [98, 126] on span "Branches" at bounding box center [156, 123] width 128 height 19
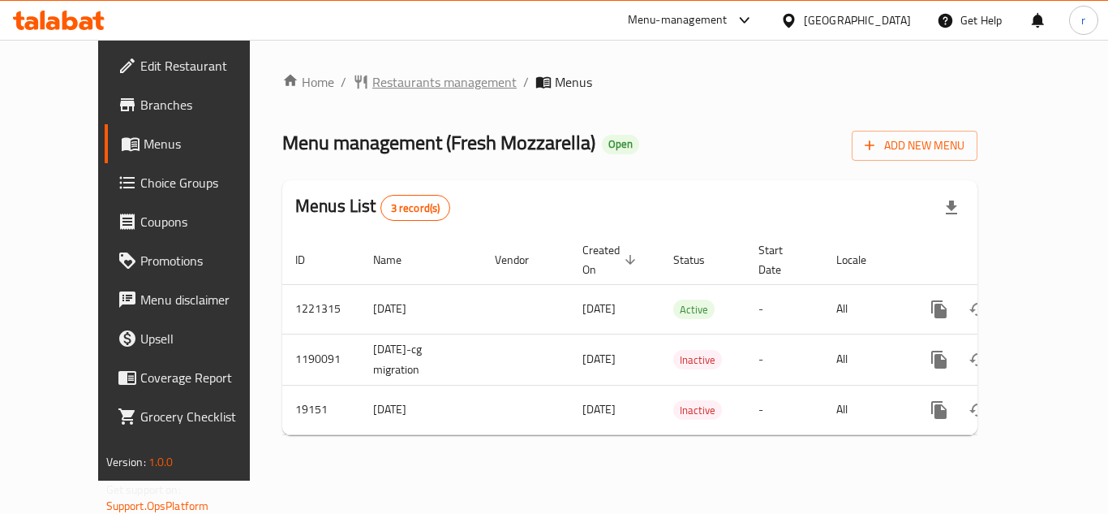
click at [396, 82] on span "Restaurants management" at bounding box center [444, 81] width 144 height 19
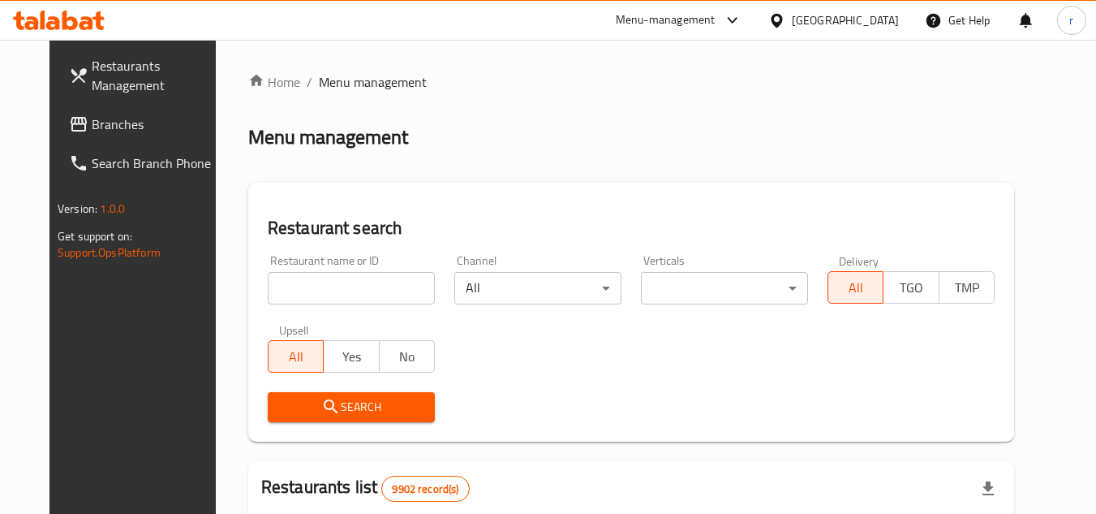
click at [335, 273] on input "search" at bounding box center [351, 288] width 167 height 32
paste input "10274"
type input "10274"
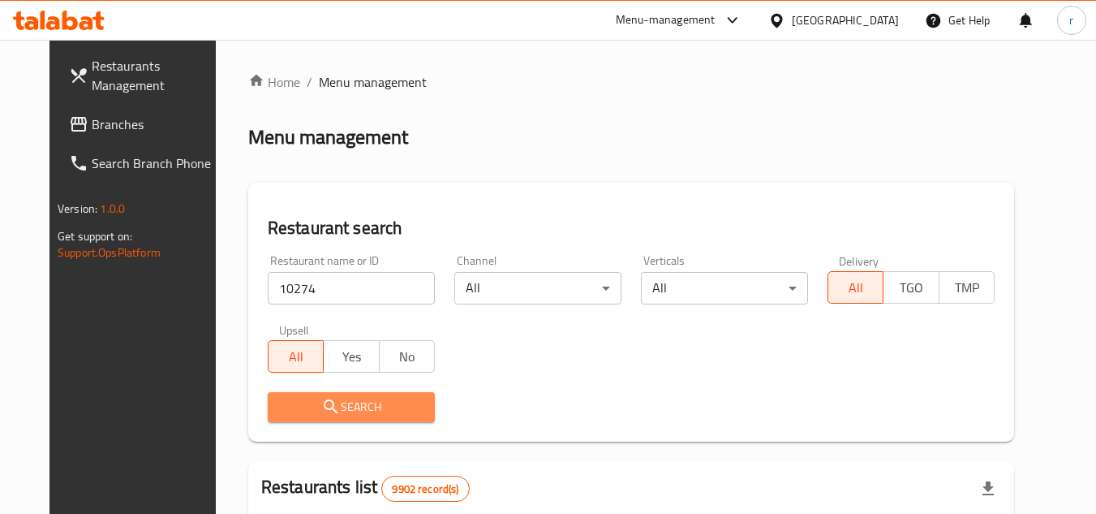
click at [329, 399] on span "Search" at bounding box center [351, 407] width 141 height 20
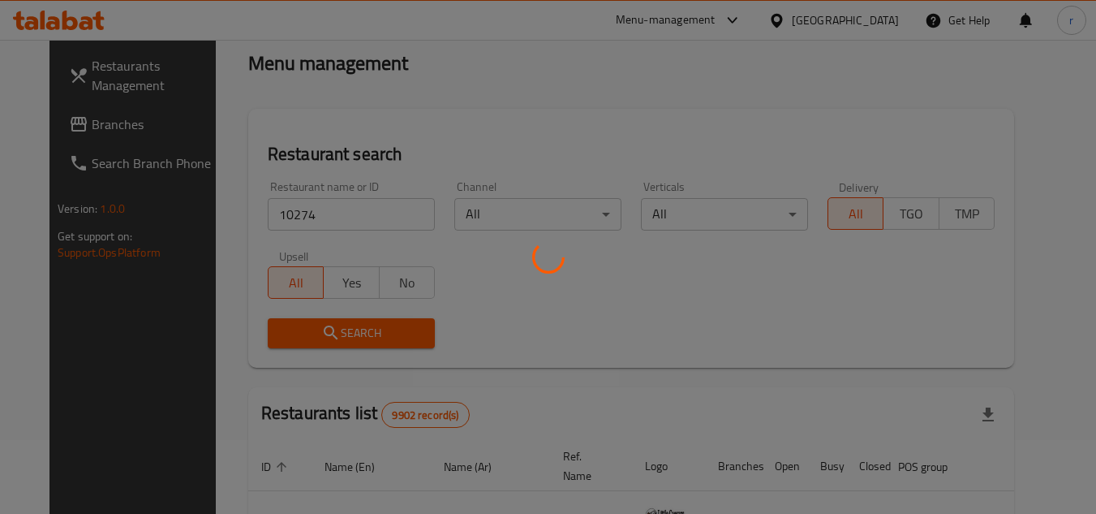
scroll to position [162, 0]
